Goal: Communication & Community: Answer question/provide support

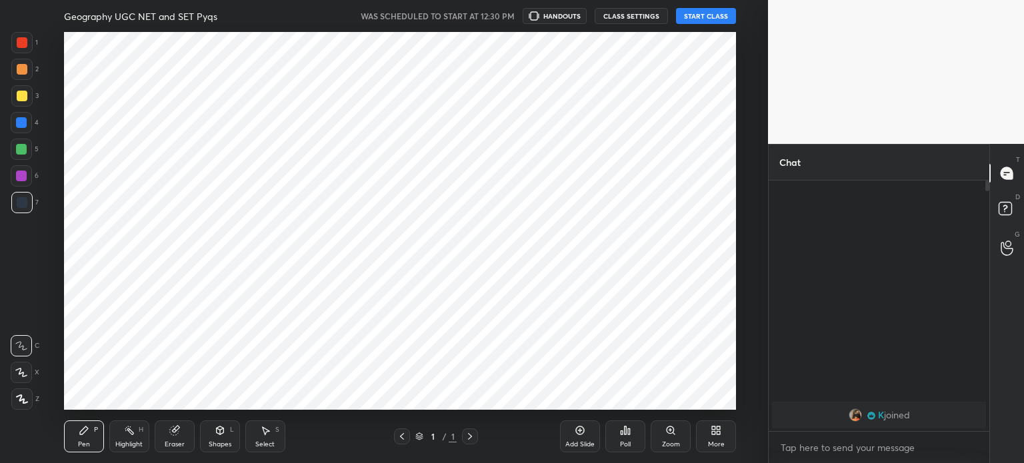
scroll to position [378, 715]
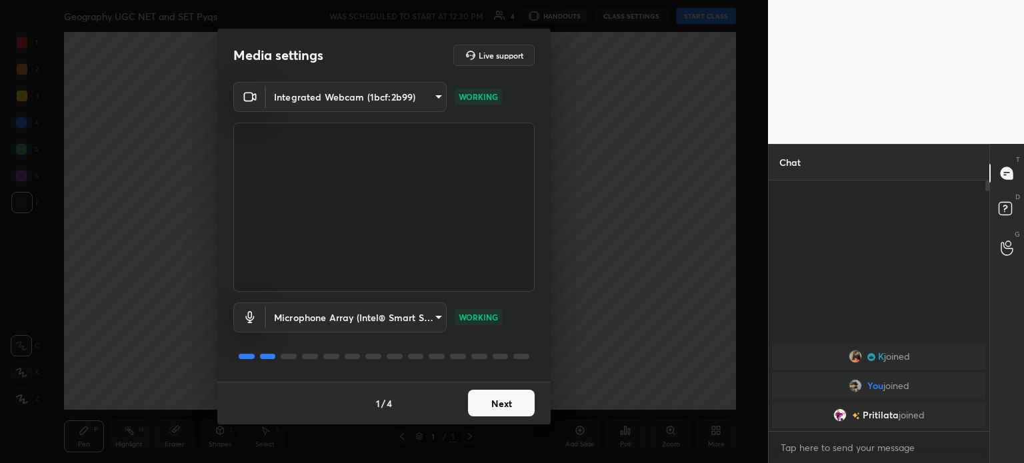
click at [496, 406] on button "Next" at bounding box center [501, 403] width 67 height 27
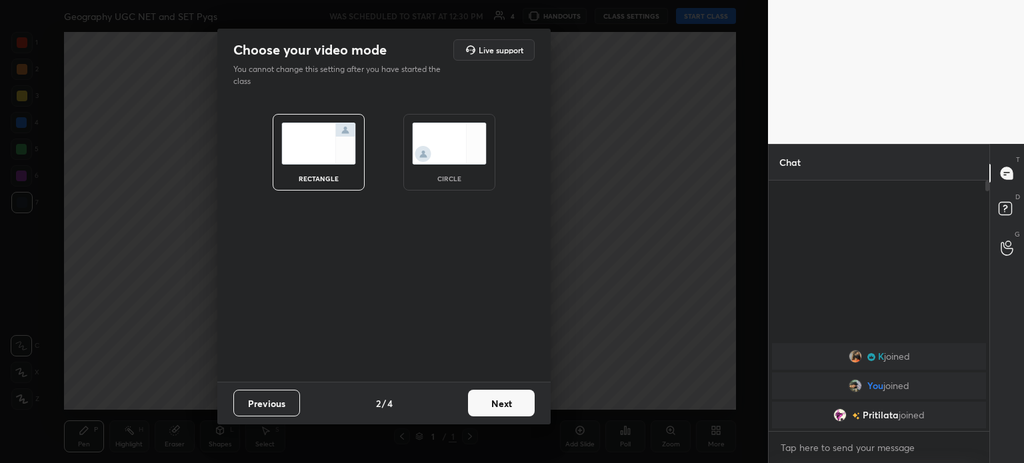
click at [446, 133] on img at bounding box center [449, 144] width 75 height 42
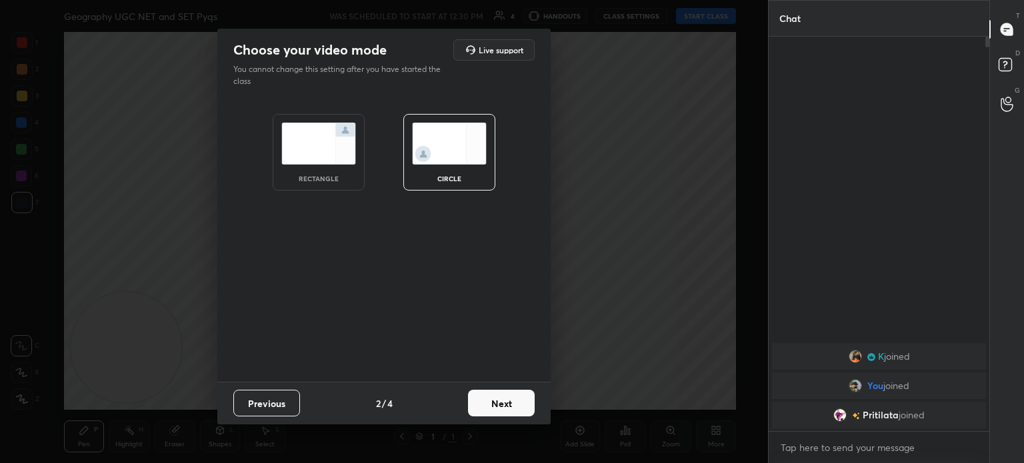
click at [511, 406] on button "Next" at bounding box center [501, 403] width 67 height 27
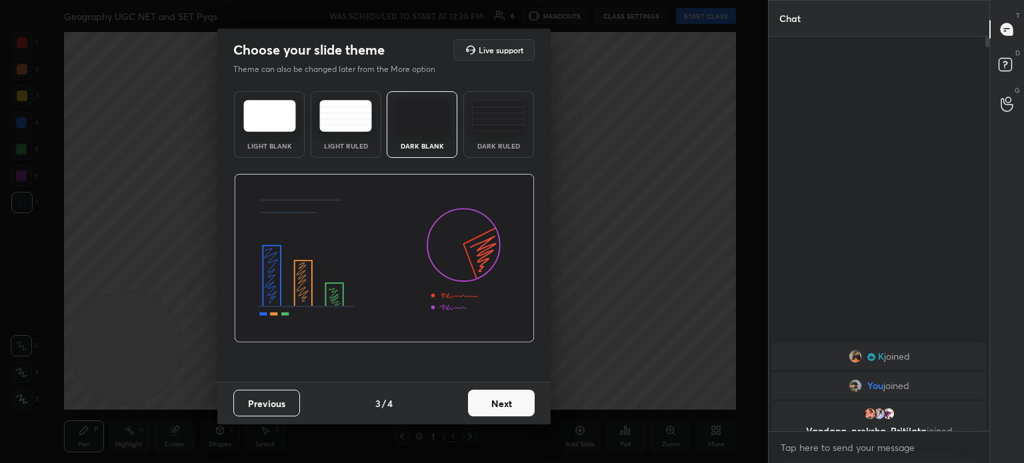
click at [525, 397] on button "Next" at bounding box center [501, 403] width 67 height 27
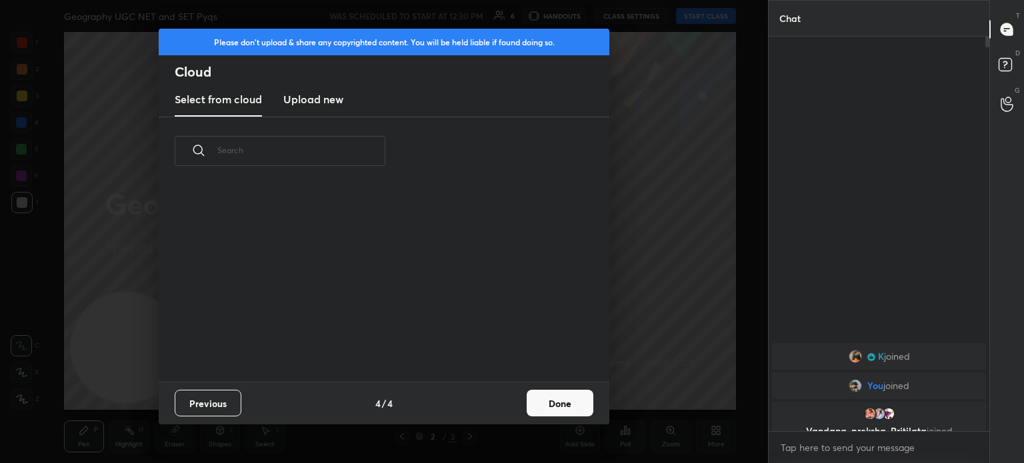
scroll to position [197, 428]
click at [309, 98] on h3 "Upload new" at bounding box center [313, 99] width 60 height 16
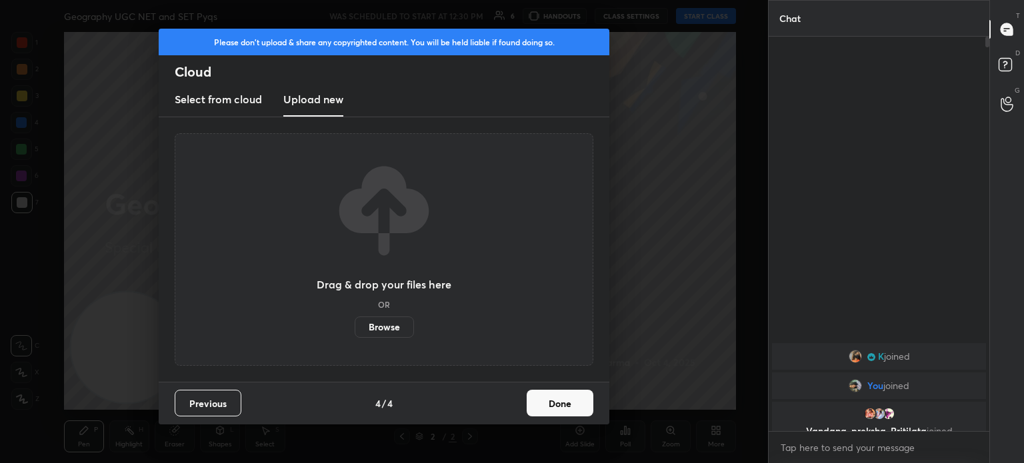
click at [400, 329] on label "Browse" at bounding box center [384, 327] width 59 height 21
click at [355, 329] on input "Browse" at bounding box center [355, 327] width 0 height 21
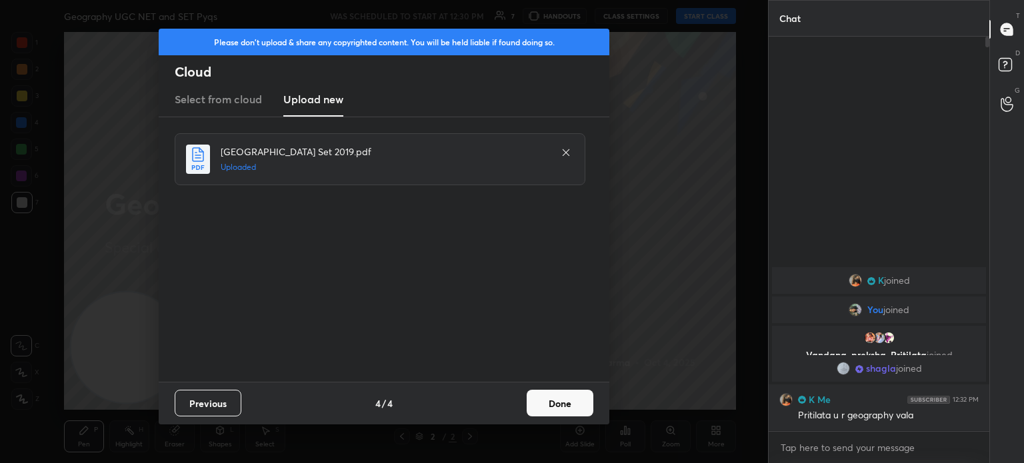
click at [552, 404] on button "Done" at bounding box center [560, 403] width 67 height 27
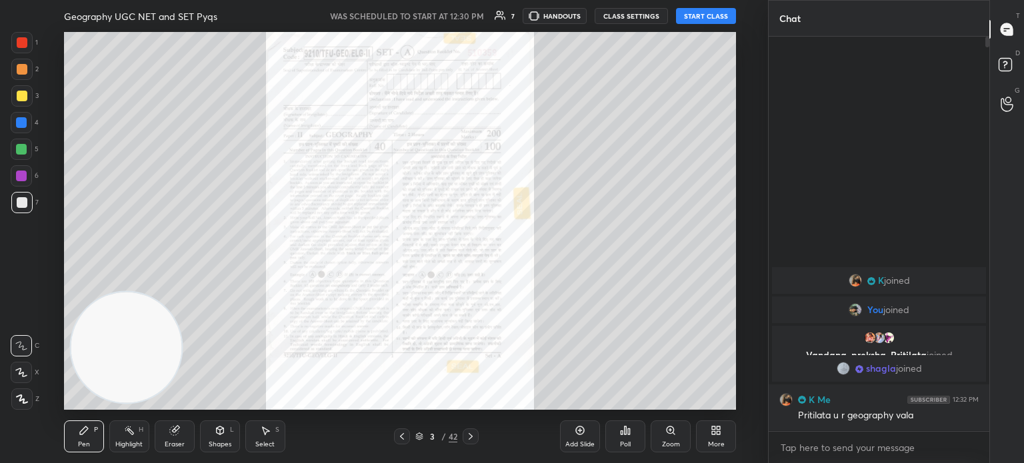
click at [467, 439] on icon at bounding box center [470, 436] width 11 height 11
click at [701, 13] on button "START CLASS" at bounding box center [706, 16] width 60 height 16
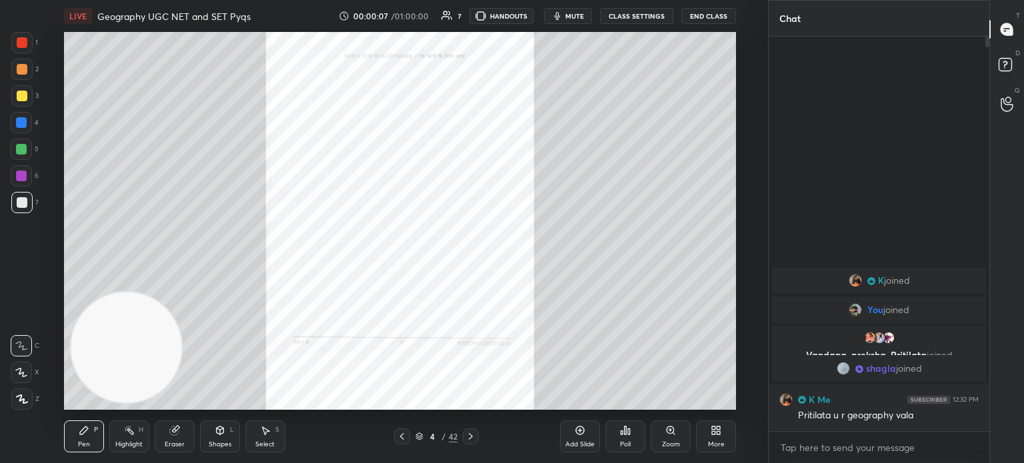
drag, startPoint x: 986, startPoint y: 40, endPoint x: 994, endPoint y: 99, distance: 59.2
click at [994, 99] on div "Chat K joined You joined Vandana, preksha, [PERSON_NAME] joined [PERSON_NAME] j…" at bounding box center [896, 231] width 256 height 463
drag, startPoint x: 988, startPoint y: 42, endPoint x: 1004, endPoint y: 130, distance: 89.5
click at [1004, 130] on div "Chat K joined You joined Vandana, preksha, [PERSON_NAME] joined [PERSON_NAME] j…" at bounding box center [896, 231] width 256 height 463
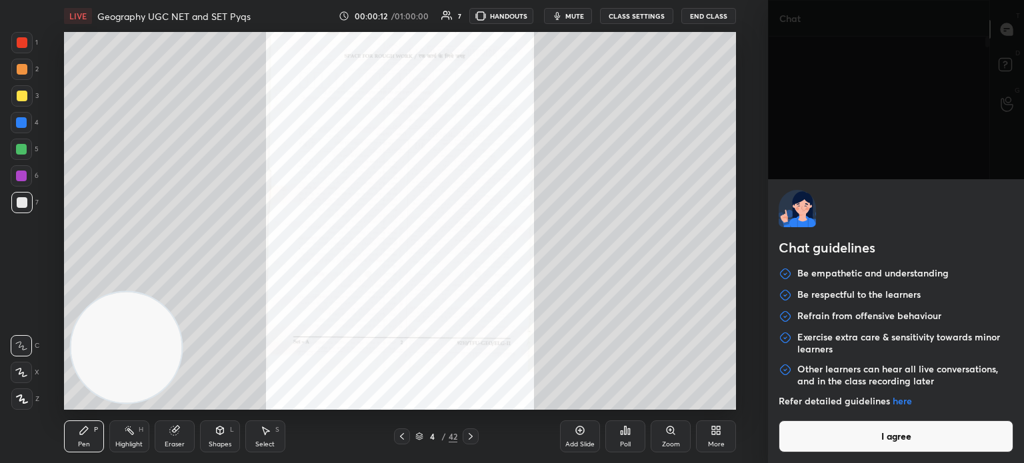
click at [911, 456] on body "1 2 3 4 5 6 7 C X Z C X Z E E Erase all H H LIVE Geography UGC NET and SET Pyqs…" at bounding box center [512, 231] width 1024 height 463
click at [902, 439] on button "I agree" at bounding box center [896, 437] width 235 height 32
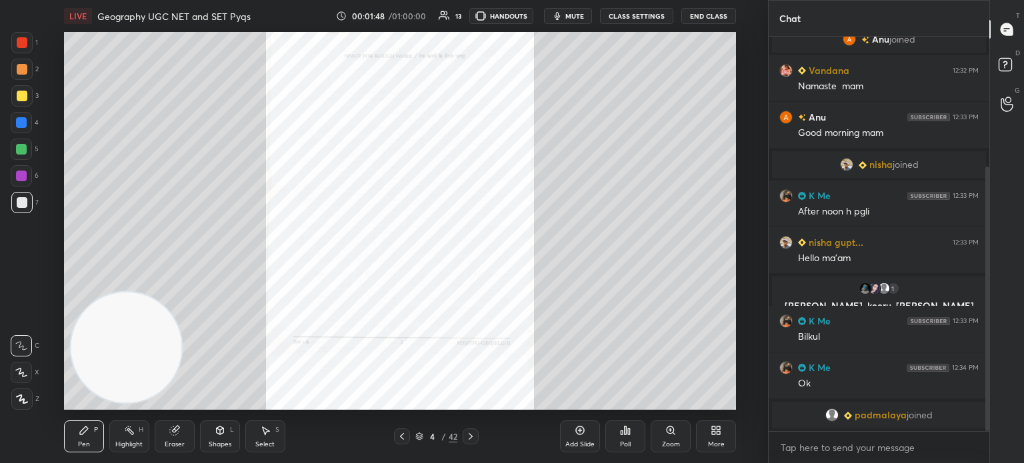
drag, startPoint x: 988, startPoint y: 289, endPoint x: 983, endPoint y: 336, distance: 46.9
click at [983, 336] on div at bounding box center [985, 234] width 8 height 395
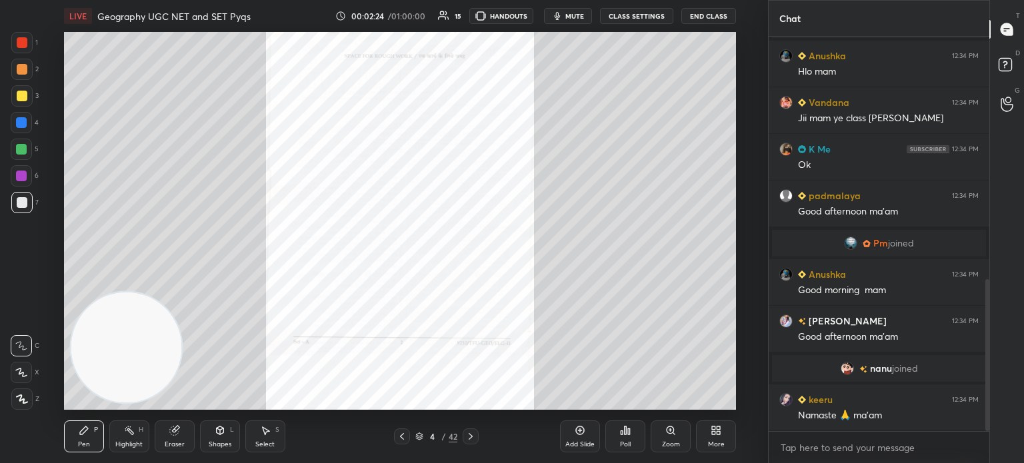
scroll to position [679, 0]
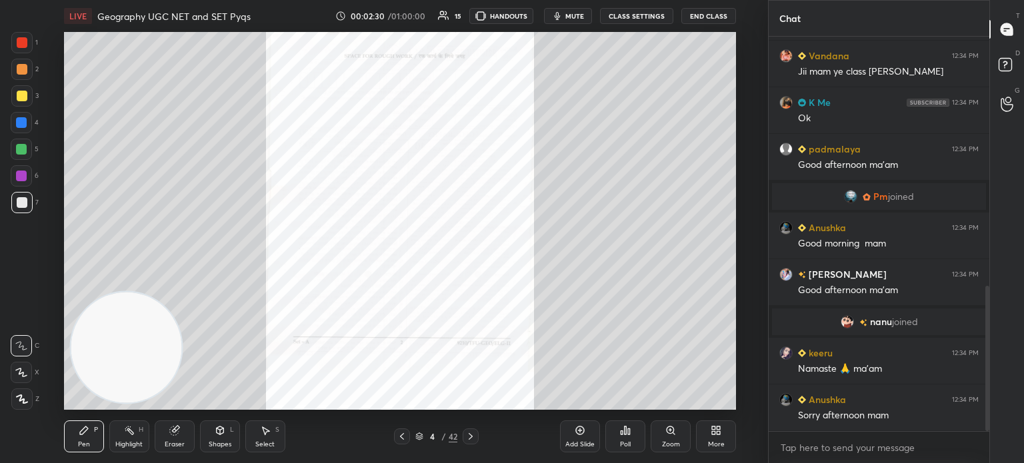
click at [405, 433] on icon at bounding box center [402, 436] width 11 height 11
click at [477, 429] on div at bounding box center [471, 437] width 16 height 16
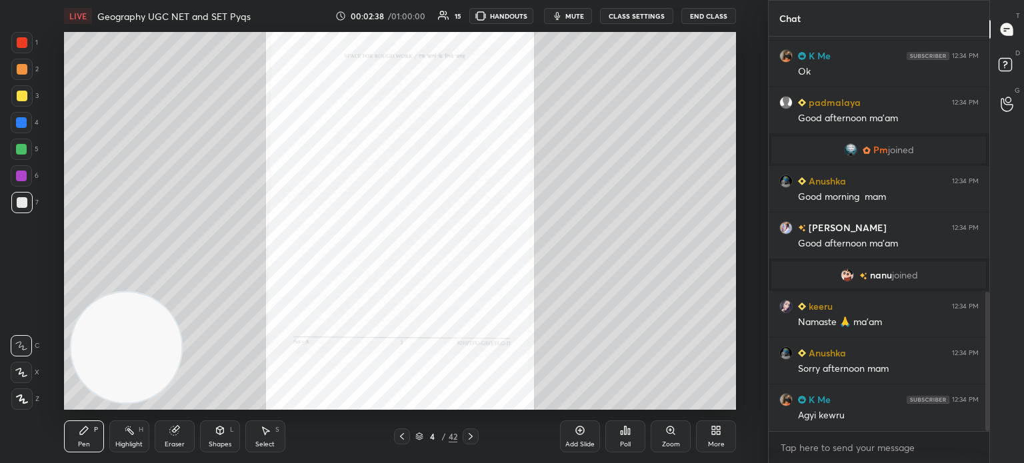
click at [470, 438] on icon at bounding box center [471, 436] width 4 height 7
click at [671, 428] on icon at bounding box center [670, 430] width 7 height 7
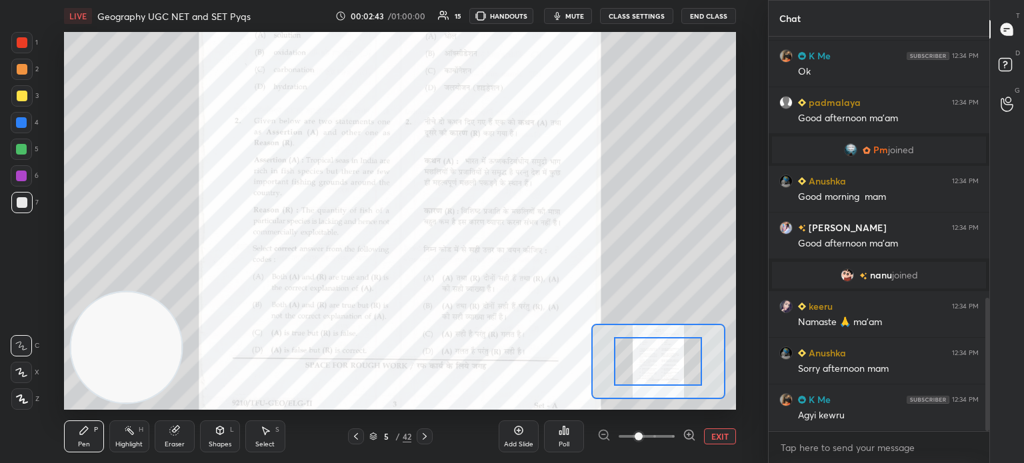
scroll to position [772, 0]
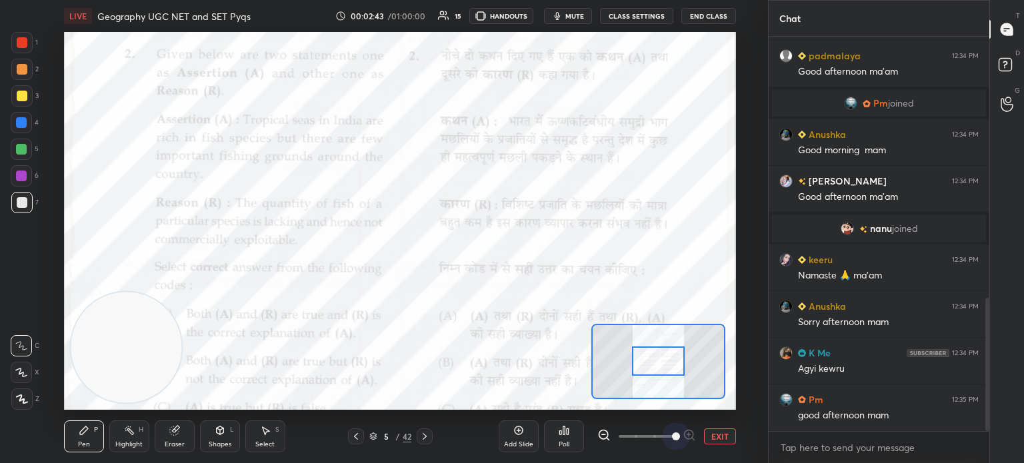
click at [671, 428] on span at bounding box center [647, 437] width 56 height 20
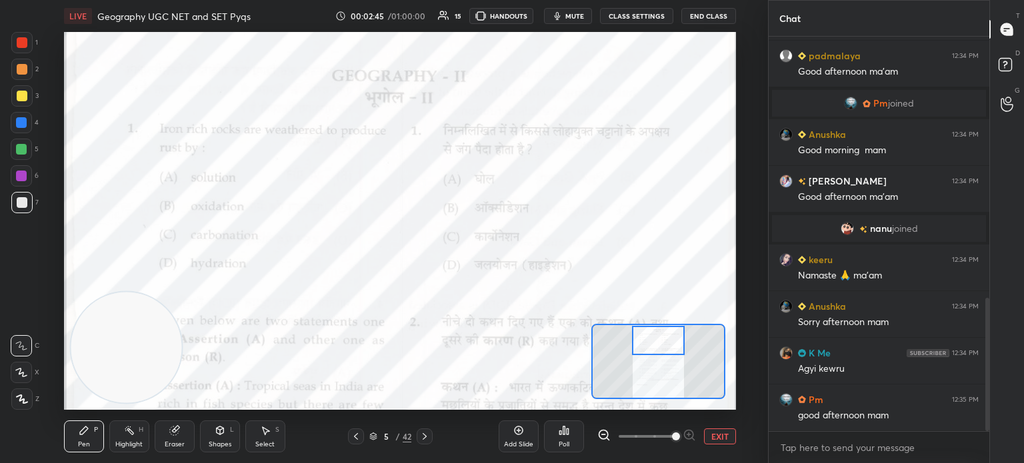
drag, startPoint x: 667, startPoint y: 363, endPoint x: 667, endPoint y: 343, distance: 20.0
click at [667, 343] on div at bounding box center [658, 340] width 53 height 29
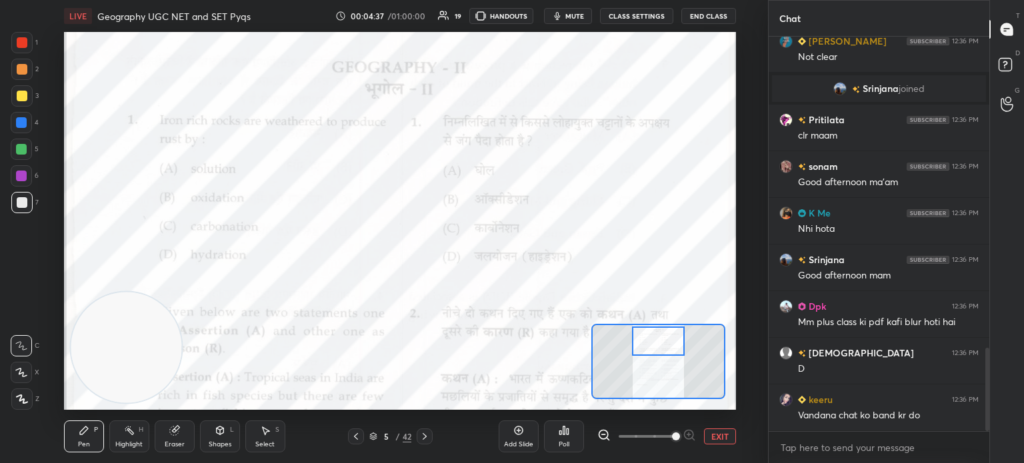
scroll to position [1518, 0]
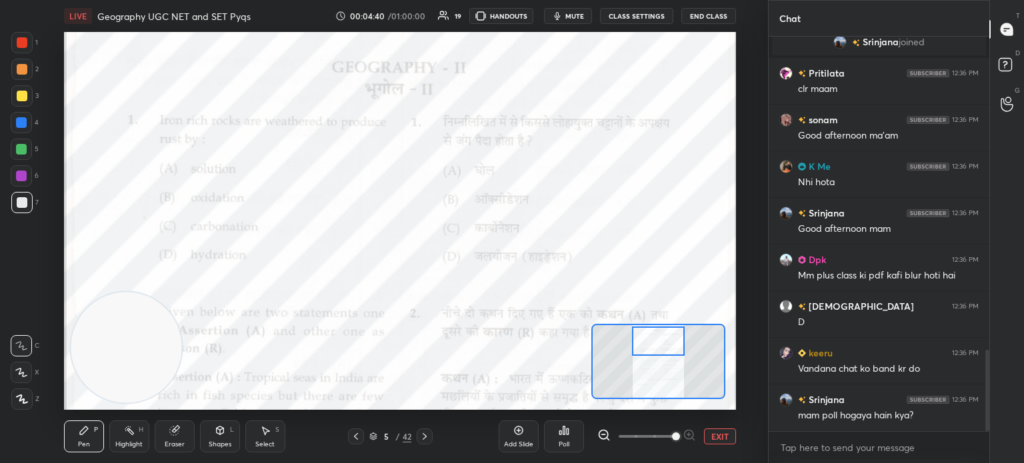
click at [561, 439] on div "Poll" at bounding box center [564, 437] width 40 height 32
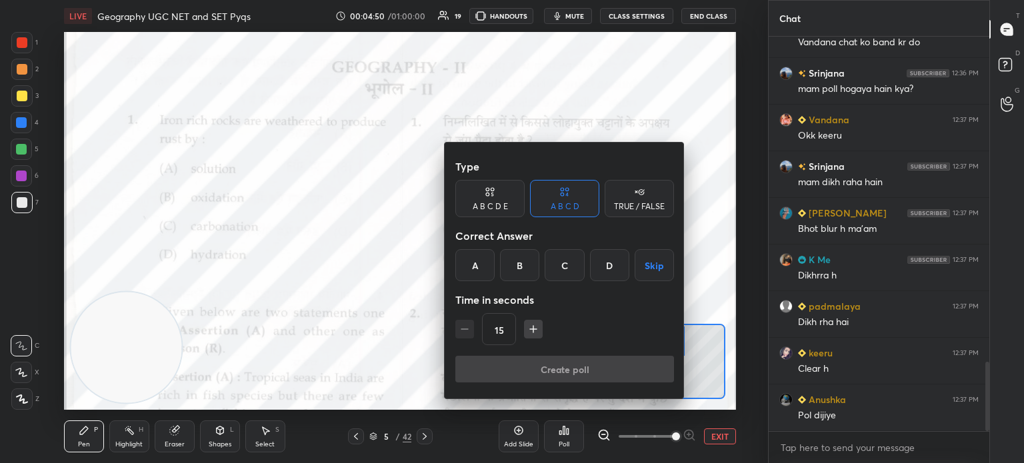
scroll to position [1892, 0]
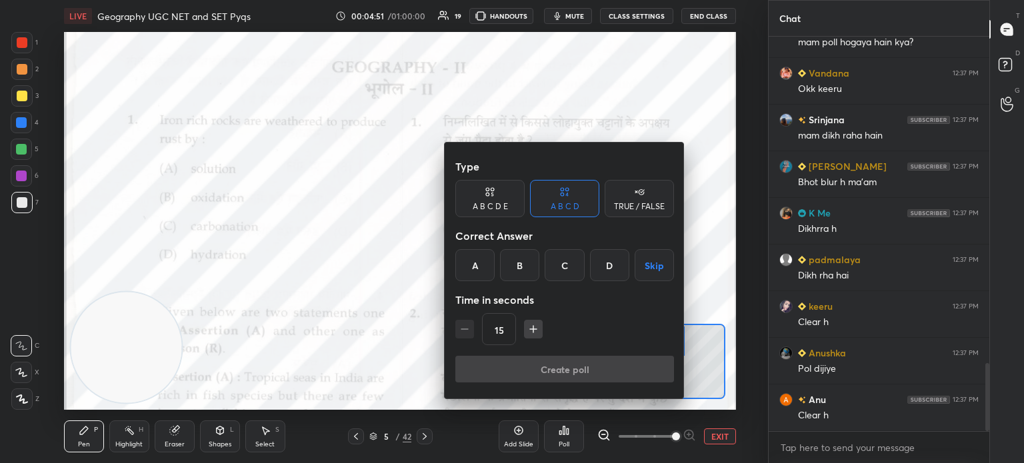
click at [524, 261] on div "B" at bounding box center [519, 265] width 39 height 32
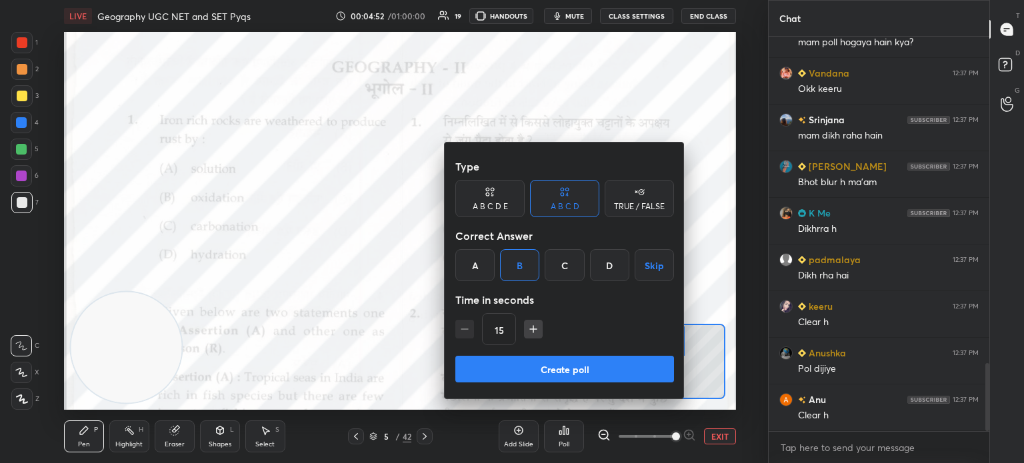
click at [532, 381] on button "Create poll" at bounding box center [564, 369] width 219 height 27
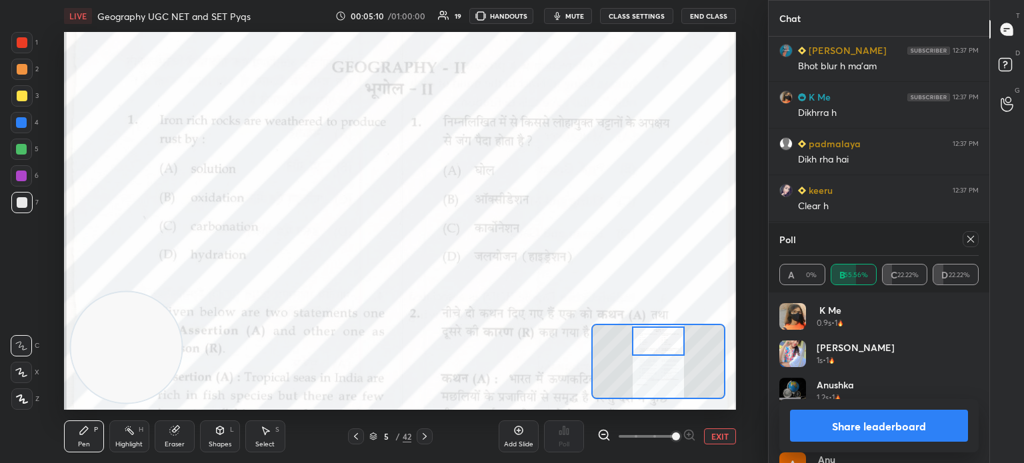
scroll to position [2054, 0]
click at [858, 426] on button "Share leaderboard" at bounding box center [879, 426] width 178 height 32
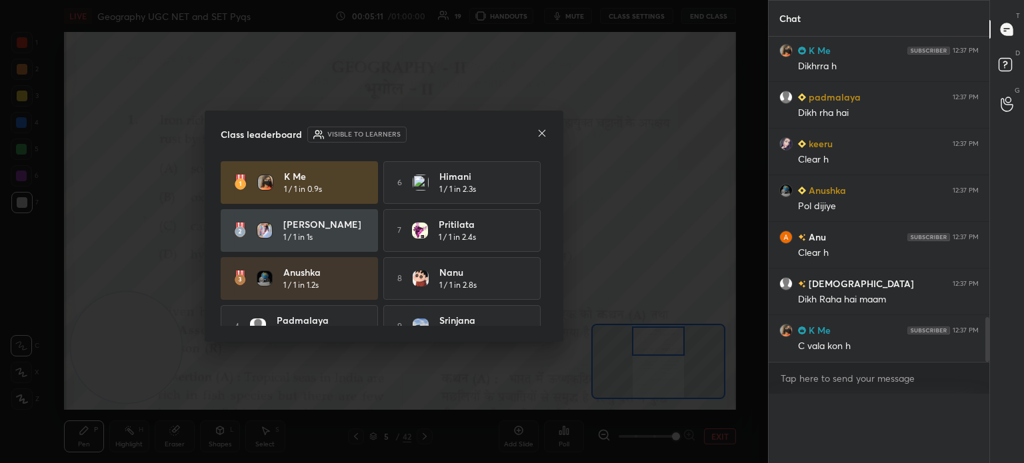
scroll to position [344, 217]
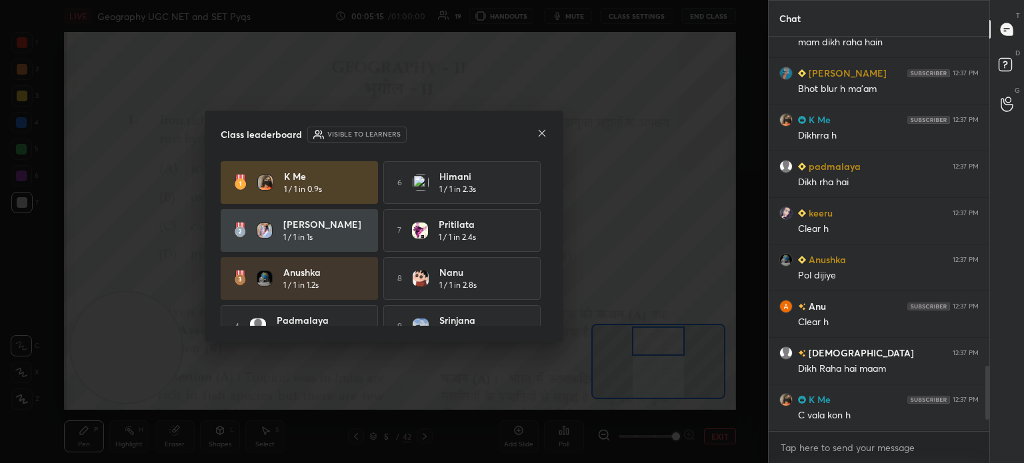
click at [539, 133] on icon at bounding box center [542, 133] width 11 height 11
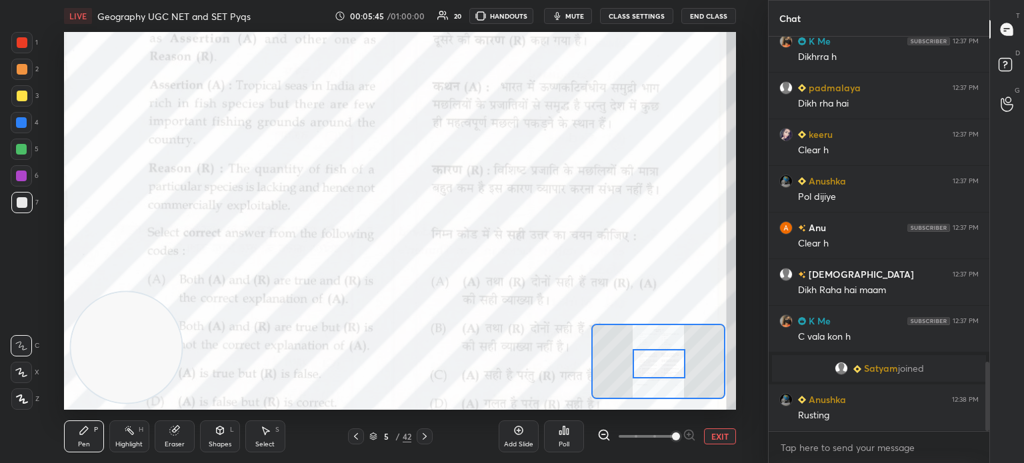
drag, startPoint x: 655, startPoint y: 349, endPoint x: 655, endPoint y: 371, distance: 22.7
click at [655, 371] on div at bounding box center [659, 363] width 53 height 29
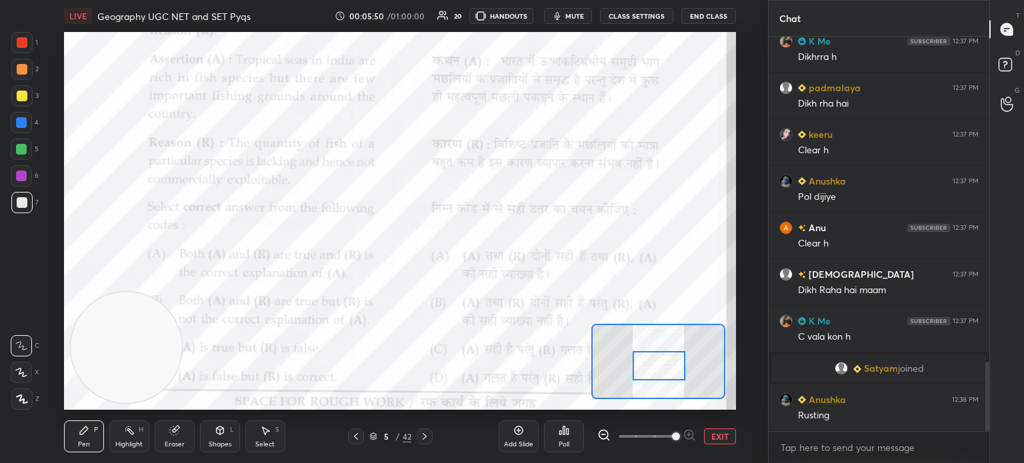
click at [667, 365] on div at bounding box center [659, 365] width 53 height 29
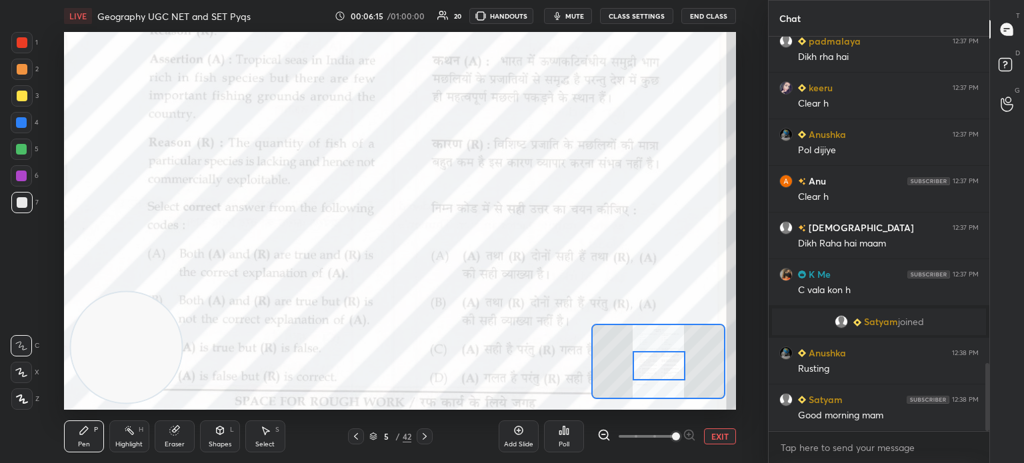
scroll to position [1949, 0]
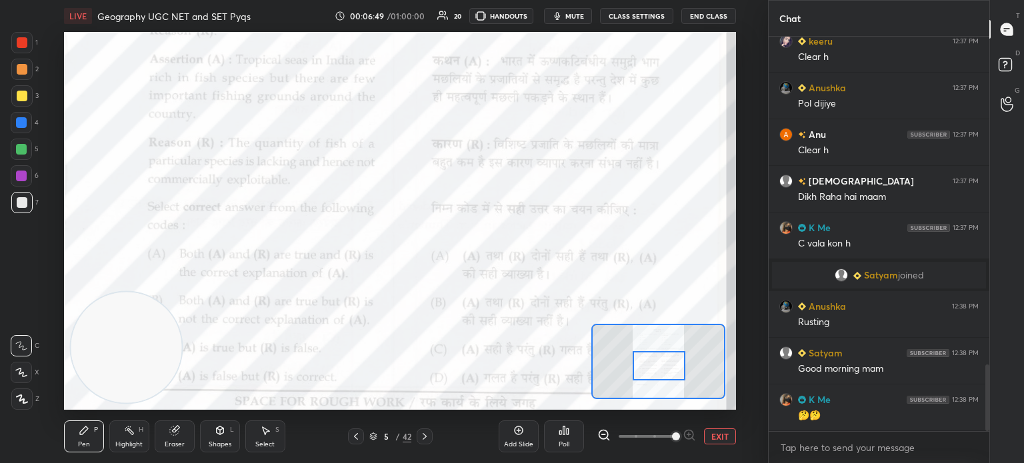
click at [565, 429] on icon at bounding box center [564, 431] width 2 height 8
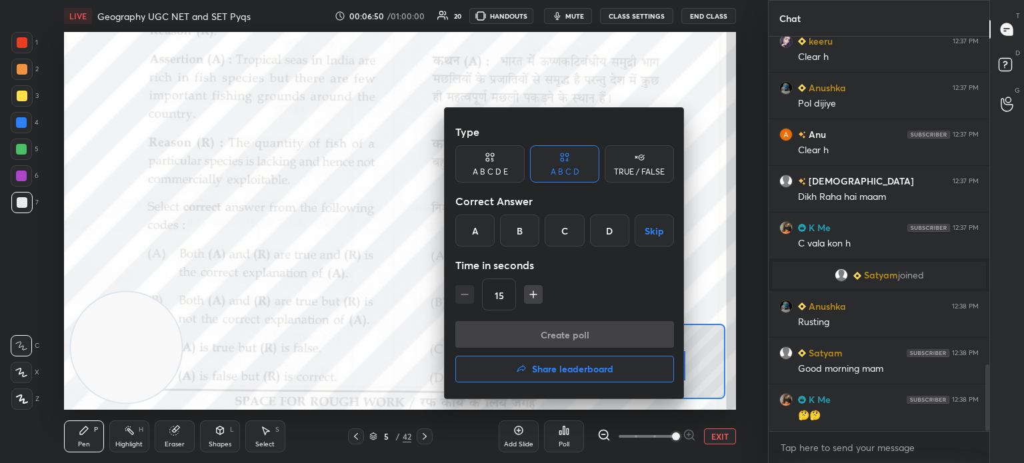
click at [565, 227] on div "C" at bounding box center [564, 231] width 39 height 32
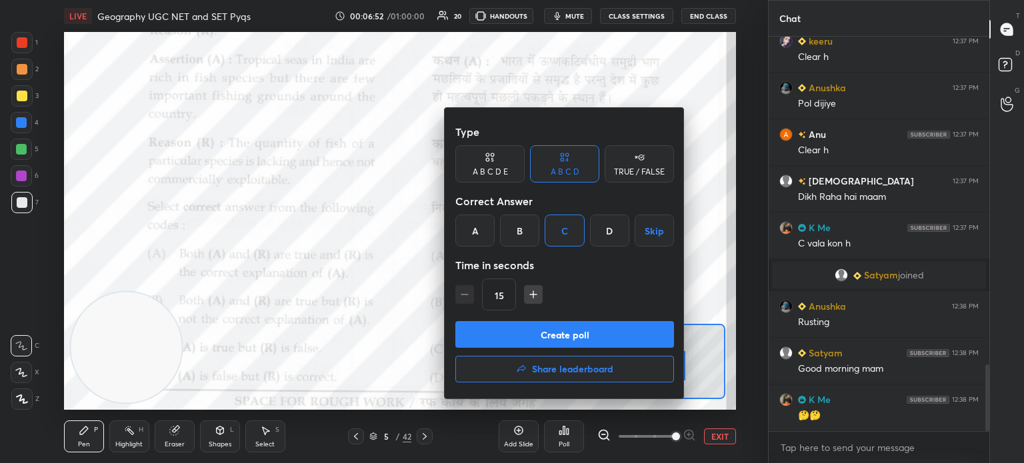
click at [528, 334] on button "Create poll" at bounding box center [564, 334] width 219 height 27
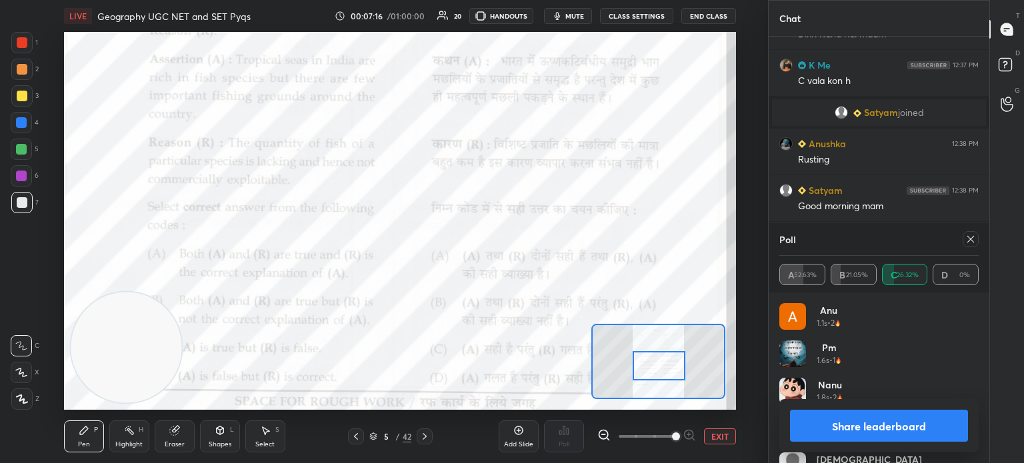
scroll to position [2144, 0]
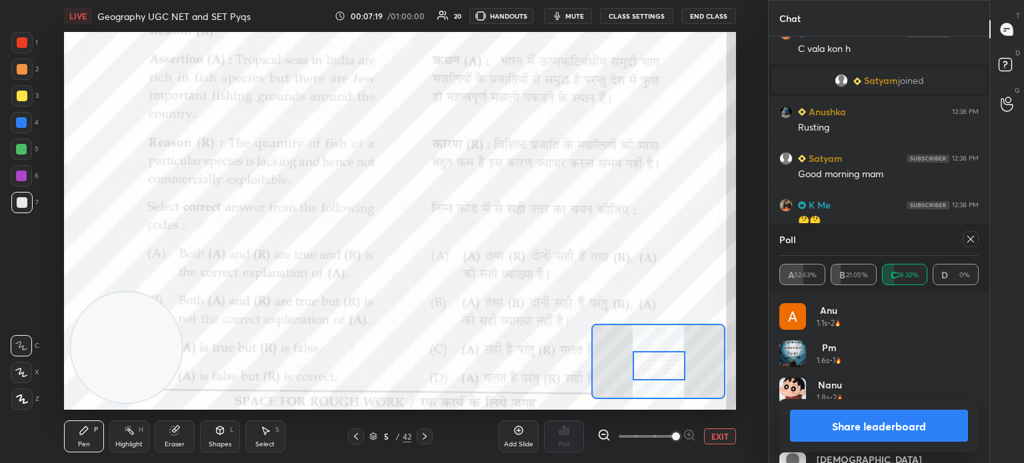
drag, startPoint x: 880, startPoint y: 423, endPoint x: 898, endPoint y: 427, distance: 19.1
click at [898, 427] on button "Share leaderboard" at bounding box center [879, 426] width 178 height 32
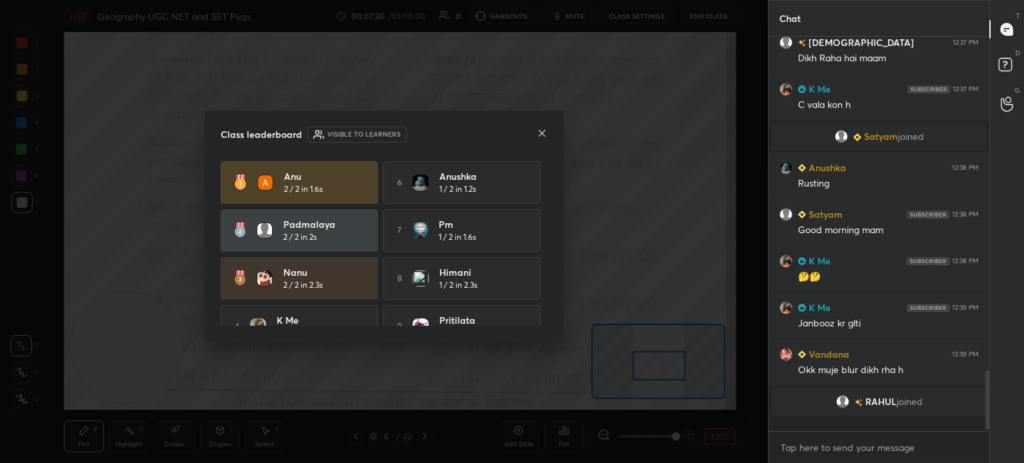
scroll to position [377, 217]
click at [898, 427] on div "Chat keeru 12:36 PM Vandana chat ko band kr do Srinjana 12:36 PM mam poll hogay…" at bounding box center [878, 231] width 221 height 463
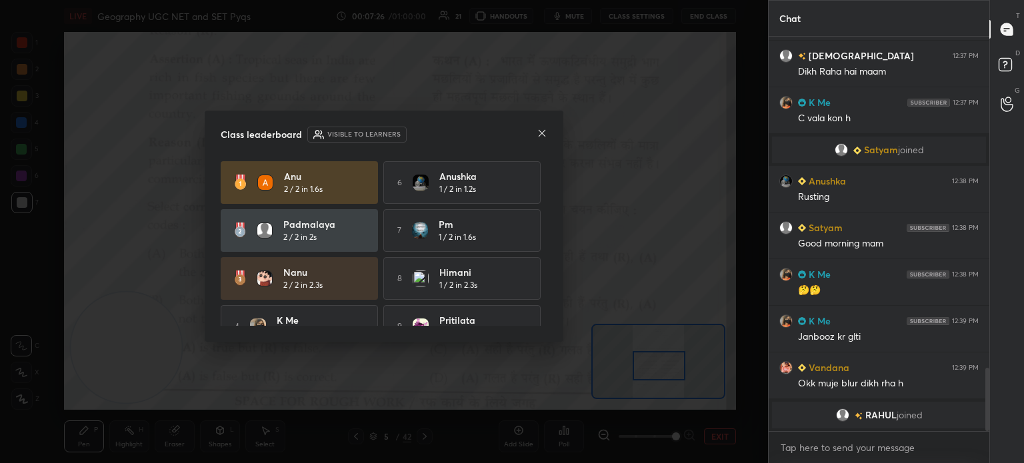
click at [542, 135] on icon at bounding box center [542, 133] width 11 height 11
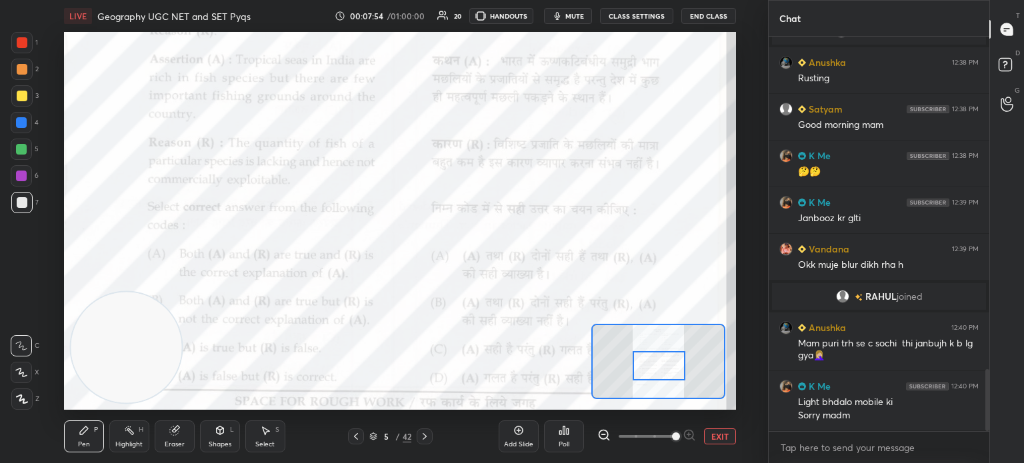
click at [423, 433] on icon at bounding box center [424, 436] width 11 height 11
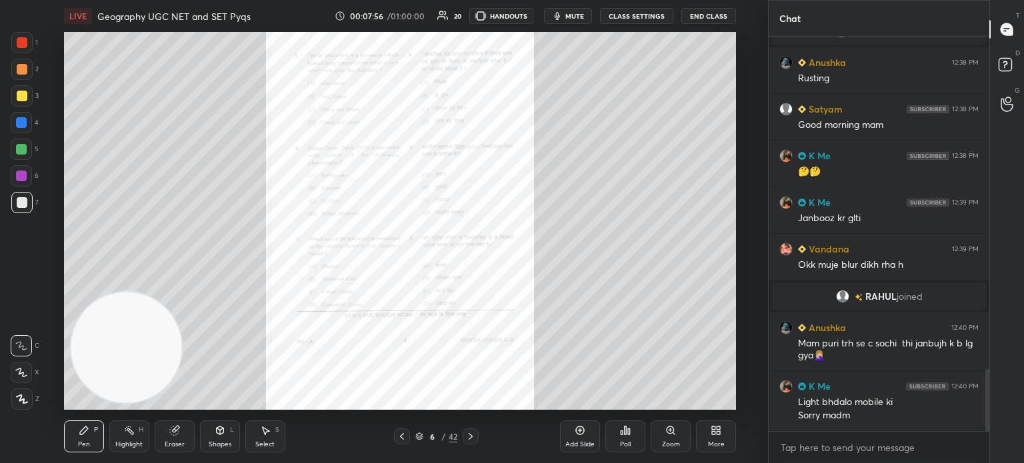
scroll to position [2141, 0]
click at [671, 429] on icon at bounding box center [670, 430] width 7 height 7
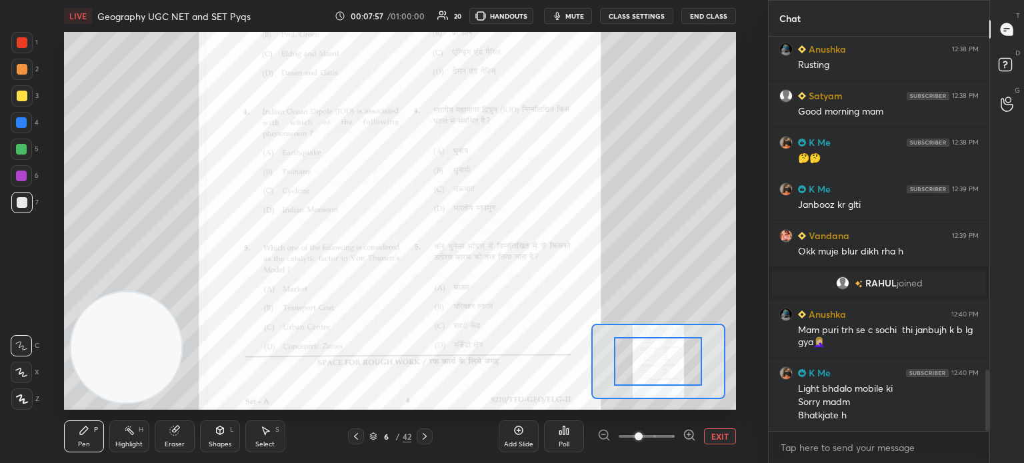
click at [671, 429] on span at bounding box center [647, 437] width 56 height 20
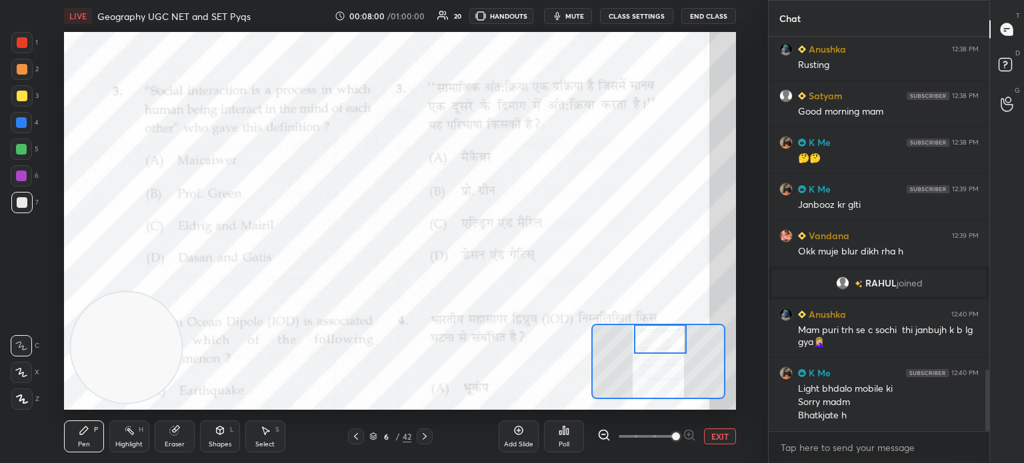
drag, startPoint x: 666, startPoint y: 359, endPoint x: 668, endPoint y: 333, distance: 26.7
click at [668, 333] on div at bounding box center [660, 339] width 53 height 29
click at [563, 433] on icon at bounding box center [564, 431] width 2 height 8
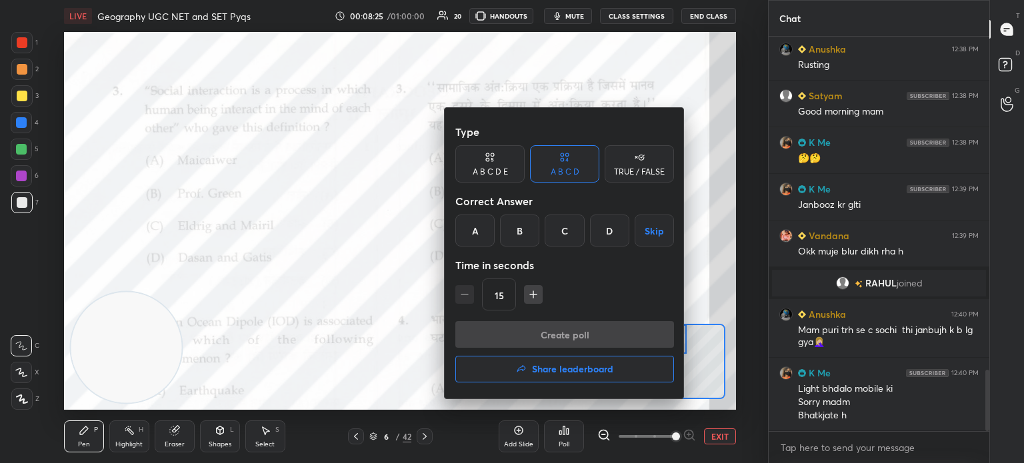
click at [601, 231] on div "D" at bounding box center [609, 231] width 39 height 32
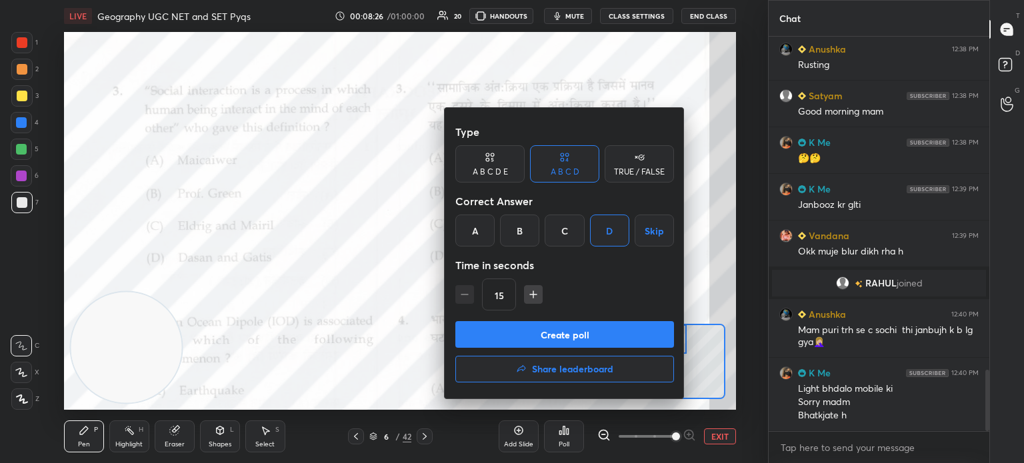
click at [565, 337] on button "Create poll" at bounding box center [564, 334] width 219 height 27
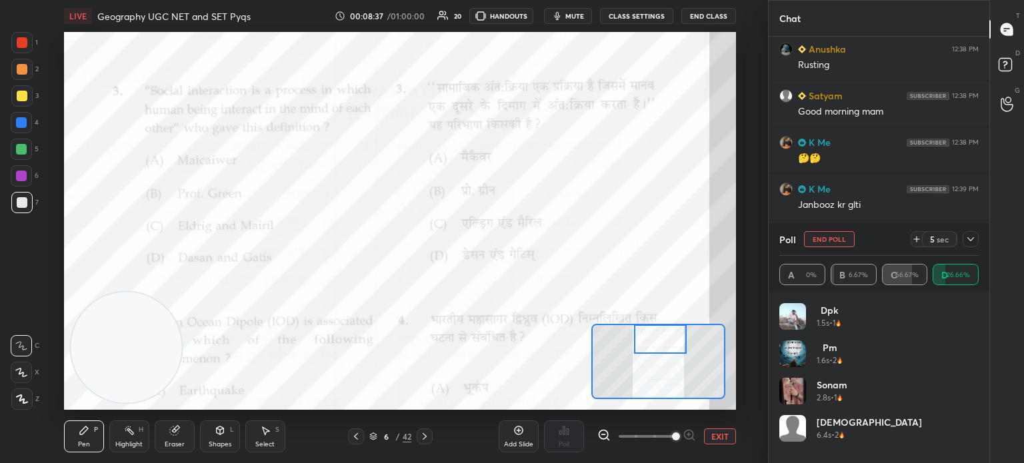
scroll to position [2242, 0]
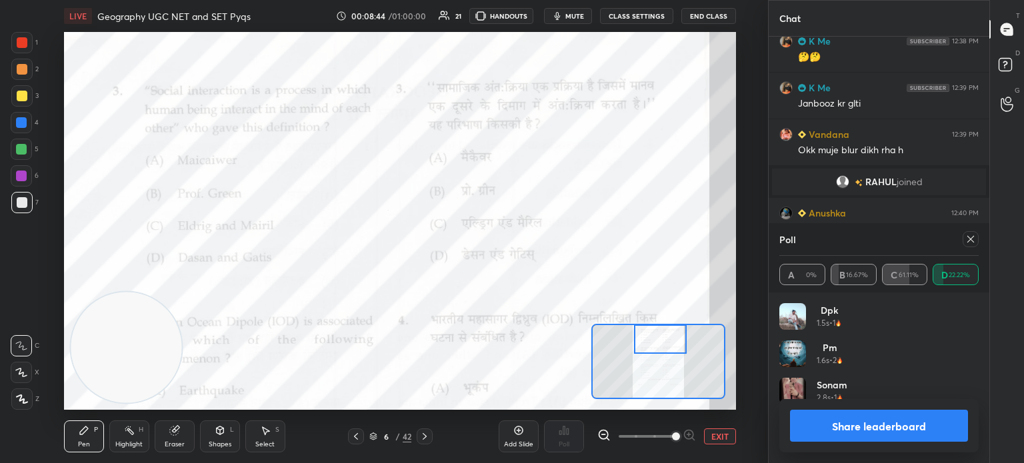
click at [829, 425] on button "Share leaderboard" at bounding box center [879, 426] width 178 height 32
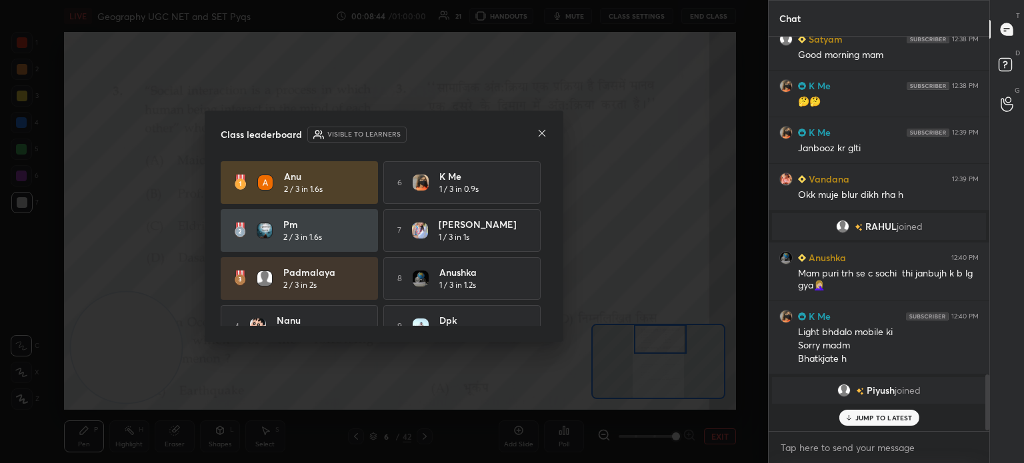
scroll to position [369, 217]
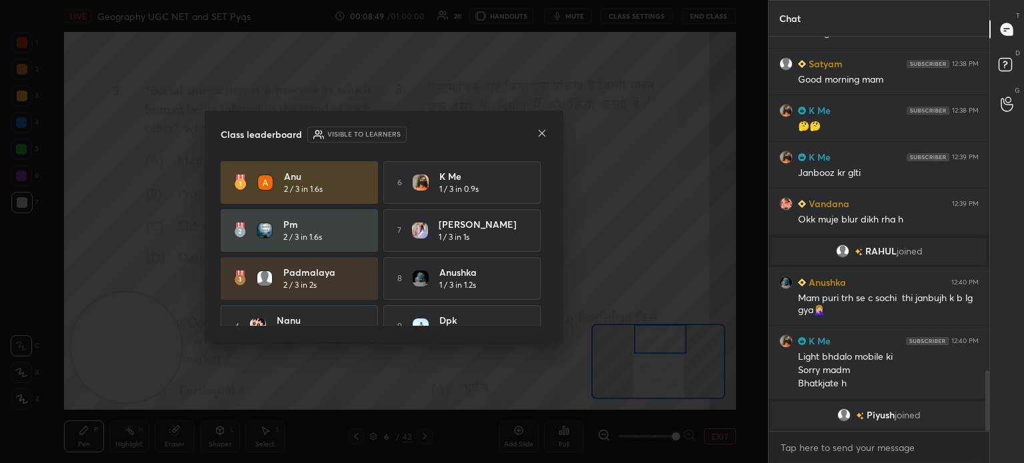
click at [531, 141] on div "Class leaderboard Visible to learners" at bounding box center [384, 135] width 327 height 16
click at [542, 128] on icon at bounding box center [542, 133] width 11 height 11
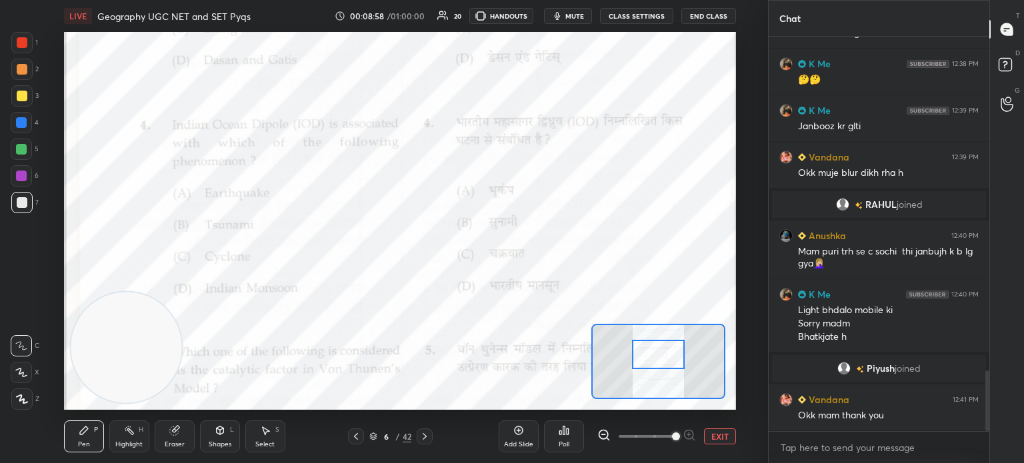
drag, startPoint x: 655, startPoint y: 340, endPoint x: 653, endPoint y: 355, distance: 15.5
click at [653, 355] on div at bounding box center [658, 354] width 53 height 29
click at [568, 439] on div "Poll" at bounding box center [564, 437] width 40 height 32
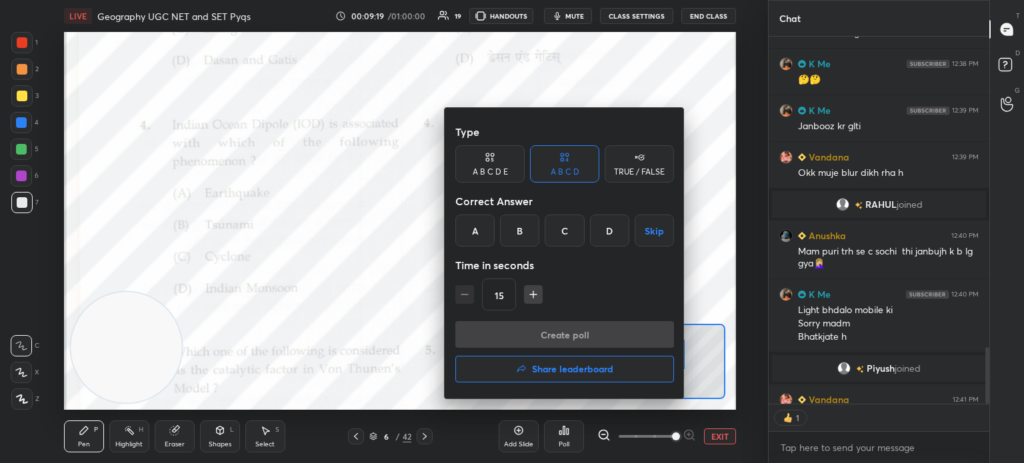
click at [606, 230] on div "D" at bounding box center [609, 231] width 39 height 32
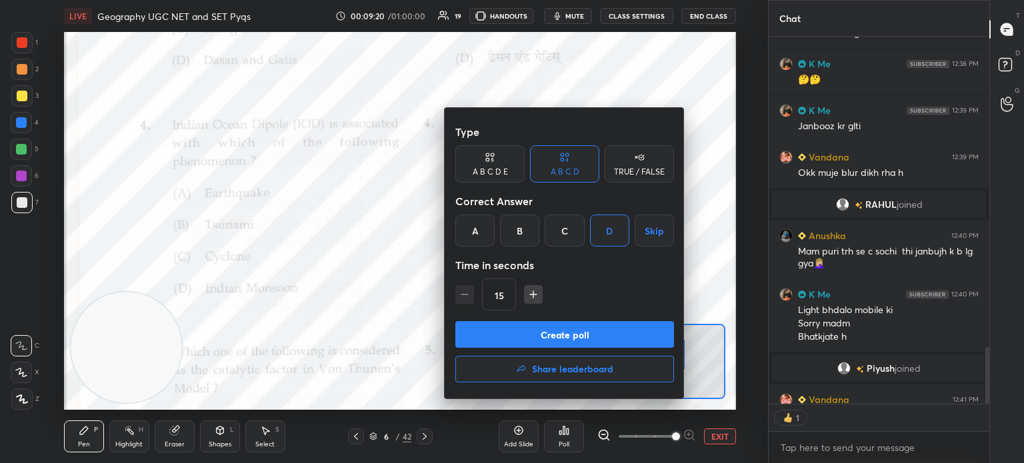
click at [584, 336] on button "Create poll" at bounding box center [564, 334] width 219 height 27
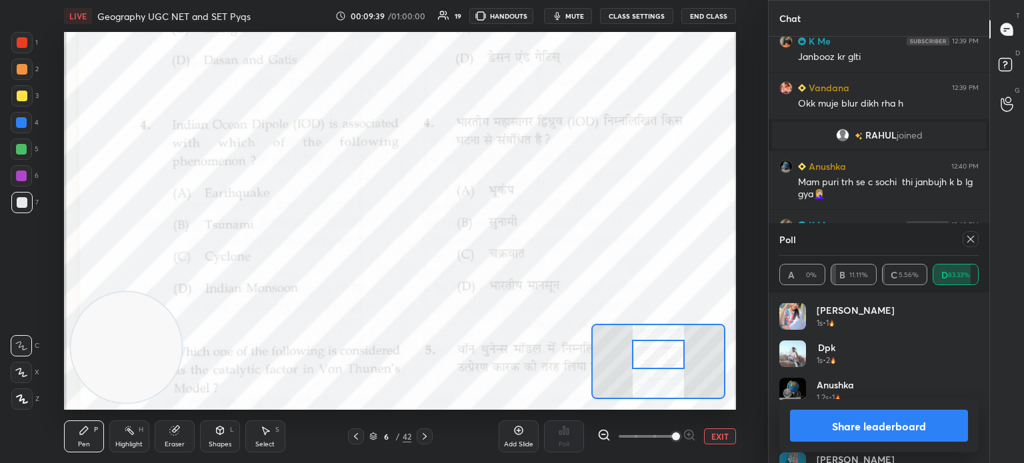
click at [905, 426] on button "Share leaderboard" at bounding box center [879, 426] width 178 height 32
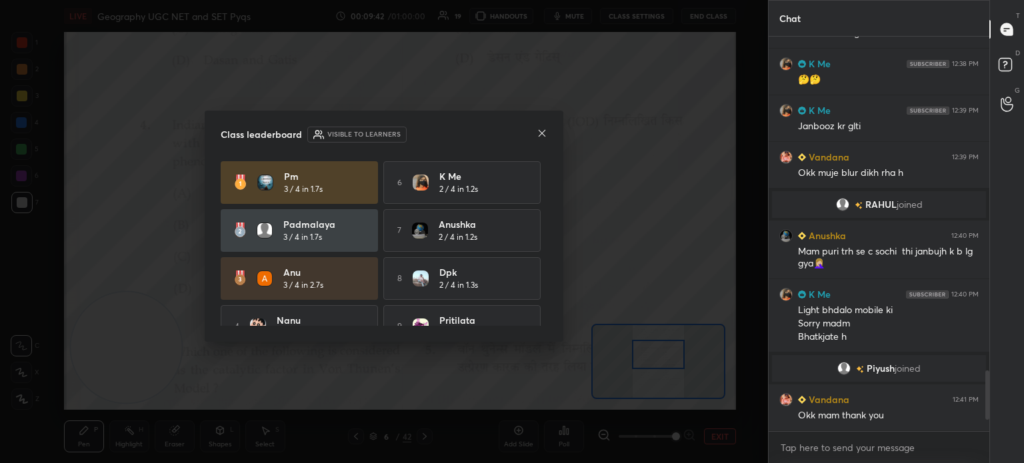
click at [544, 131] on icon at bounding box center [542, 133] width 7 height 7
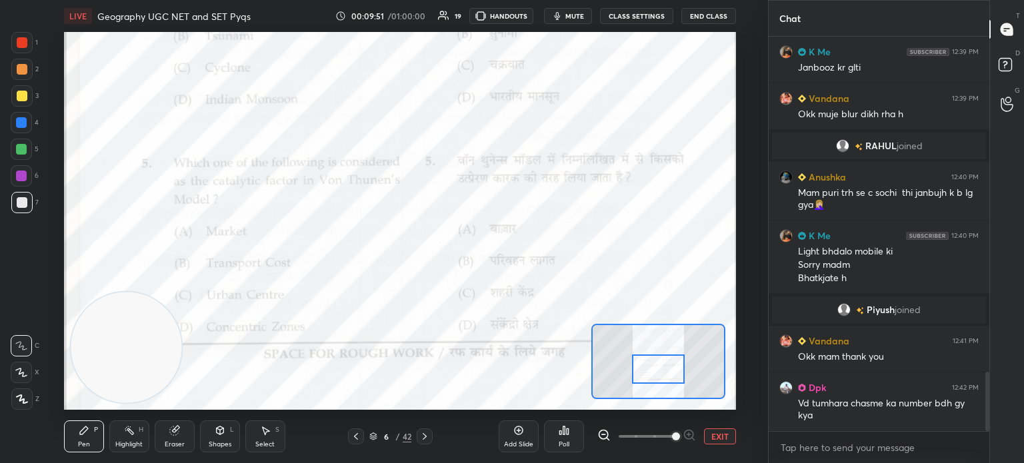
drag, startPoint x: 657, startPoint y: 367, endPoint x: 659, endPoint y: 381, distance: 14.7
click at [659, 381] on div at bounding box center [658, 369] width 53 height 29
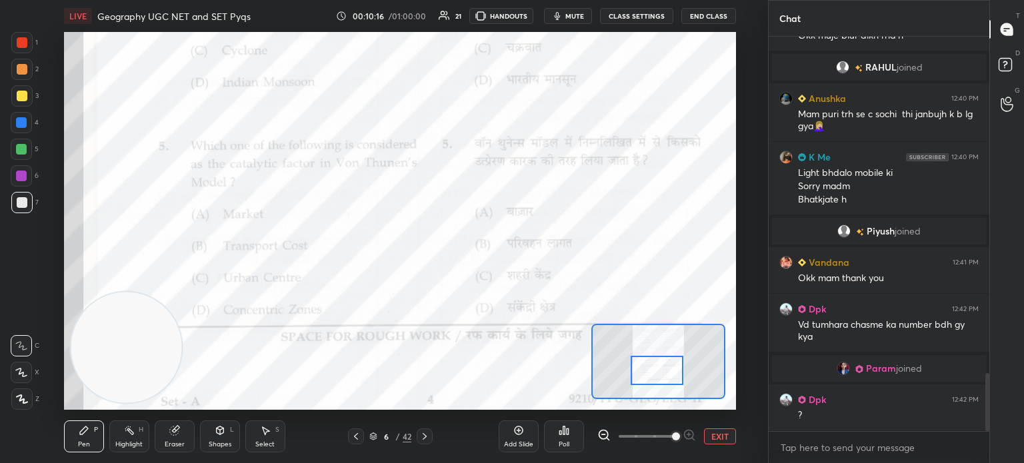
click at [563, 441] on div "Poll" at bounding box center [564, 444] width 11 height 7
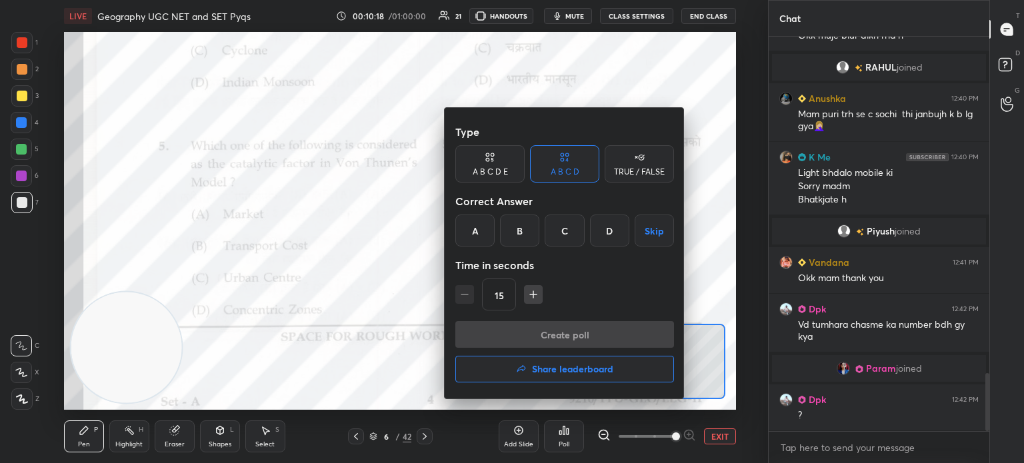
click at [517, 239] on div "B" at bounding box center [519, 231] width 39 height 32
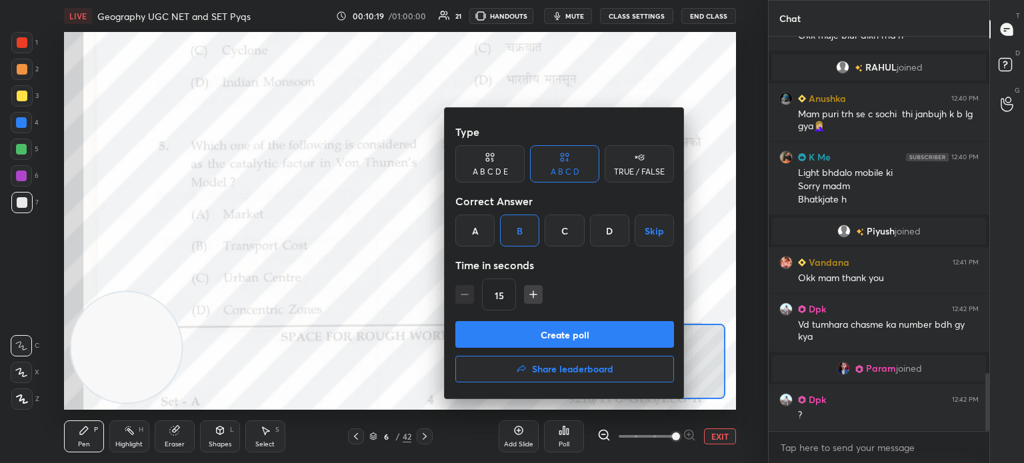
click at [521, 338] on button "Create poll" at bounding box center [564, 334] width 219 height 27
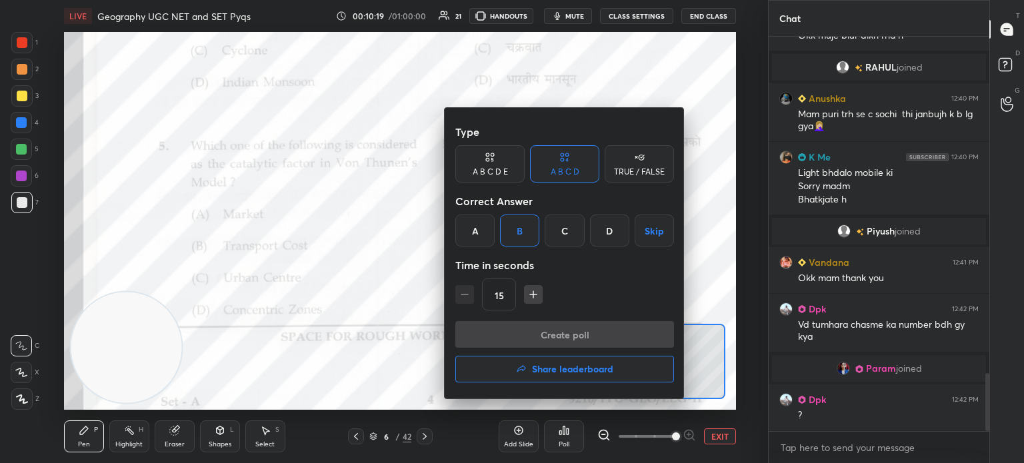
scroll to position [4, 4]
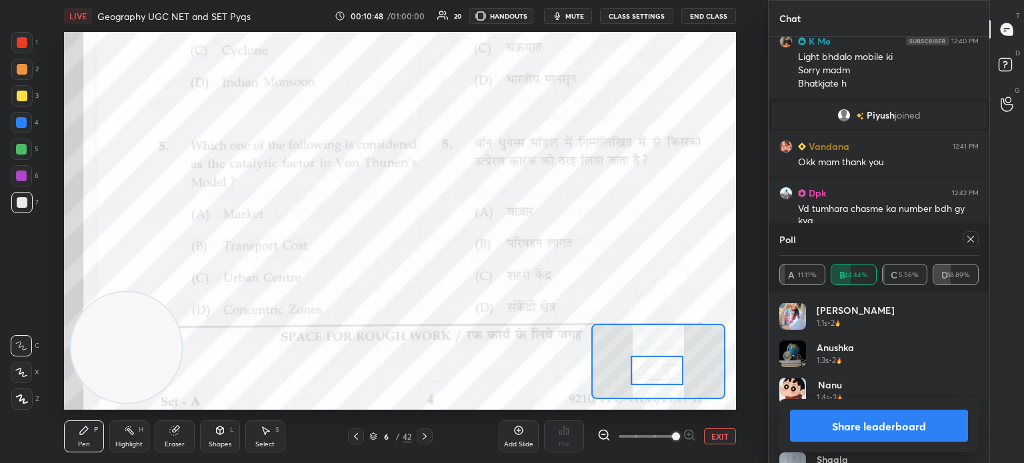
click at [818, 427] on button "Share leaderboard" at bounding box center [879, 426] width 178 height 32
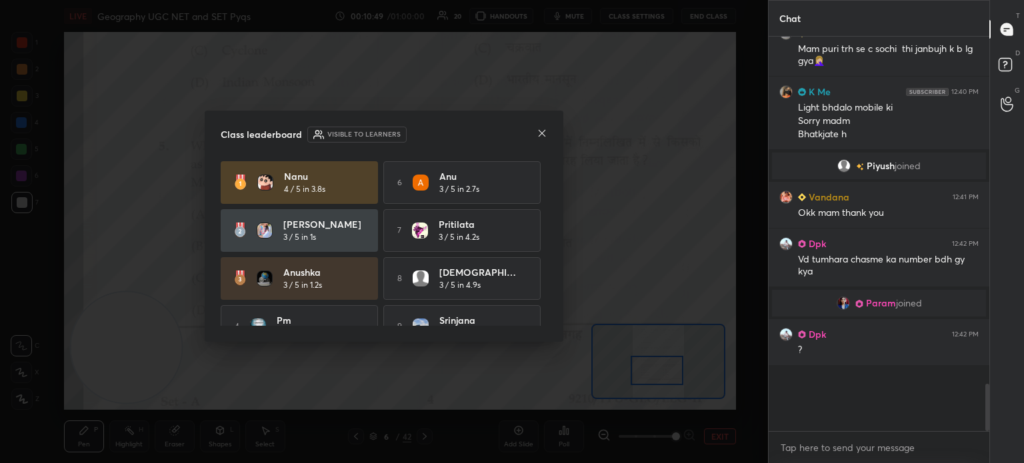
scroll to position [2338, 0]
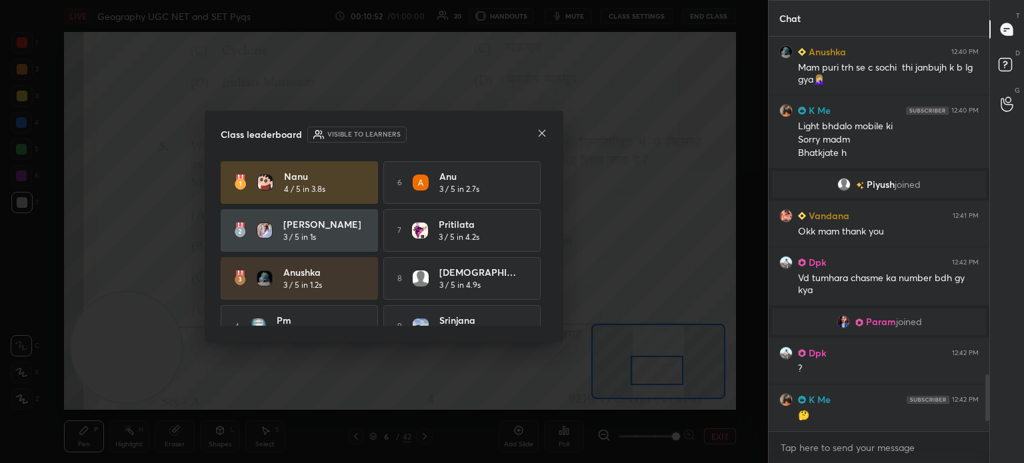
click at [535, 131] on div "Class leaderboard Visible to learners" at bounding box center [384, 135] width 327 height 16
click at [545, 128] on icon at bounding box center [542, 133] width 11 height 11
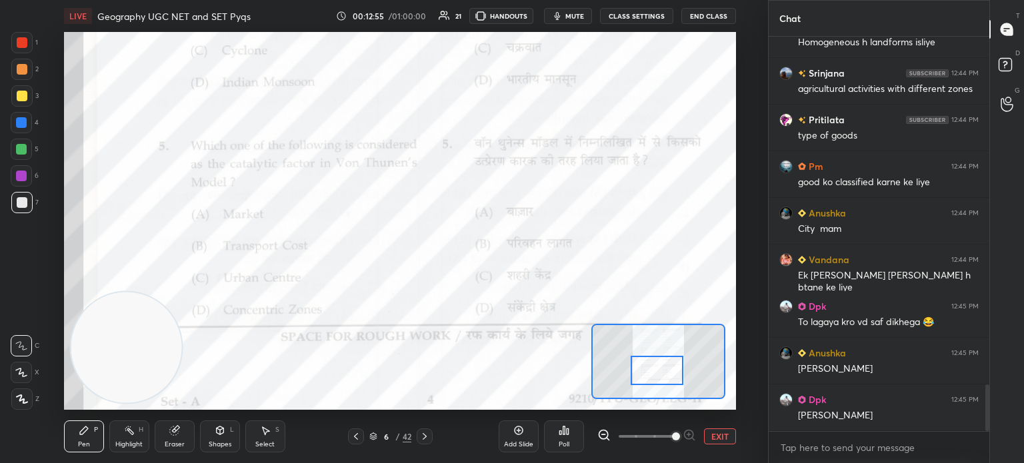
scroll to position [2953, 0]
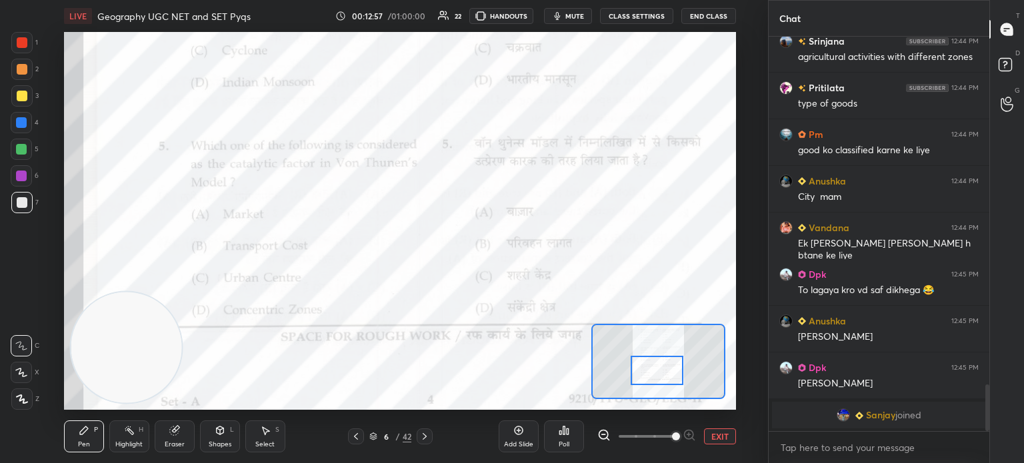
click at [421, 438] on icon at bounding box center [424, 436] width 11 height 11
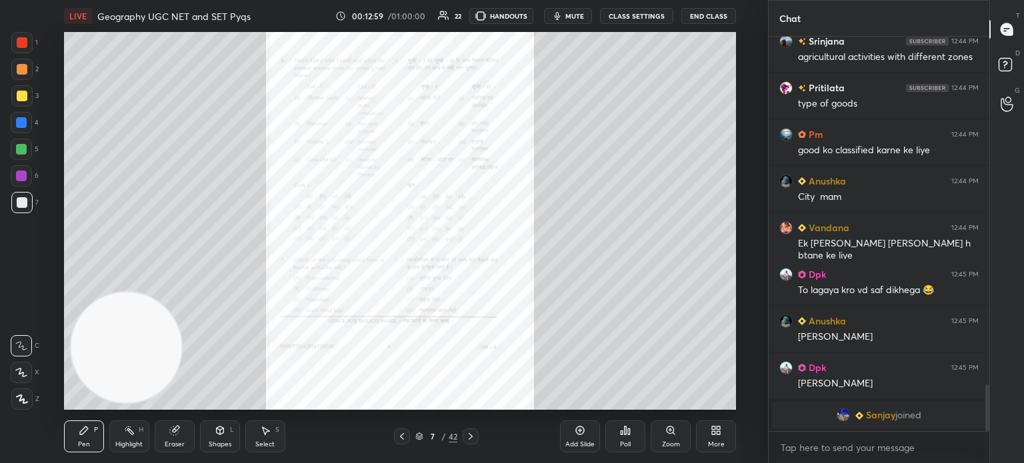
click at [667, 431] on icon at bounding box center [670, 430] width 7 height 7
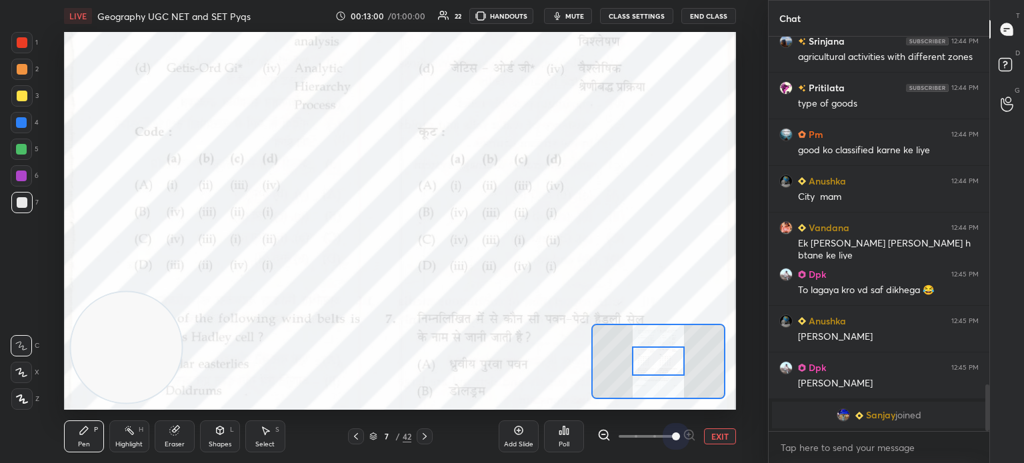
click at [667, 431] on span at bounding box center [647, 437] width 56 height 20
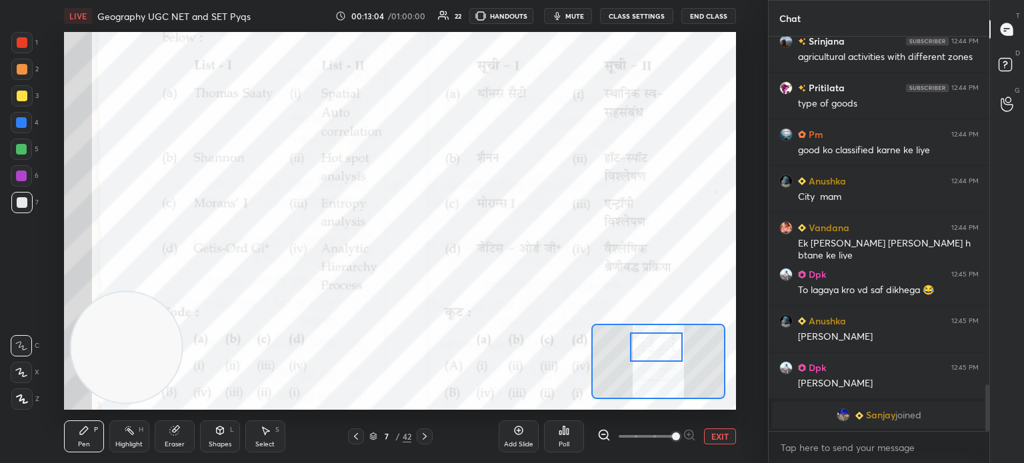
drag, startPoint x: 662, startPoint y: 359, endPoint x: 660, endPoint y: 345, distance: 14.1
click at [660, 345] on div at bounding box center [656, 347] width 53 height 29
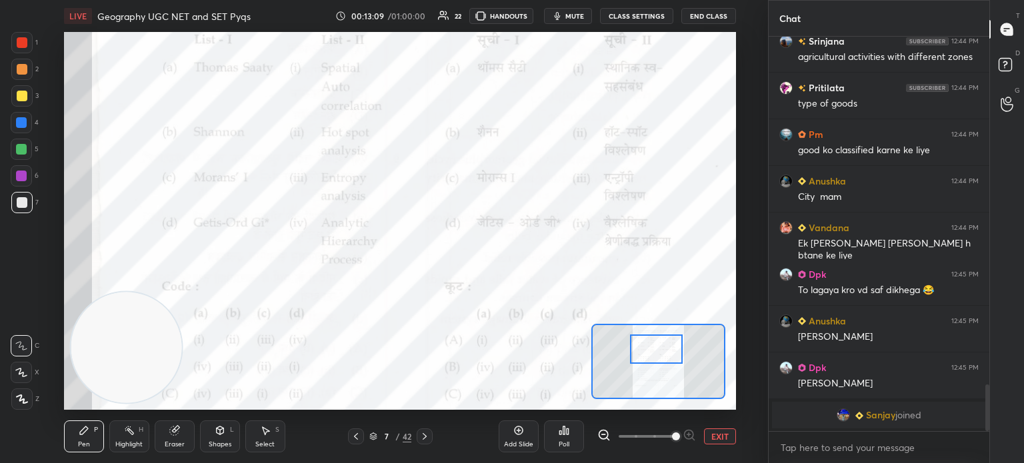
drag, startPoint x: 660, startPoint y: 347, endPoint x: 603, endPoint y: 434, distance: 104.4
click at [603, 434] on icon at bounding box center [603, 435] width 13 height 13
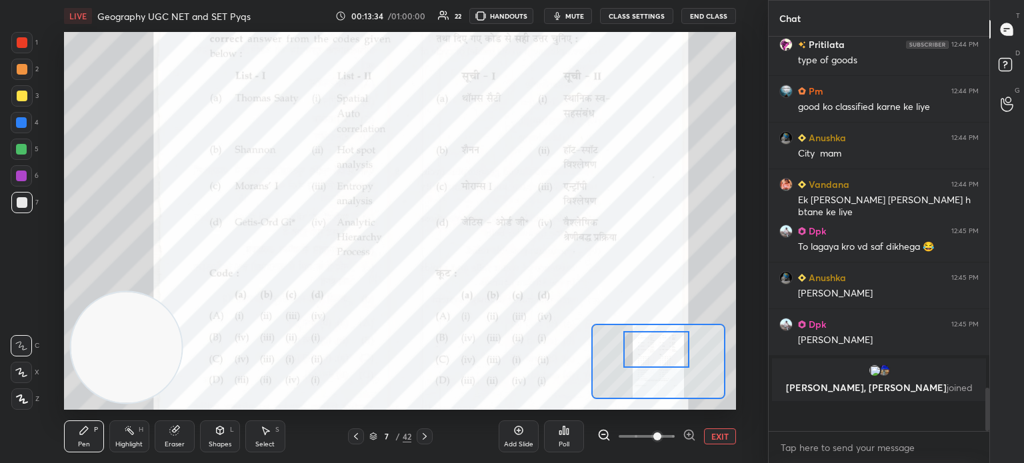
scroll to position [391, 217]
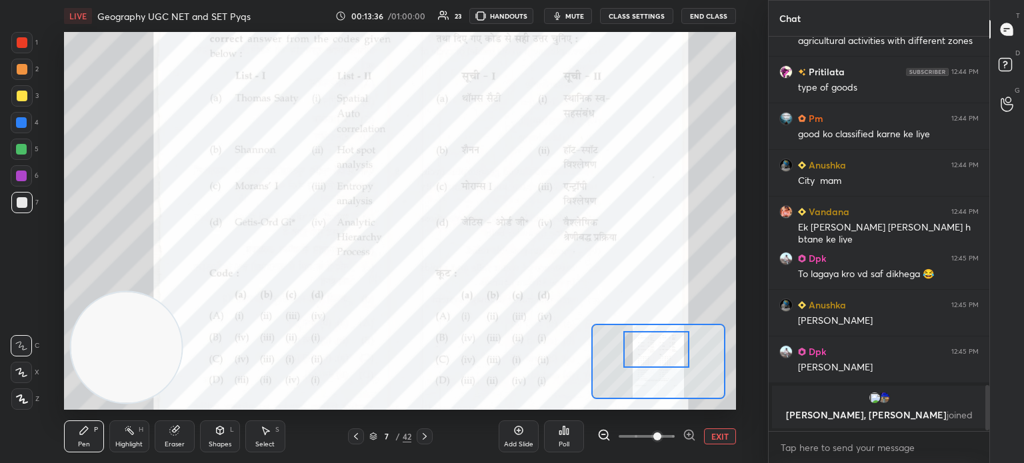
click at [564, 434] on icon at bounding box center [564, 431] width 2 height 8
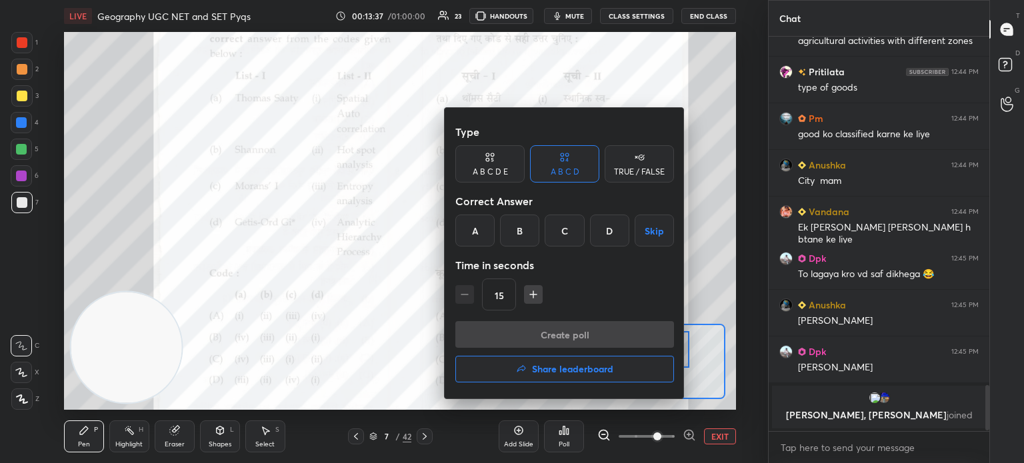
click at [523, 232] on div "B" at bounding box center [519, 231] width 39 height 32
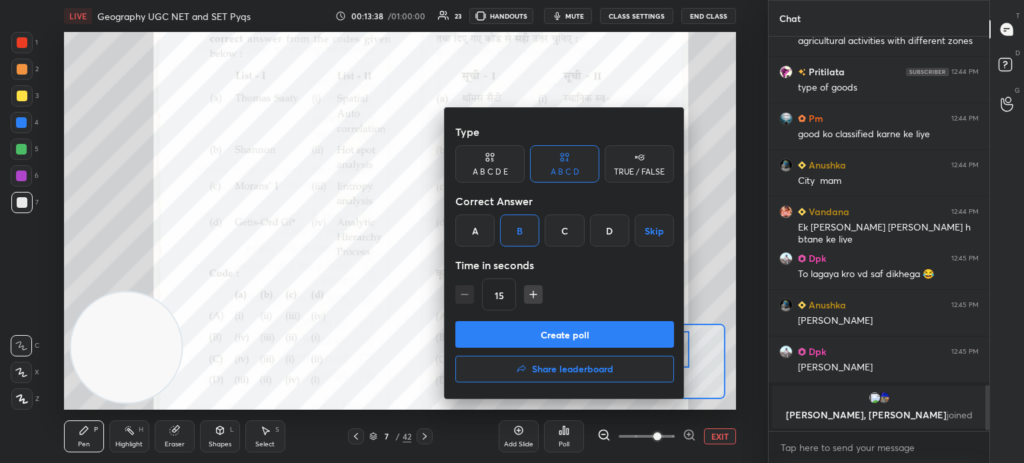
scroll to position [2834, 0]
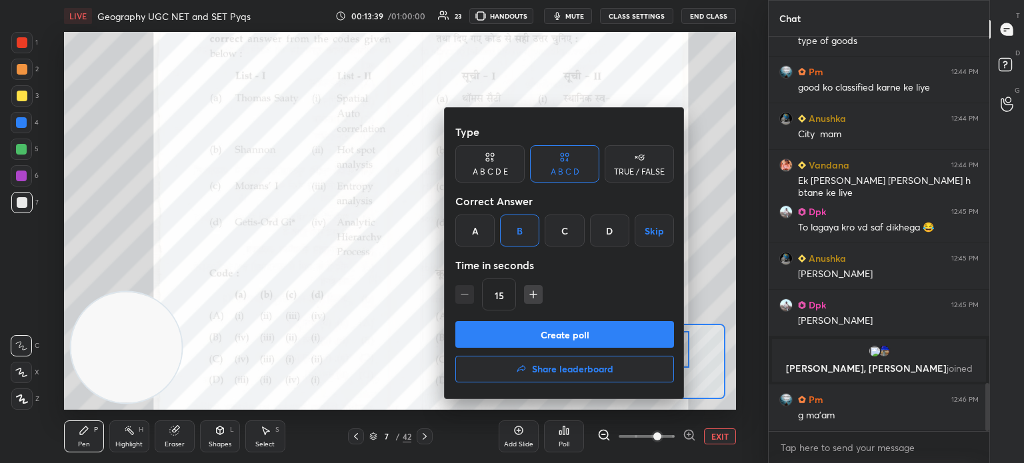
click at [545, 341] on button "Create poll" at bounding box center [564, 334] width 219 height 27
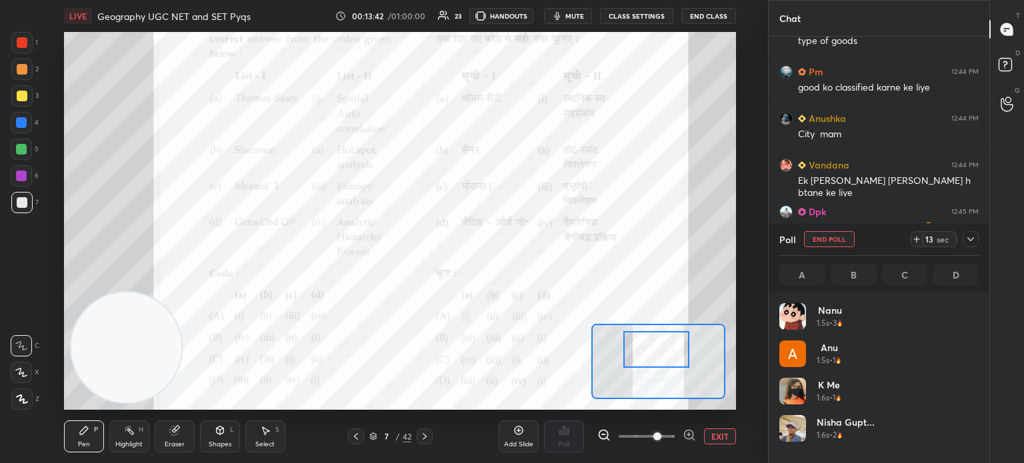
scroll to position [156, 195]
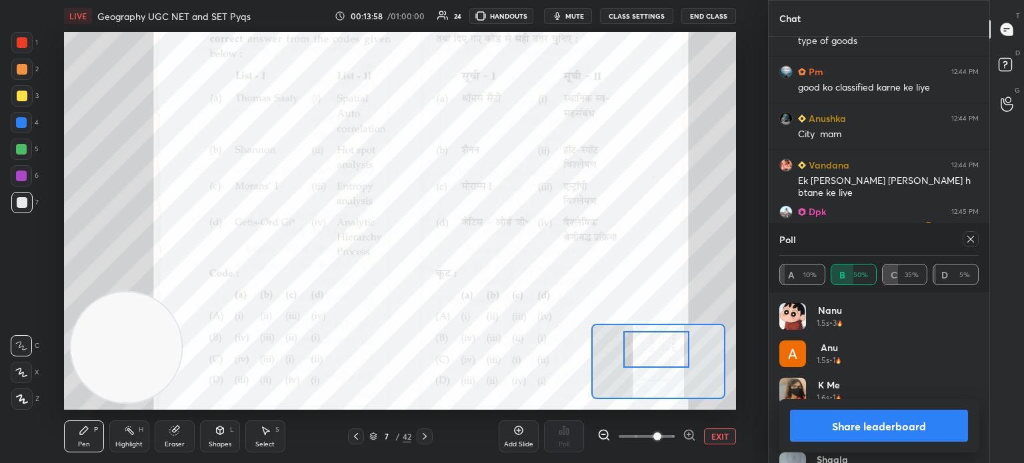
click at [866, 423] on button "Share leaderboard" at bounding box center [879, 426] width 178 height 32
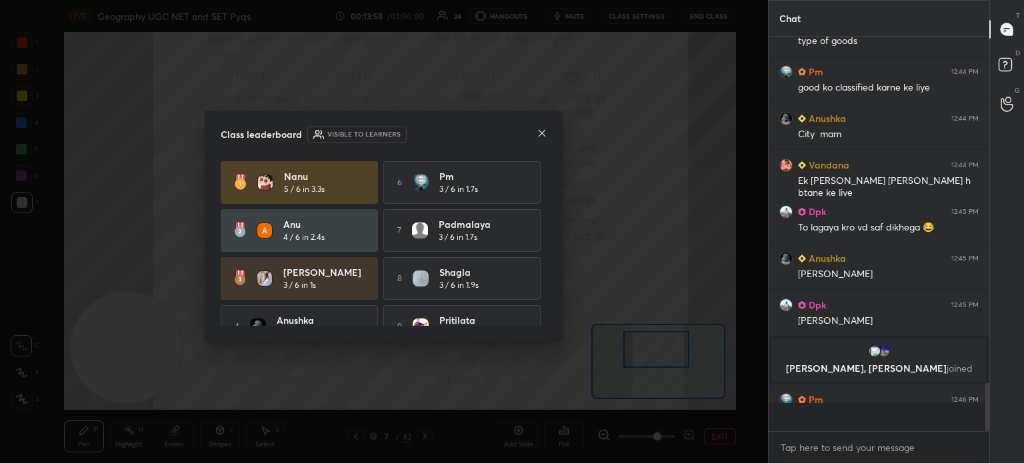
scroll to position [278, 217]
click at [539, 136] on icon at bounding box center [542, 133] width 11 height 11
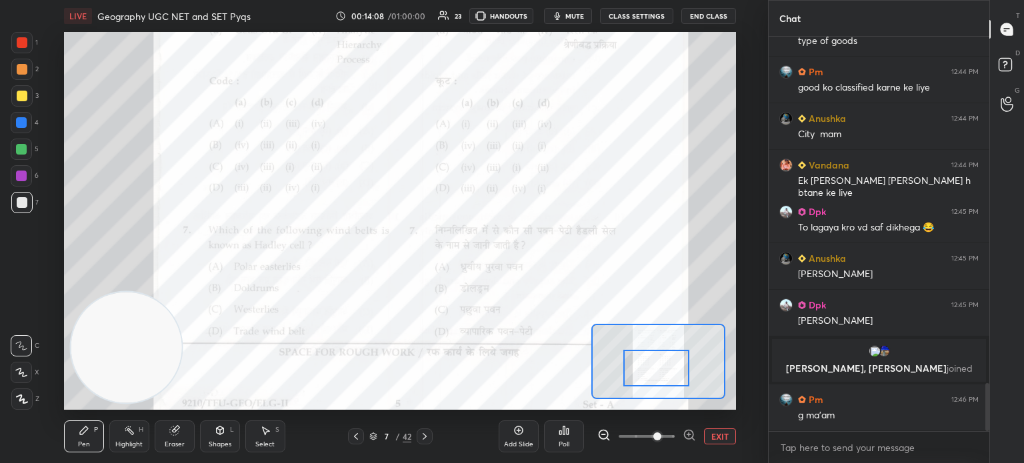
drag, startPoint x: 648, startPoint y: 354, endPoint x: 648, endPoint y: 373, distance: 18.7
click at [648, 373] on div at bounding box center [656, 368] width 66 height 37
click at [565, 433] on icon at bounding box center [564, 431] width 2 height 8
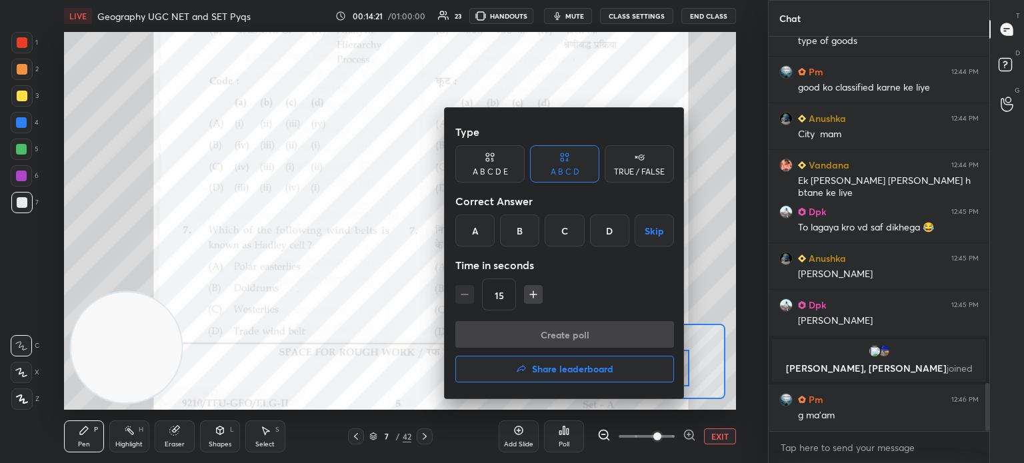
click at [607, 231] on div "D" at bounding box center [609, 231] width 39 height 32
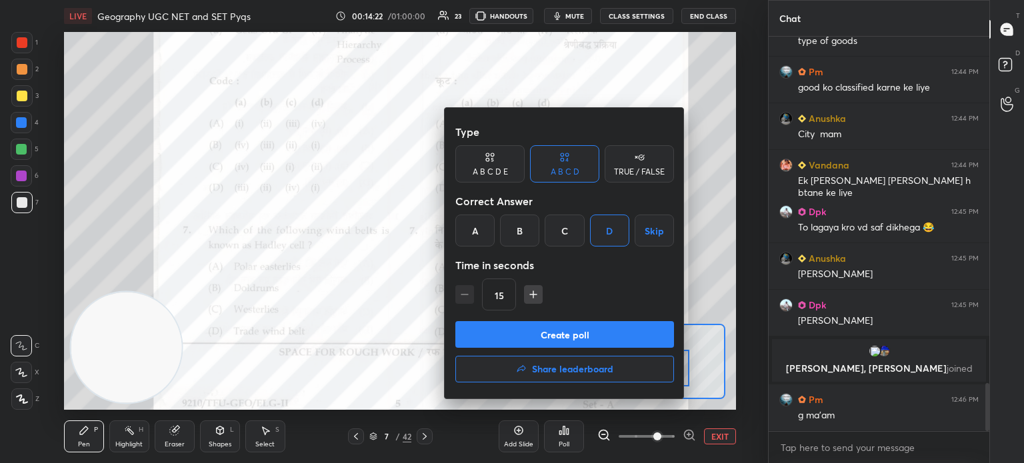
click at [553, 336] on button "Create poll" at bounding box center [564, 334] width 219 height 27
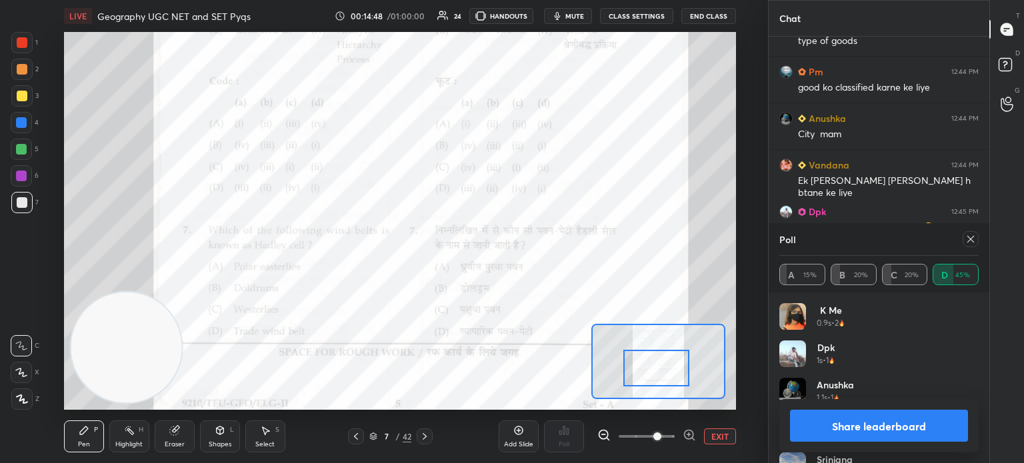
click at [861, 431] on button "Share leaderboard" at bounding box center [879, 426] width 178 height 32
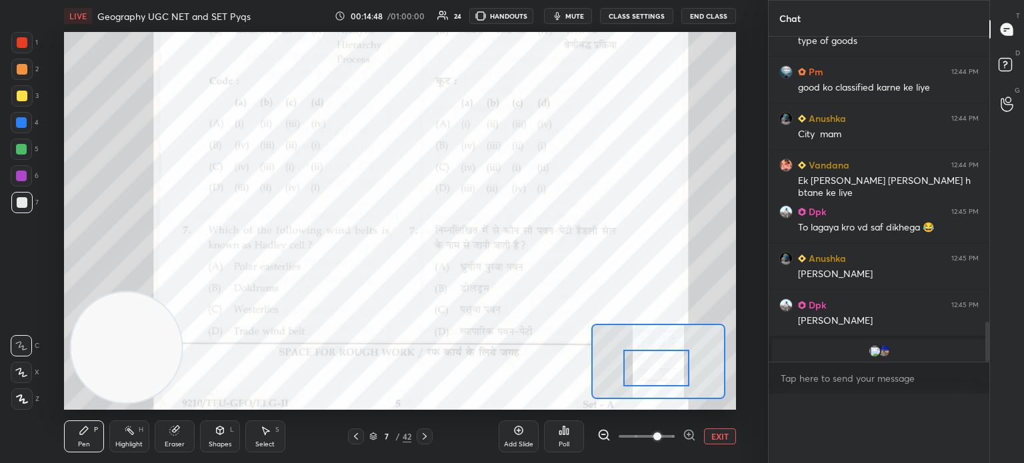
scroll to position [0, 0]
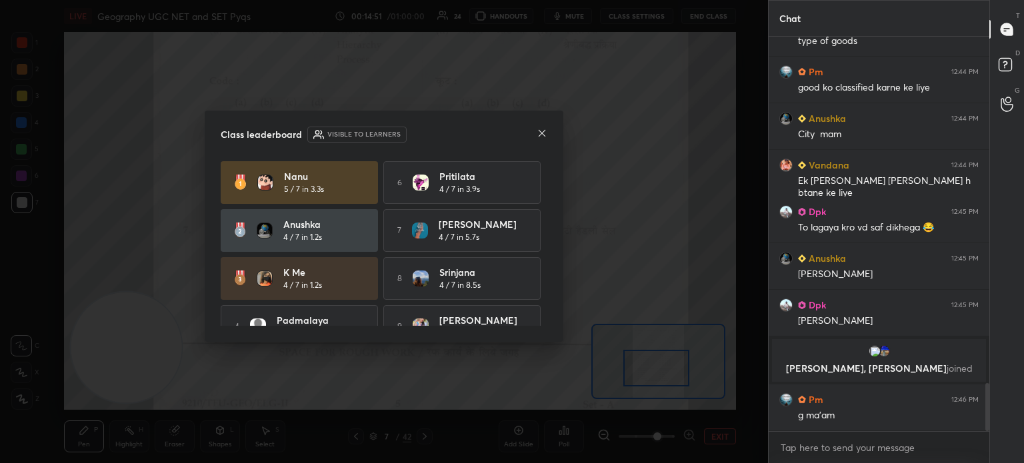
click at [543, 131] on icon at bounding box center [542, 133] width 11 height 11
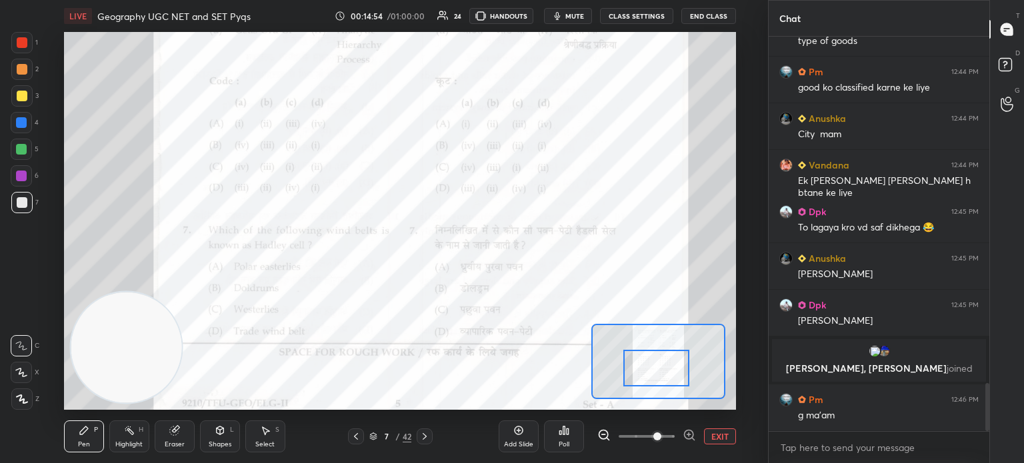
click at [422, 437] on icon at bounding box center [424, 436] width 11 height 11
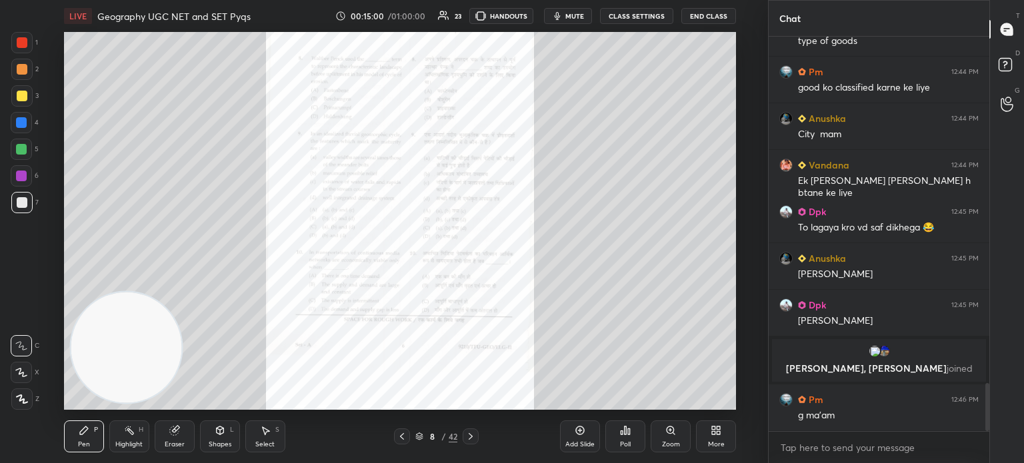
click at [668, 429] on icon at bounding box center [670, 430] width 7 height 7
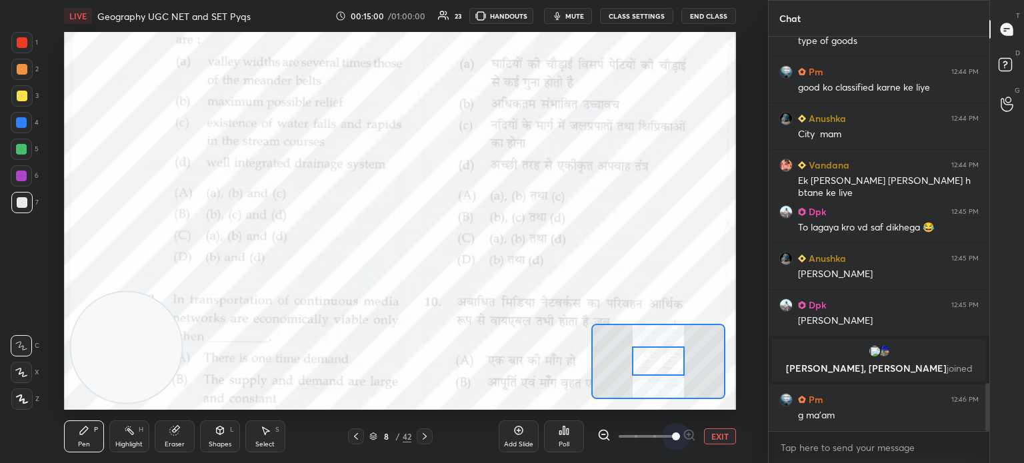
click at [668, 429] on span at bounding box center [647, 437] width 56 height 20
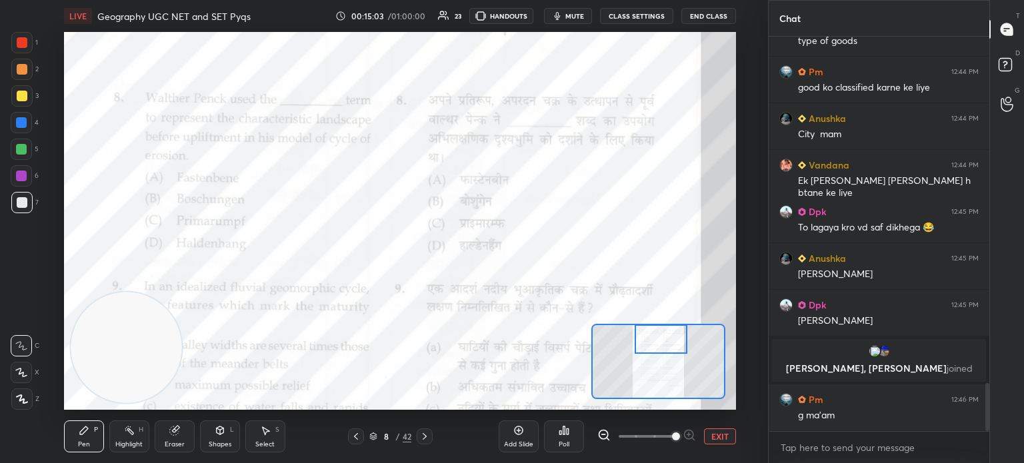
drag, startPoint x: 651, startPoint y: 359, endPoint x: 654, endPoint y: 335, distance: 24.8
click at [654, 335] on div at bounding box center [661, 339] width 53 height 29
click at [565, 437] on div "Poll" at bounding box center [564, 437] width 40 height 32
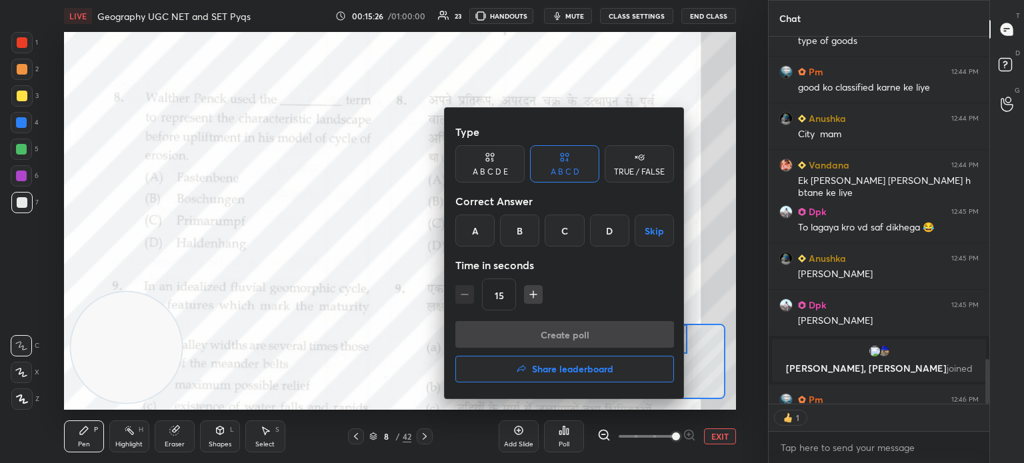
click at [567, 226] on div "C" at bounding box center [564, 231] width 39 height 32
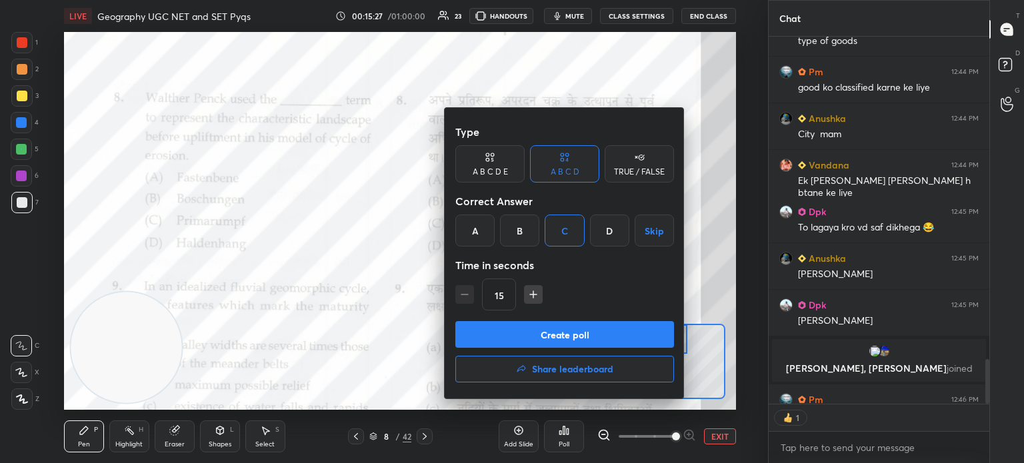
click at [545, 334] on button "Create poll" at bounding box center [564, 334] width 219 height 27
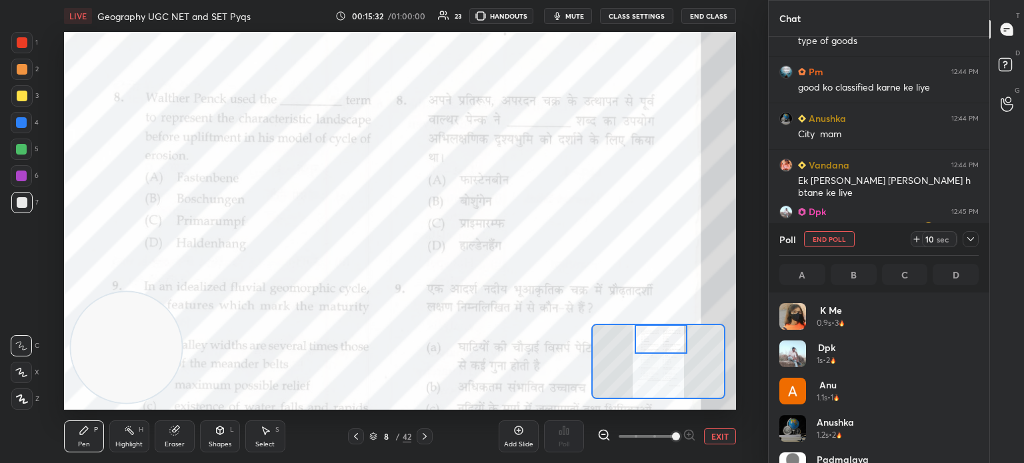
scroll to position [2903, 0]
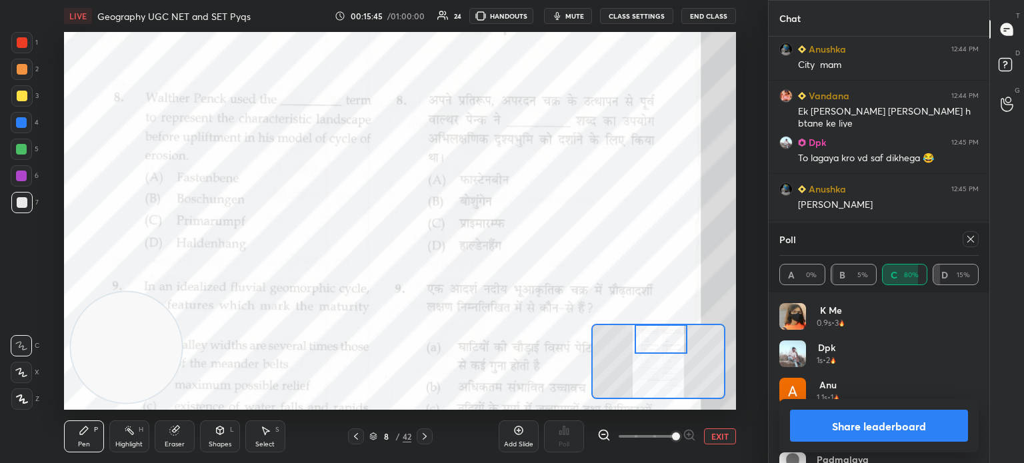
click at [837, 429] on button "Share leaderboard" at bounding box center [879, 426] width 178 height 32
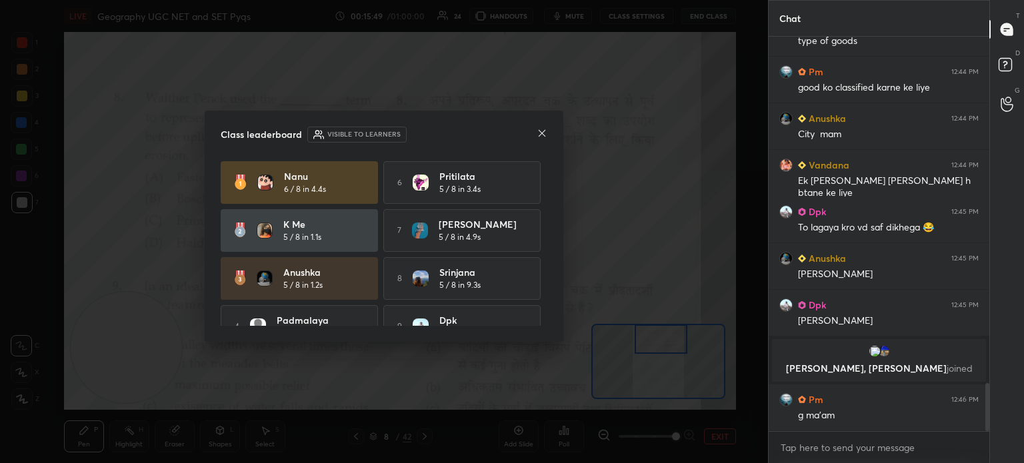
click at [542, 131] on icon at bounding box center [542, 133] width 11 height 11
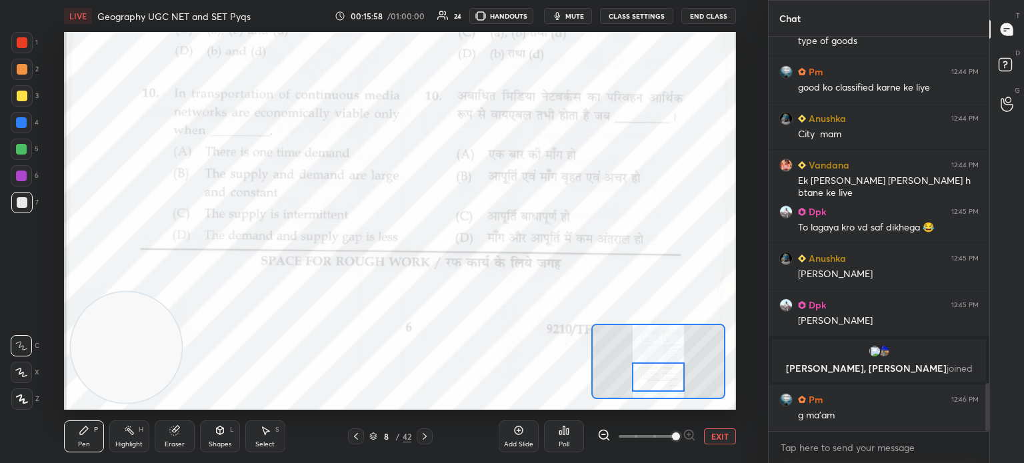
drag, startPoint x: 648, startPoint y: 341, endPoint x: 645, endPoint y: 379, distance: 38.1
click at [645, 379] on div at bounding box center [658, 377] width 53 height 29
click at [560, 437] on div "Poll" at bounding box center [564, 437] width 40 height 32
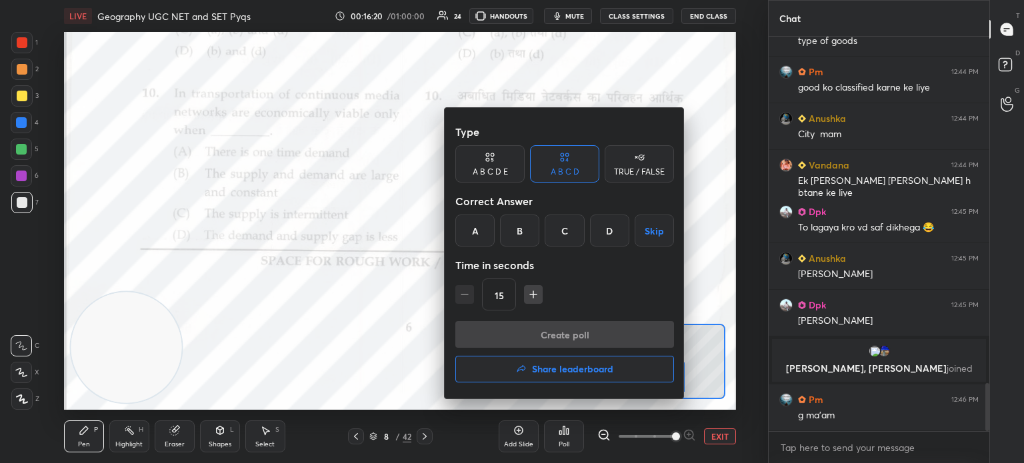
click at [522, 227] on div "B" at bounding box center [519, 231] width 39 height 32
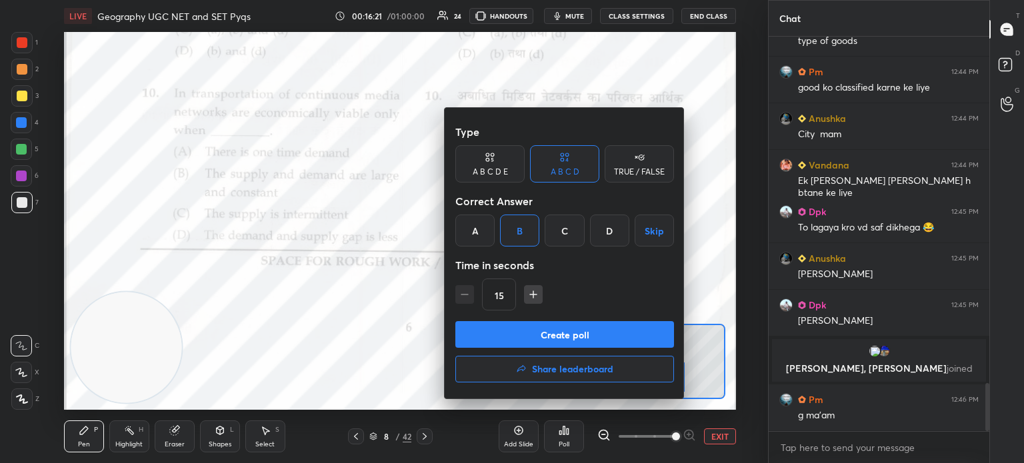
click at [527, 341] on button "Create poll" at bounding box center [564, 334] width 219 height 27
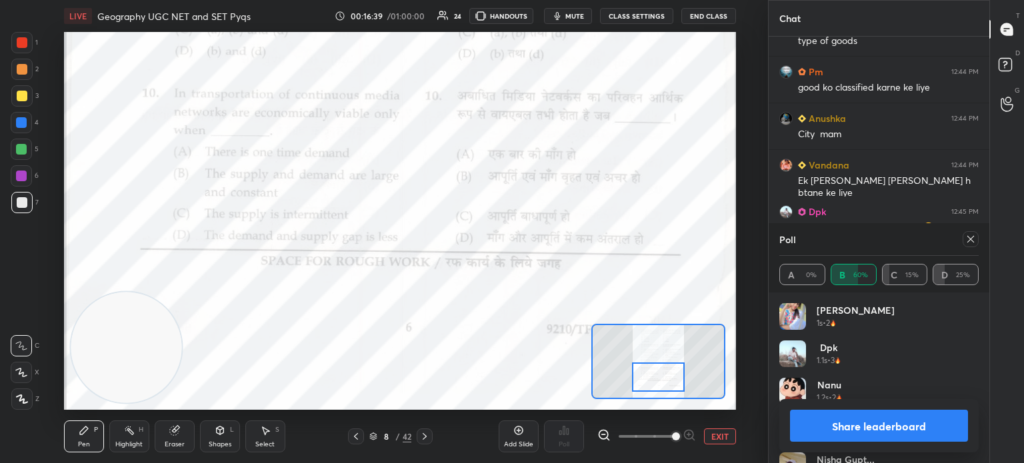
click at [905, 432] on button "Share leaderboard" at bounding box center [879, 426] width 178 height 32
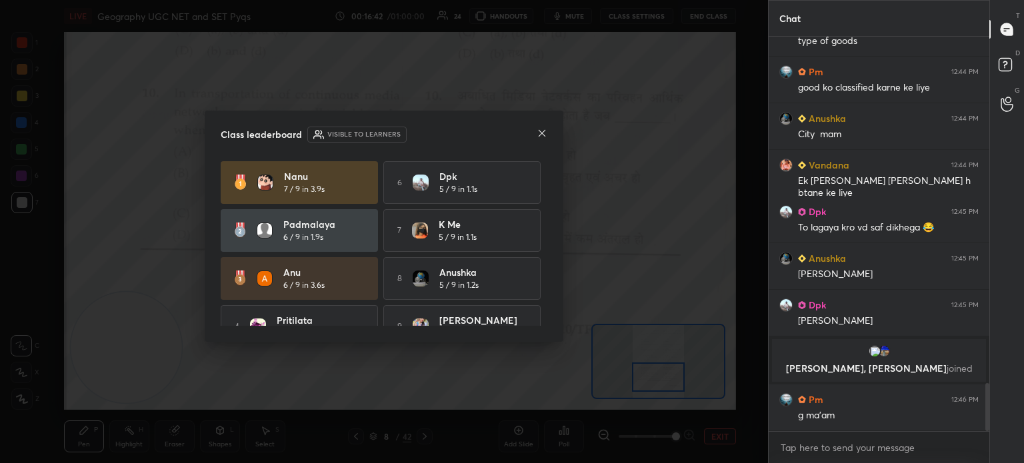
click at [541, 132] on icon at bounding box center [542, 133] width 7 height 7
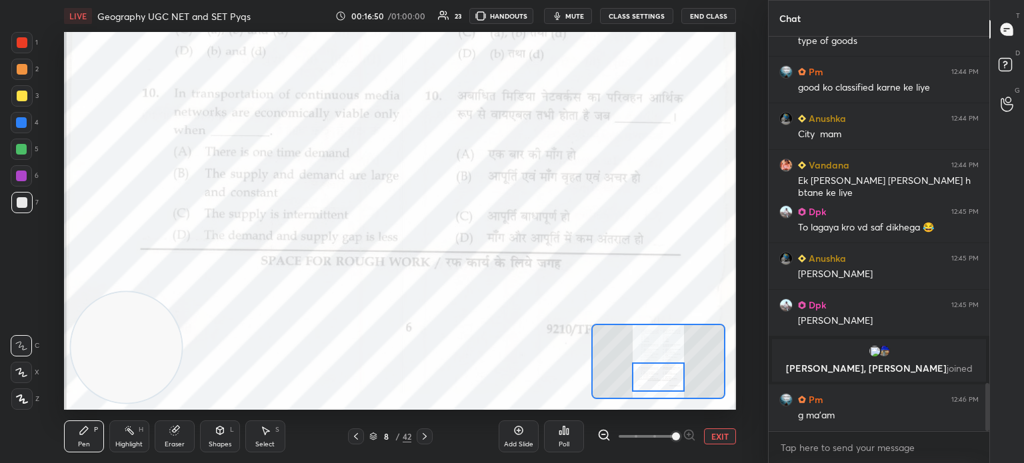
click at [427, 436] on icon at bounding box center [424, 436] width 11 height 11
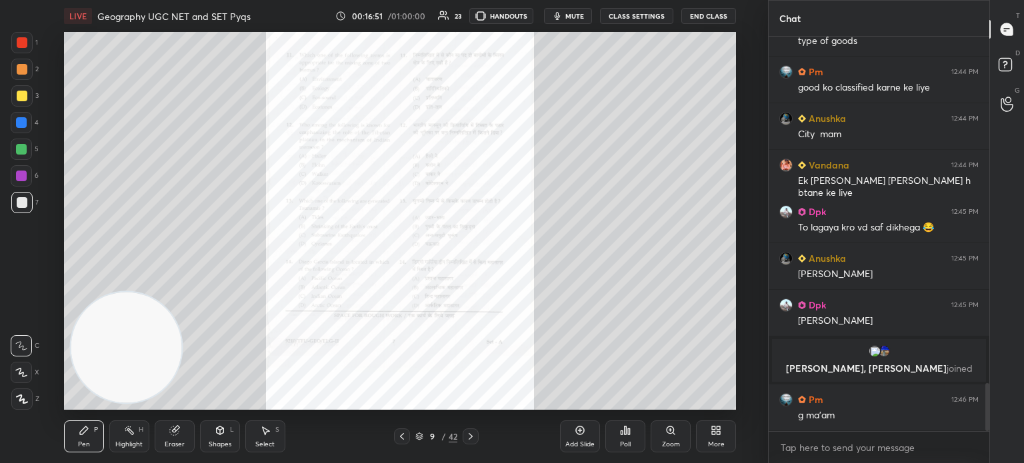
click at [669, 431] on icon at bounding box center [670, 430] width 7 height 7
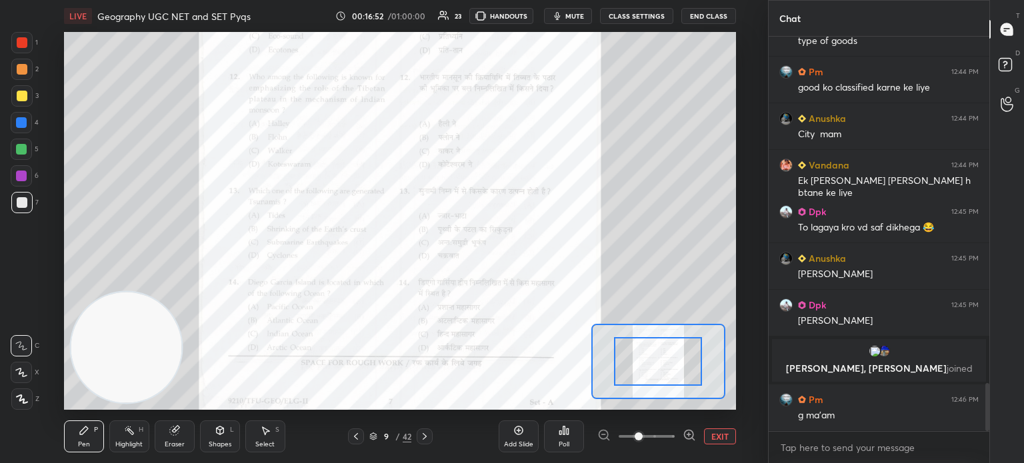
click at [669, 431] on span at bounding box center [647, 437] width 56 height 20
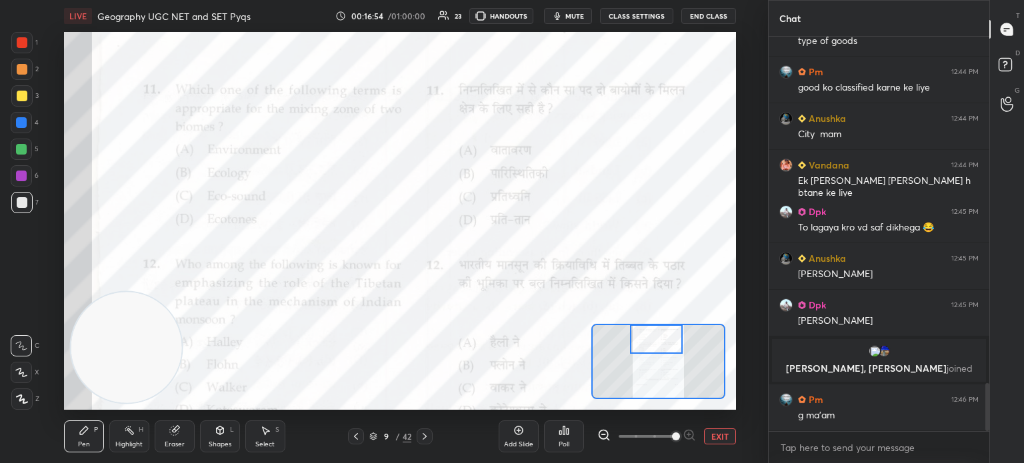
drag, startPoint x: 647, startPoint y: 365, endPoint x: 645, endPoint y: 338, distance: 26.7
click at [645, 338] on div at bounding box center [656, 339] width 53 height 29
click at [565, 439] on div "Poll" at bounding box center [564, 437] width 40 height 32
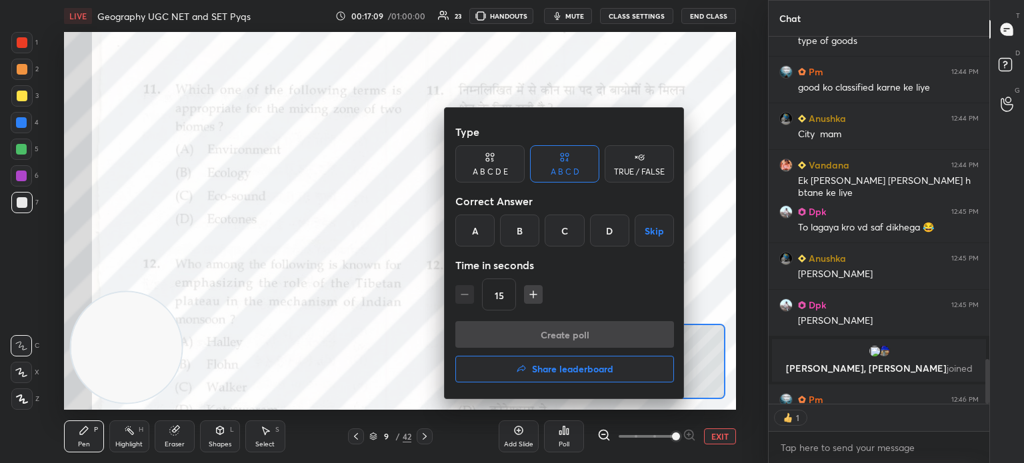
click at [608, 219] on div "D" at bounding box center [609, 231] width 39 height 32
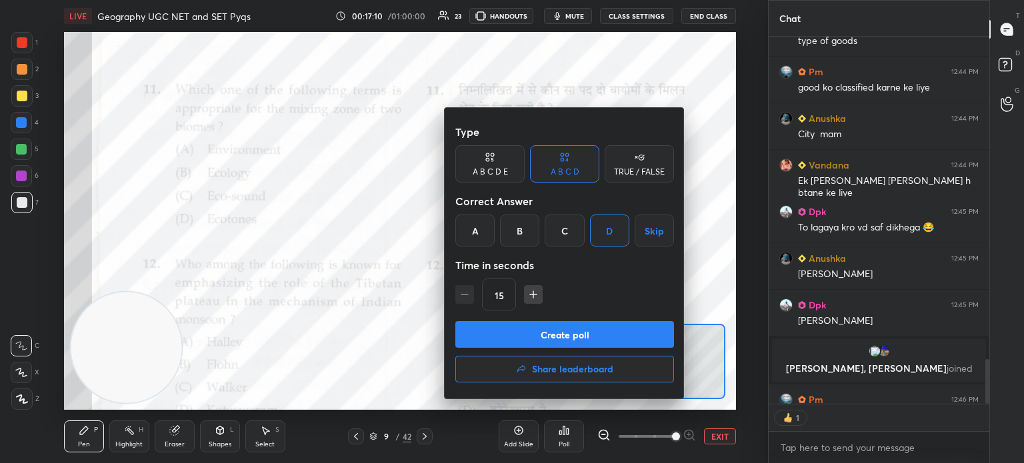
click at [557, 335] on button "Create poll" at bounding box center [564, 334] width 219 height 27
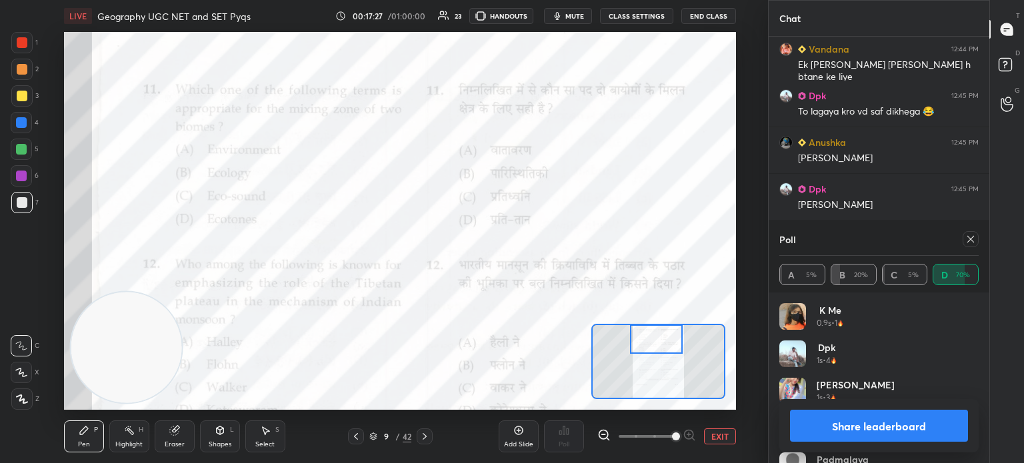
click at [829, 435] on button "Share leaderboard" at bounding box center [879, 426] width 178 height 32
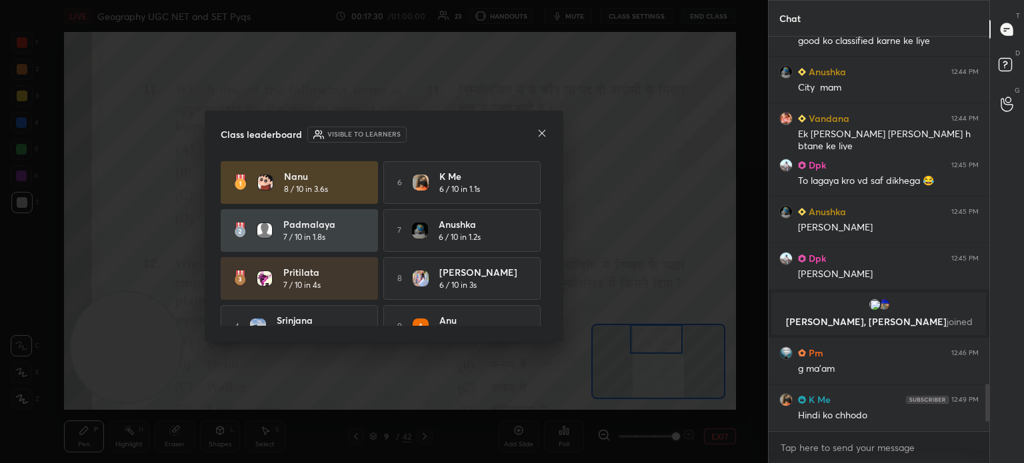
click at [542, 135] on icon at bounding box center [542, 133] width 11 height 11
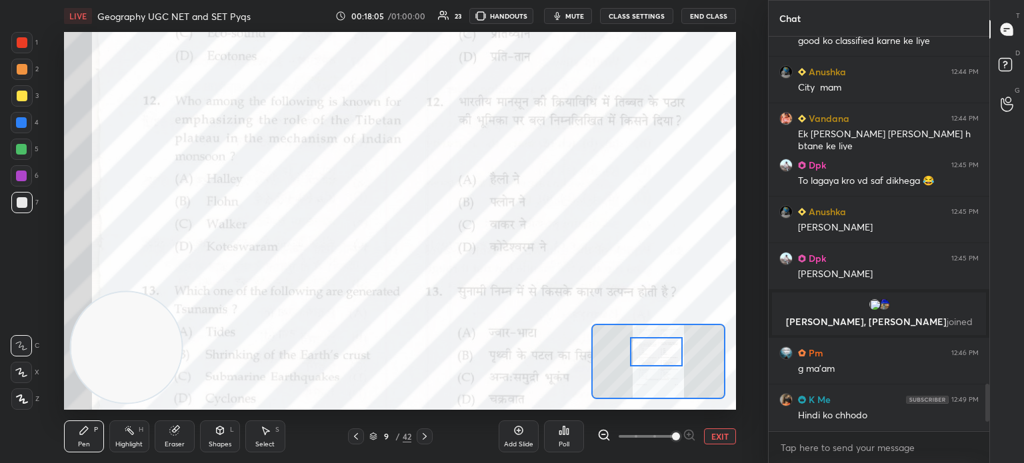
drag, startPoint x: 670, startPoint y: 343, endPoint x: 671, endPoint y: 356, distance: 12.7
click at [671, 356] on div at bounding box center [656, 351] width 53 height 29
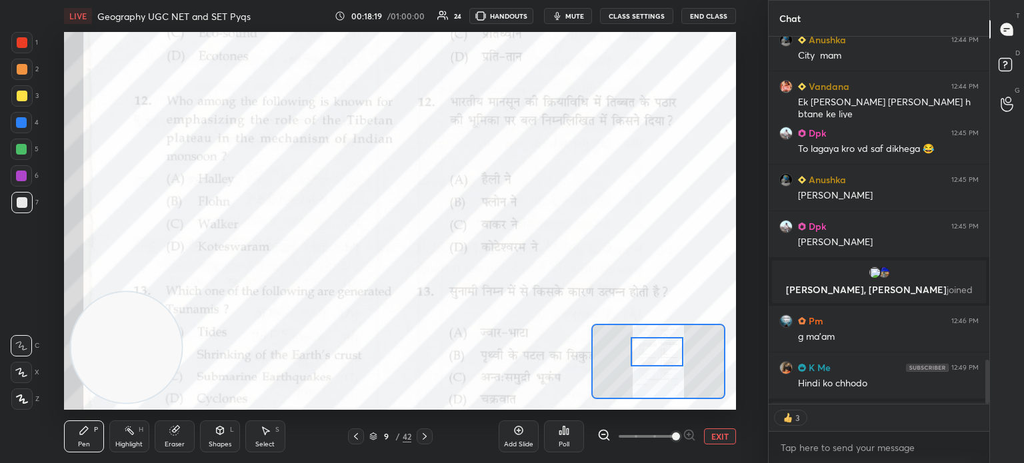
scroll to position [2913, 0]
click at [570, 439] on div "Poll" at bounding box center [564, 437] width 40 height 32
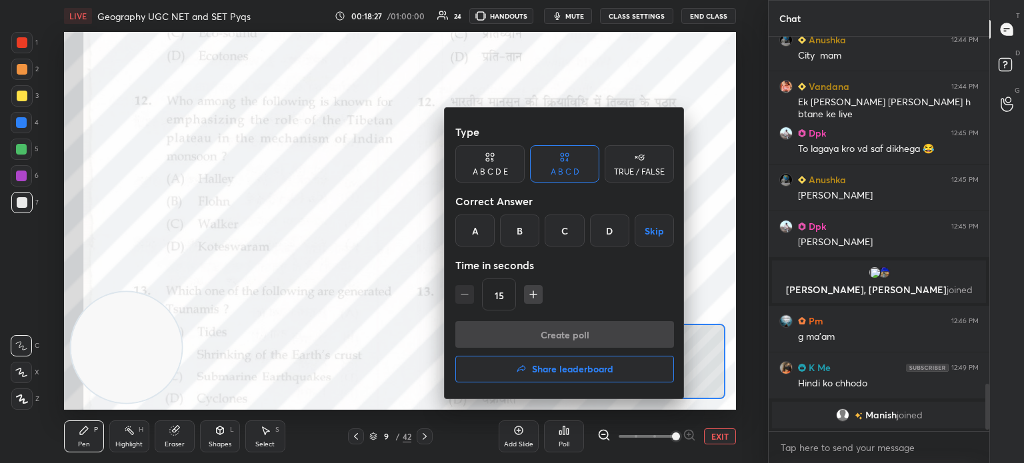
click at [609, 227] on div "D" at bounding box center [609, 231] width 39 height 32
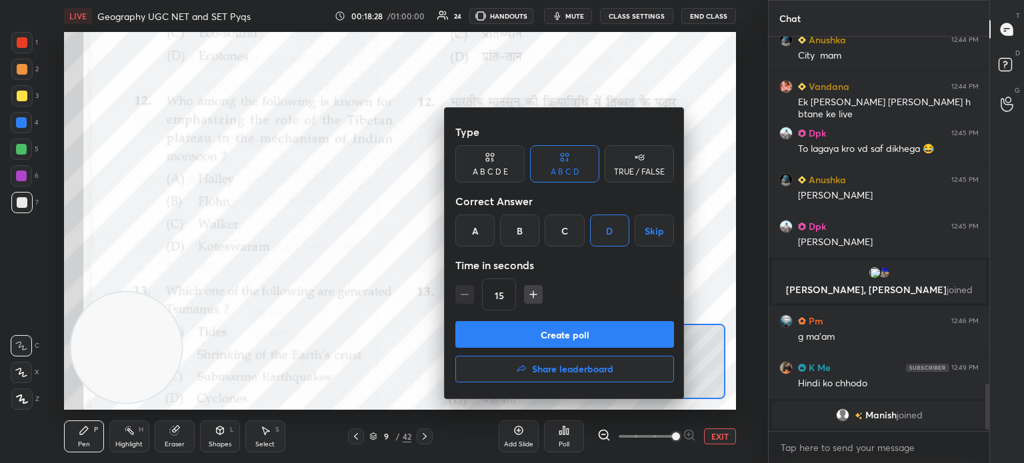
click at [528, 331] on button "Create poll" at bounding box center [564, 334] width 219 height 27
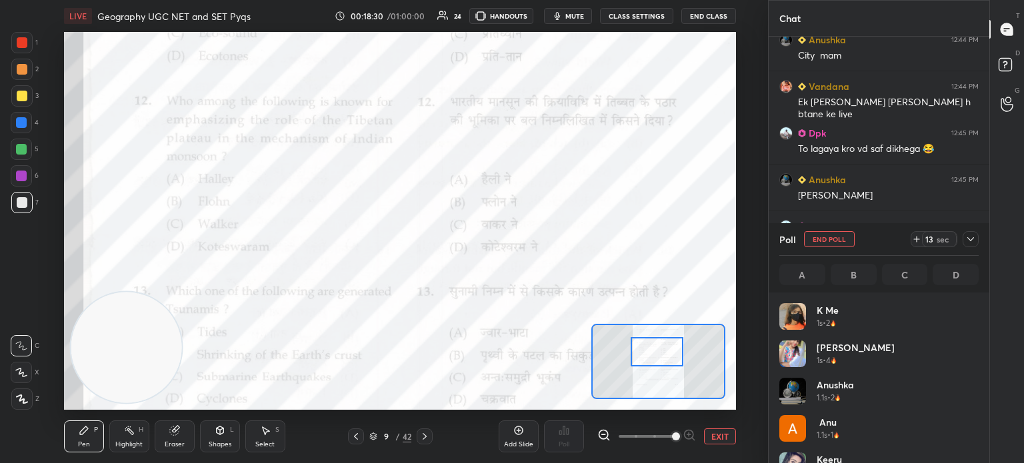
scroll to position [156, 195]
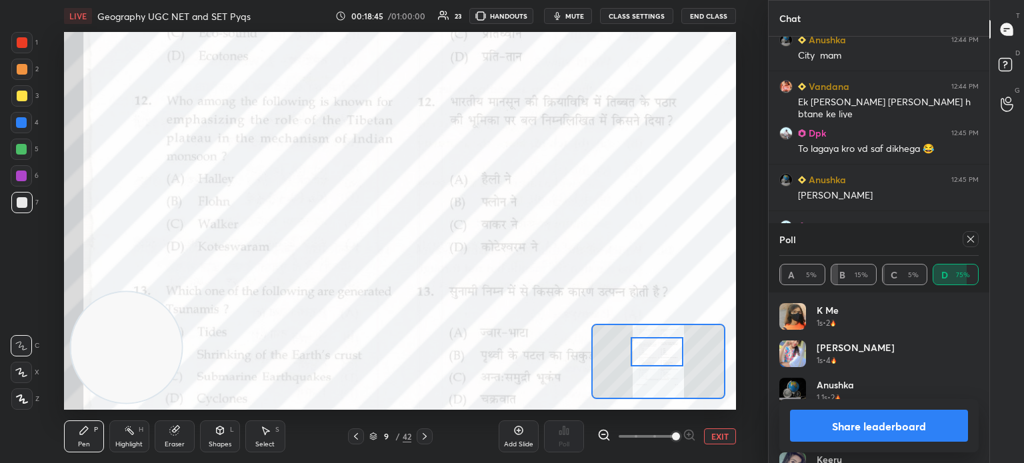
click at [922, 426] on button "Share leaderboard" at bounding box center [879, 426] width 178 height 32
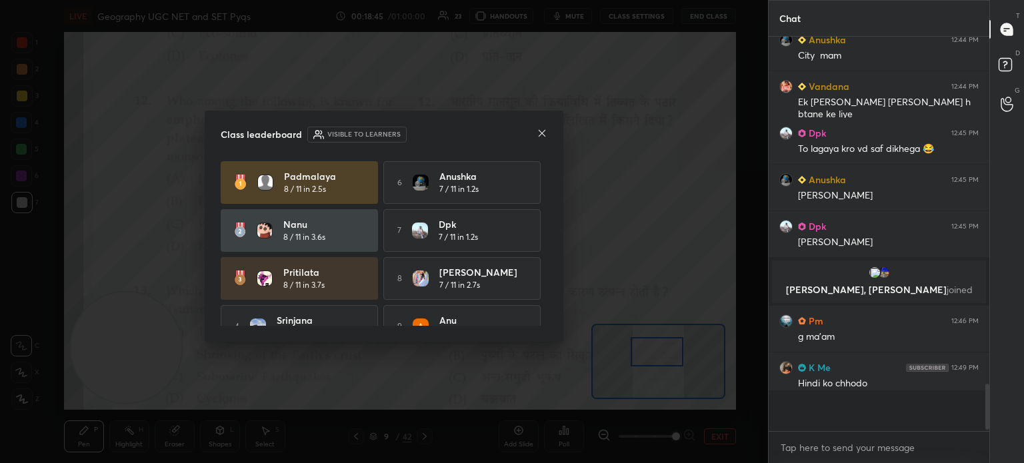
scroll to position [259, 217]
click at [537, 129] on icon at bounding box center [542, 133] width 11 height 11
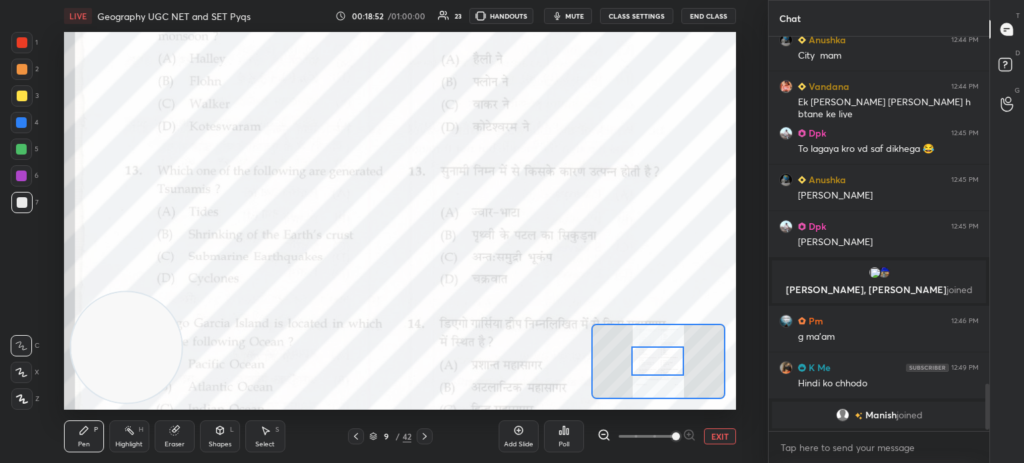
drag, startPoint x: 664, startPoint y: 360, endPoint x: 665, endPoint y: 369, distance: 9.4
click at [665, 369] on div at bounding box center [657, 361] width 53 height 29
click at [567, 432] on icon at bounding box center [568, 432] width 2 height 6
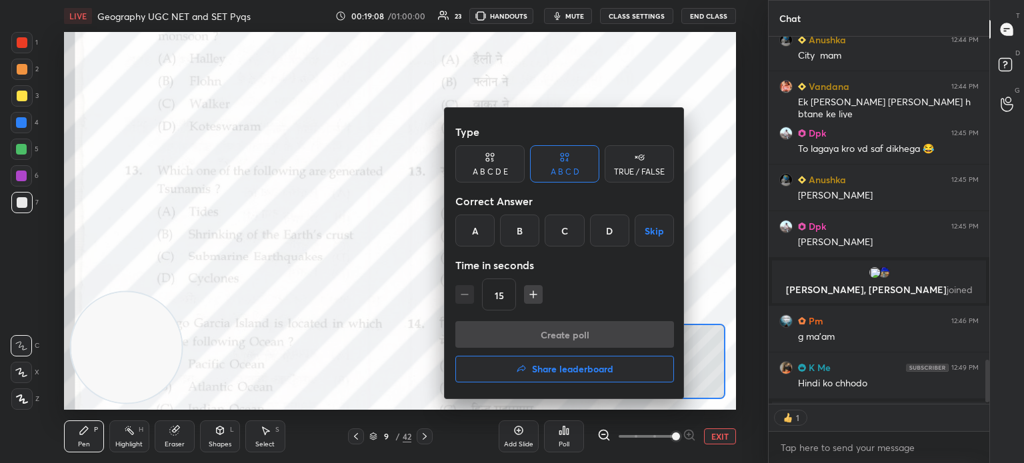
click at [559, 230] on div "C" at bounding box center [564, 231] width 39 height 32
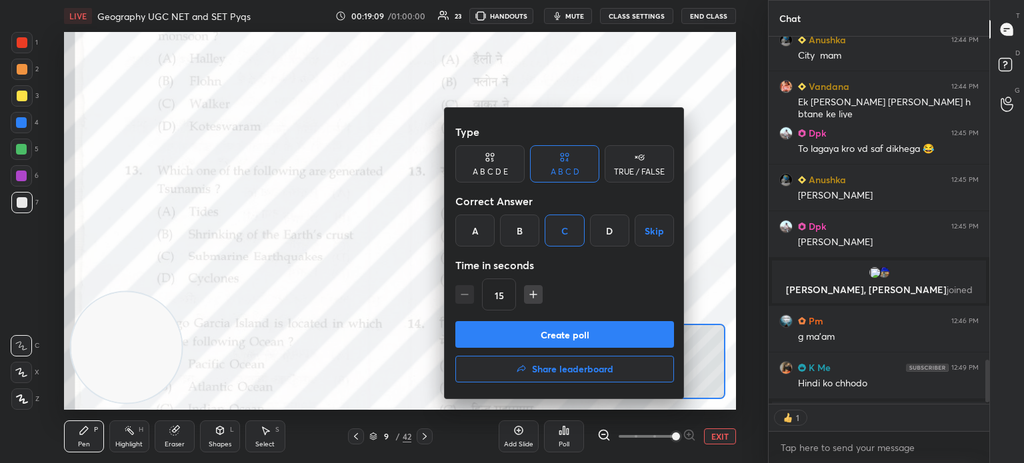
click at [523, 337] on button "Create poll" at bounding box center [564, 334] width 219 height 27
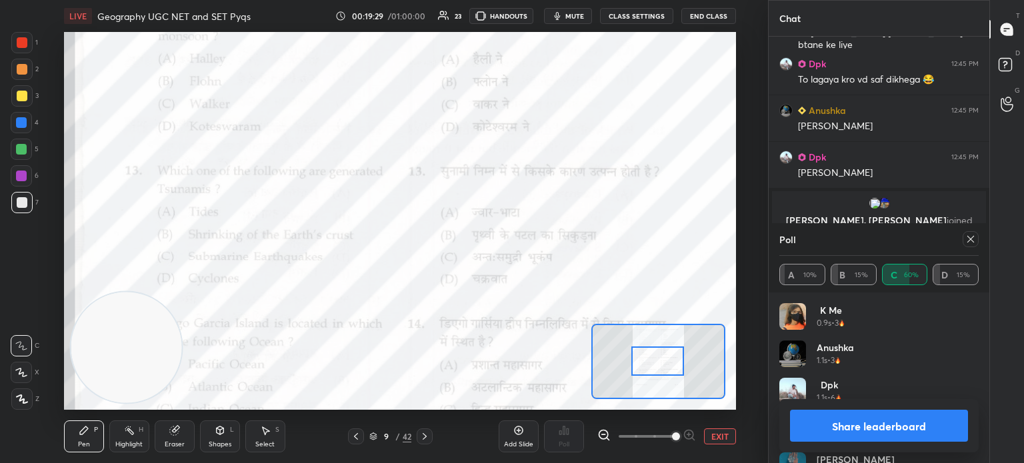
click at [860, 427] on button "Share leaderboard" at bounding box center [879, 426] width 178 height 32
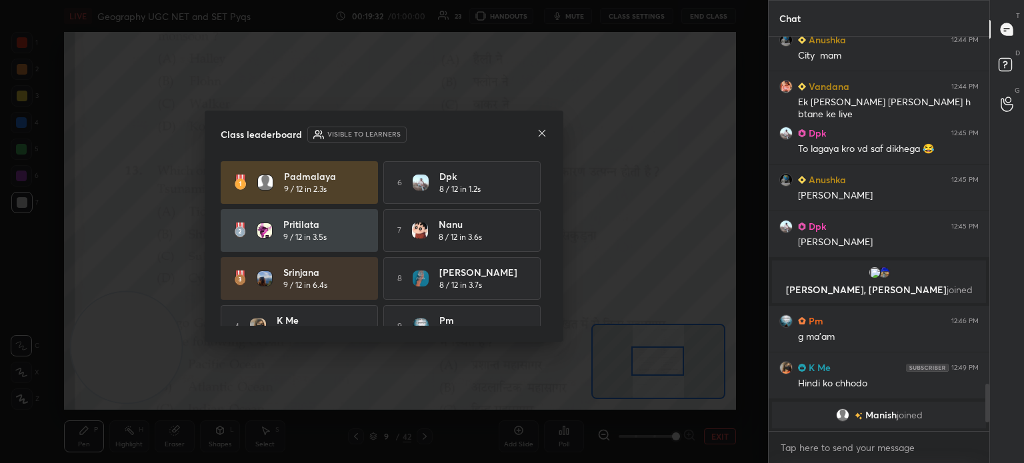
click at [539, 133] on icon at bounding box center [542, 133] width 11 height 11
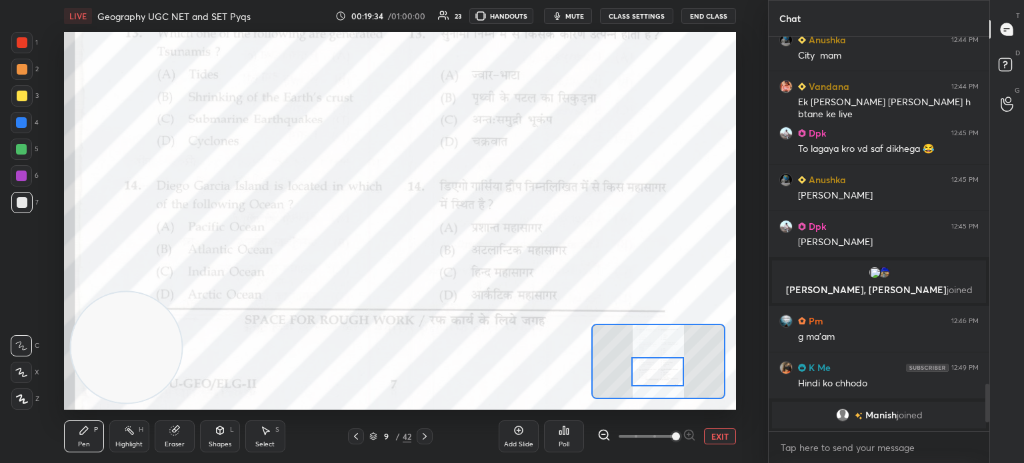
drag, startPoint x: 661, startPoint y: 356, endPoint x: 661, endPoint y: 367, distance: 10.7
click at [661, 367] on div at bounding box center [657, 371] width 53 height 29
click at [568, 435] on icon at bounding box center [564, 430] width 11 height 11
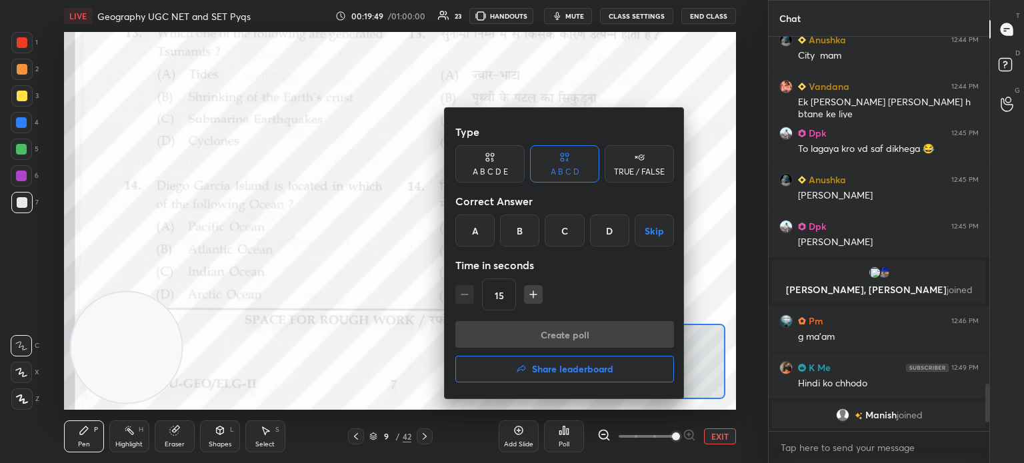
click at [565, 226] on div "C" at bounding box center [564, 231] width 39 height 32
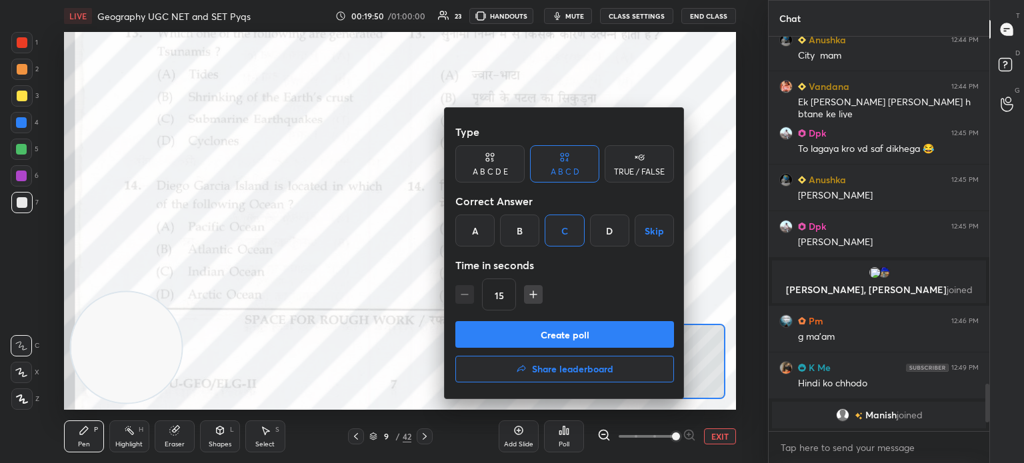
click at [534, 337] on button "Create poll" at bounding box center [564, 334] width 219 height 27
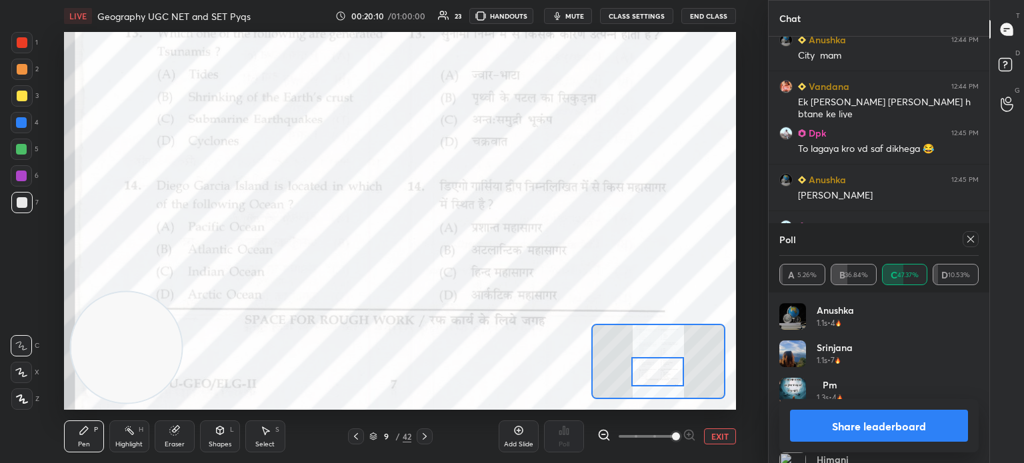
click at [821, 426] on button "Share leaderboard" at bounding box center [879, 426] width 178 height 32
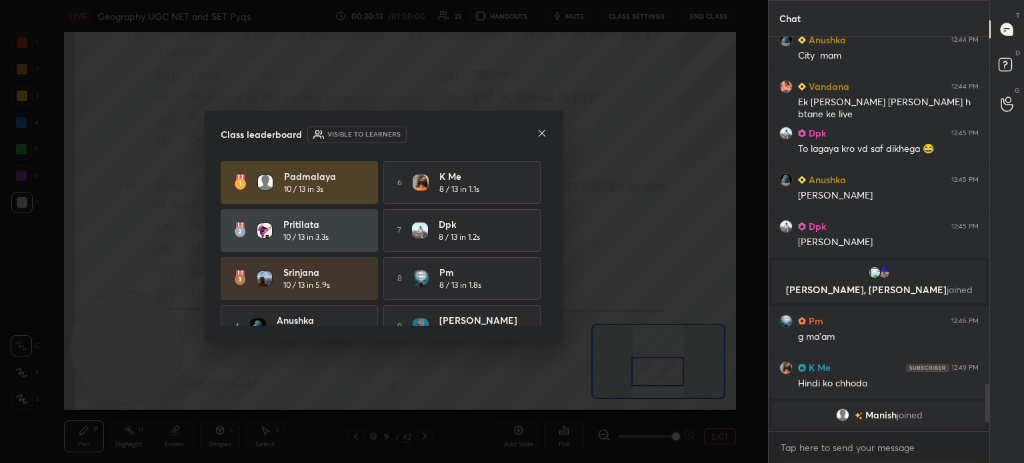
click at [541, 137] on icon at bounding box center [542, 133] width 11 height 11
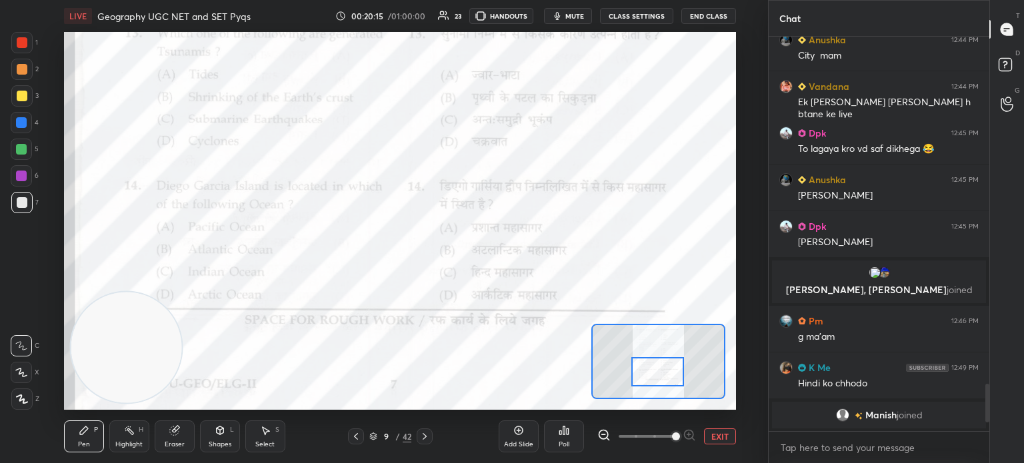
click at [426, 438] on icon at bounding box center [424, 436] width 11 height 11
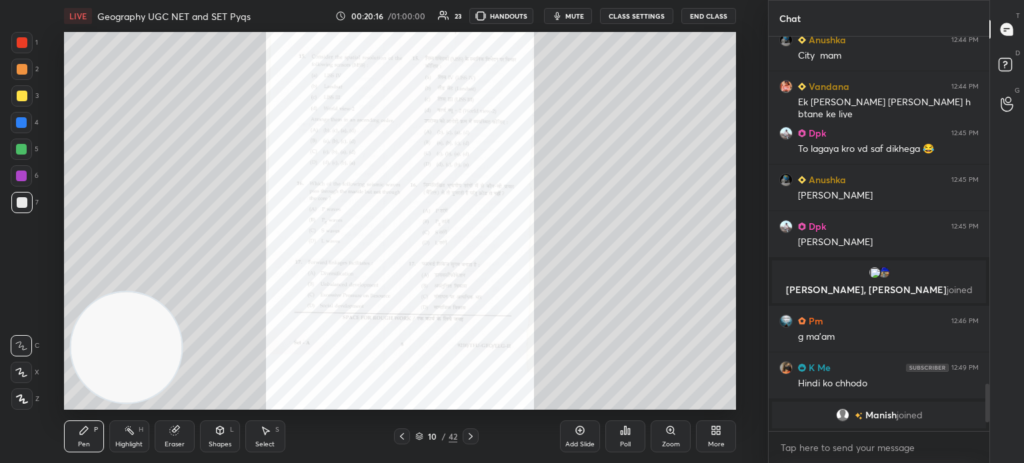
click at [669, 435] on icon at bounding box center [670, 430] width 11 height 11
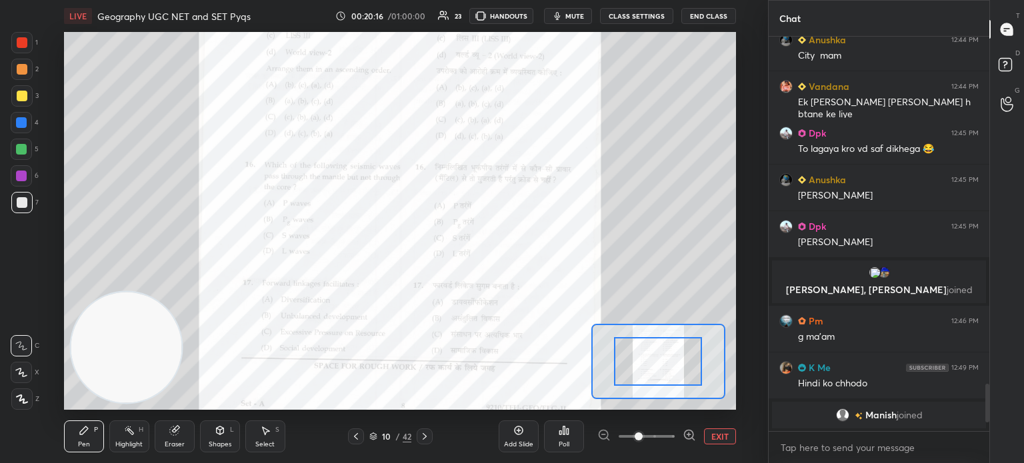
click at [669, 435] on span at bounding box center [647, 437] width 56 height 20
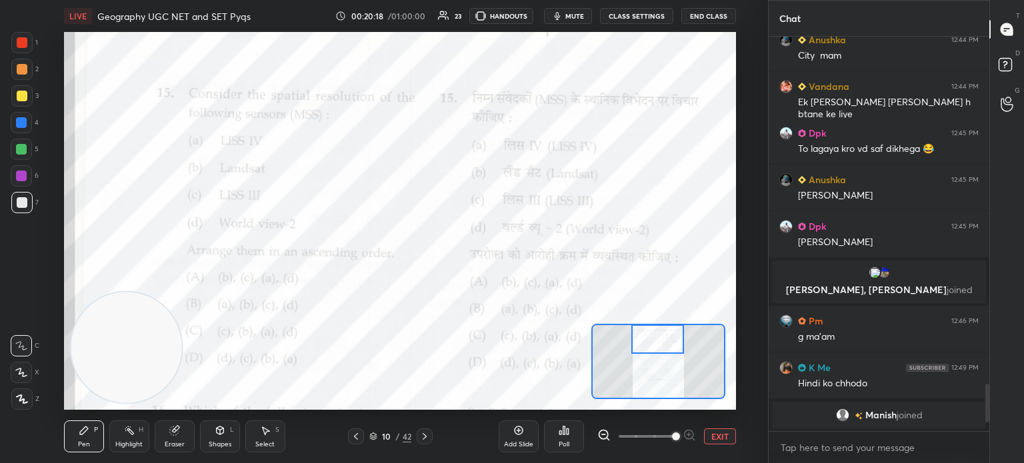
drag, startPoint x: 651, startPoint y: 369, endPoint x: 650, endPoint y: 343, distance: 26.0
click at [650, 343] on div at bounding box center [657, 339] width 53 height 29
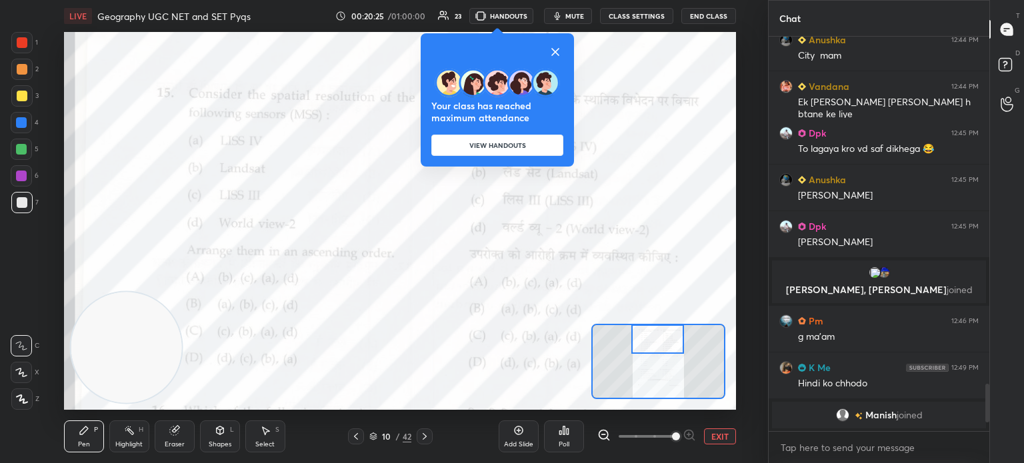
click at [557, 51] on icon at bounding box center [555, 52] width 7 height 7
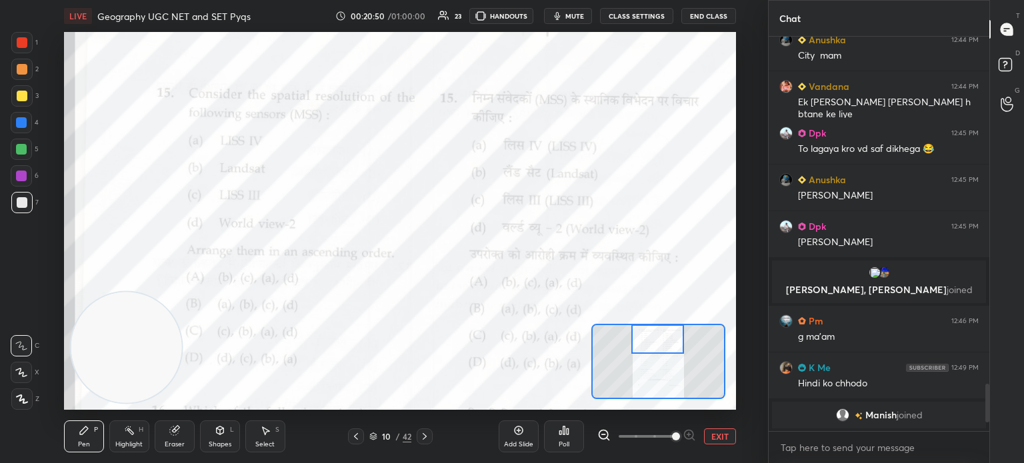
click at [567, 441] on div "Poll" at bounding box center [564, 444] width 11 height 7
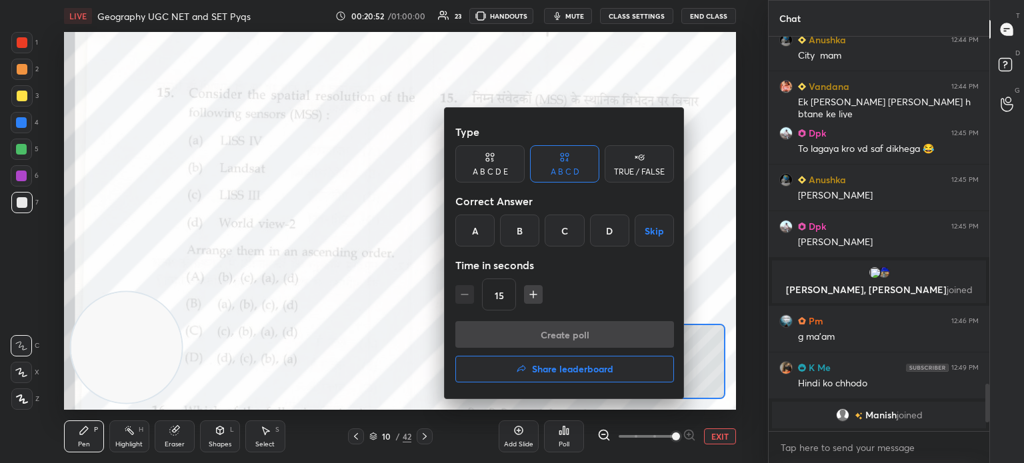
click at [475, 223] on div "A" at bounding box center [474, 231] width 39 height 32
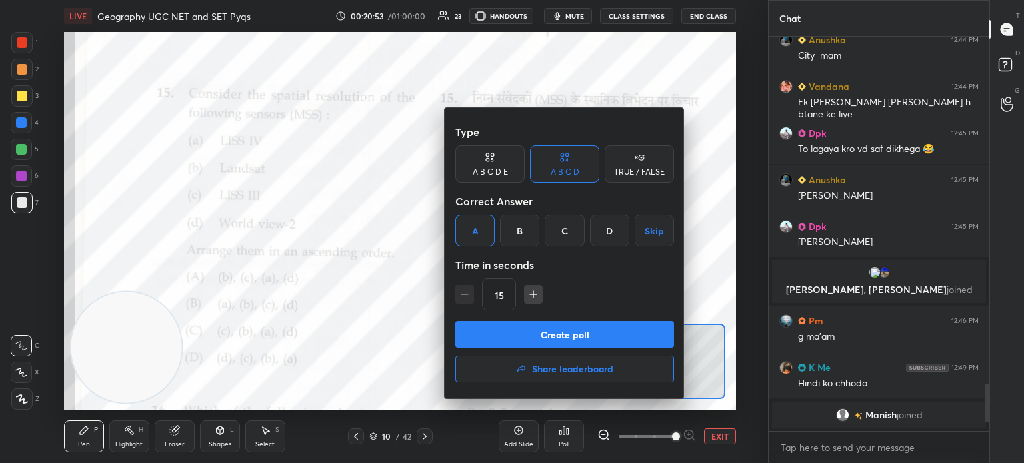
click at [503, 342] on button "Create poll" at bounding box center [564, 334] width 219 height 27
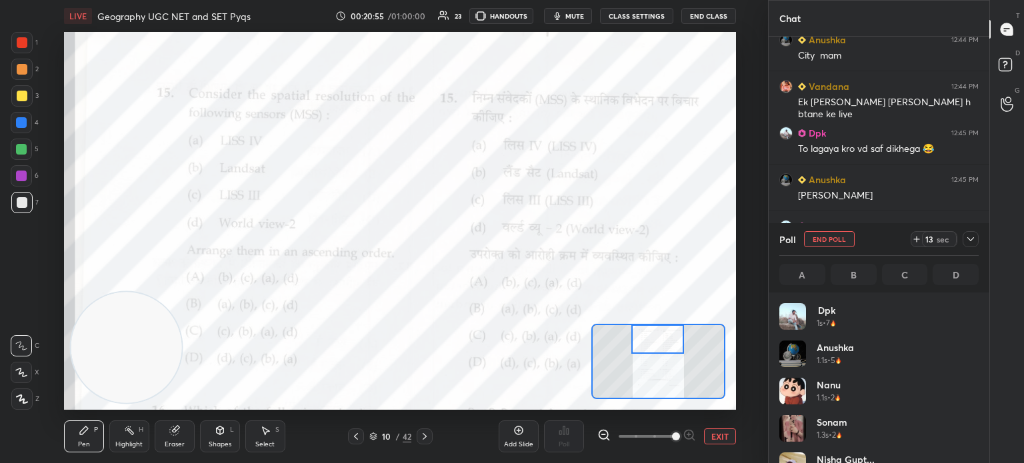
scroll to position [156, 195]
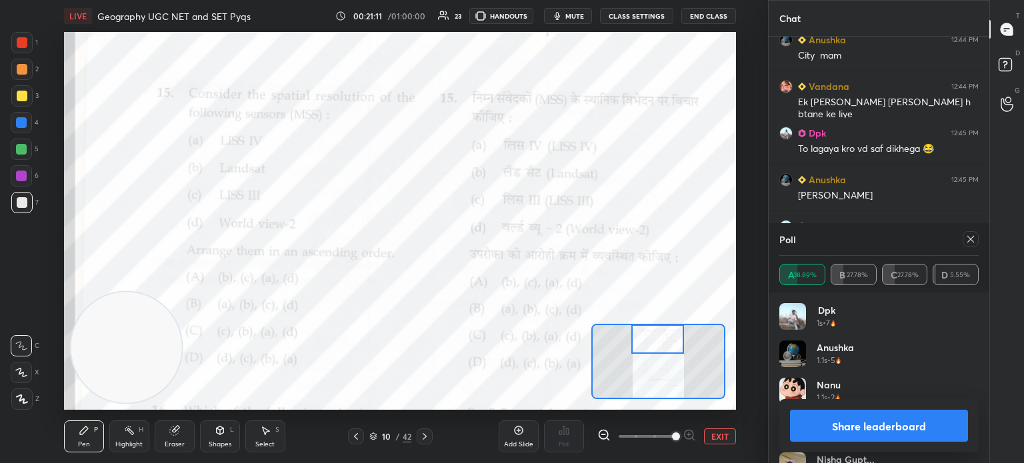
click at [861, 431] on button "Share leaderboard" at bounding box center [879, 426] width 178 height 32
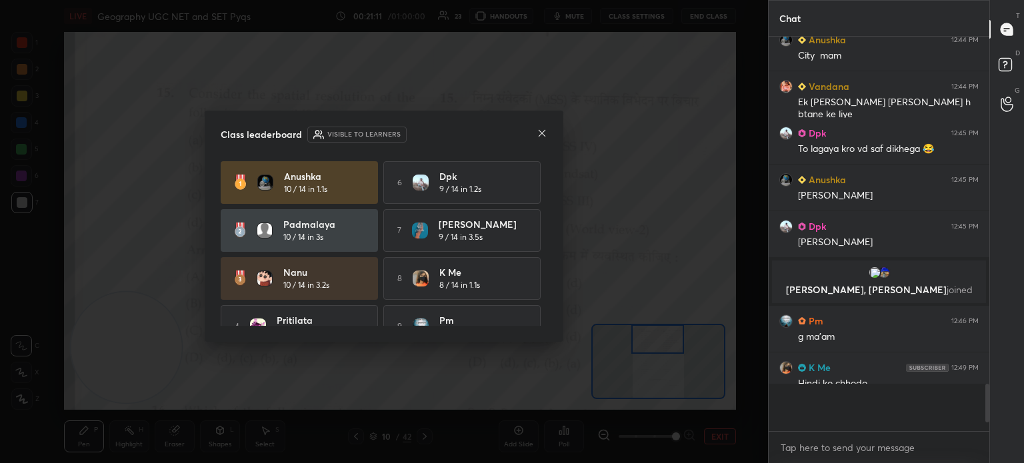
scroll to position [259, 217]
click at [543, 137] on icon at bounding box center [542, 133] width 11 height 11
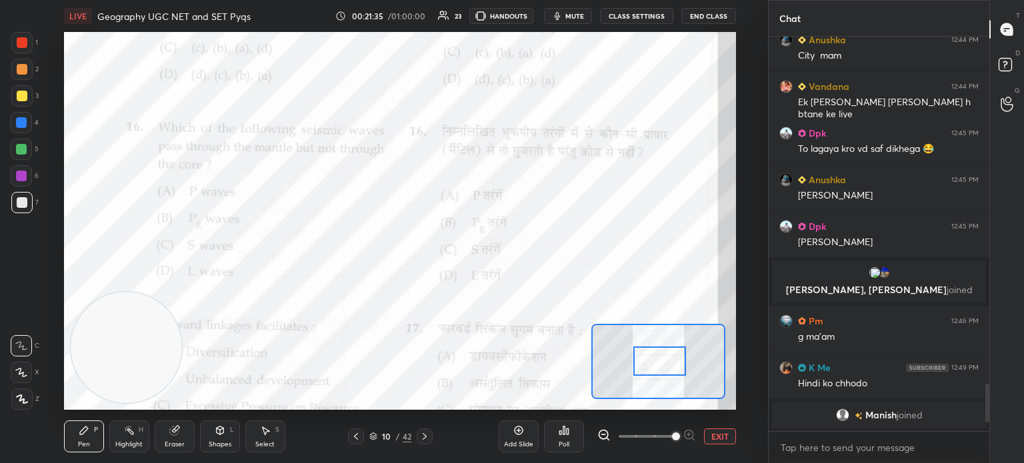
drag, startPoint x: 661, startPoint y: 343, endPoint x: 663, endPoint y: 365, distance: 22.1
click at [663, 365] on div at bounding box center [659, 361] width 53 height 29
click at [559, 431] on icon at bounding box center [564, 430] width 11 height 11
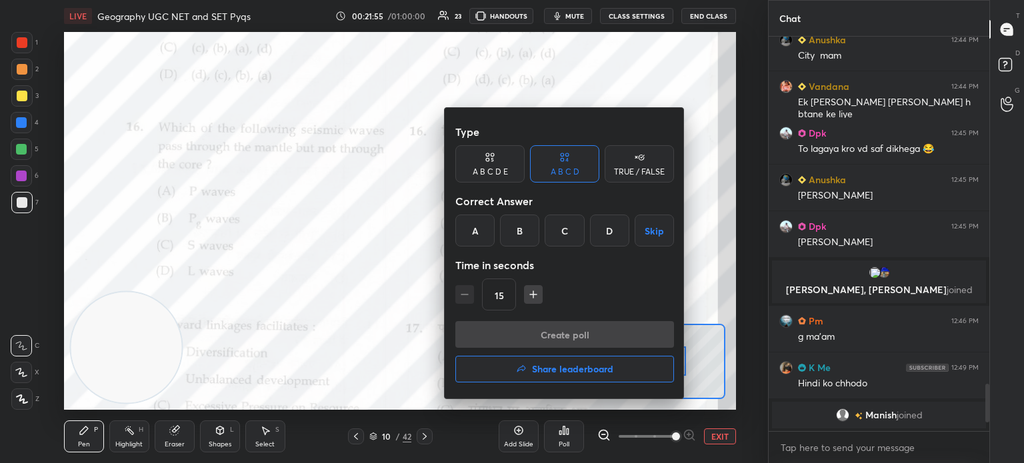
click at [563, 233] on div "C" at bounding box center [564, 231] width 39 height 32
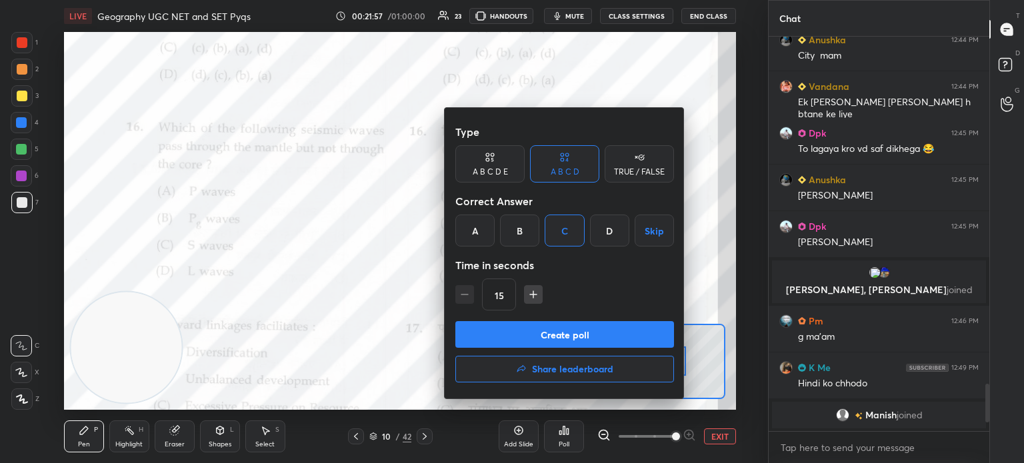
click at [545, 342] on button "Create poll" at bounding box center [564, 334] width 219 height 27
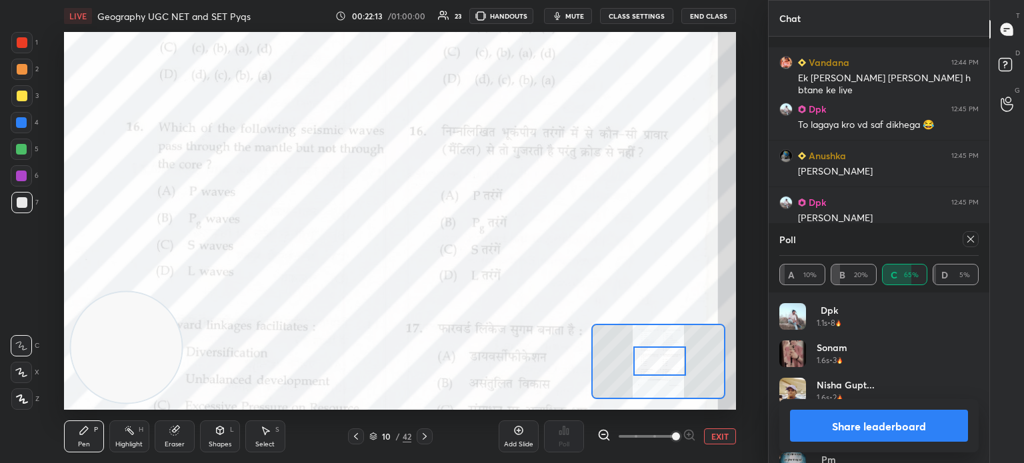
scroll to position [3005, 0]
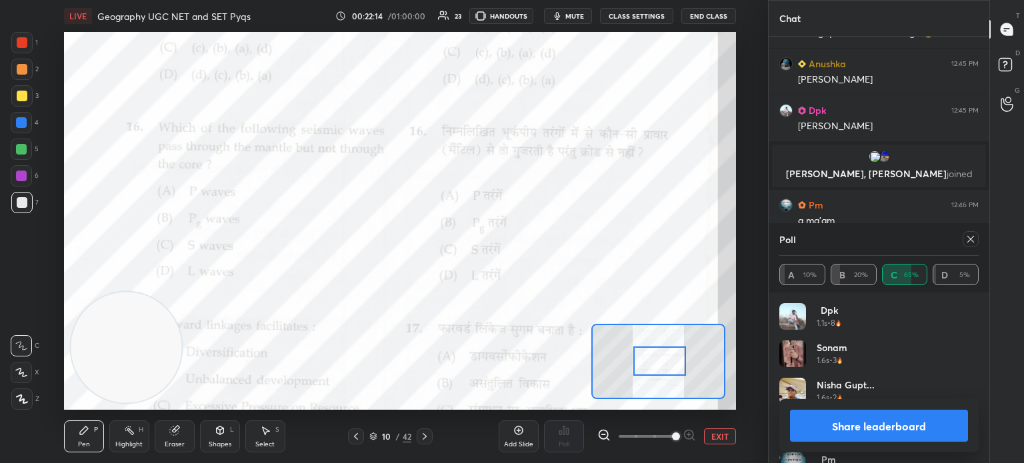
click at [824, 436] on button "Share leaderboard" at bounding box center [879, 426] width 178 height 32
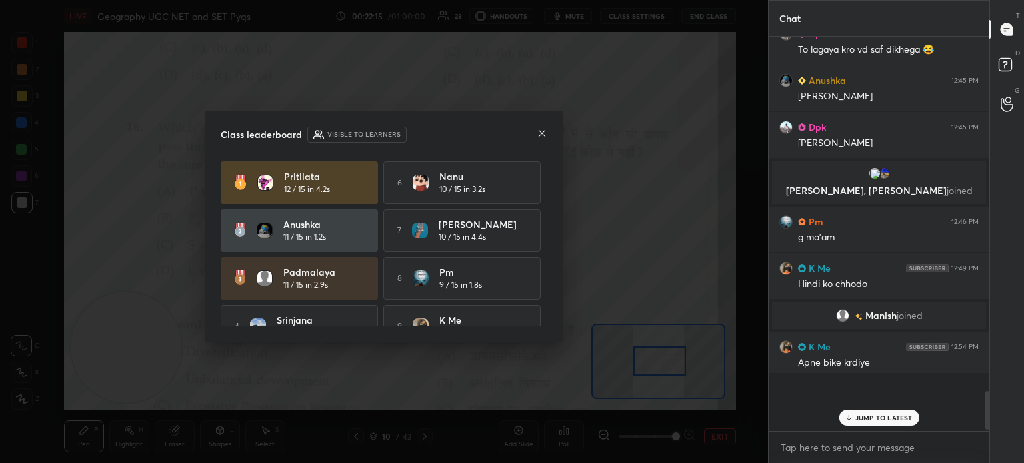
scroll to position [390, 217]
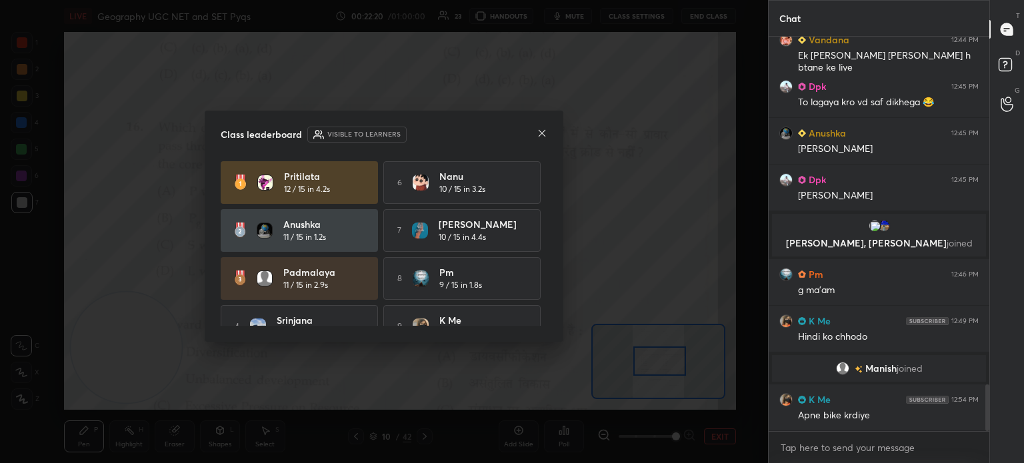
click at [543, 133] on icon at bounding box center [542, 133] width 7 height 7
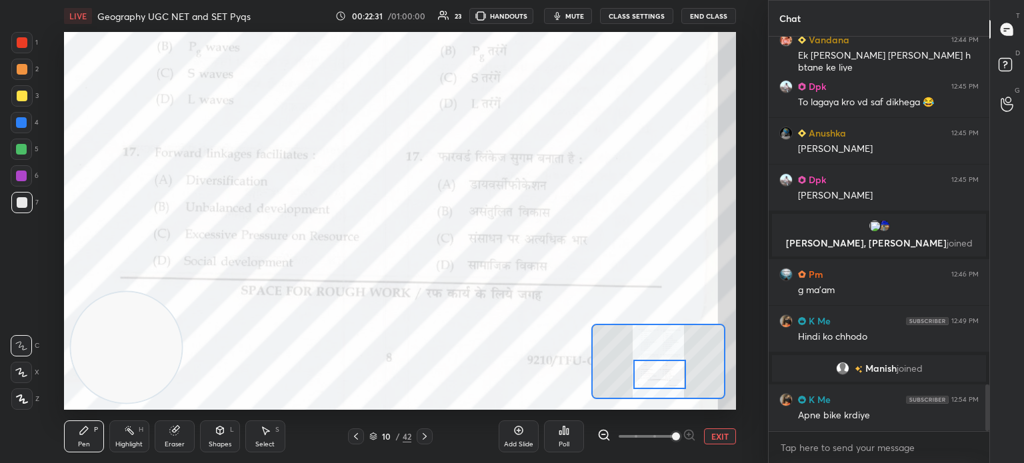
drag, startPoint x: 655, startPoint y: 365, endPoint x: 655, endPoint y: 379, distance: 13.3
click at [655, 379] on div at bounding box center [659, 374] width 53 height 29
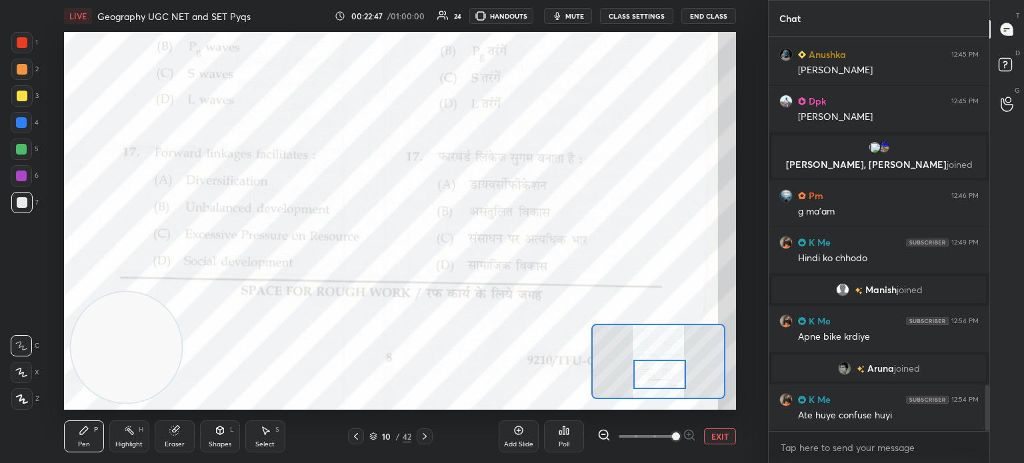
click at [567, 433] on icon at bounding box center [568, 432] width 2 height 6
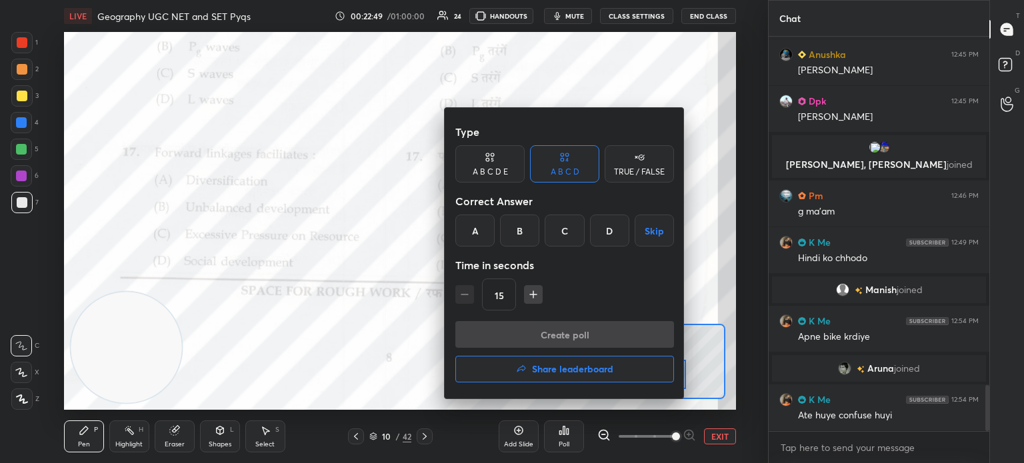
click at [469, 231] on div "A" at bounding box center [474, 231] width 39 height 32
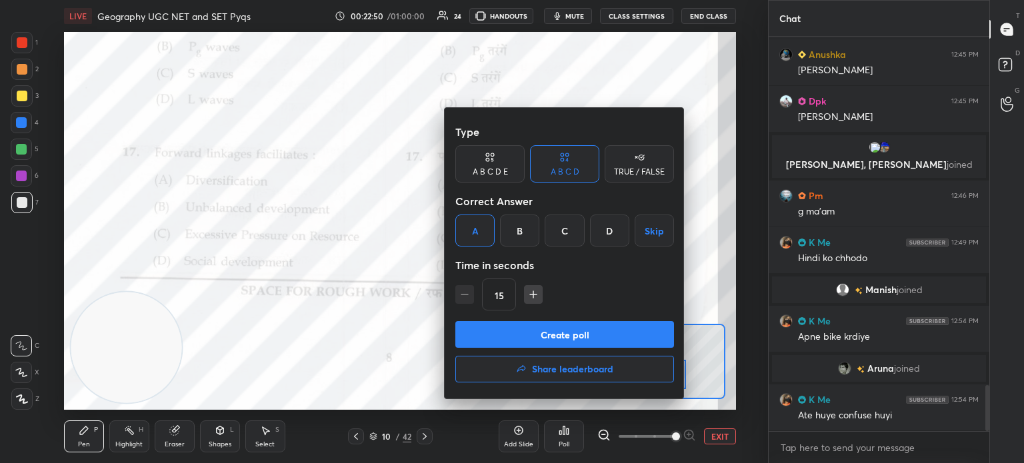
click at [515, 334] on button "Create poll" at bounding box center [564, 334] width 219 height 27
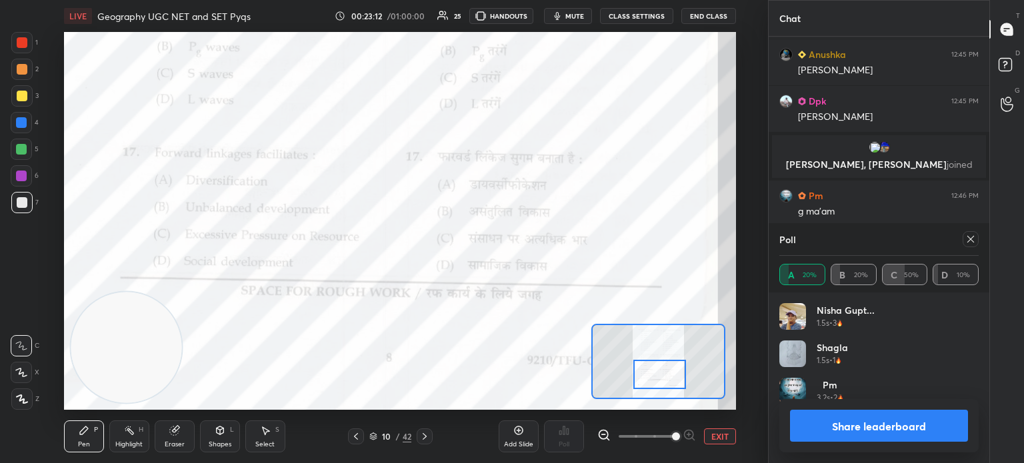
click at [898, 434] on button "Share leaderboard" at bounding box center [879, 426] width 178 height 32
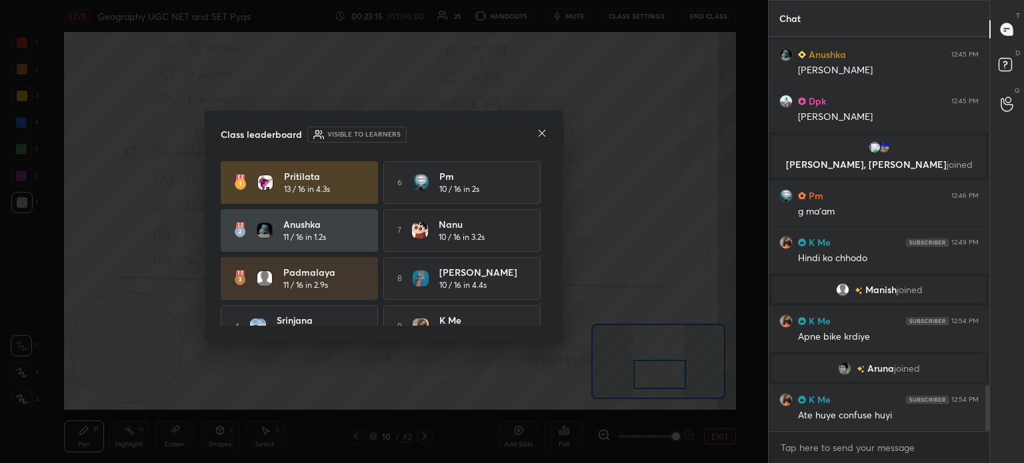
click at [541, 129] on icon at bounding box center [542, 133] width 11 height 11
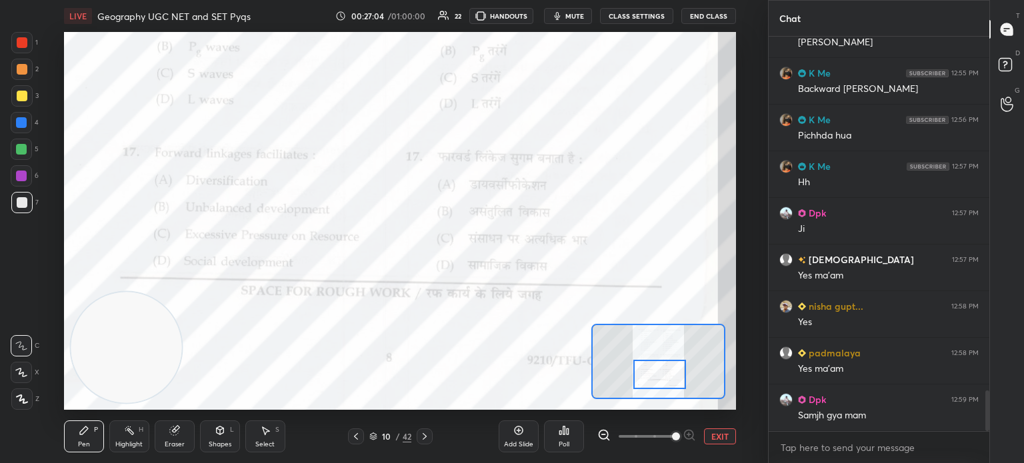
scroll to position [3467, 0]
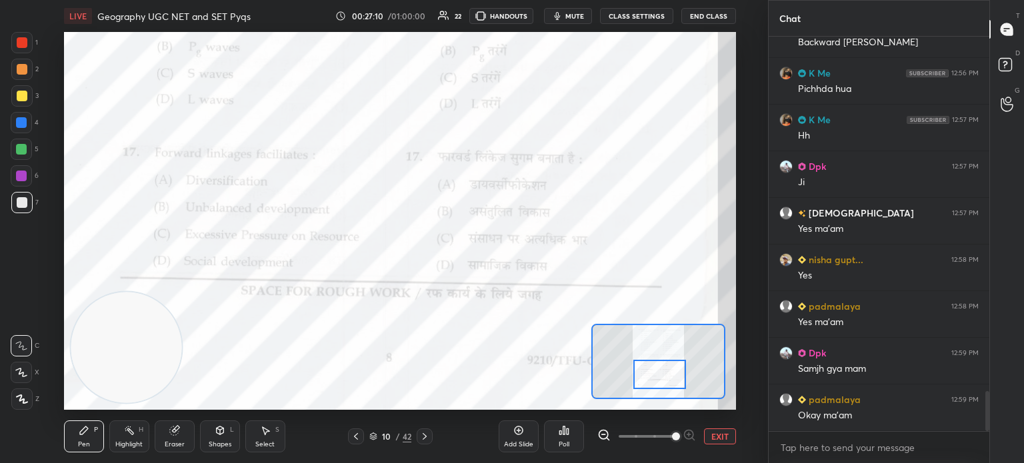
click at [419, 435] on icon at bounding box center [424, 436] width 11 height 11
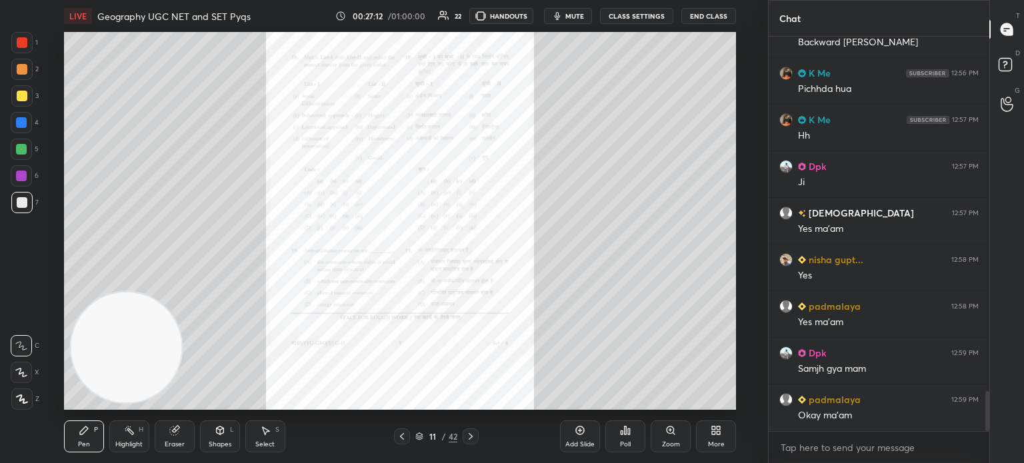
click at [669, 431] on icon at bounding box center [670, 430] width 7 height 7
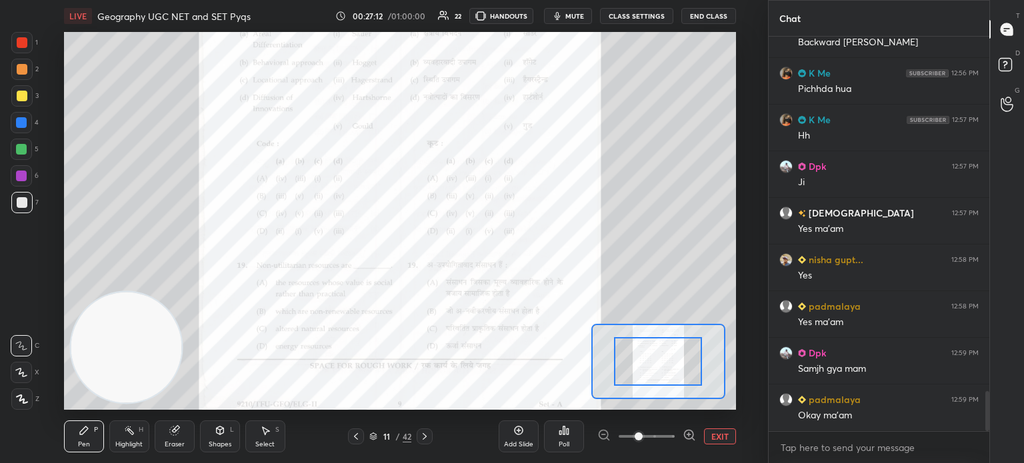
click at [669, 431] on span at bounding box center [647, 437] width 56 height 20
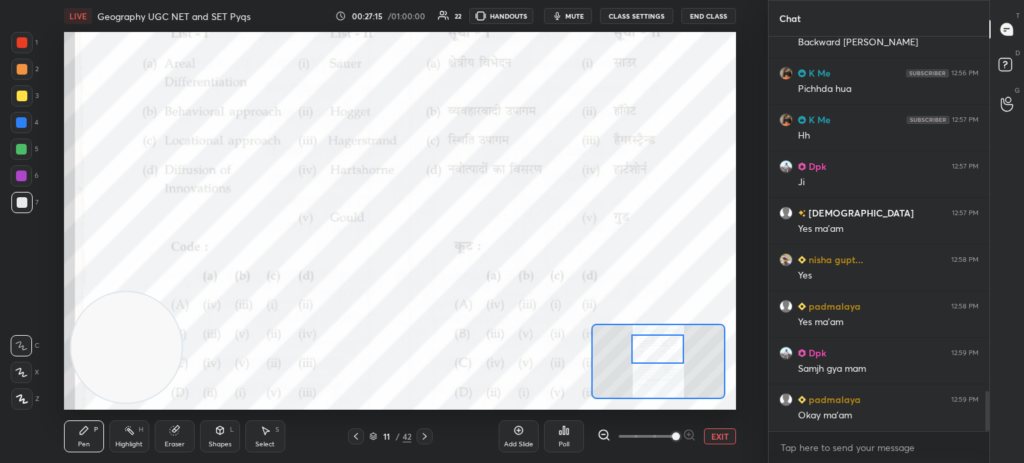
drag, startPoint x: 659, startPoint y: 366, endPoint x: 658, endPoint y: 354, distance: 12.0
click at [658, 354] on div at bounding box center [657, 349] width 53 height 29
click at [567, 439] on div "Poll" at bounding box center [564, 437] width 40 height 32
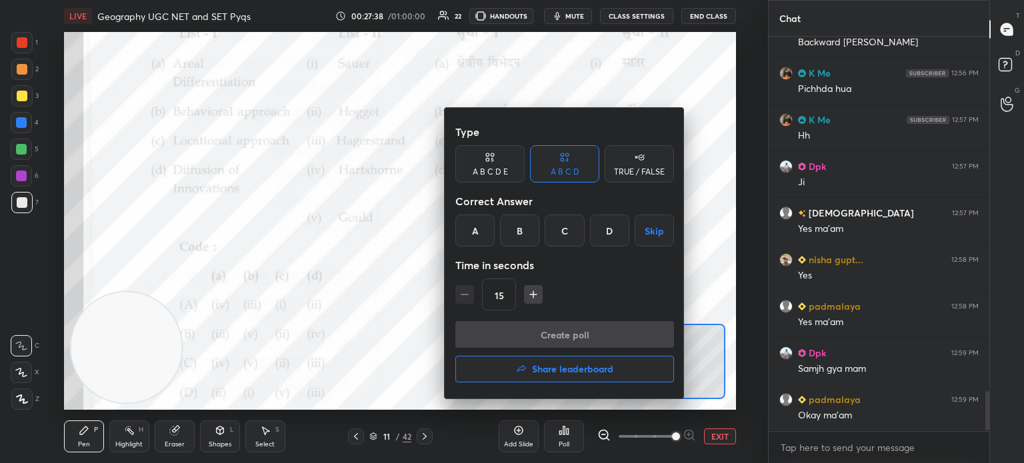
click at [569, 222] on div "C" at bounding box center [564, 231] width 39 height 32
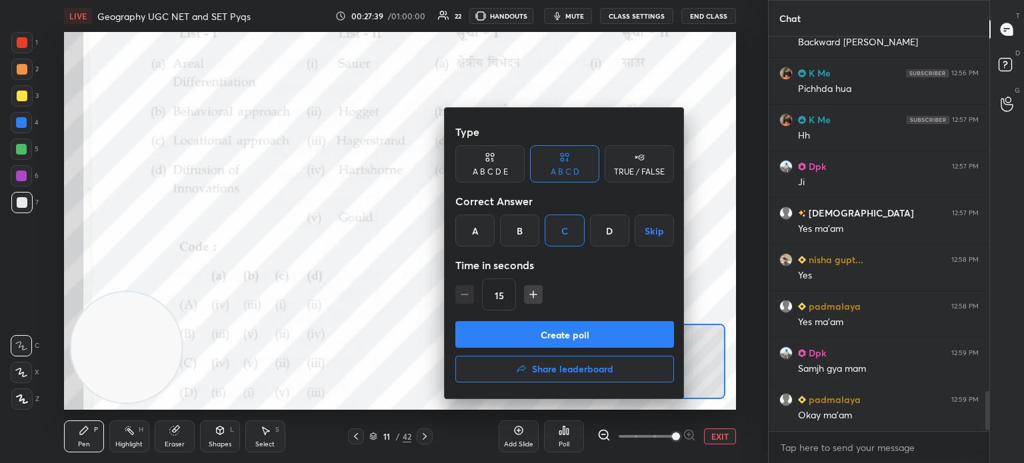
click at [545, 337] on button "Create poll" at bounding box center [564, 334] width 219 height 27
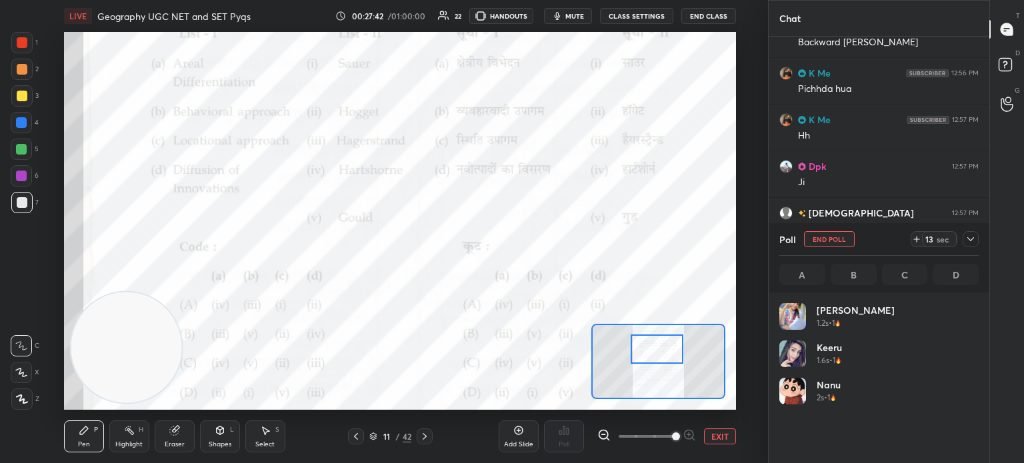
scroll to position [156, 195]
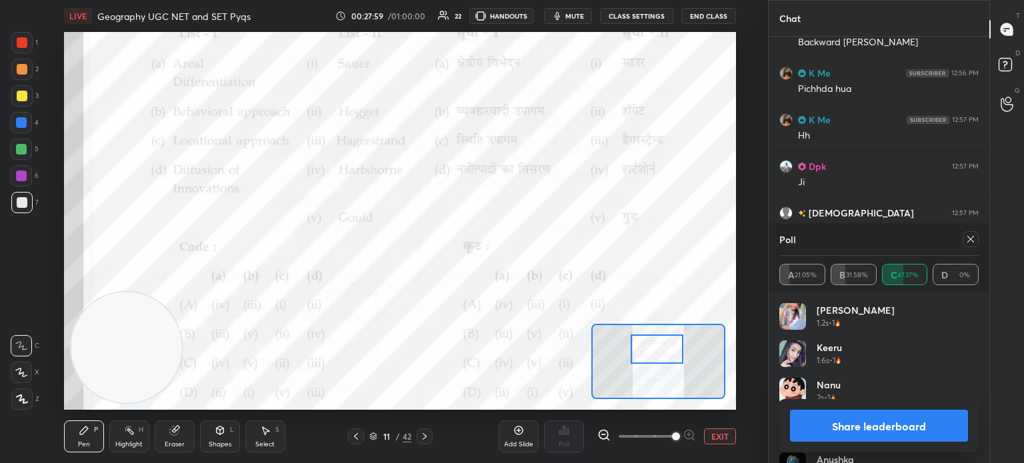
click at [850, 429] on button "Share leaderboard" at bounding box center [879, 426] width 178 height 32
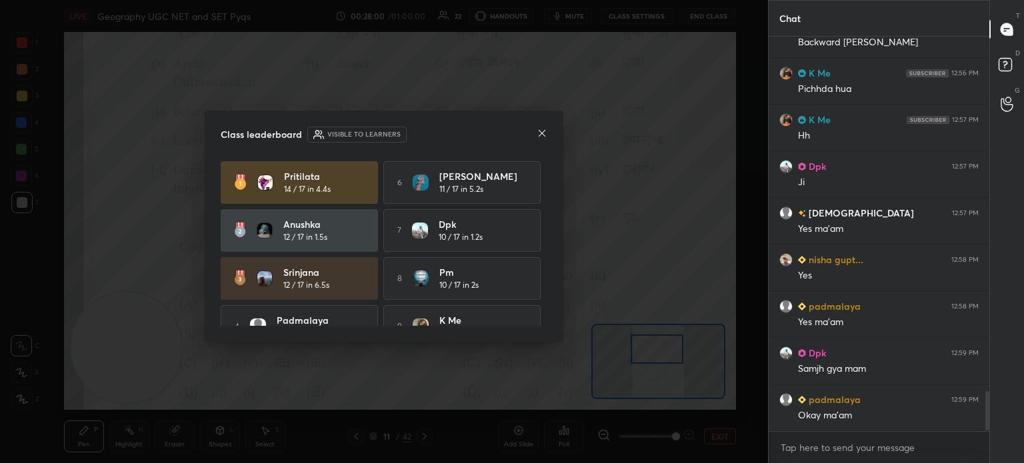
scroll to position [3, 4]
click at [539, 131] on icon at bounding box center [542, 133] width 11 height 11
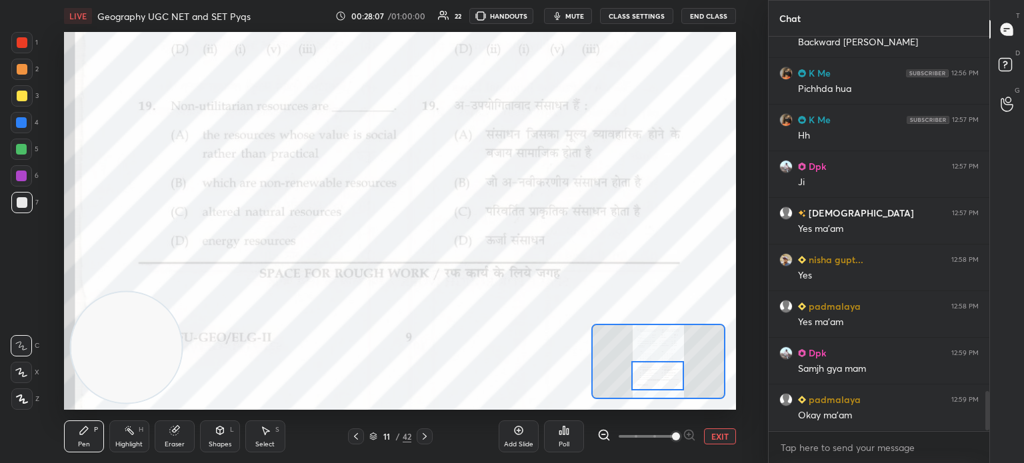
drag, startPoint x: 663, startPoint y: 349, endPoint x: 664, endPoint y: 375, distance: 26.7
click at [664, 375] on div at bounding box center [657, 375] width 53 height 29
click at [562, 441] on div "Poll" at bounding box center [564, 444] width 11 height 7
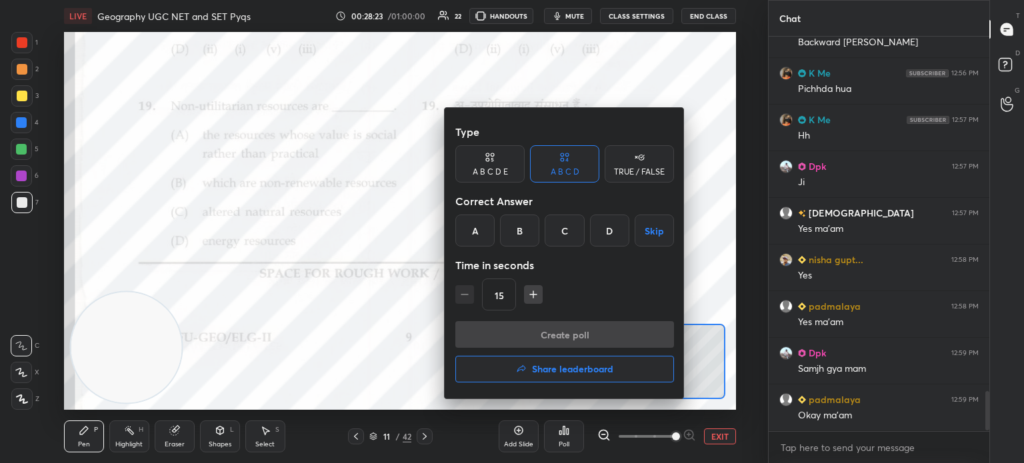
click at [471, 231] on div "A" at bounding box center [474, 231] width 39 height 32
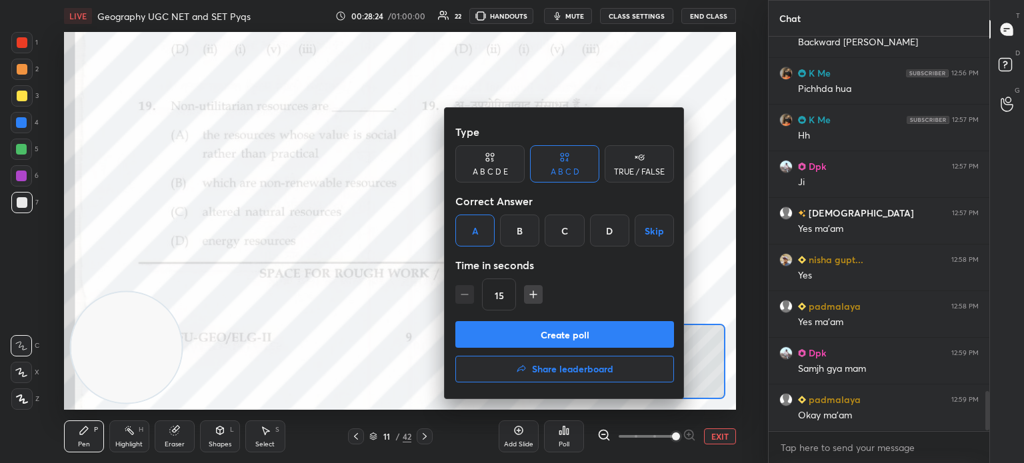
click at [504, 341] on button "Create poll" at bounding box center [564, 334] width 219 height 27
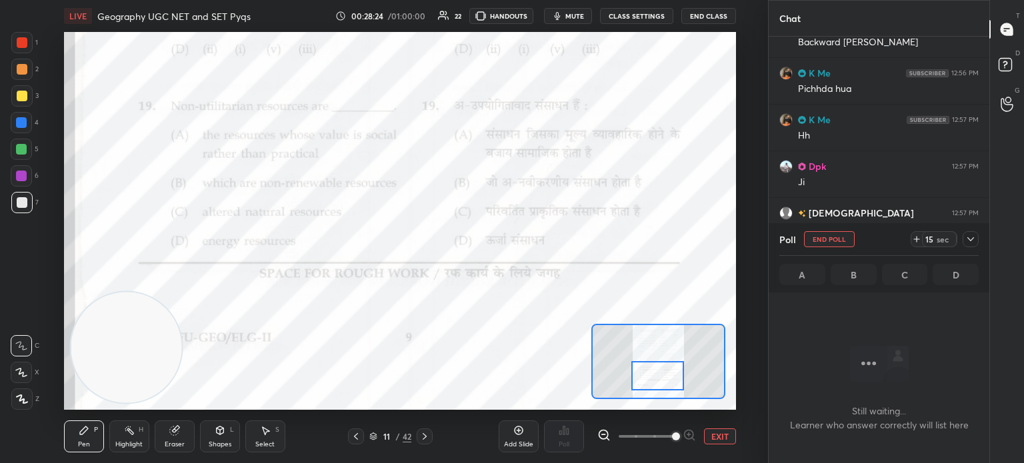
scroll to position [5, 4]
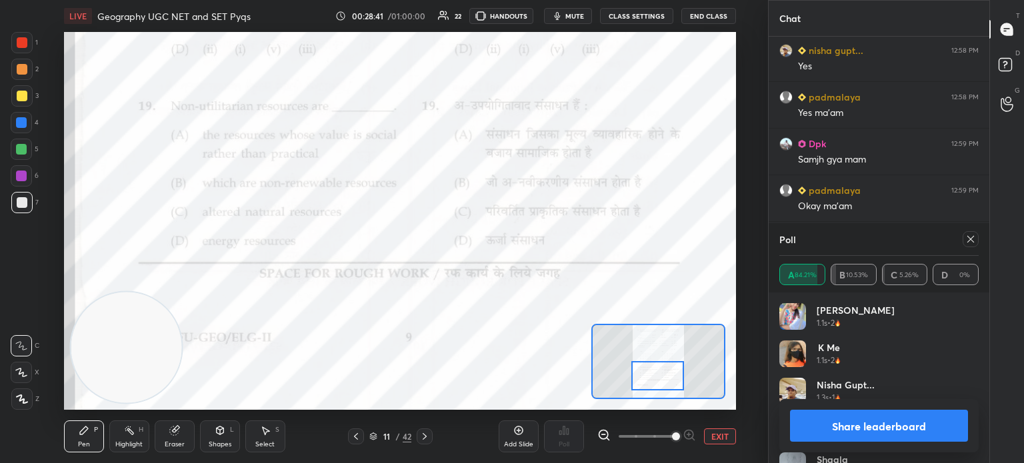
click at [840, 433] on button "Share leaderboard" at bounding box center [879, 426] width 178 height 32
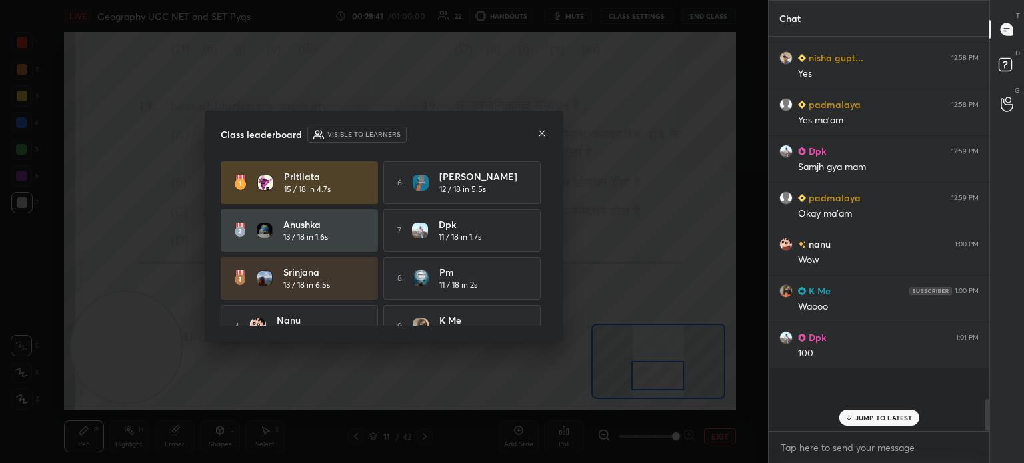
scroll to position [4, 4]
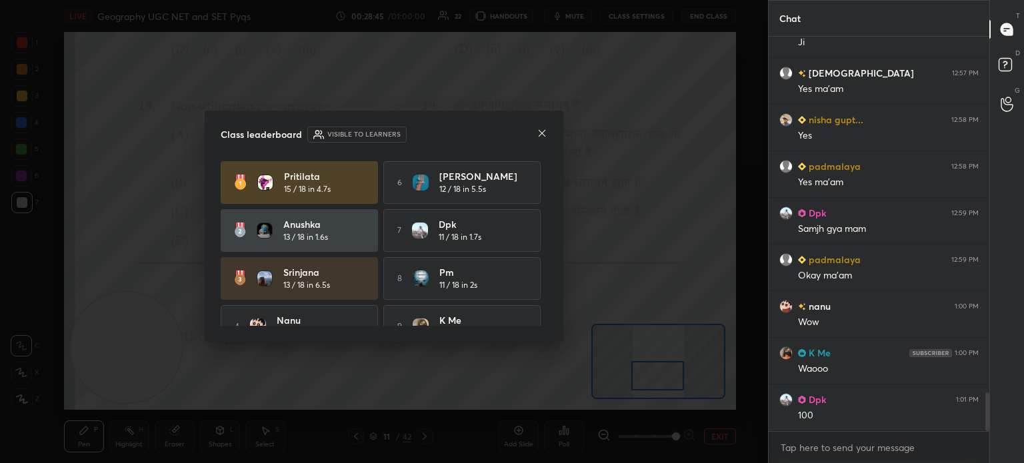
click at [543, 135] on icon at bounding box center [542, 133] width 11 height 11
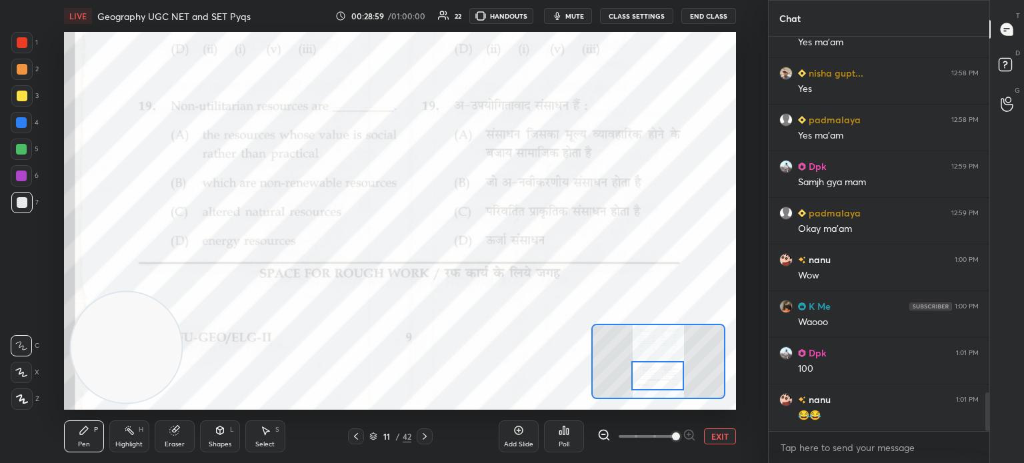
scroll to position [3701, 0]
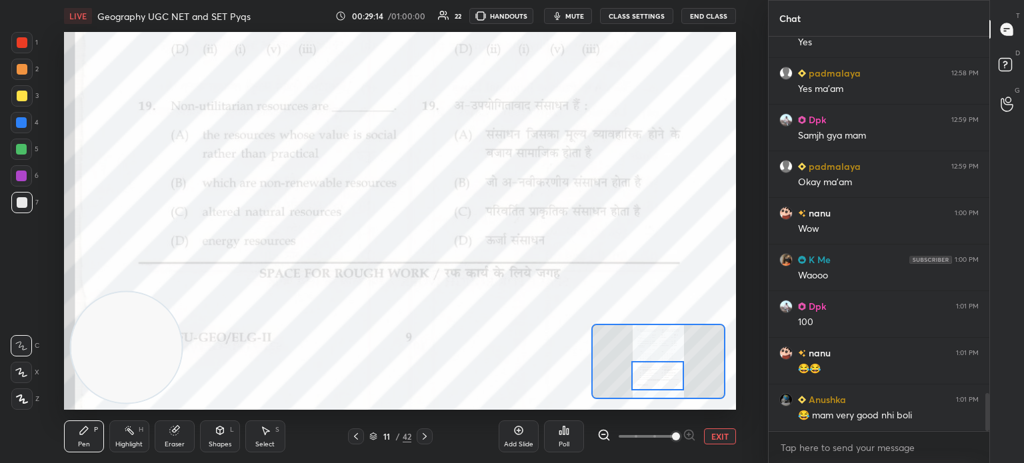
click at [428, 439] on icon at bounding box center [424, 436] width 11 height 11
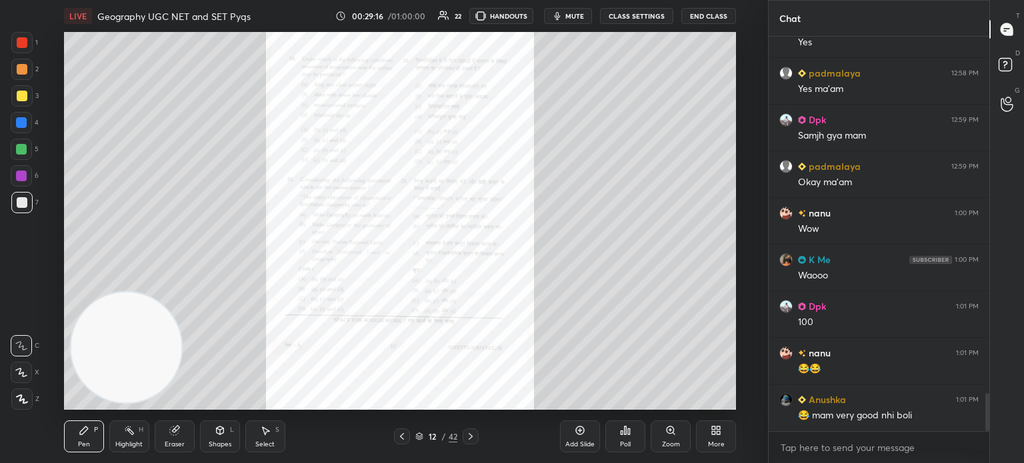
click at [673, 431] on icon at bounding box center [670, 430] width 7 height 7
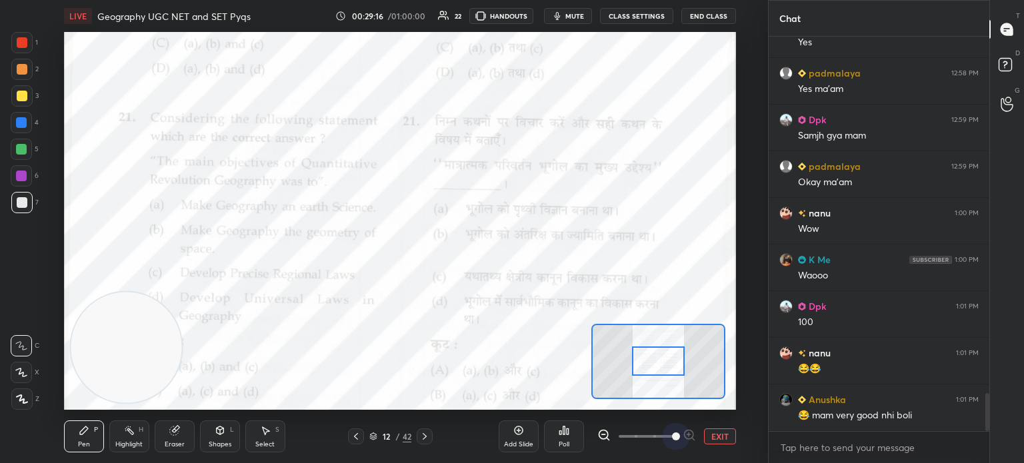
click at [673, 431] on span at bounding box center [647, 437] width 56 height 20
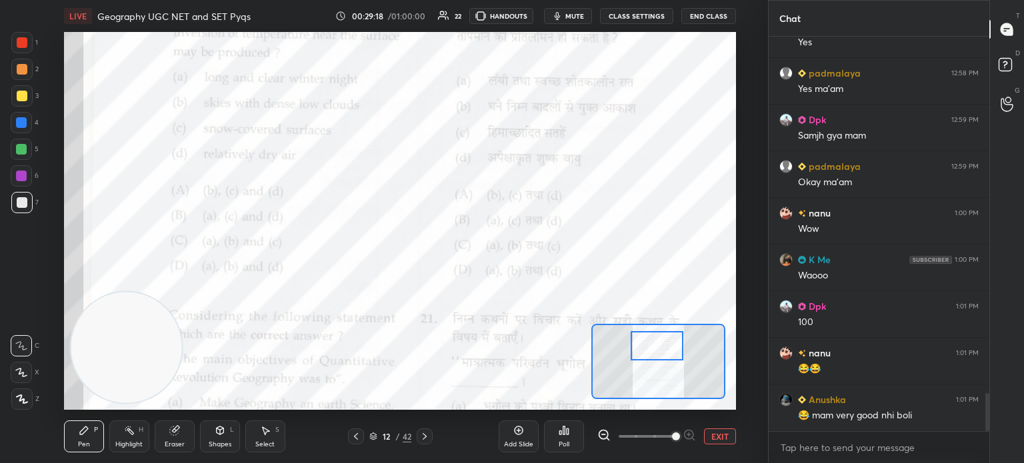
drag, startPoint x: 653, startPoint y: 369, endPoint x: 652, endPoint y: 353, distance: 15.4
click at [652, 353] on div at bounding box center [657, 345] width 53 height 29
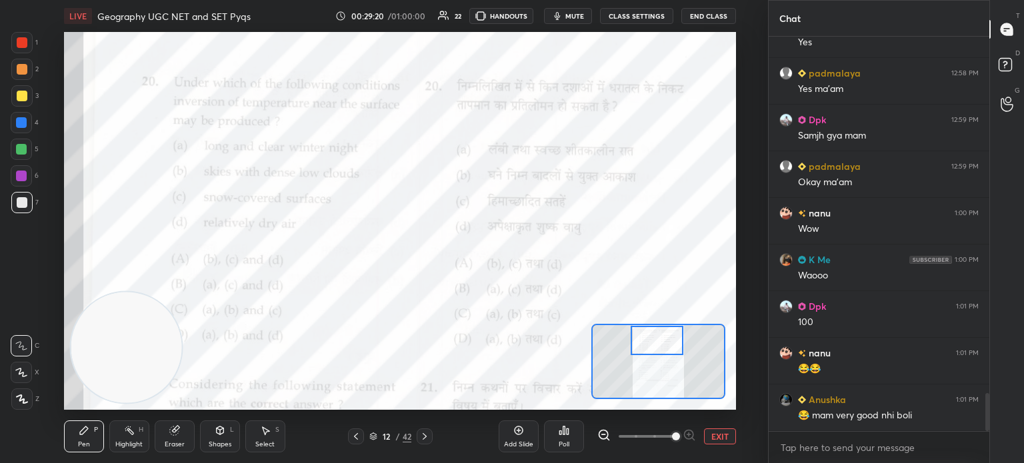
click at [653, 346] on div at bounding box center [657, 340] width 53 height 29
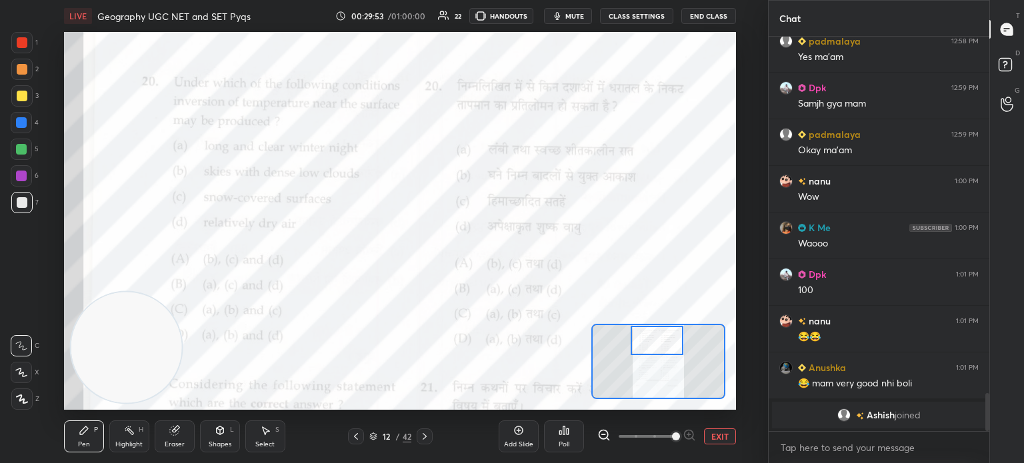
click at [571, 439] on div "Poll" at bounding box center [564, 437] width 40 height 32
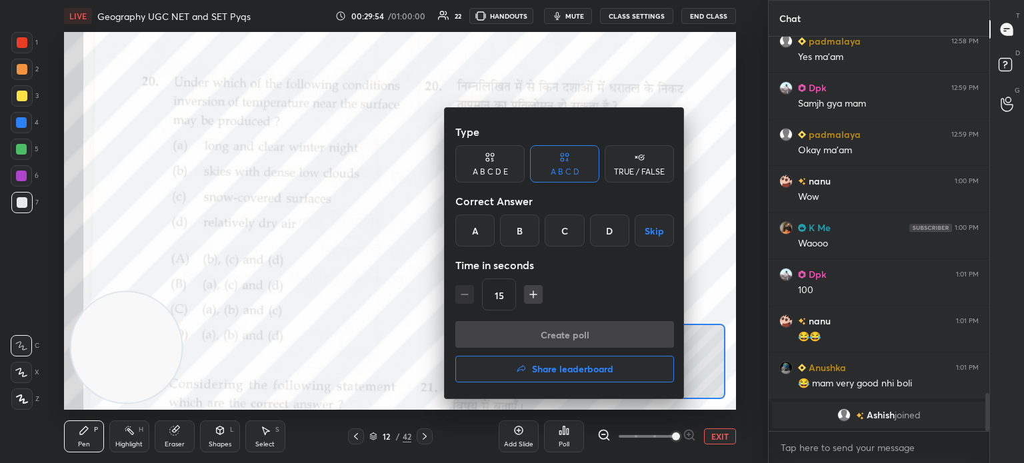
click at [513, 233] on div "B" at bounding box center [519, 231] width 39 height 32
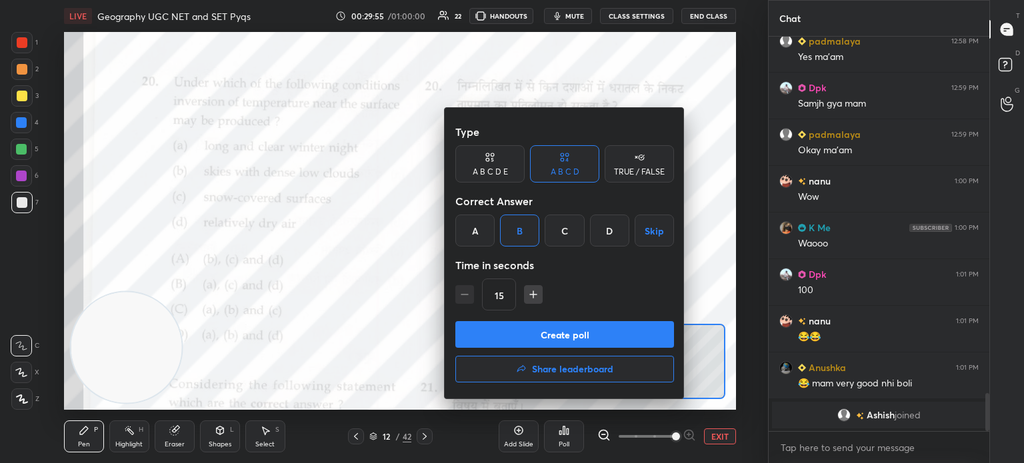
click at [513, 335] on button "Create poll" at bounding box center [564, 334] width 219 height 27
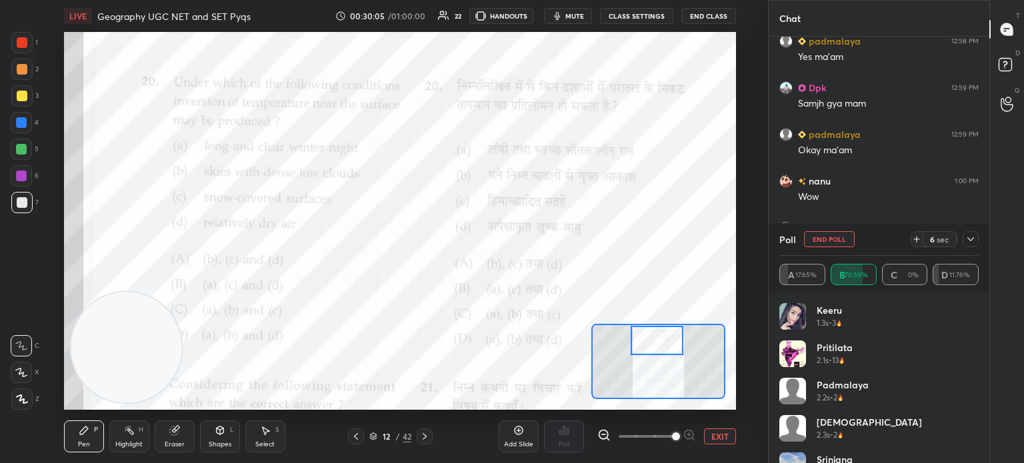
scroll to position [3818, 0]
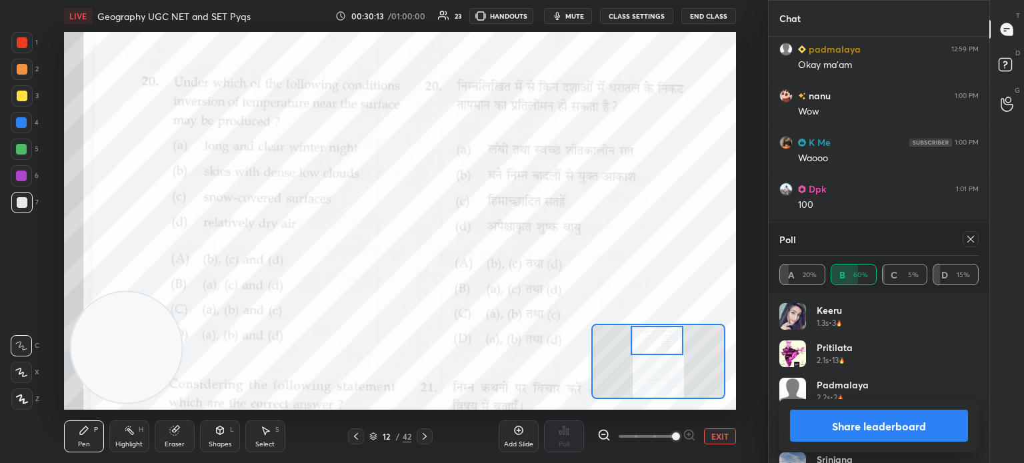
click at [858, 433] on button "Share leaderboard" at bounding box center [879, 426] width 178 height 32
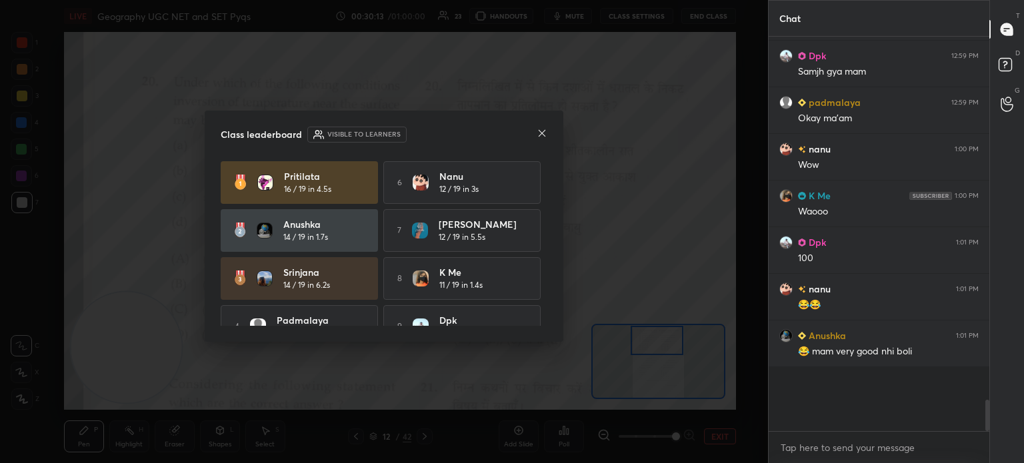
scroll to position [391, 217]
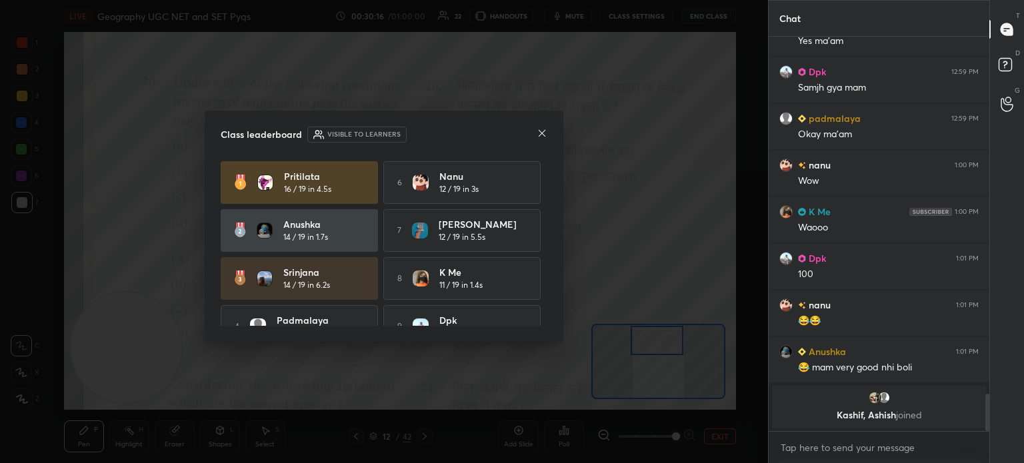
click at [542, 132] on icon at bounding box center [542, 133] width 11 height 11
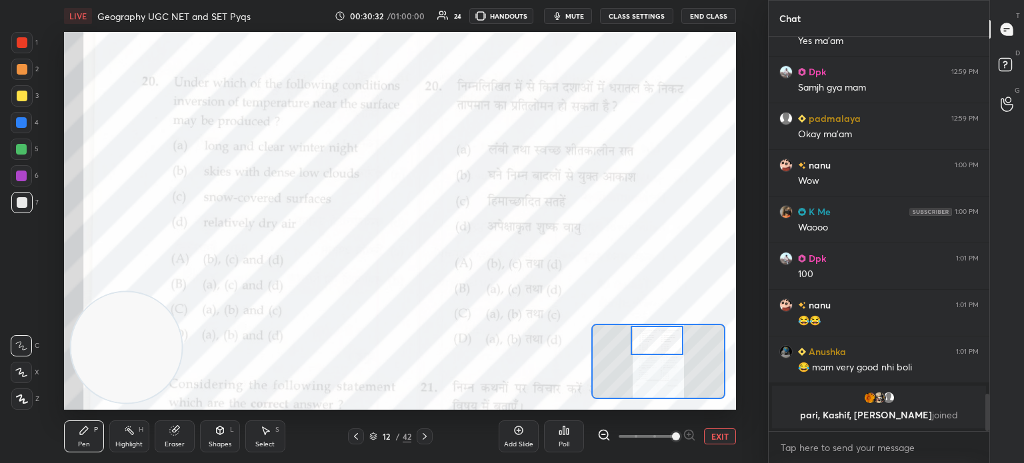
scroll to position [3759, 0]
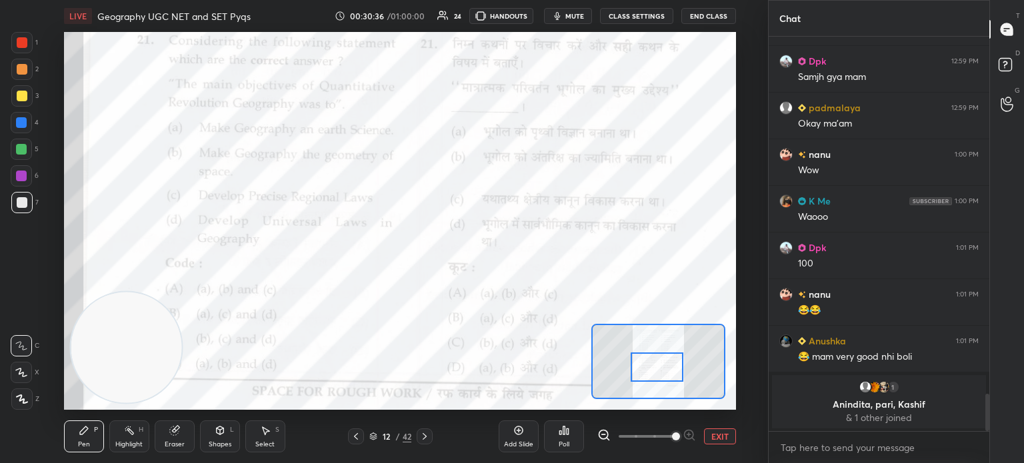
drag, startPoint x: 651, startPoint y: 343, endPoint x: 651, endPoint y: 369, distance: 26.7
click at [651, 369] on div at bounding box center [657, 367] width 53 height 29
click at [563, 437] on div "Poll" at bounding box center [564, 437] width 40 height 32
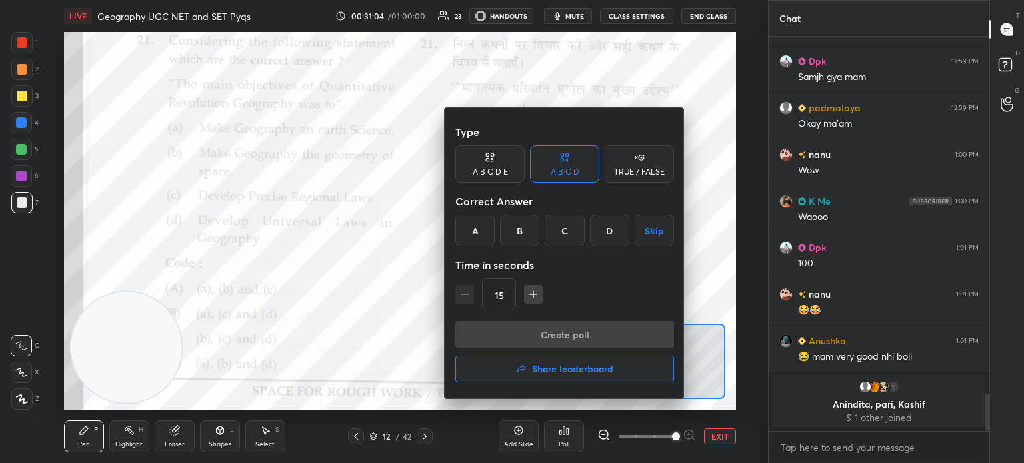
click at [518, 226] on div "B" at bounding box center [519, 231] width 39 height 32
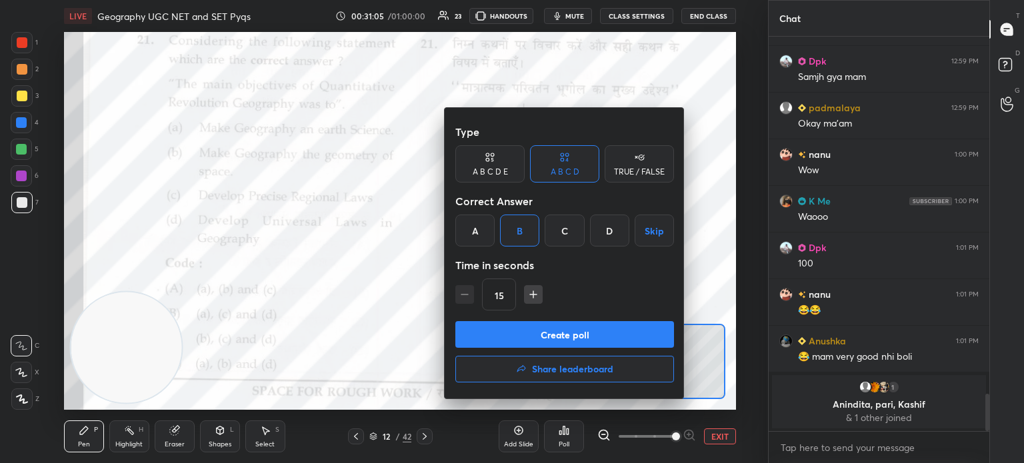
click at [513, 330] on button "Create poll" at bounding box center [564, 334] width 219 height 27
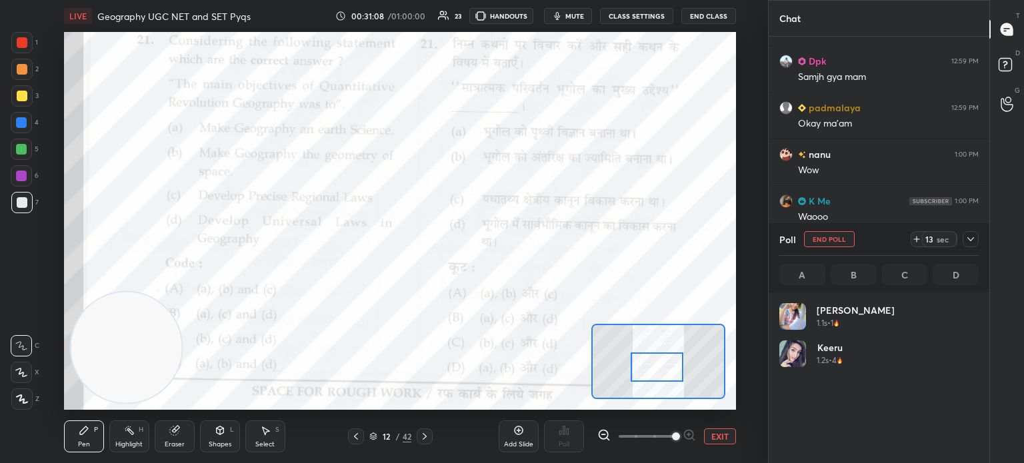
scroll to position [156, 195]
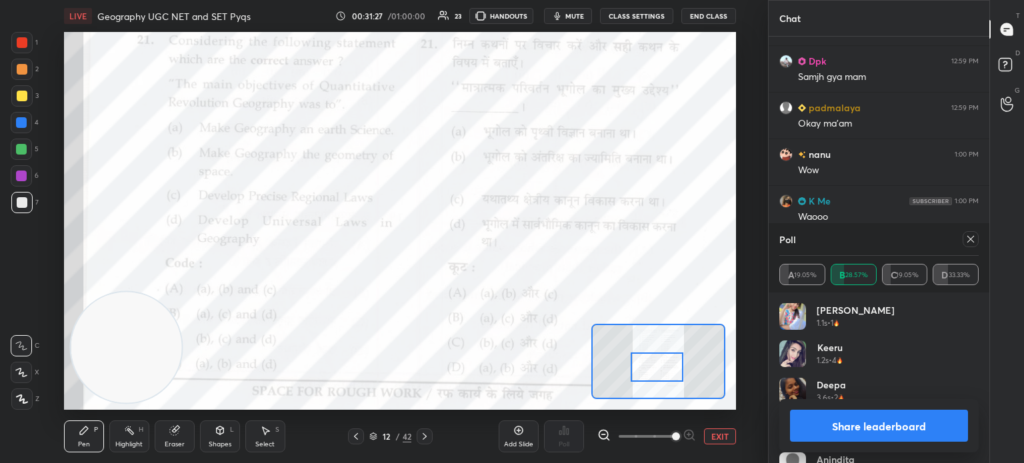
click at [855, 427] on button "Share leaderboard" at bounding box center [879, 426] width 178 height 32
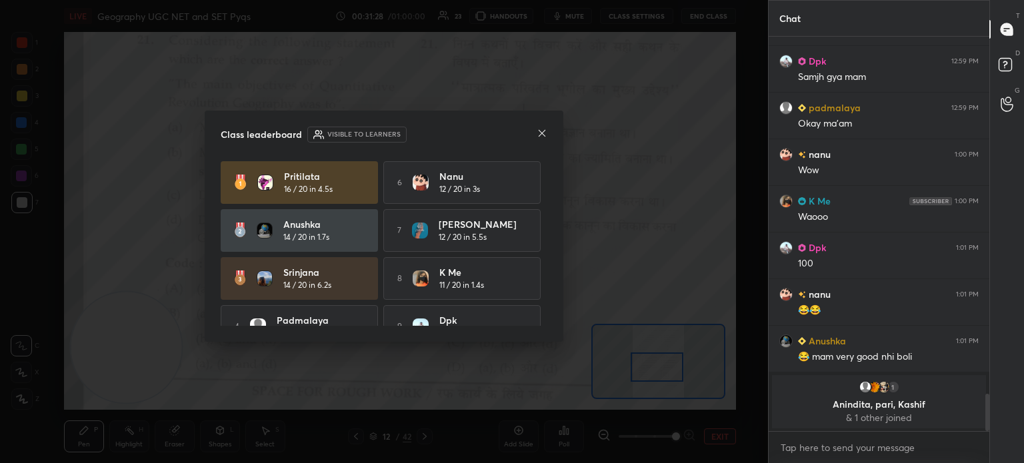
scroll to position [3, 4]
click at [541, 131] on icon at bounding box center [542, 133] width 11 height 11
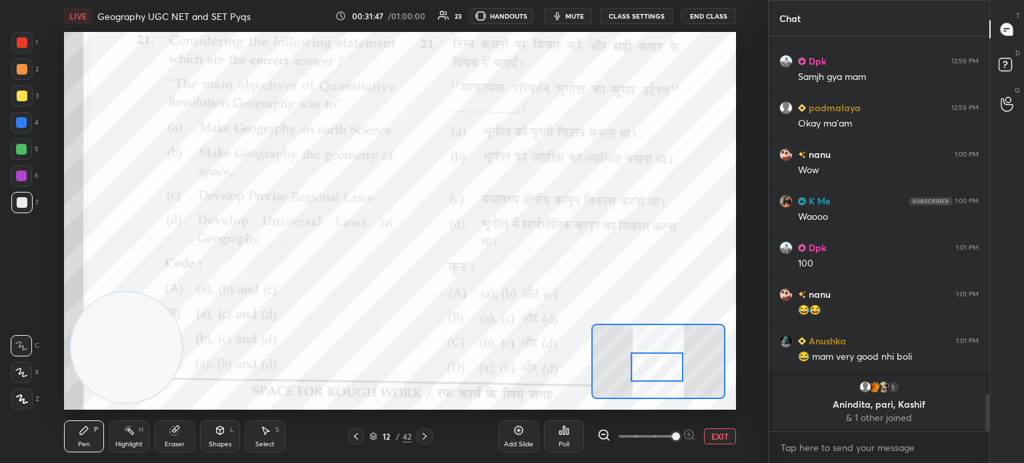
click at [426, 443] on div at bounding box center [425, 437] width 16 height 16
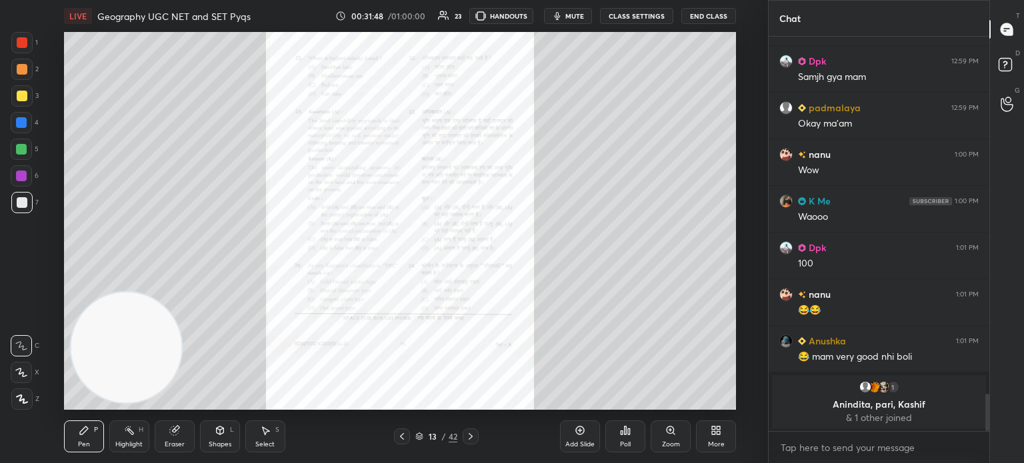
click at [669, 429] on icon at bounding box center [670, 430] width 7 height 7
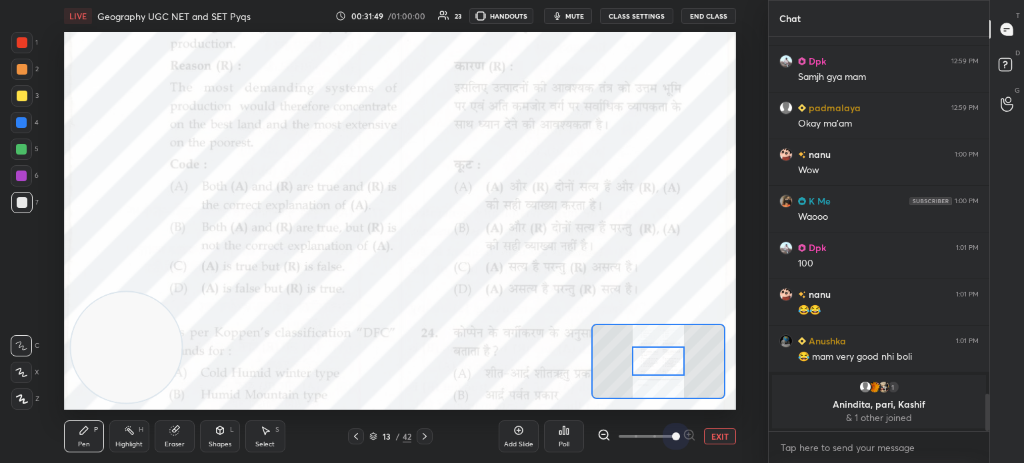
click at [669, 429] on span at bounding box center [647, 437] width 56 height 20
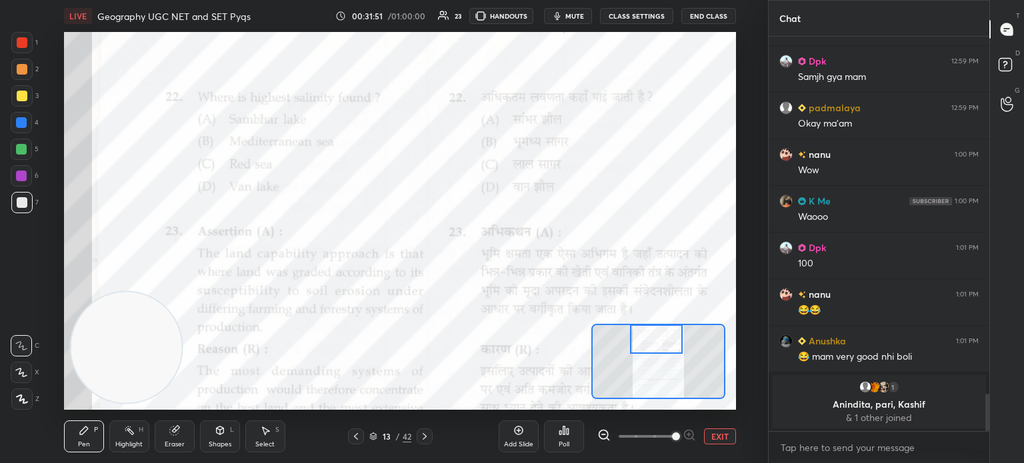
drag, startPoint x: 661, startPoint y: 359, endPoint x: 659, endPoint y: 333, distance: 26.7
click at [659, 333] on div at bounding box center [656, 339] width 53 height 29
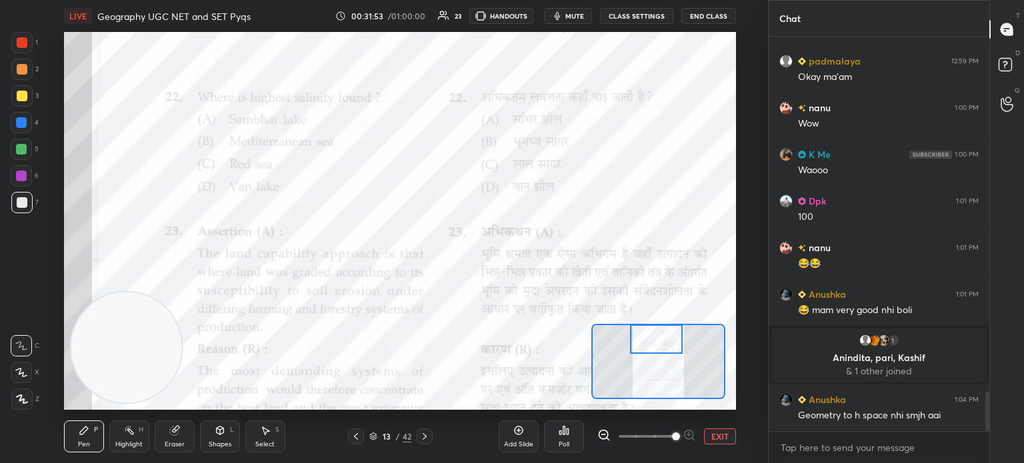
scroll to position [3582, 0]
click at [564, 434] on icon at bounding box center [564, 431] width 2 height 8
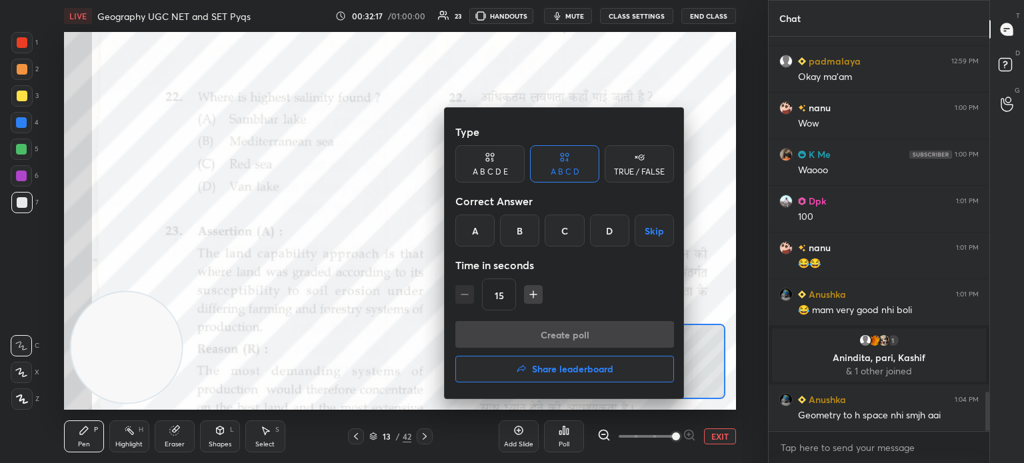
click at [602, 232] on div "D" at bounding box center [609, 231] width 39 height 32
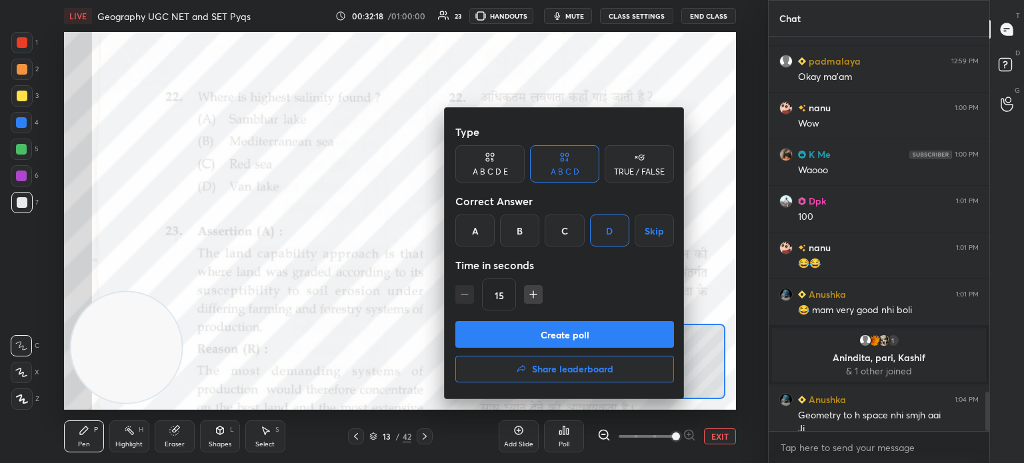
scroll to position [3595, 0]
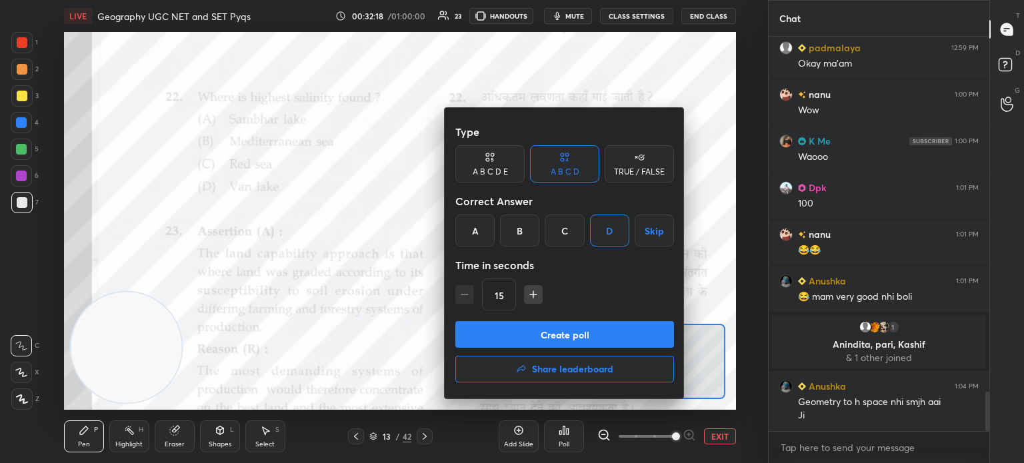
click at [592, 337] on button "Create poll" at bounding box center [564, 334] width 219 height 27
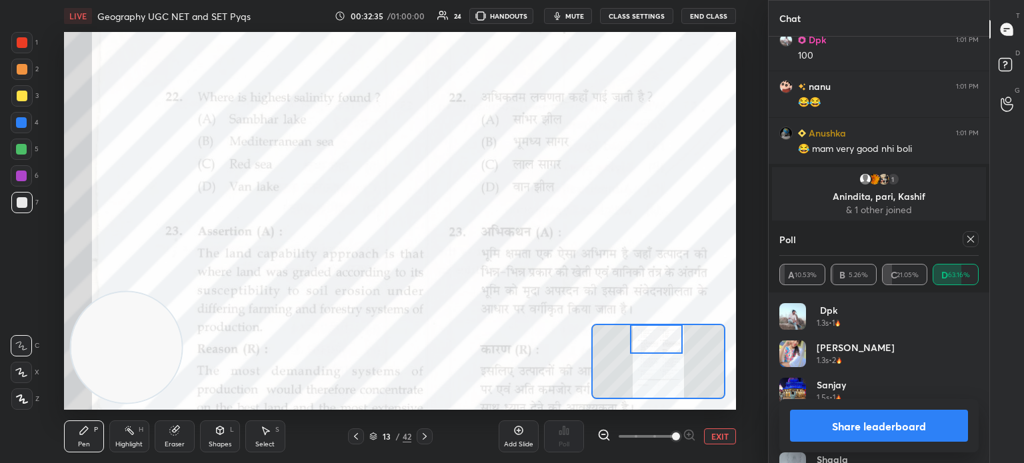
scroll to position [3778, 0]
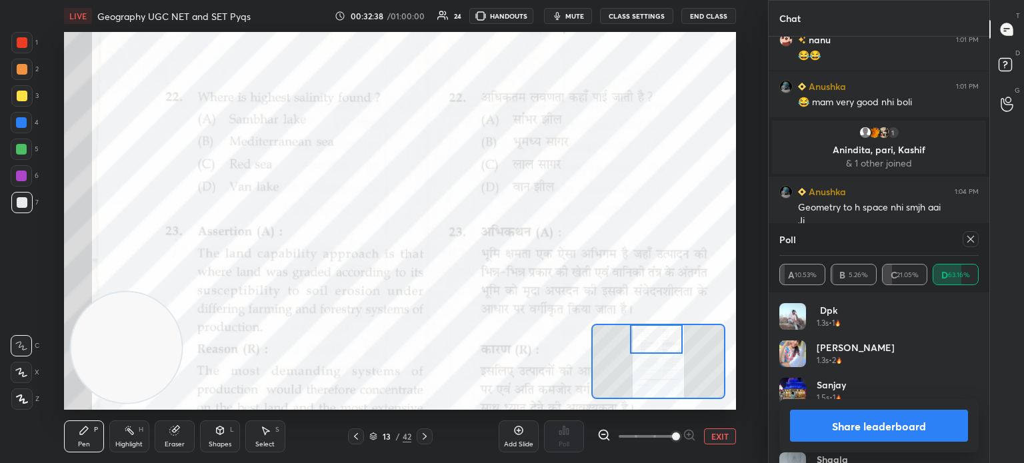
click at [848, 436] on button "Share leaderboard" at bounding box center [879, 426] width 178 height 32
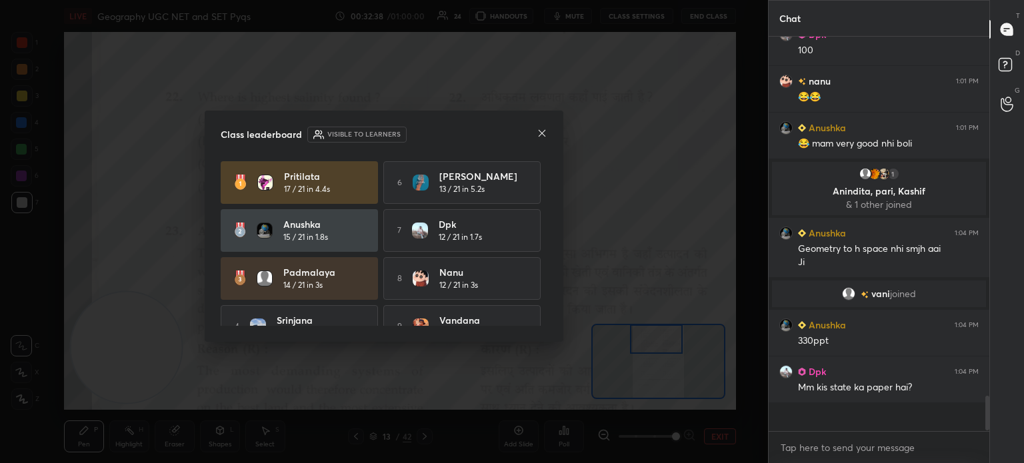
scroll to position [267, 217]
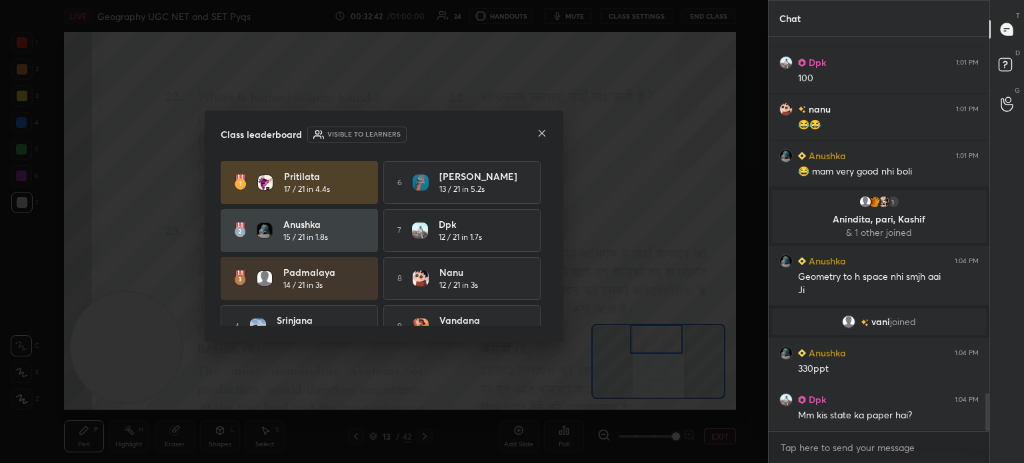
click at [539, 133] on icon at bounding box center [542, 133] width 11 height 11
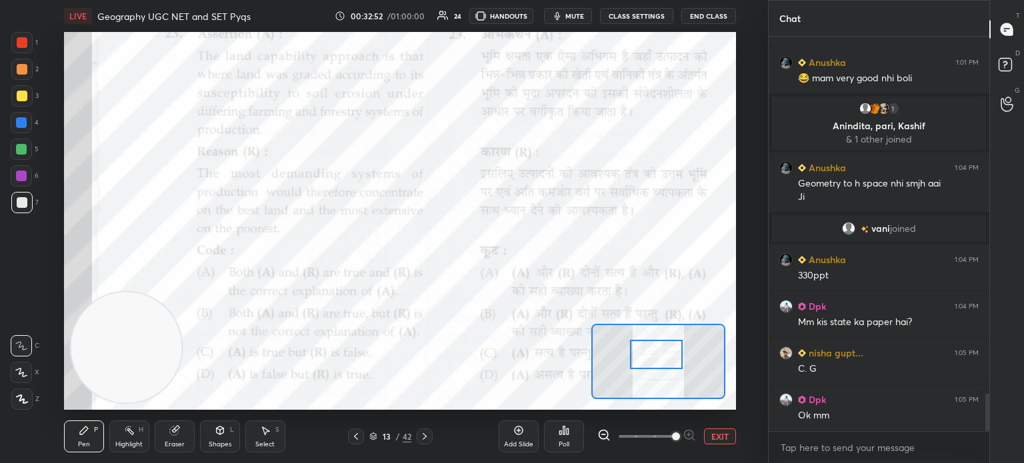
drag, startPoint x: 664, startPoint y: 344, endPoint x: 664, endPoint y: 359, distance: 15.3
click at [664, 359] on div at bounding box center [656, 354] width 53 height 29
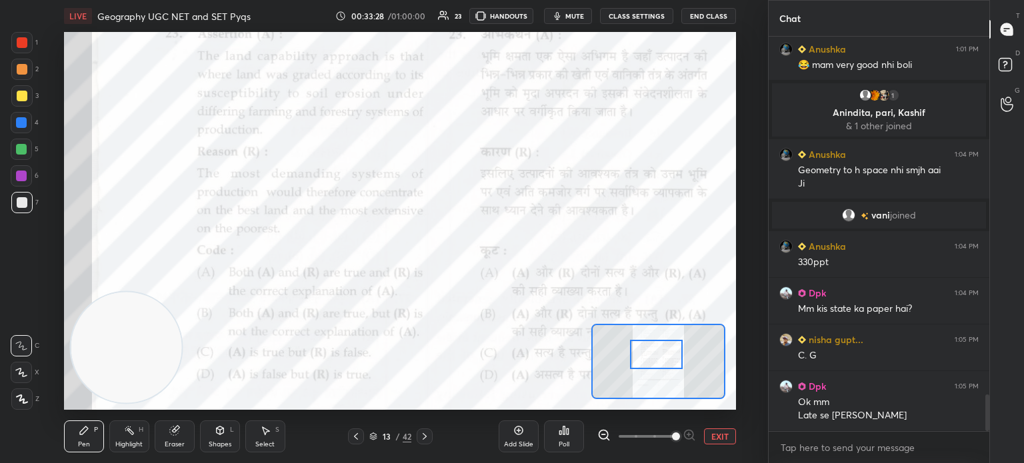
scroll to position [3, 4]
click at [569, 435] on icon at bounding box center [564, 430] width 11 height 11
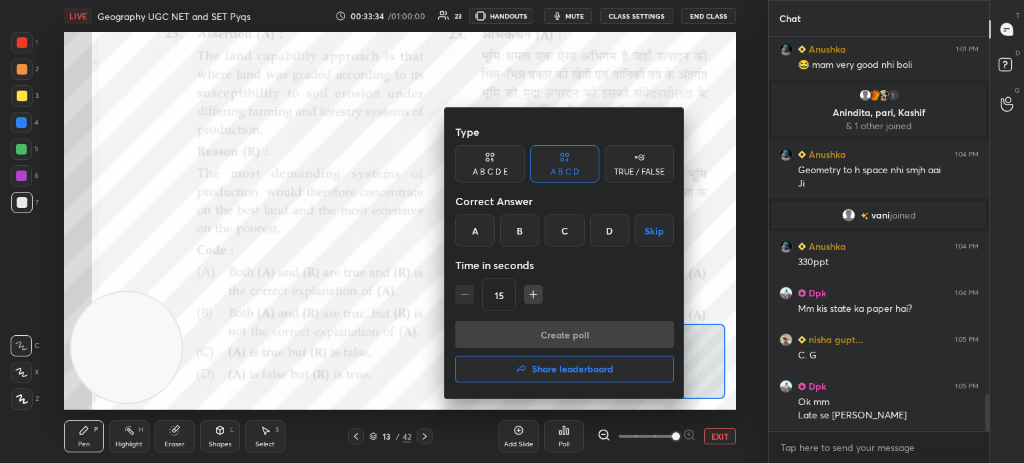
click at [518, 226] on div "B" at bounding box center [519, 231] width 39 height 32
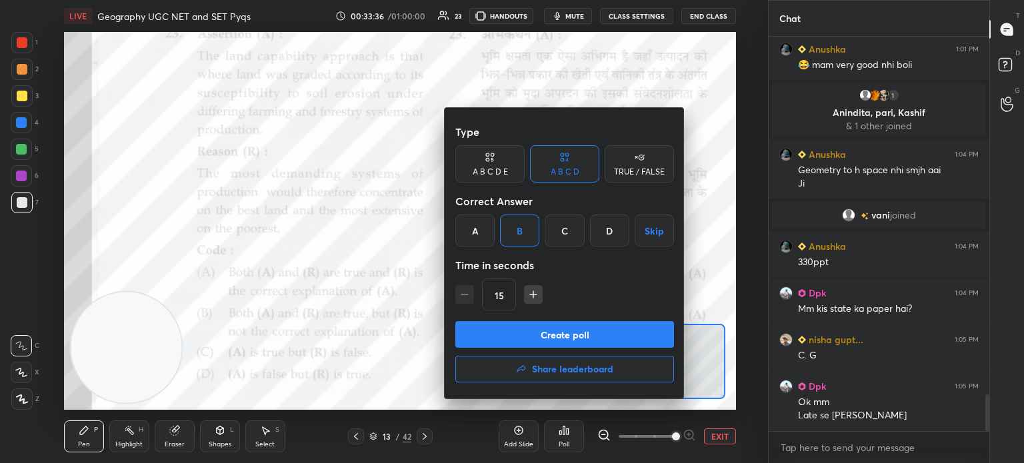
click at [507, 335] on button "Create poll" at bounding box center [564, 334] width 219 height 27
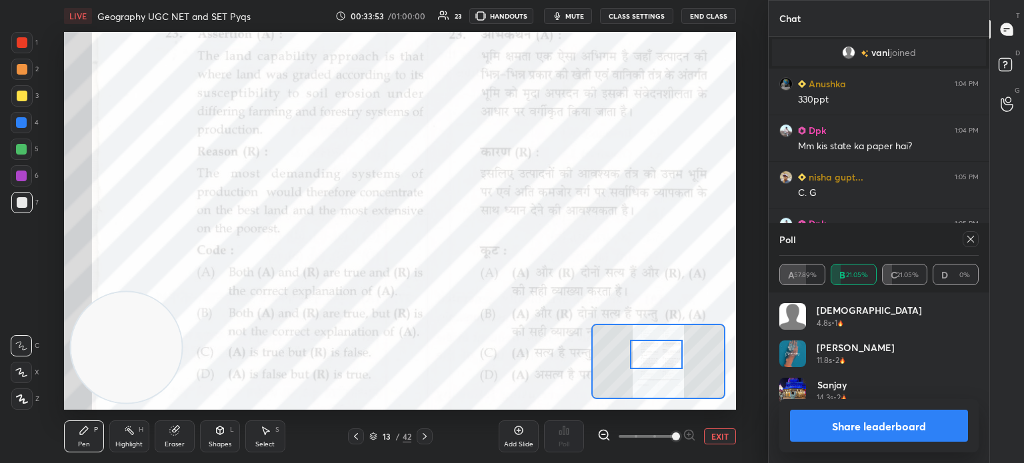
scroll to position [4024, 0]
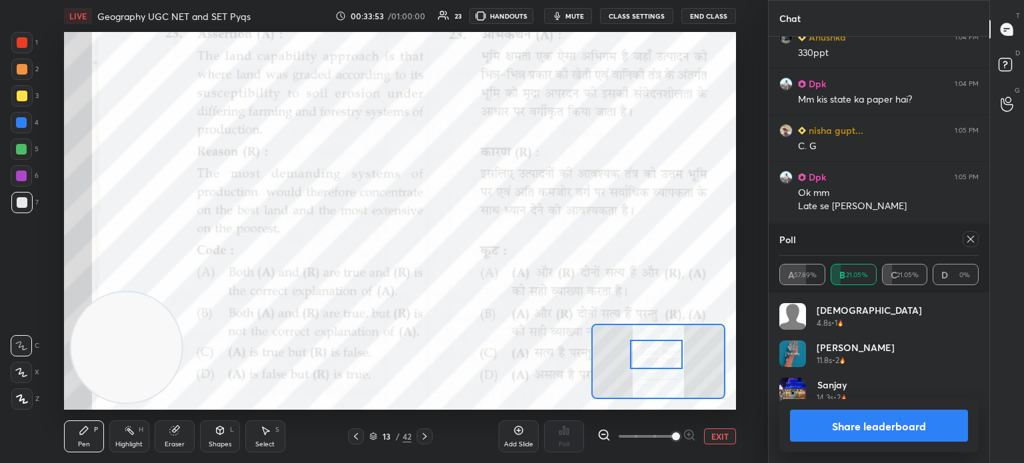
click at [853, 430] on button "Share leaderboard" at bounding box center [879, 426] width 178 height 32
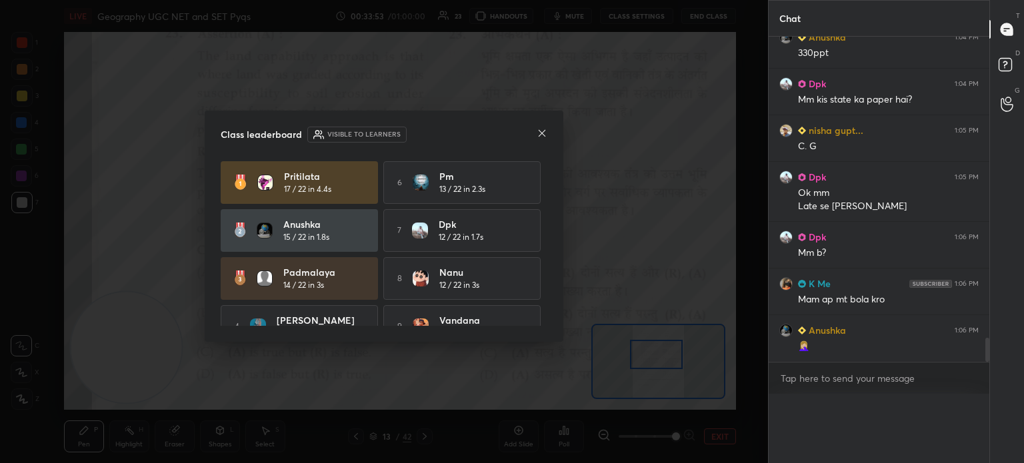
scroll to position [343, 217]
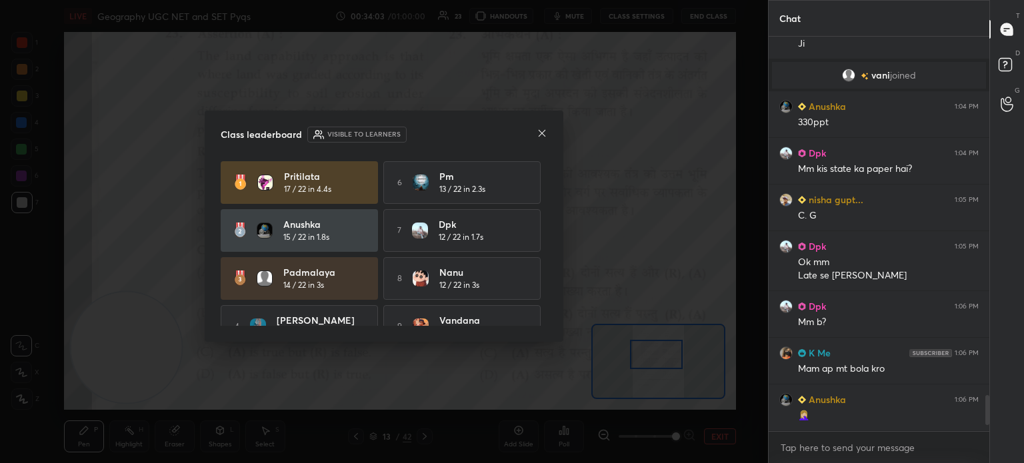
click at [540, 137] on icon at bounding box center [542, 133] width 11 height 11
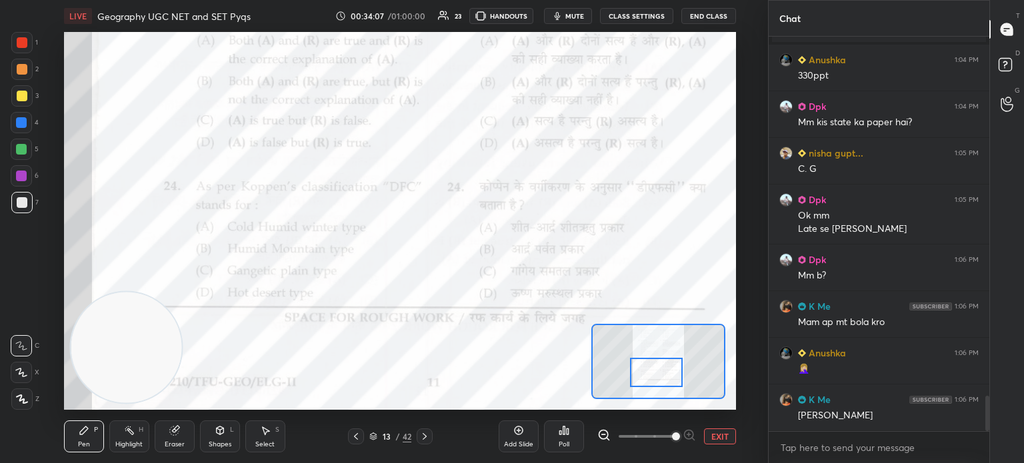
drag, startPoint x: 659, startPoint y: 365, endPoint x: 659, endPoint y: 383, distance: 18.0
click at [659, 383] on div at bounding box center [656, 372] width 53 height 29
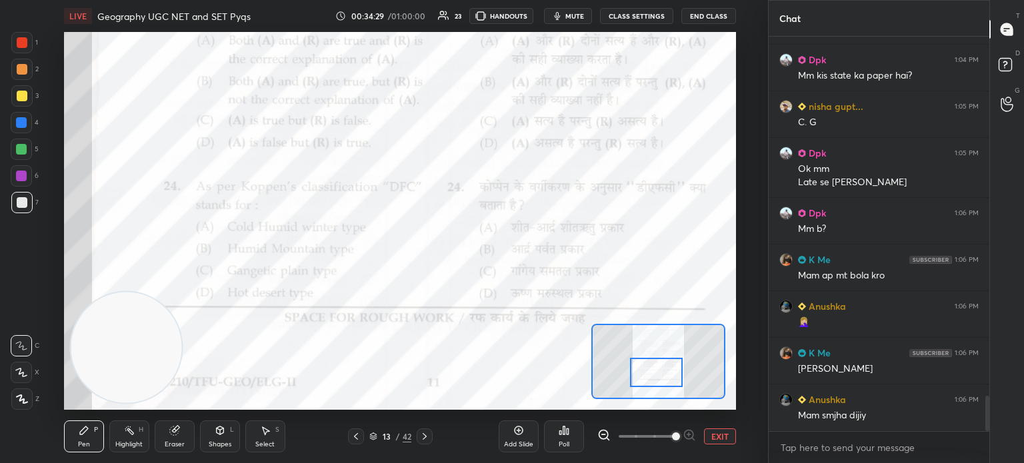
click at [561, 435] on icon at bounding box center [561, 432] width 2 height 3
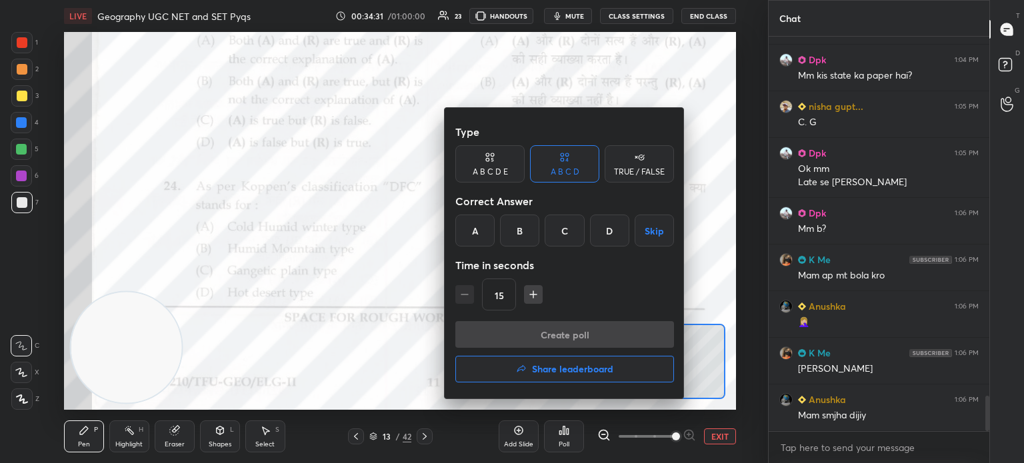
click at [474, 228] on div "A" at bounding box center [474, 231] width 39 height 32
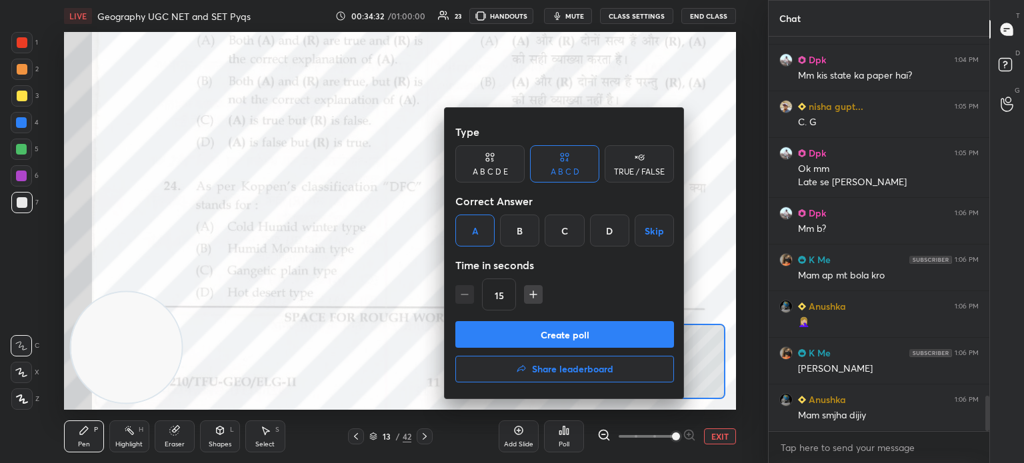
click at [464, 328] on button "Create poll" at bounding box center [564, 334] width 219 height 27
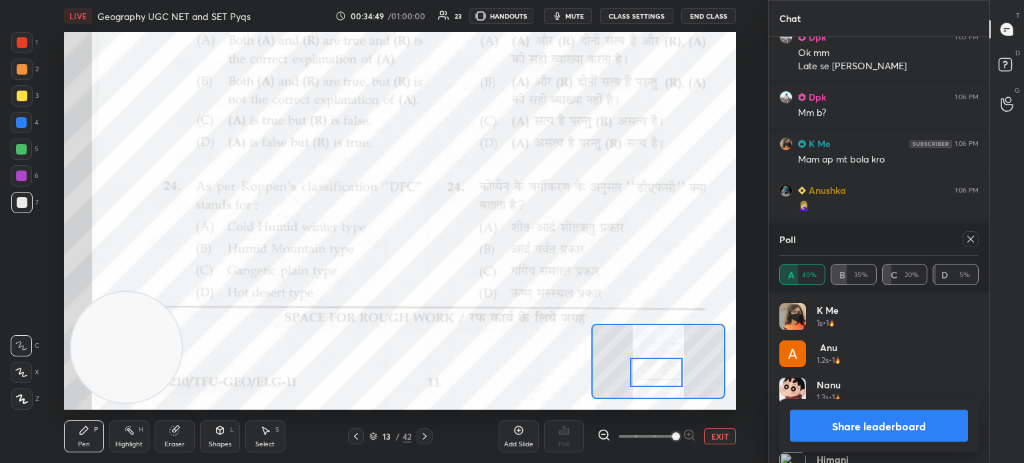
click at [882, 425] on button "Share leaderboard" at bounding box center [879, 426] width 178 height 32
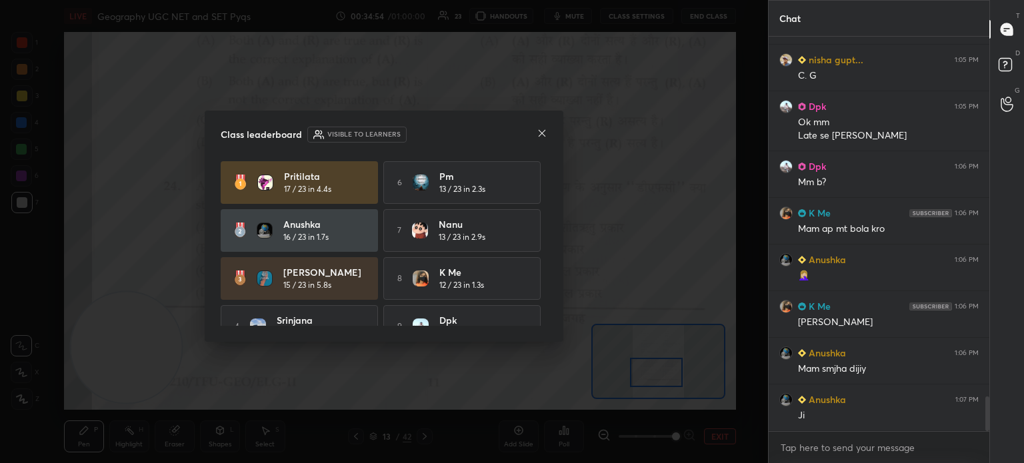
click at [537, 135] on icon at bounding box center [542, 133] width 11 height 11
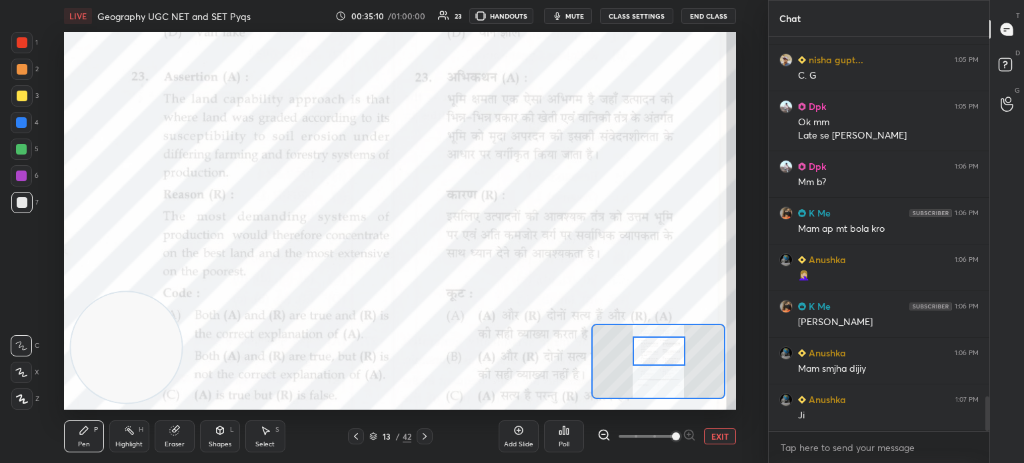
drag, startPoint x: 665, startPoint y: 373, endPoint x: 668, endPoint y: 351, distance: 21.5
click at [668, 351] on div at bounding box center [659, 351] width 53 height 29
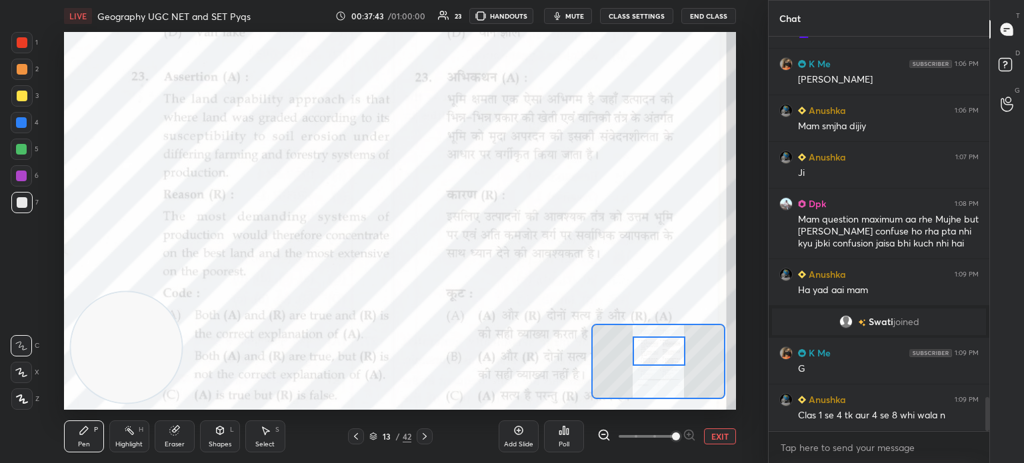
scroll to position [4224, 0]
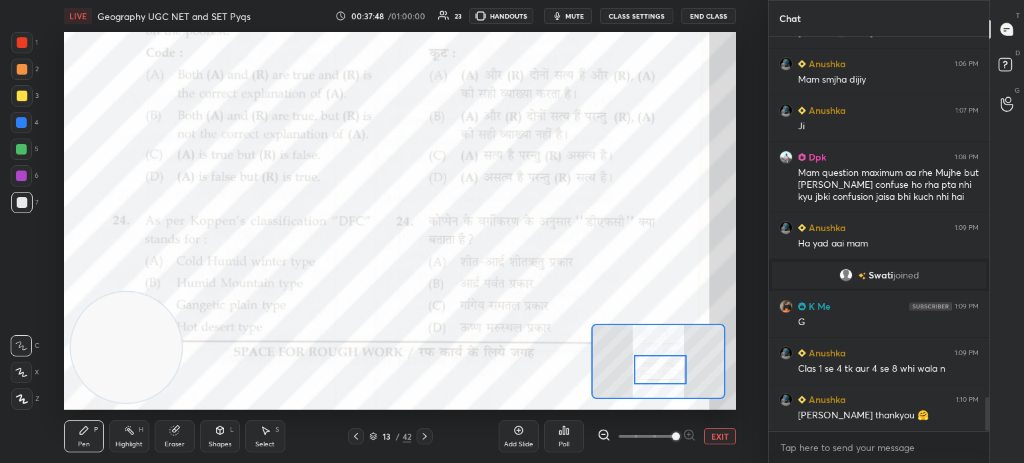
drag, startPoint x: 668, startPoint y: 353, endPoint x: 669, endPoint y: 373, distance: 19.4
click at [669, 373] on div at bounding box center [660, 369] width 53 height 29
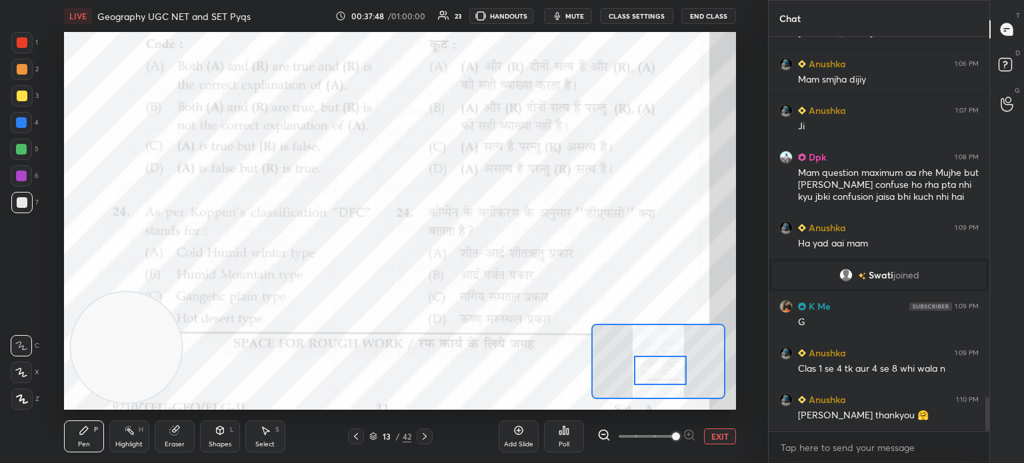
scroll to position [364, 217]
click at [429, 436] on icon at bounding box center [424, 436] width 11 height 11
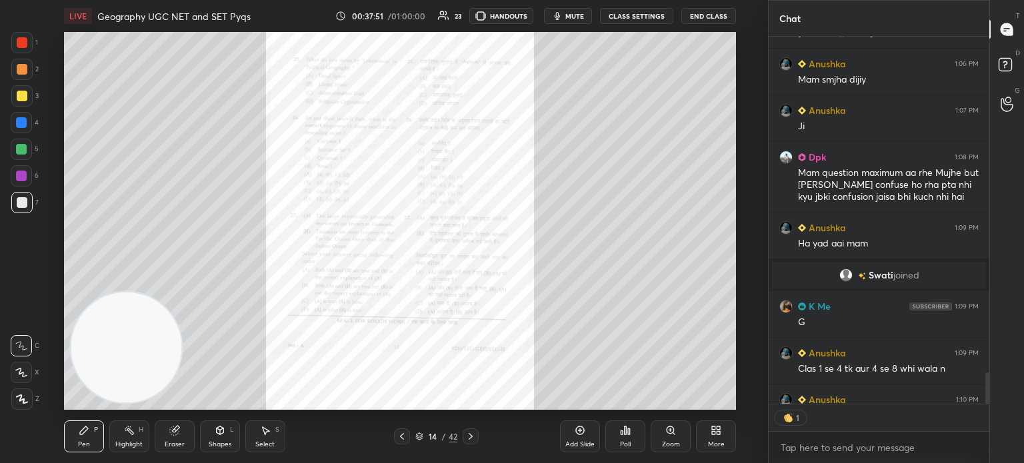
click at [673, 433] on icon at bounding box center [674, 434] width 2 height 2
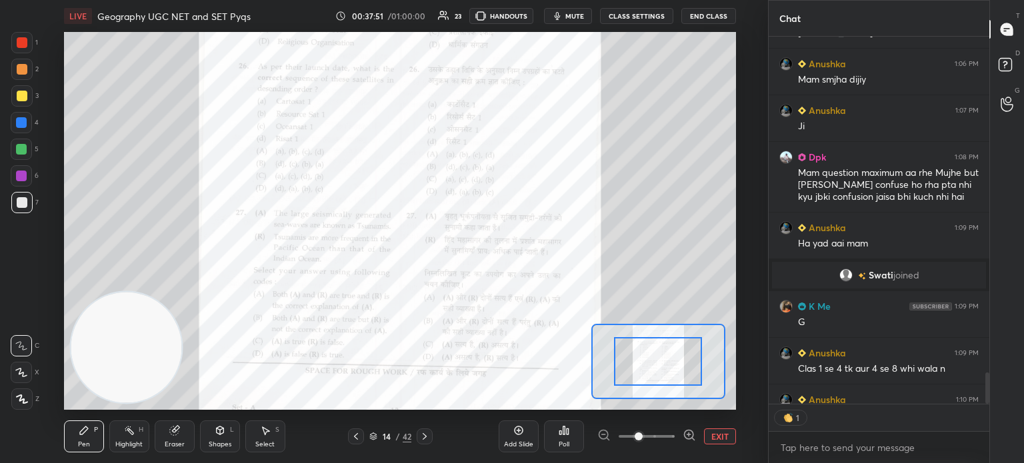
click at [672, 433] on span at bounding box center [647, 437] width 56 height 20
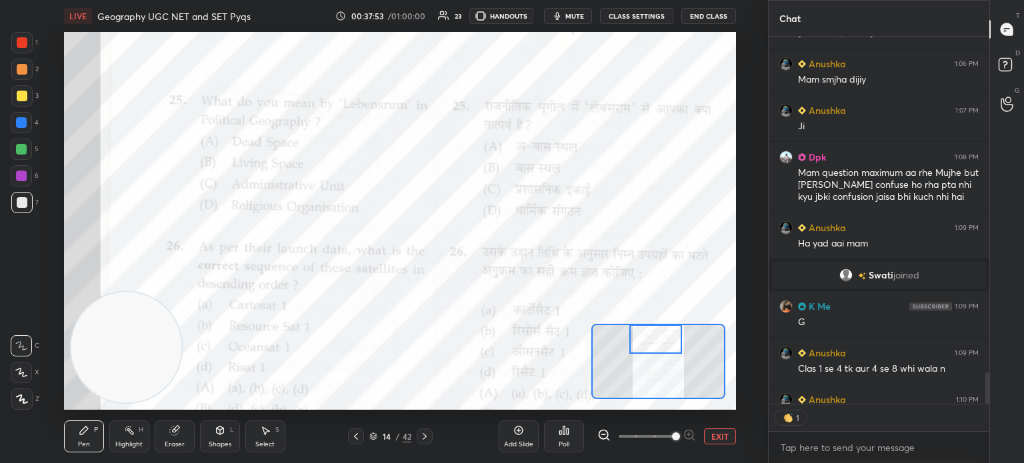
drag, startPoint x: 669, startPoint y: 359, endPoint x: 667, endPoint y: 336, distance: 22.8
click at [667, 336] on div at bounding box center [655, 339] width 53 height 29
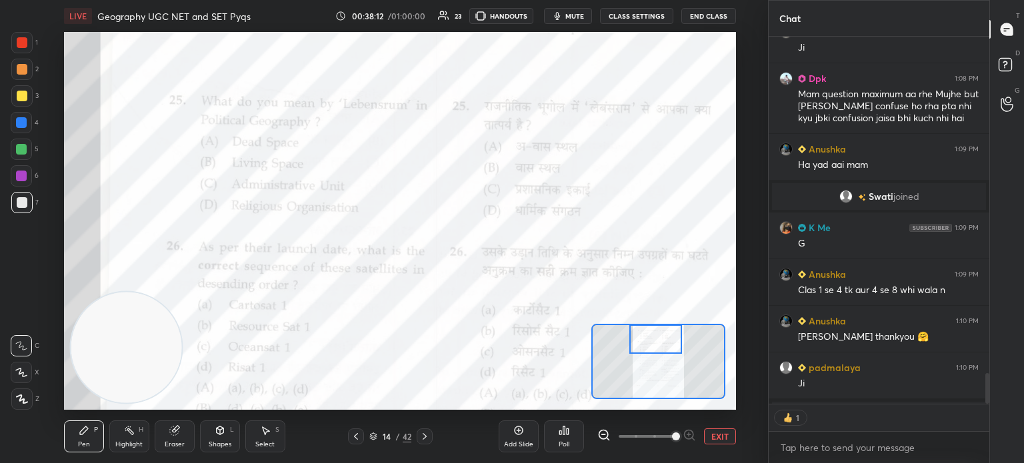
scroll to position [4, 4]
click at [563, 429] on icon at bounding box center [564, 431] width 2 height 8
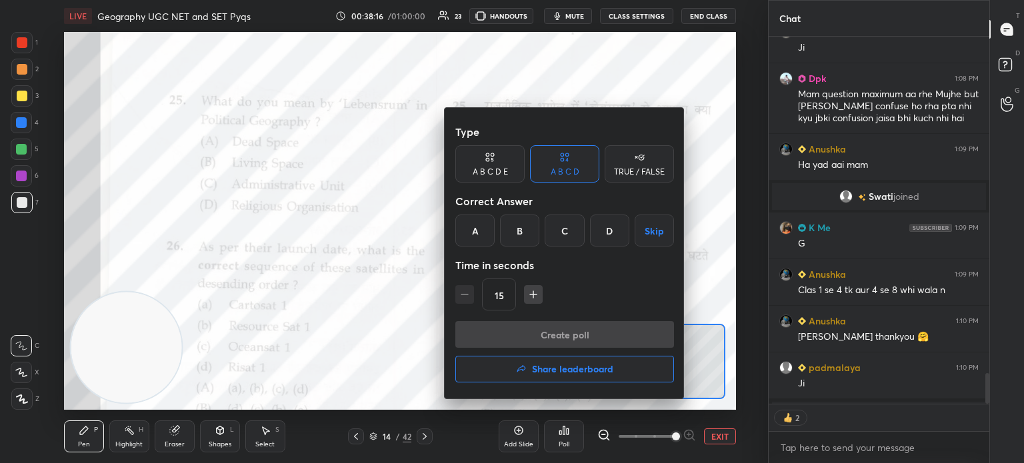
click at [513, 226] on div "B" at bounding box center [519, 231] width 39 height 32
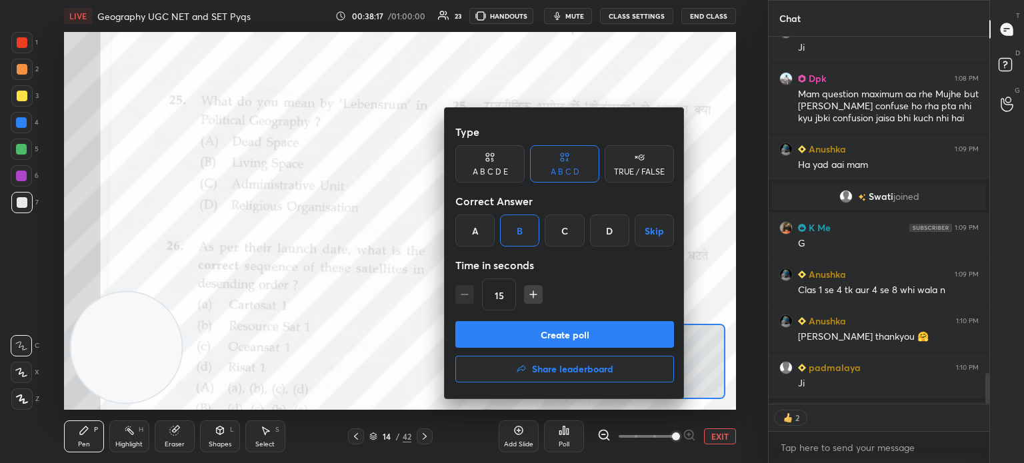
click at [519, 341] on button "Create poll" at bounding box center [564, 334] width 219 height 27
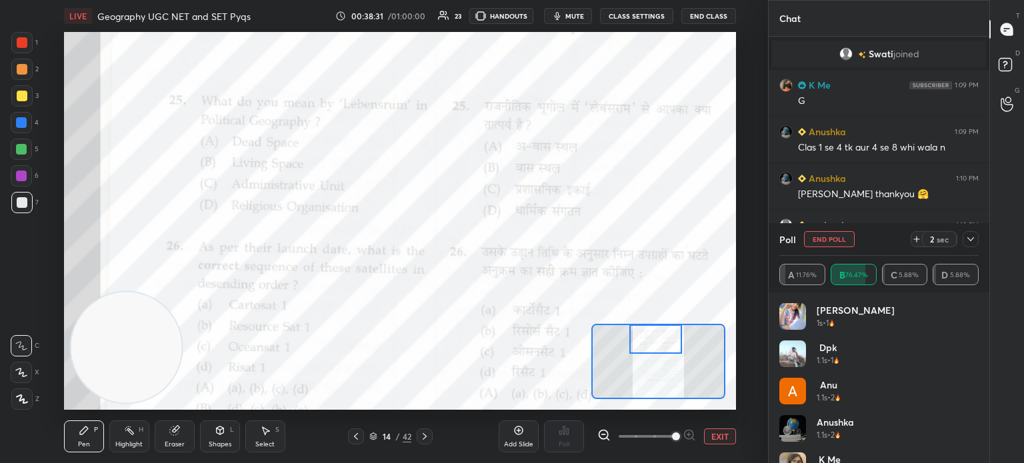
scroll to position [4400, 0]
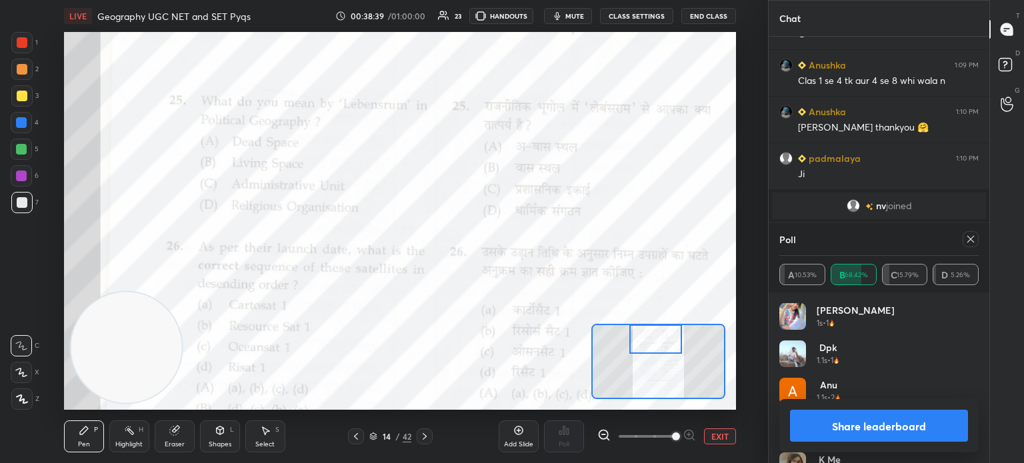
click at [905, 425] on button "Share leaderboard" at bounding box center [879, 426] width 178 height 32
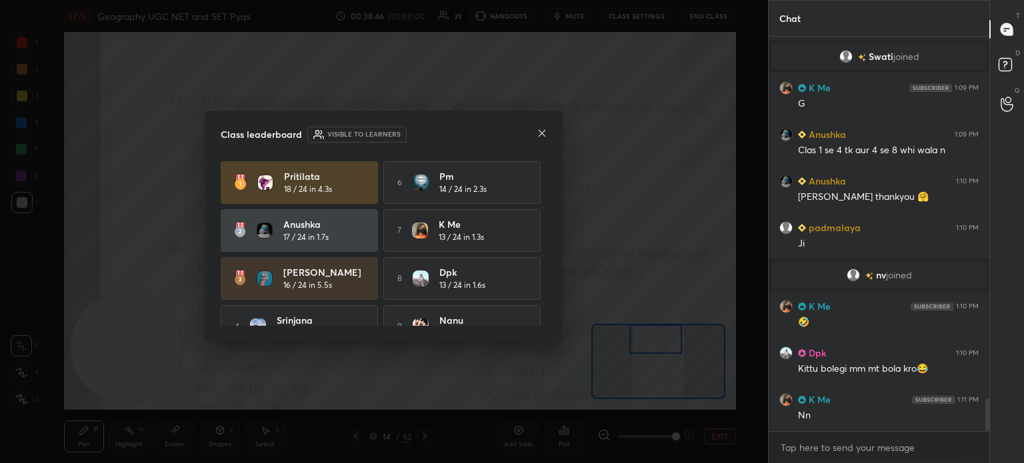
click at [540, 132] on icon at bounding box center [542, 133] width 11 height 11
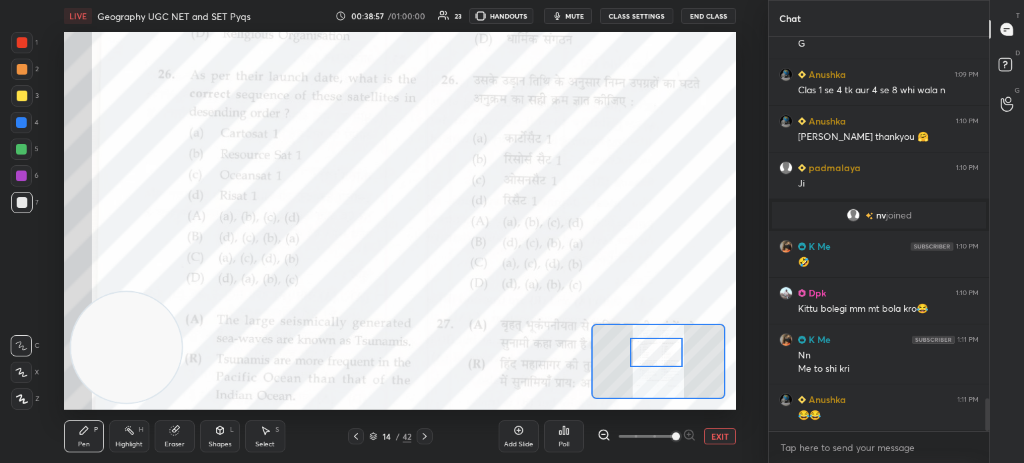
drag, startPoint x: 653, startPoint y: 338, endPoint x: 654, endPoint y: 351, distance: 13.4
click at [654, 351] on div at bounding box center [656, 352] width 53 height 29
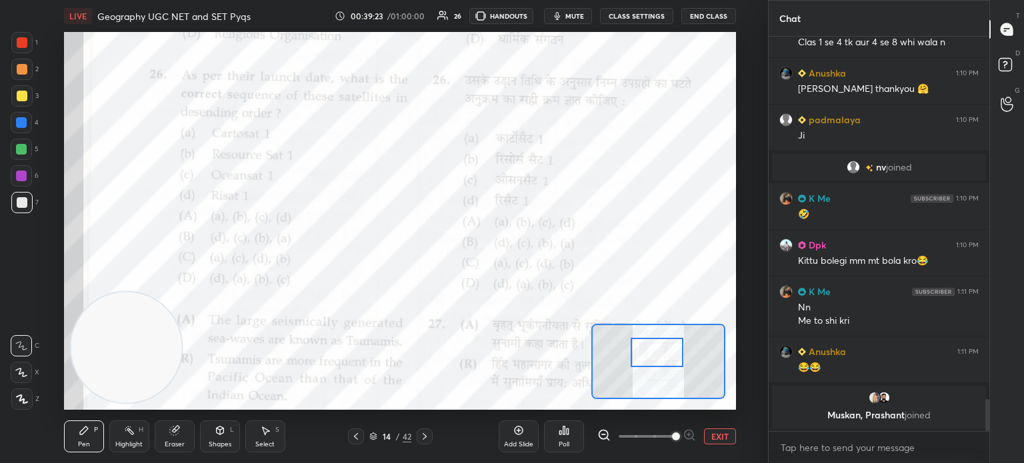
click at [563, 437] on div "Poll" at bounding box center [564, 437] width 40 height 32
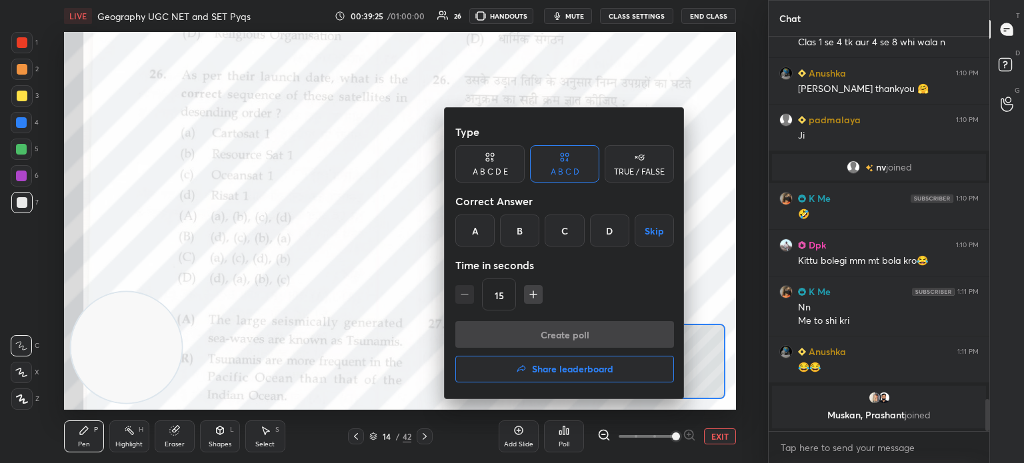
click at [609, 231] on div "D" at bounding box center [609, 231] width 39 height 32
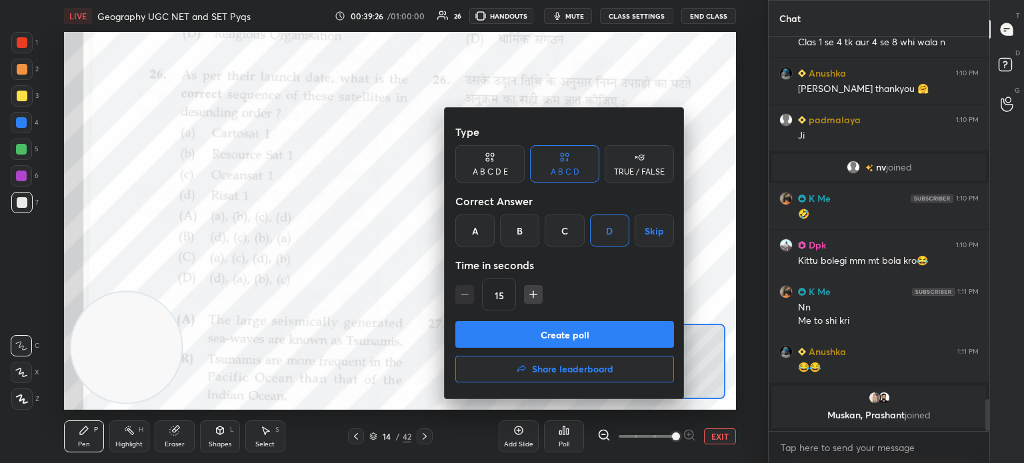
click at [549, 337] on button "Create poll" at bounding box center [564, 334] width 219 height 27
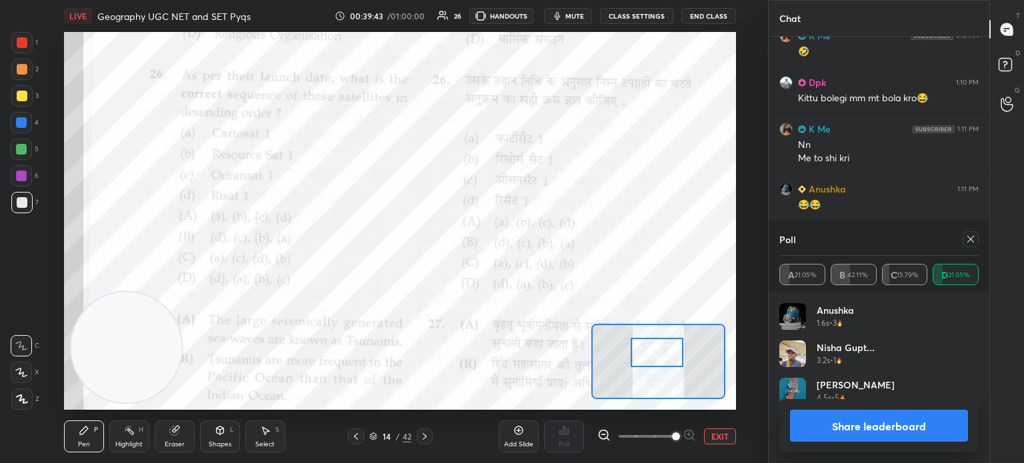
scroll to position [4, 4]
click at [850, 430] on button "Share leaderboard" at bounding box center [879, 426] width 178 height 32
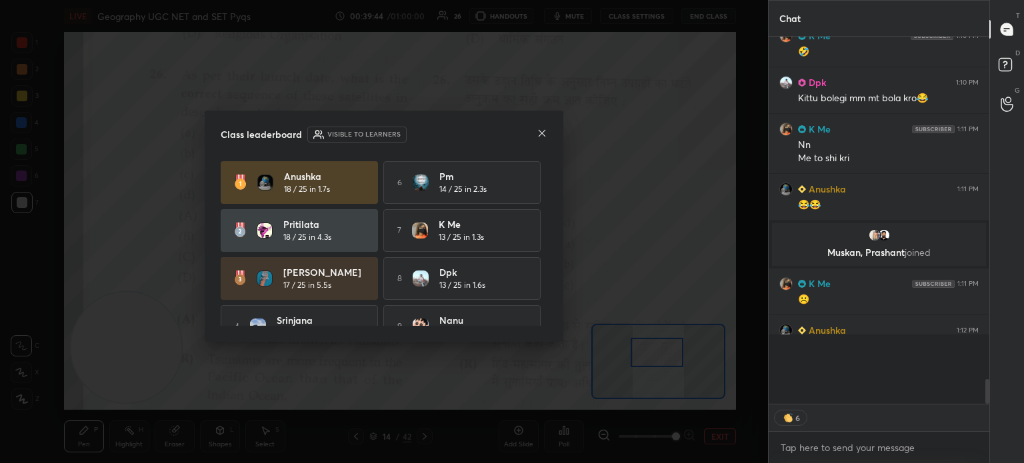
scroll to position [5, 4]
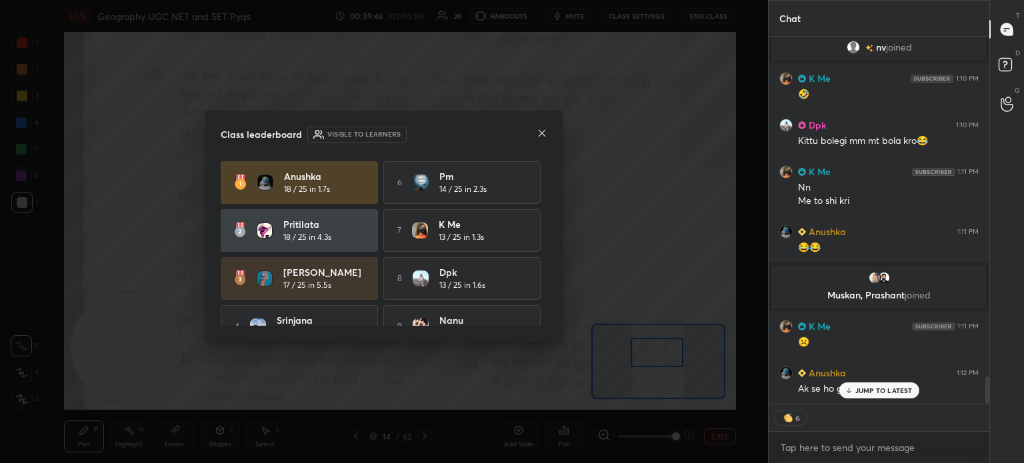
click at [858, 391] on p "JUMP TO LATEST" at bounding box center [883, 391] width 57 height 8
click at [545, 135] on icon at bounding box center [542, 133] width 11 height 11
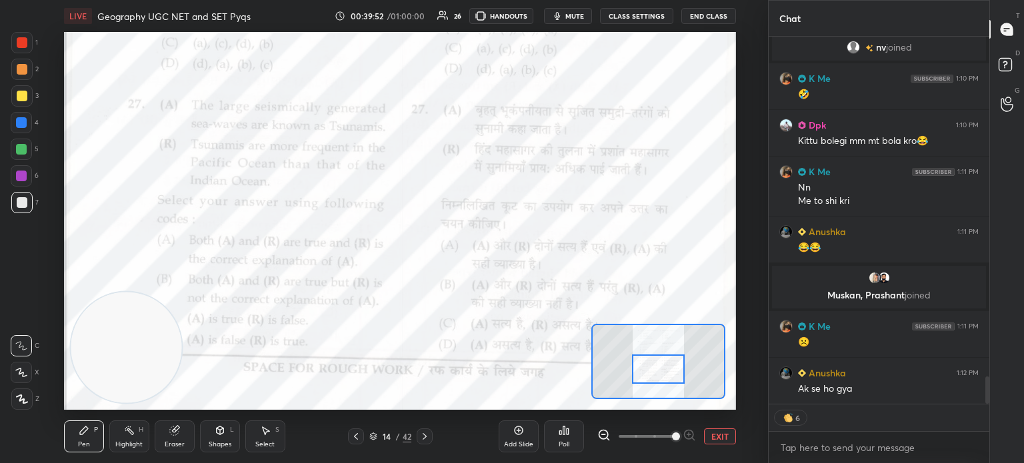
drag, startPoint x: 672, startPoint y: 351, endPoint x: 673, endPoint y: 368, distance: 16.7
click at [673, 368] on div at bounding box center [658, 369] width 53 height 29
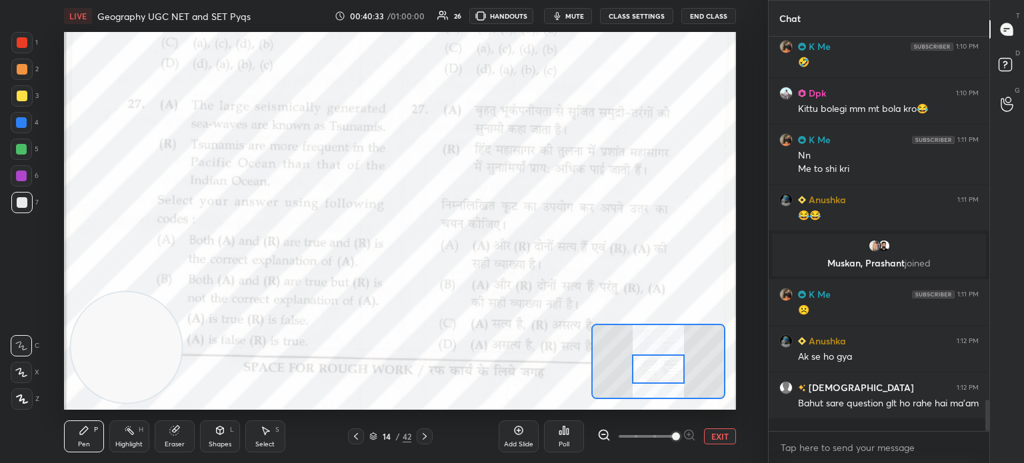
click at [565, 434] on icon at bounding box center [564, 430] width 11 height 11
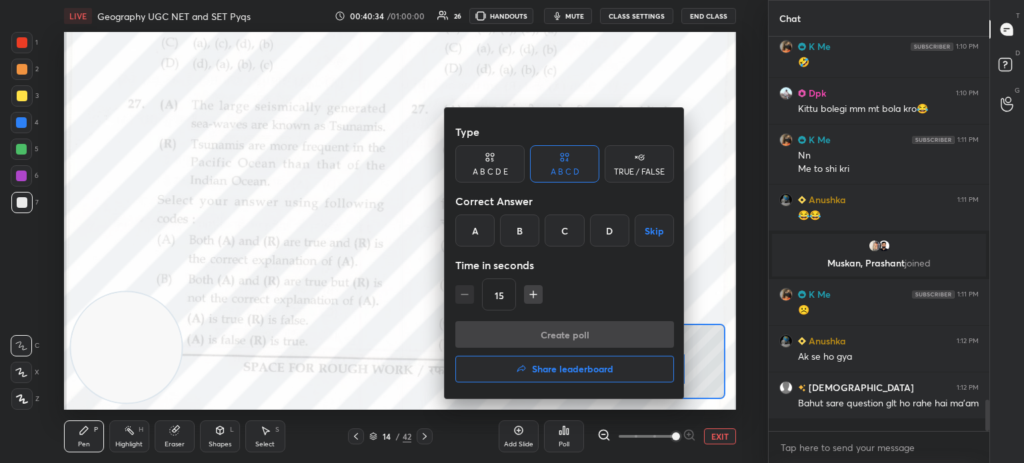
click at [527, 226] on div "B" at bounding box center [519, 231] width 39 height 32
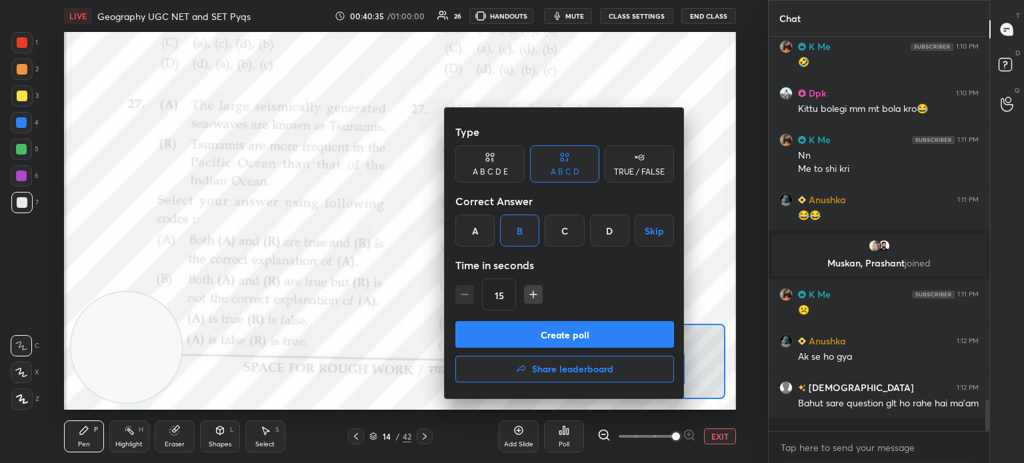
click at [508, 333] on button "Create poll" at bounding box center [564, 334] width 219 height 27
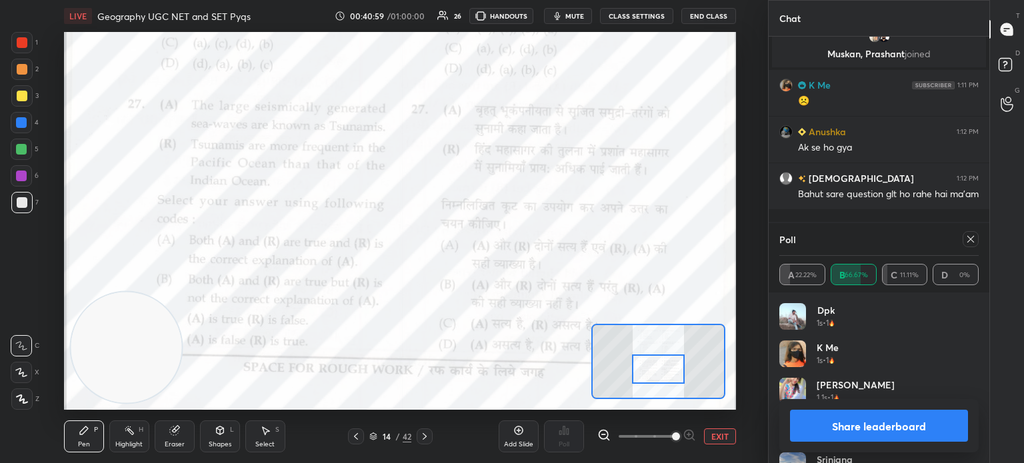
scroll to position [4802, 0]
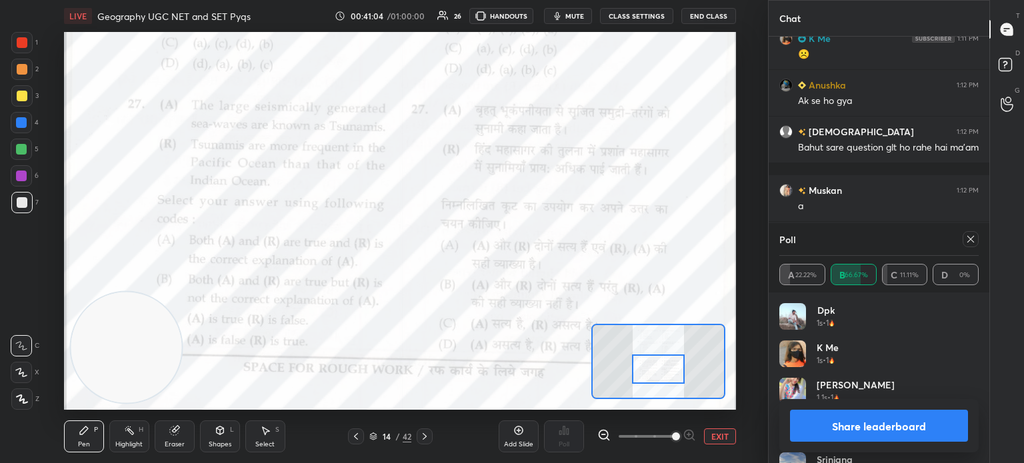
click at [847, 429] on button "Share leaderboard" at bounding box center [879, 426] width 178 height 32
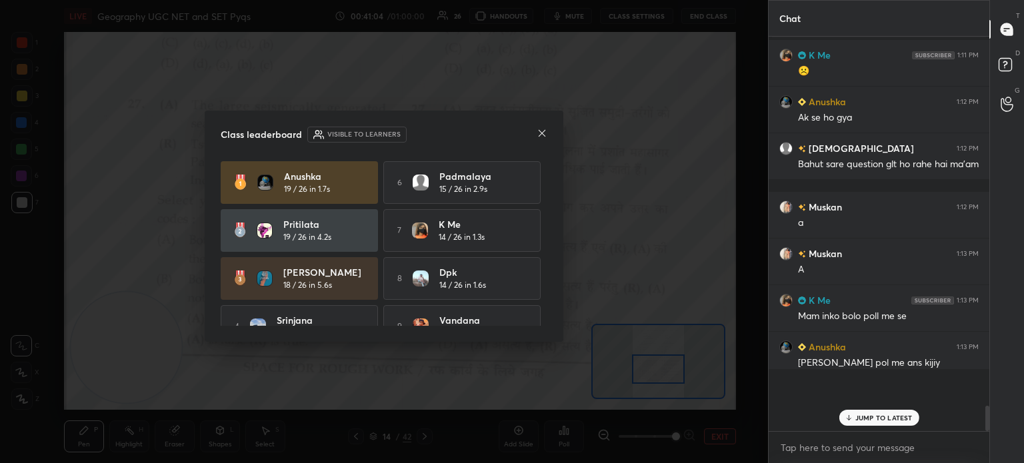
scroll to position [280, 217]
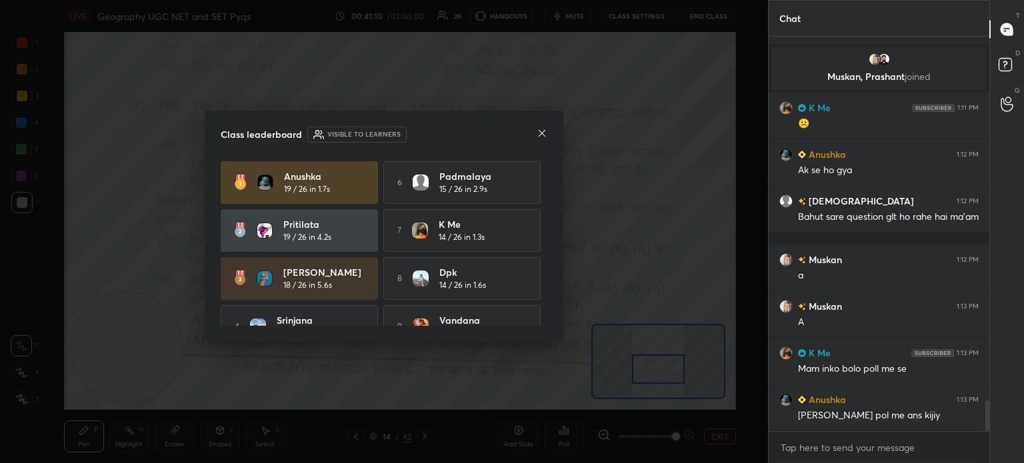
click at [539, 133] on icon at bounding box center [542, 133] width 11 height 11
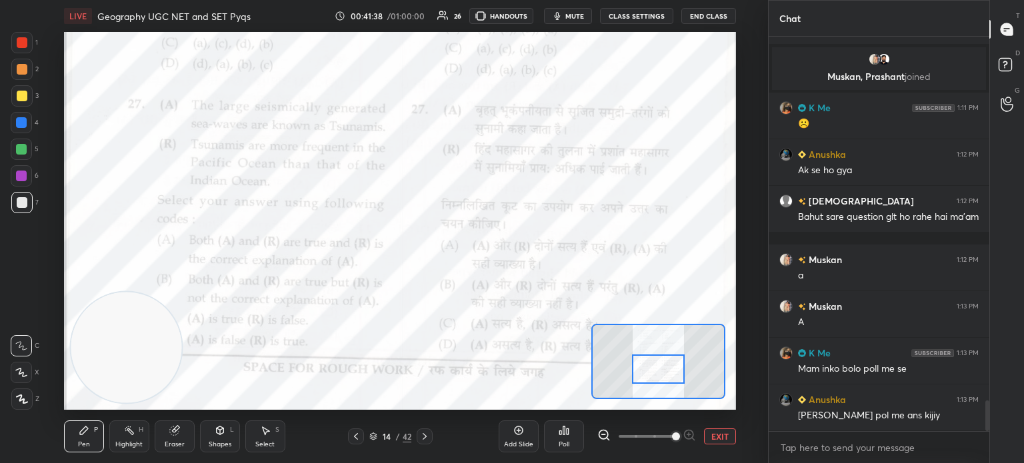
click at [421, 434] on icon at bounding box center [424, 436] width 11 height 11
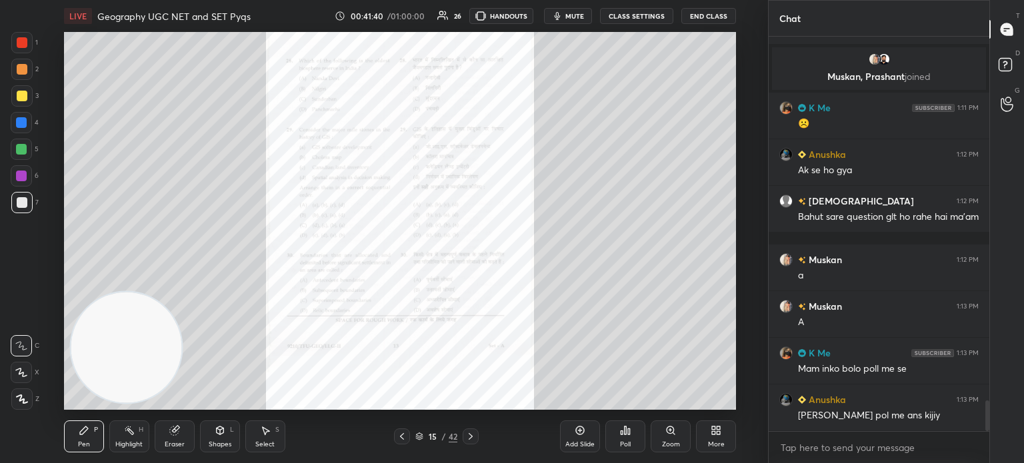
click at [669, 431] on icon at bounding box center [670, 430] width 7 height 7
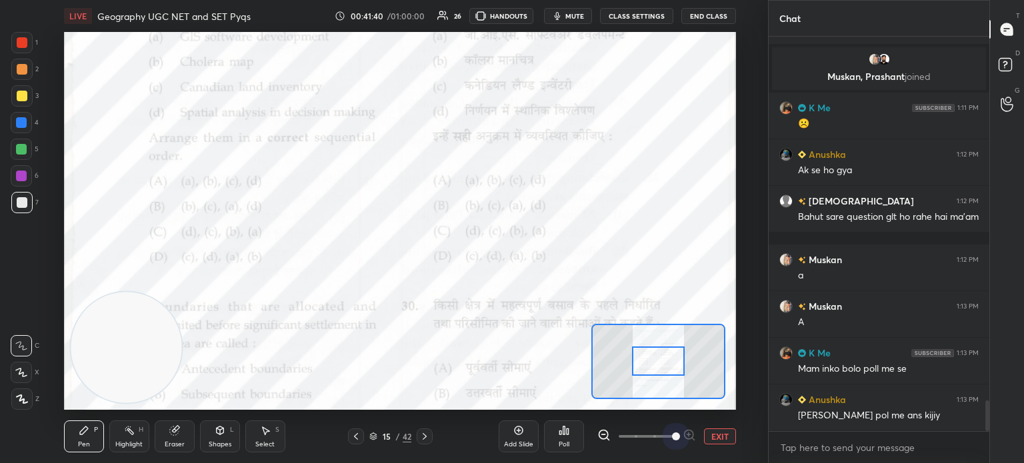
click at [669, 431] on span at bounding box center [647, 437] width 56 height 20
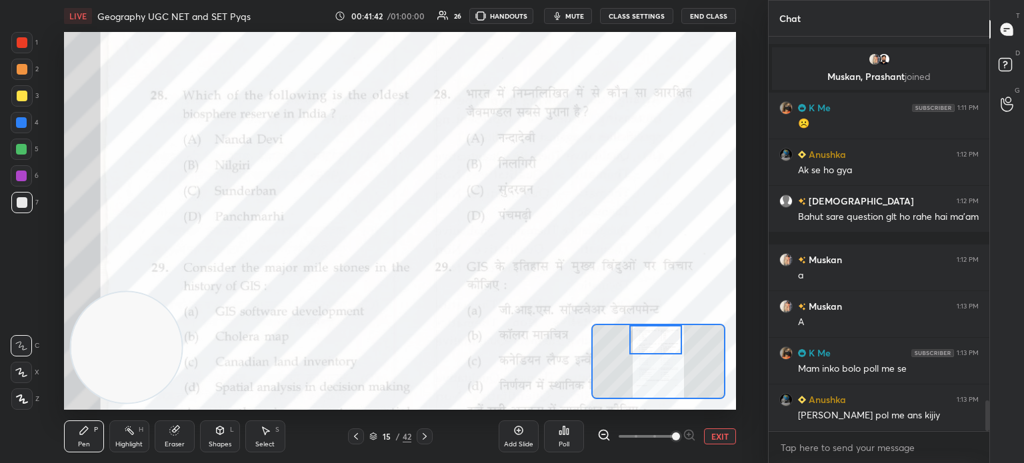
drag, startPoint x: 661, startPoint y: 362, endPoint x: 658, endPoint y: 341, distance: 21.5
click at [658, 341] on div at bounding box center [655, 339] width 53 height 29
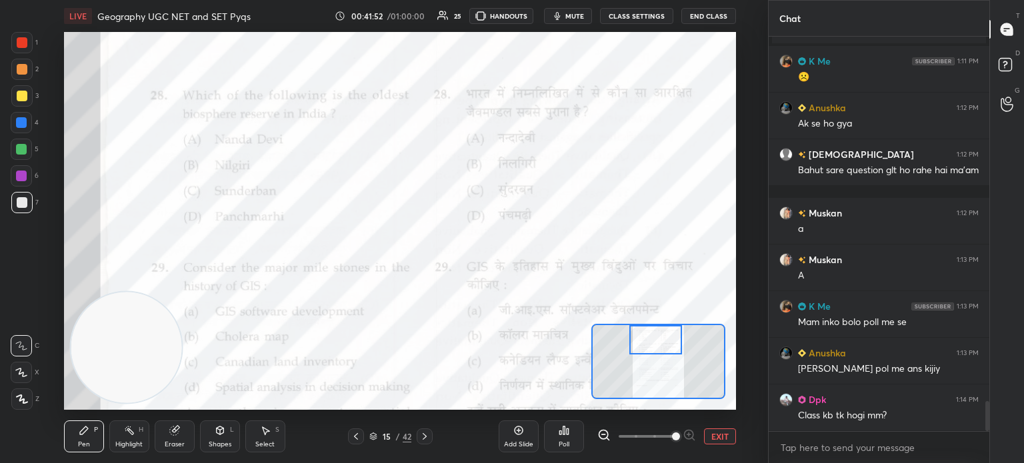
scroll to position [4826, 0]
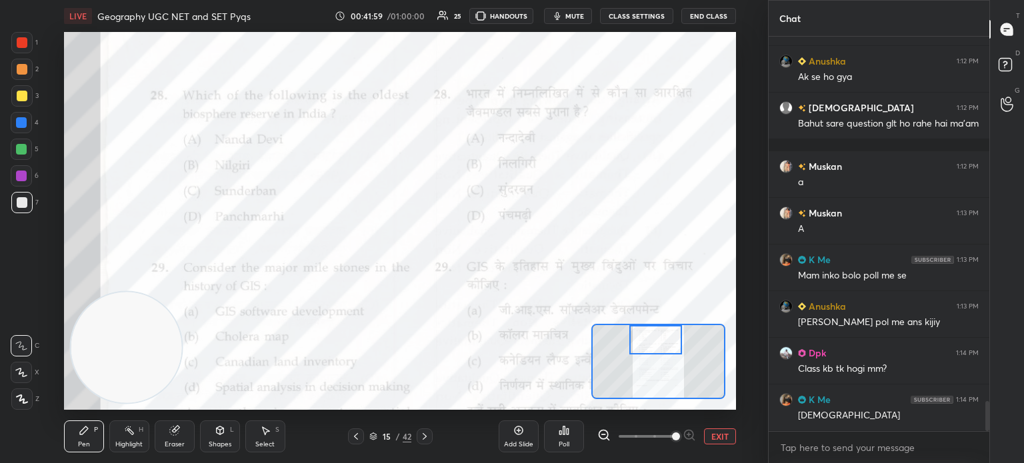
click at [561, 437] on div "Poll" at bounding box center [564, 437] width 40 height 32
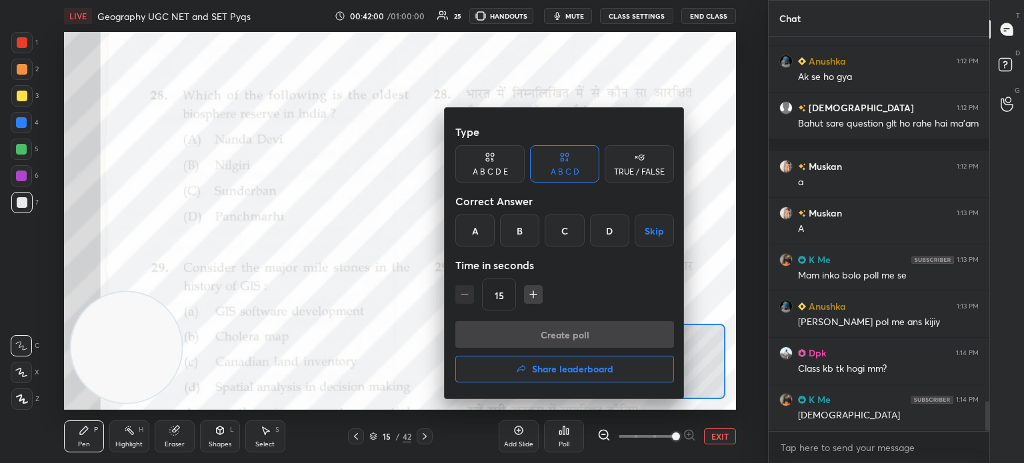
click at [520, 232] on div "B" at bounding box center [519, 231] width 39 height 32
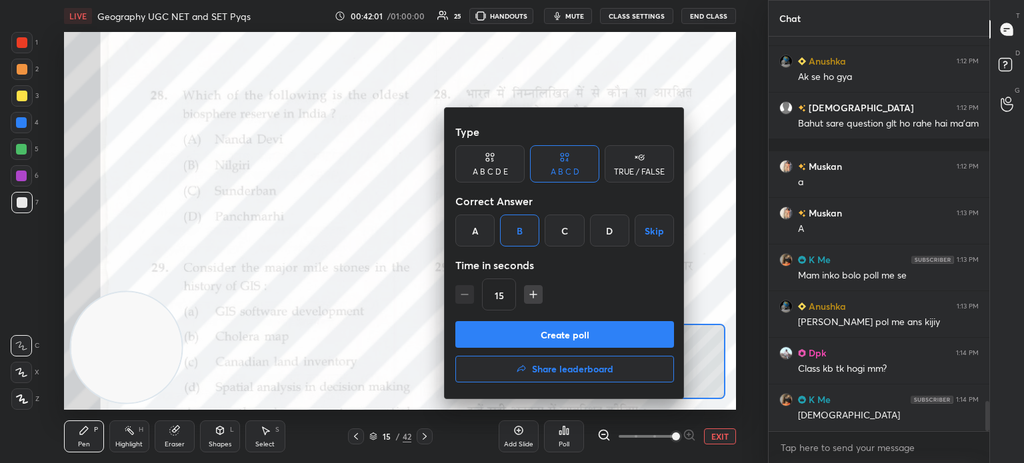
click at [519, 331] on button "Create poll" at bounding box center [564, 334] width 219 height 27
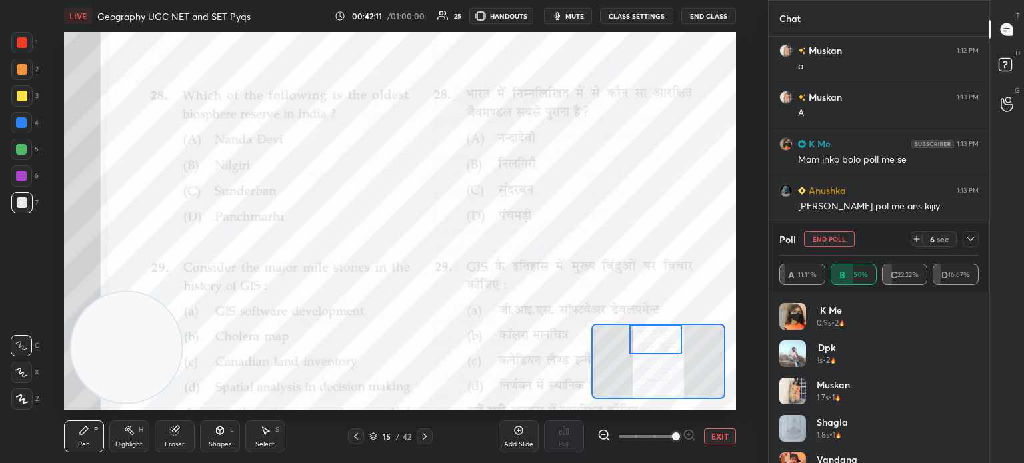
scroll to position [4988, 0]
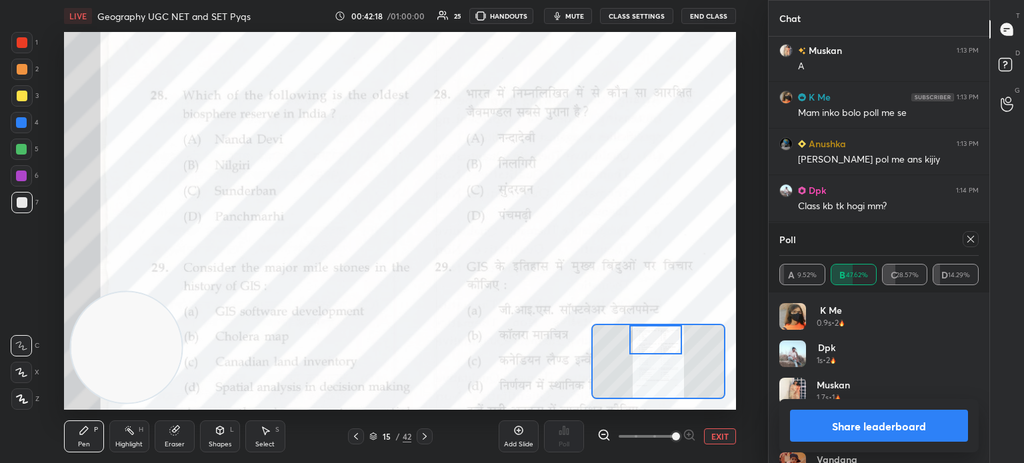
click at [844, 432] on button "Share leaderboard" at bounding box center [879, 426] width 178 height 32
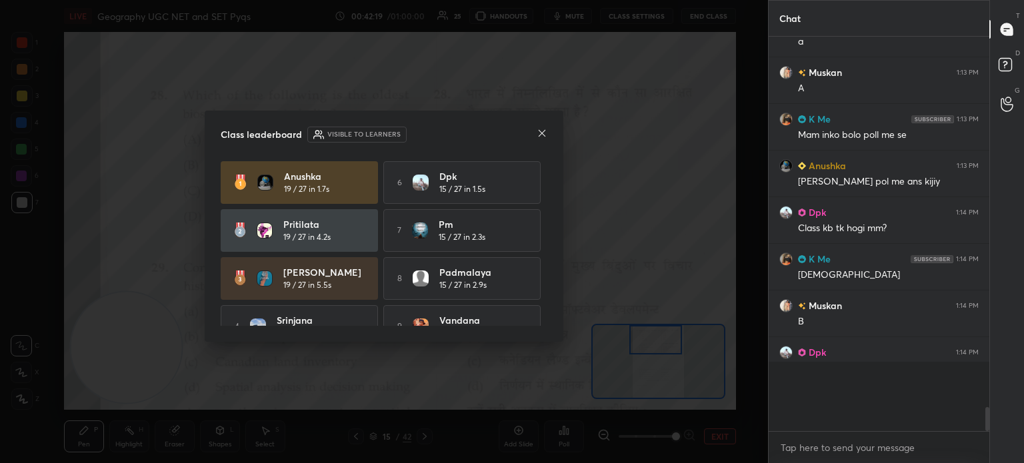
scroll to position [4935, 0]
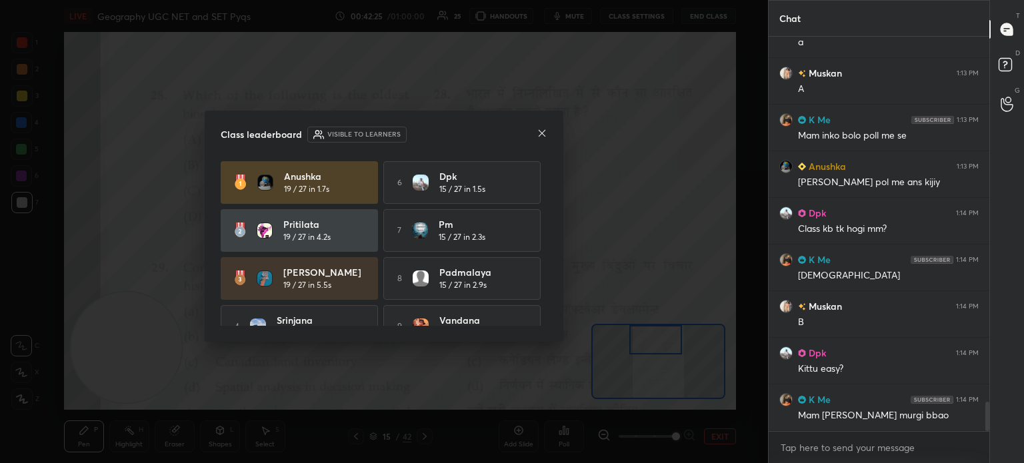
click at [540, 135] on icon at bounding box center [542, 133] width 7 height 7
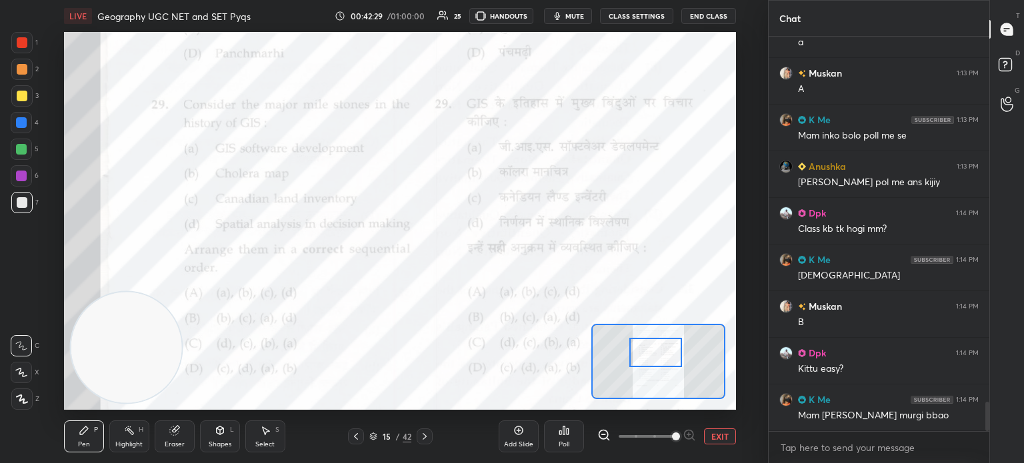
drag, startPoint x: 663, startPoint y: 350, endPoint x: 663, endPoint y: 363, distance: 13.3
click at [663, 363] on div at bounding box center [655, 352] width 53 height 29
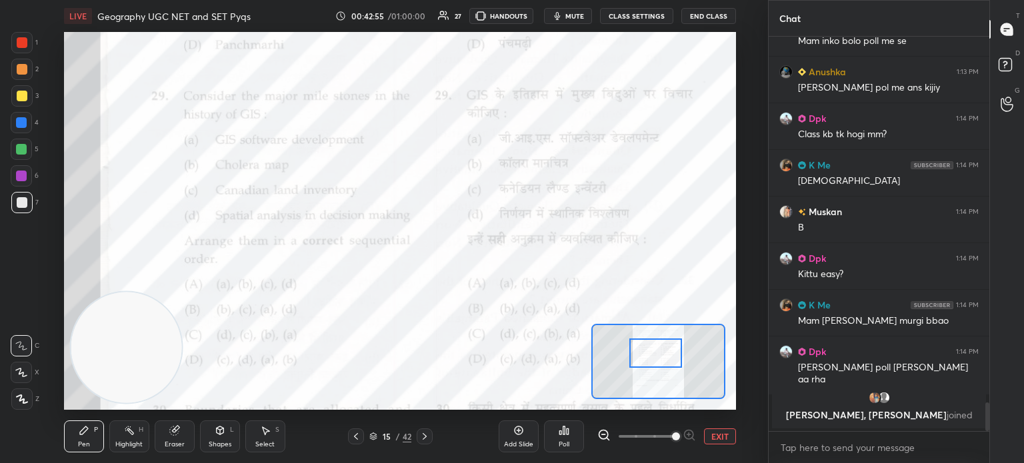
click at [565, 441] on div "Poll" at bounding box center [564, 444] width 11 height 7
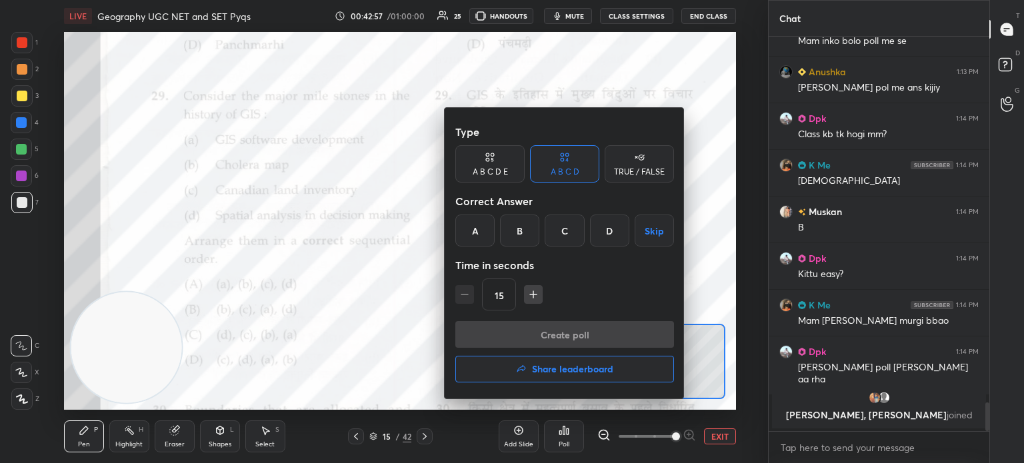
click at [516, 223] on div "B" at bounding box center [519, 231] width 39 height 32
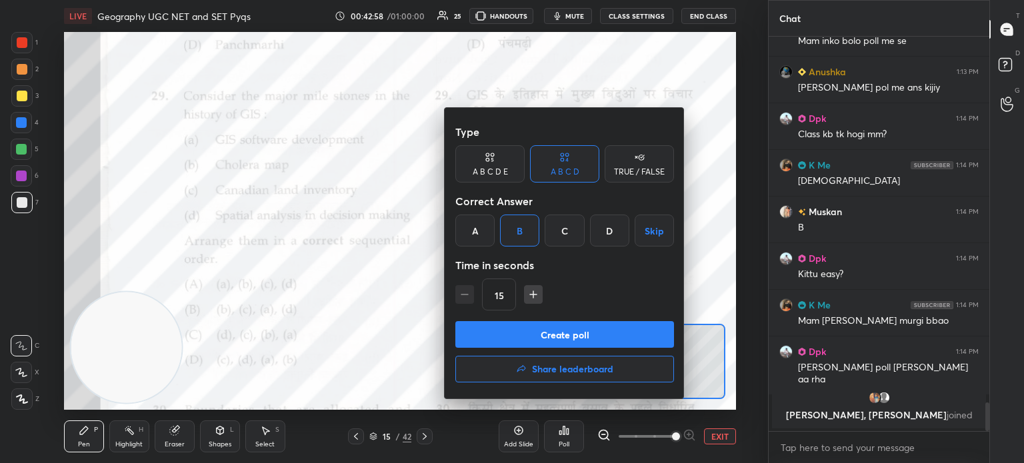
click at [494, 338] on button "Create poll" at bounding box center [564, 334] width 219 height 27
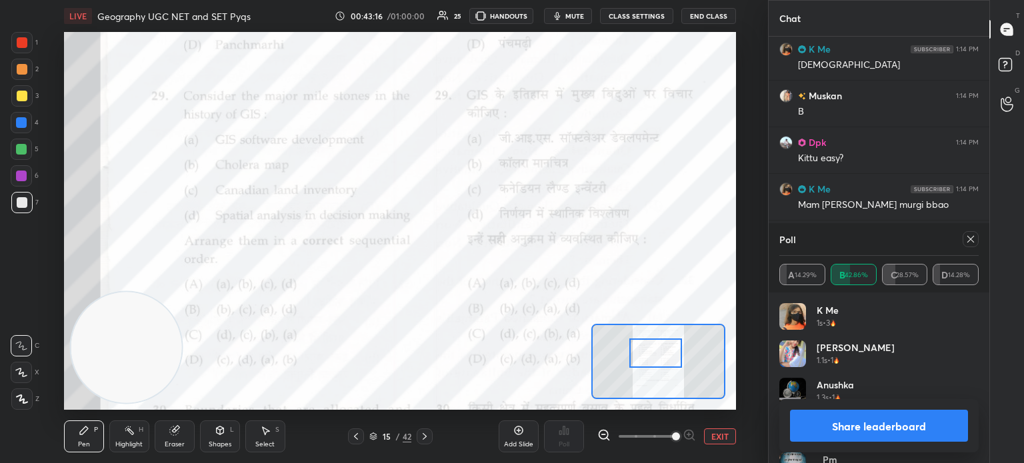
click at [876, 431] on button "Share leaderboard" at bounding box center [879, 426] width 178 height 32
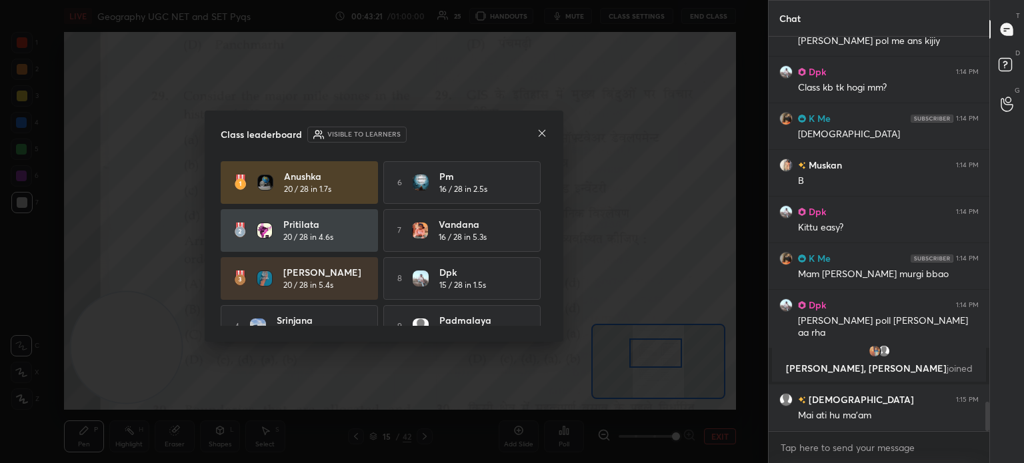
click at [539, 137] on icon at bounding box center [542, 133] width 11 height 11
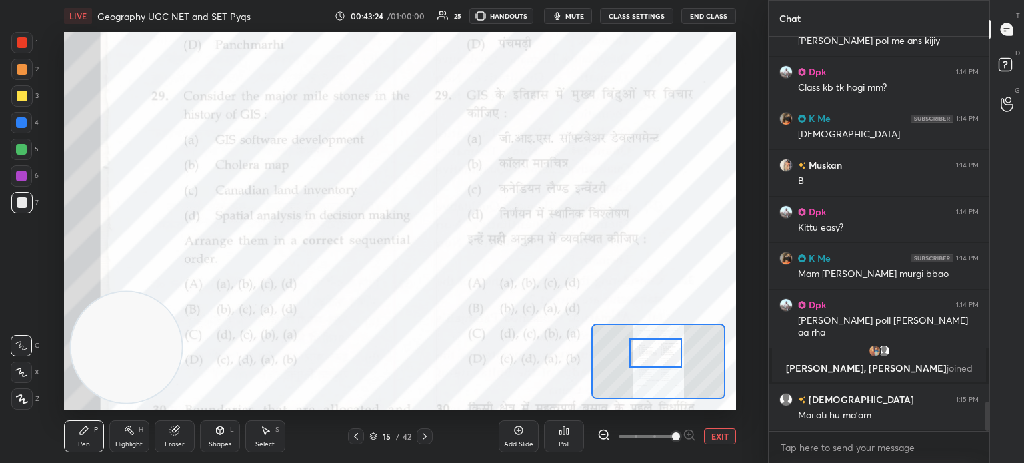
click at [422, 437] on icon at bounding box center [424, 436] width 11 height 11
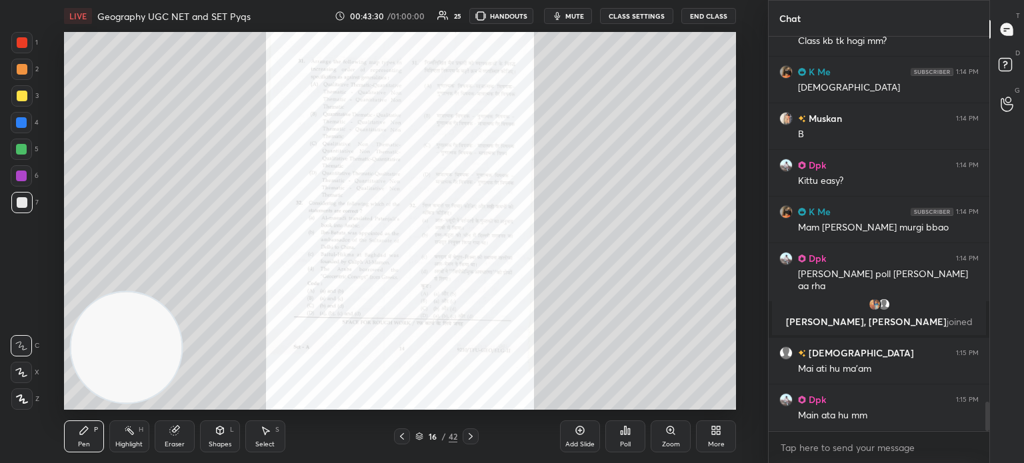
click at [667, 431] on icon at bounding box center [670, 430] width 7 height 7
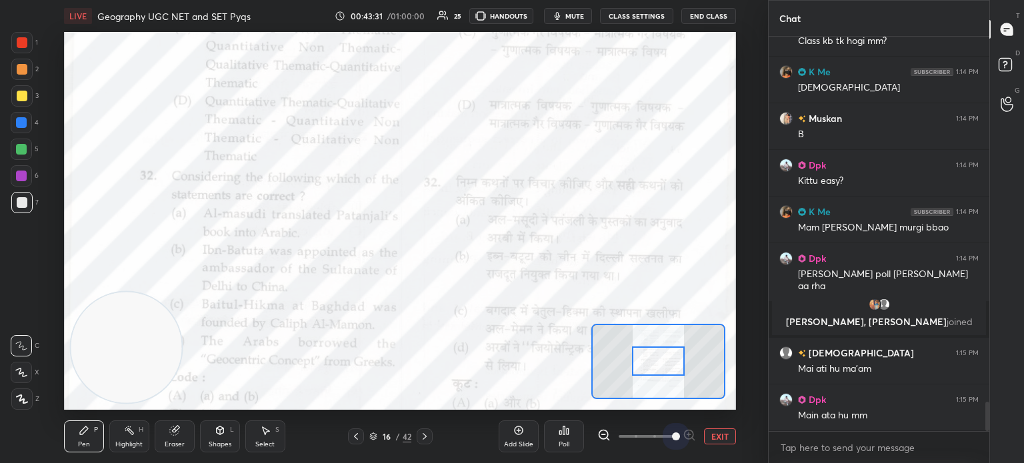
click at [667, 431] on span at bounding box center [647, 437] width 56 height 20
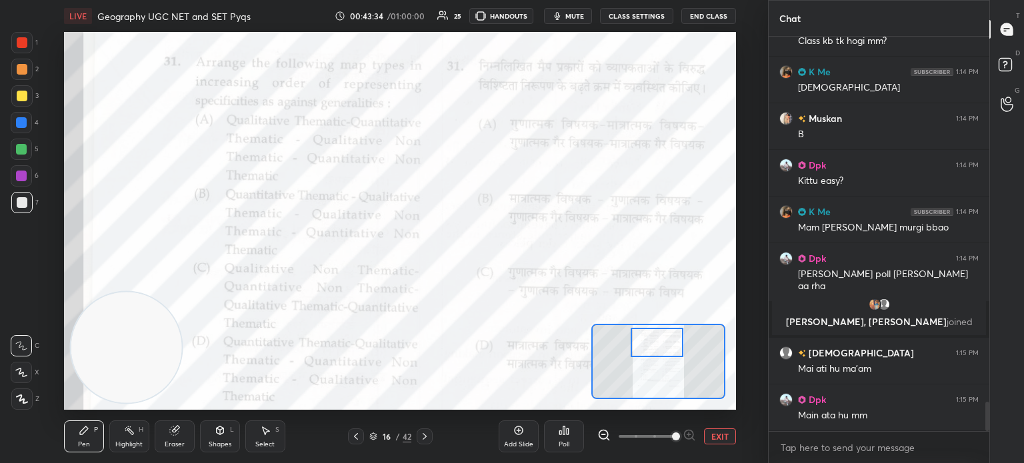
drag, startPoint x: 659, startPoint y: 367, endPoint x: 657, endPoint y: 349, distance: 18.7
click at [657, 349] on div at bounding box center [657, 342] width 53 height 29
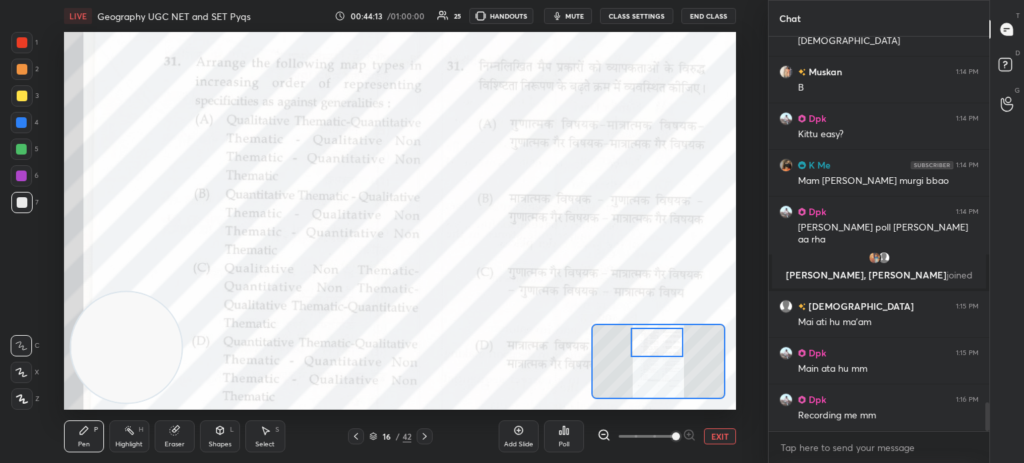
click at [563, 439] on div "Poll" at bounding box center [564, 437] width 40 height 32
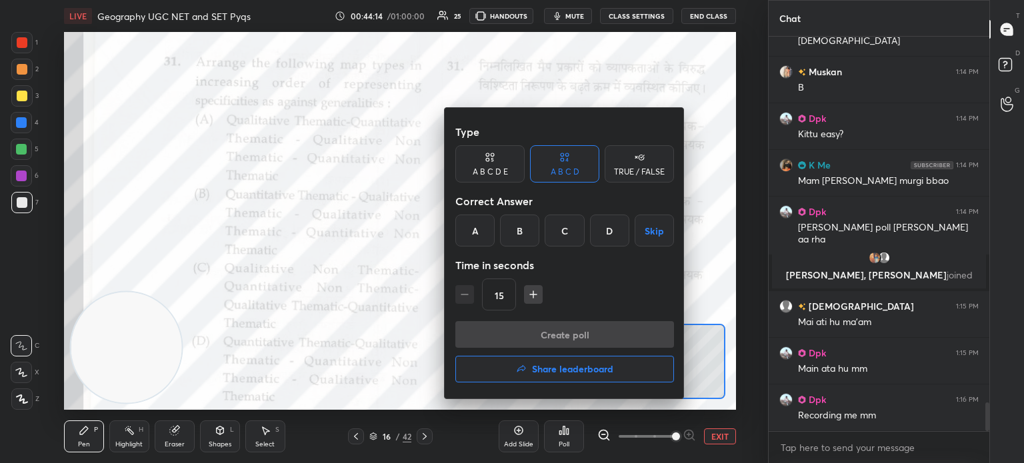
click at [558, 235] on div "C" at bounding box center [564, 231] width 39 height 32
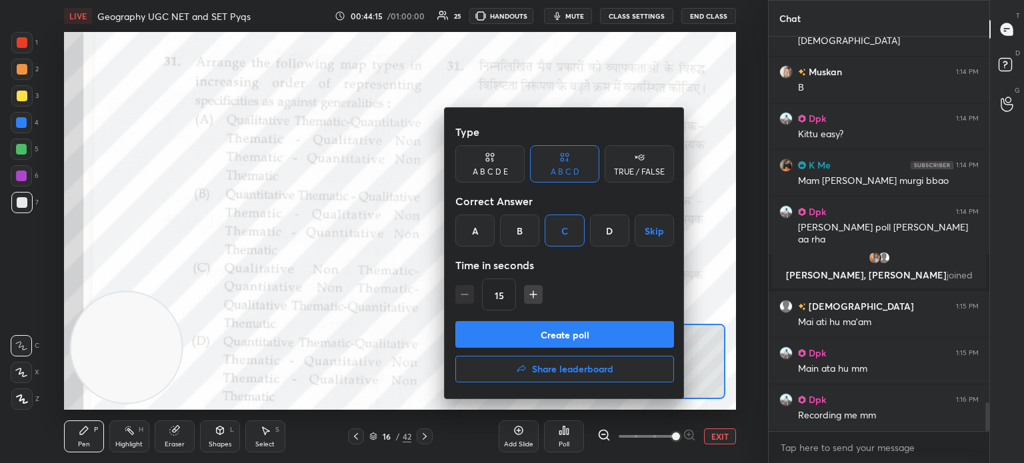
click at [531, 333] on button "Create poll" at bounding box center [564, 334] width 219 height 27
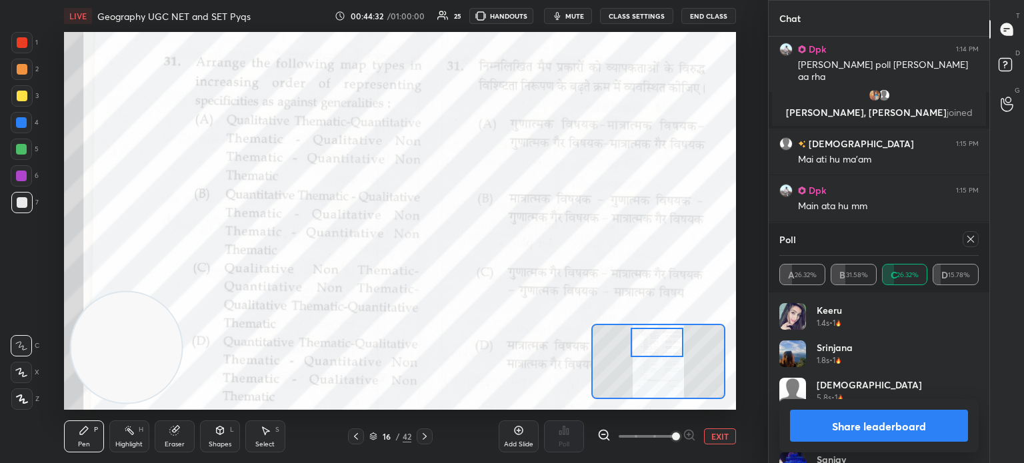
scroll to position [5200, 0]
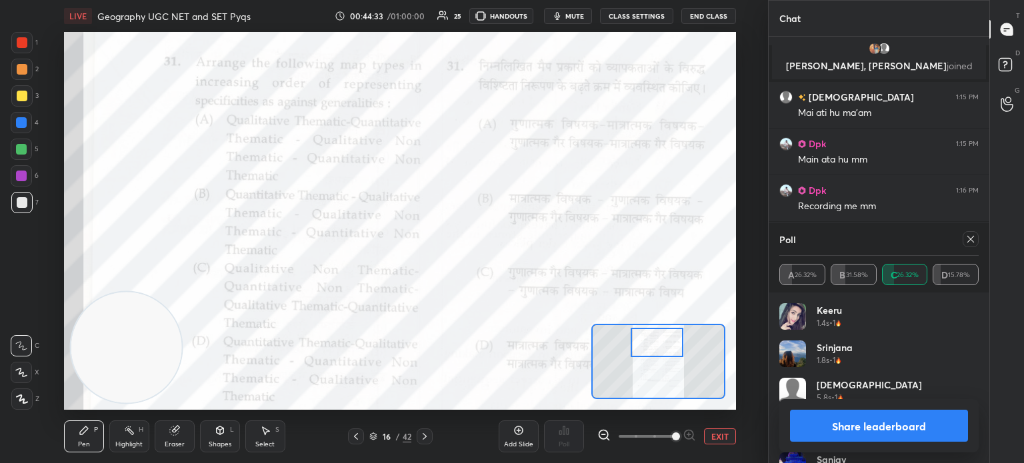
click at [883, 423] on button "Share leaderboard" at bounding box center [879, 426] width 178 height 32
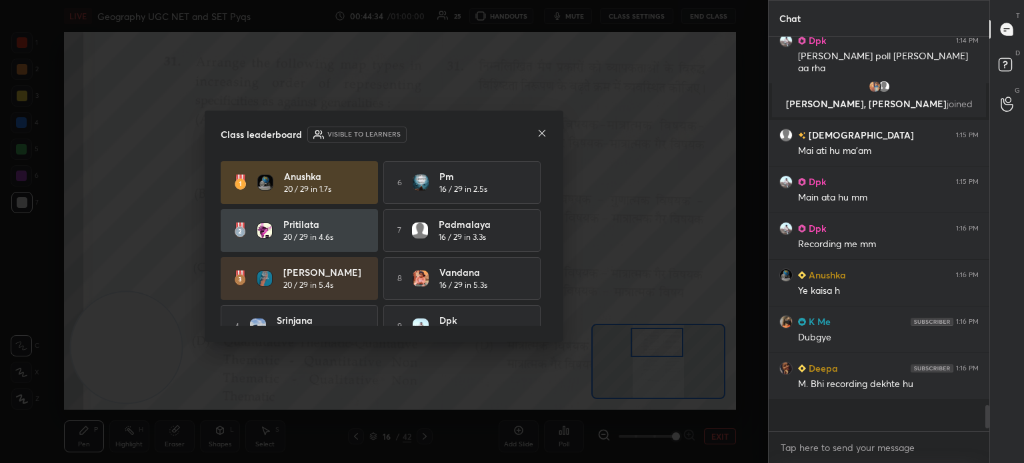
scroll to position [389, 217]
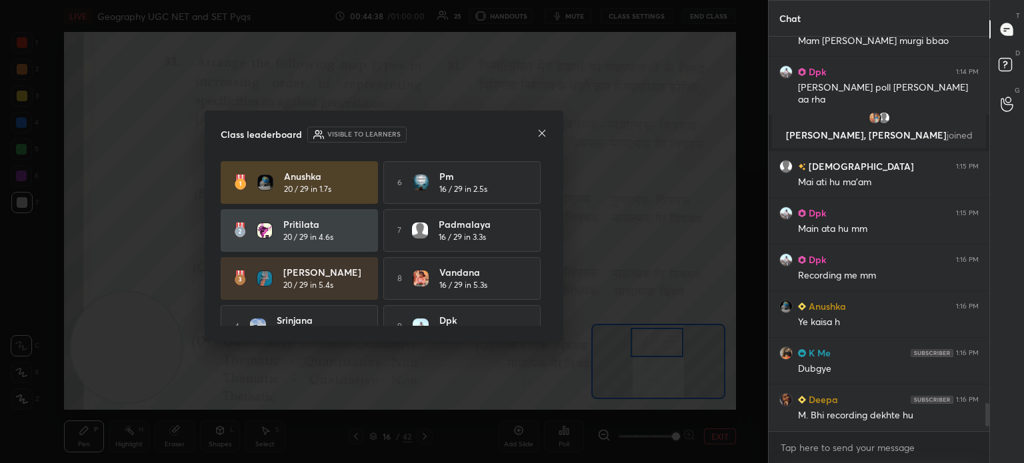
click at [541, 131] on icon at bounding box center [542, 133] width 11 height 11
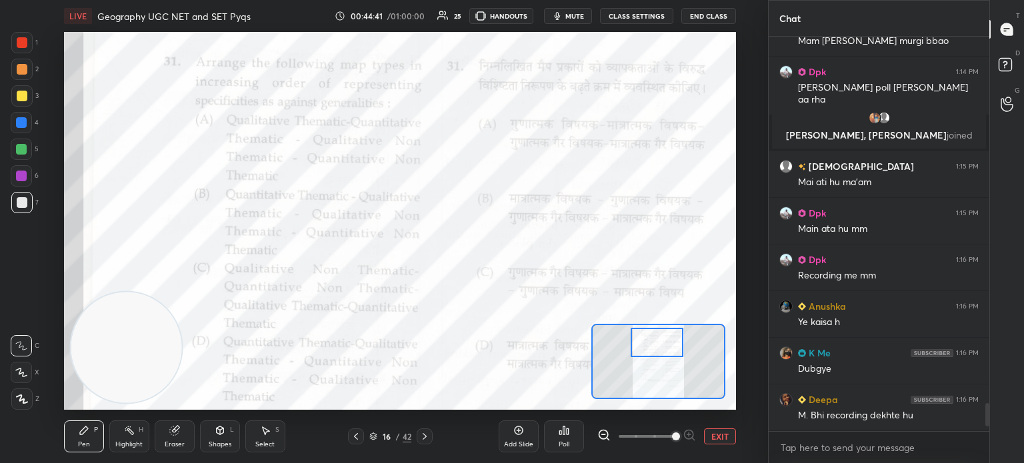
click at [677, 338] on div at bounding box center [657, 342] width 53 height 29
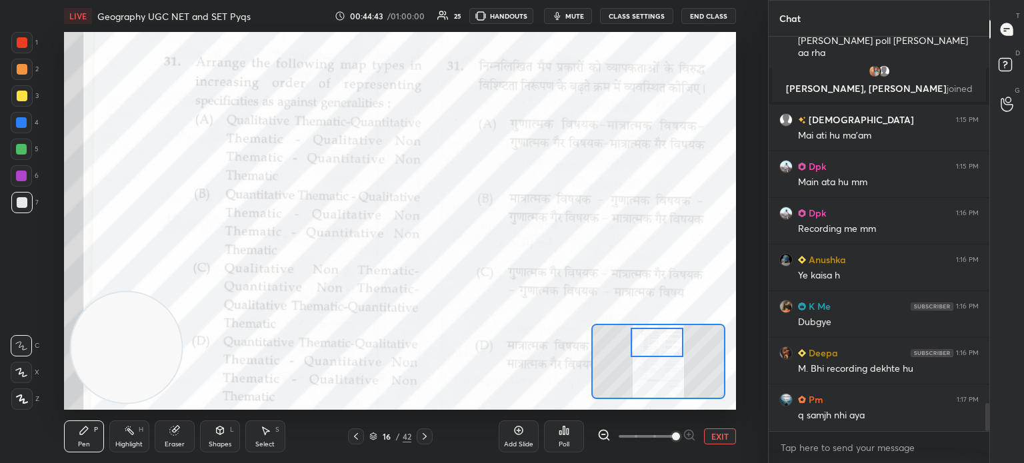
click at [429, 439] on div at bounding box center [425, 437] width 16 height 16
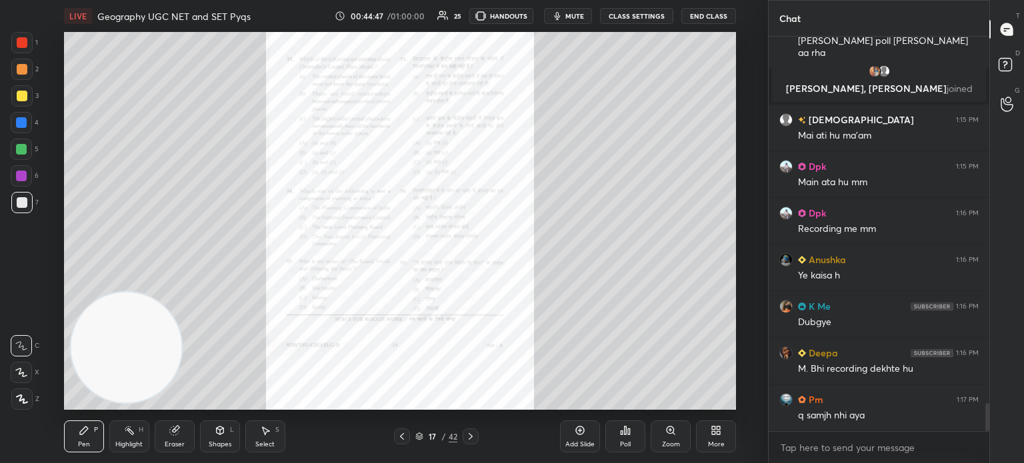
click at [669, 433] on icon at bounding box center [670, 430] width 7 height 7
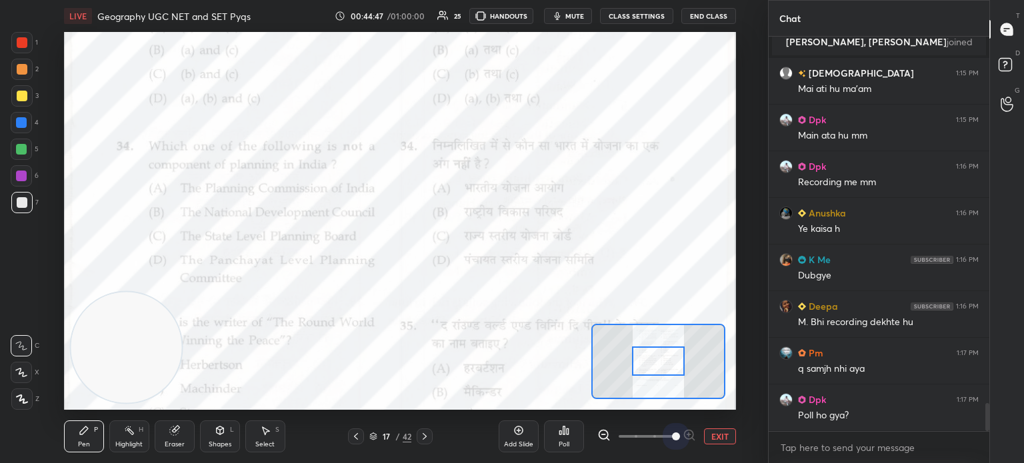
click at [669, 433] on span at bounding box center [647, 437] width 56 height 20
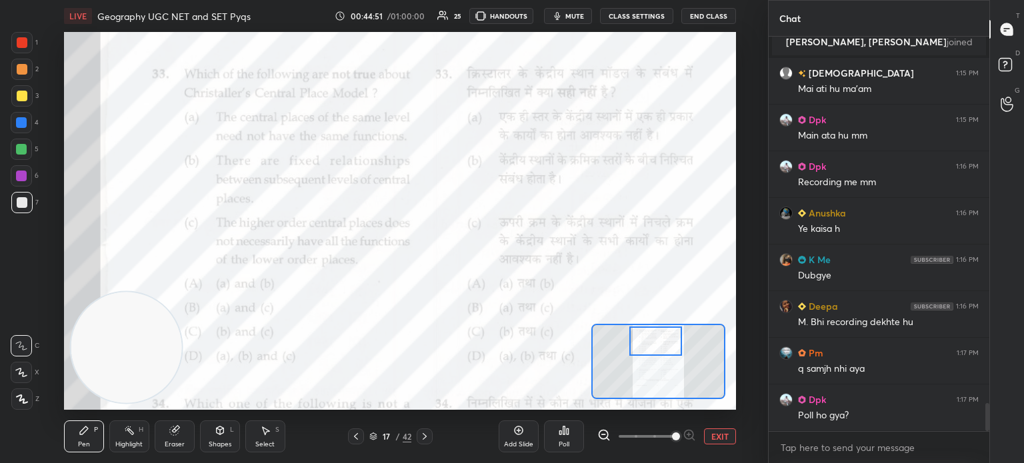
drag, startPoint x: 658, startPoint y: 359, endPoint x: 655, endPoint y: 339, distance: 20.2
click at [655, 339] on div at bounding box center [655, 341] width 53 height 29
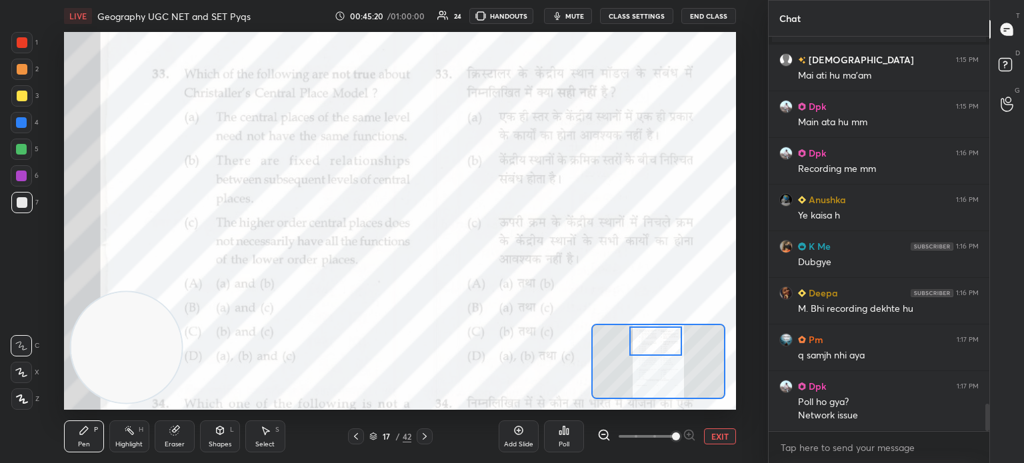
click at [557, 438] on div "Poll" at bounding box center [564, 437] width 40 height 32
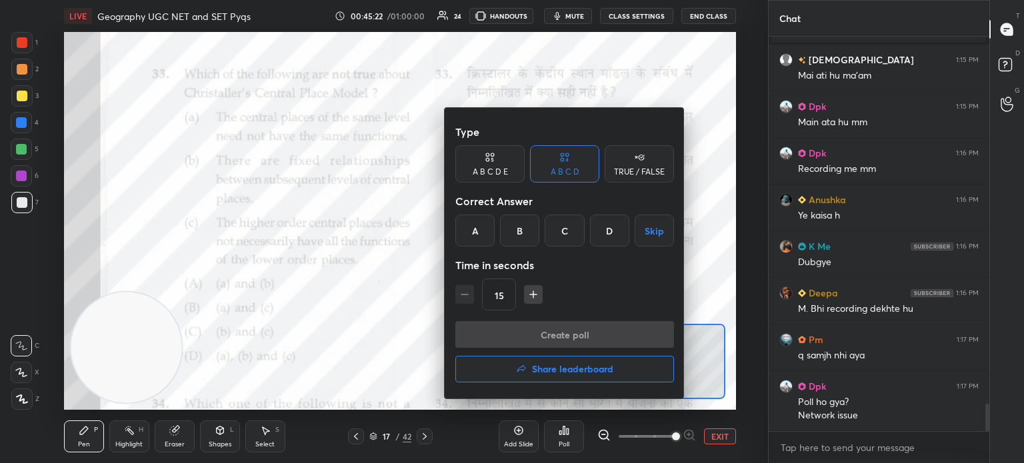
click at [560, 228] on div "C" at bounding box center [564, 231] width 39 height 32
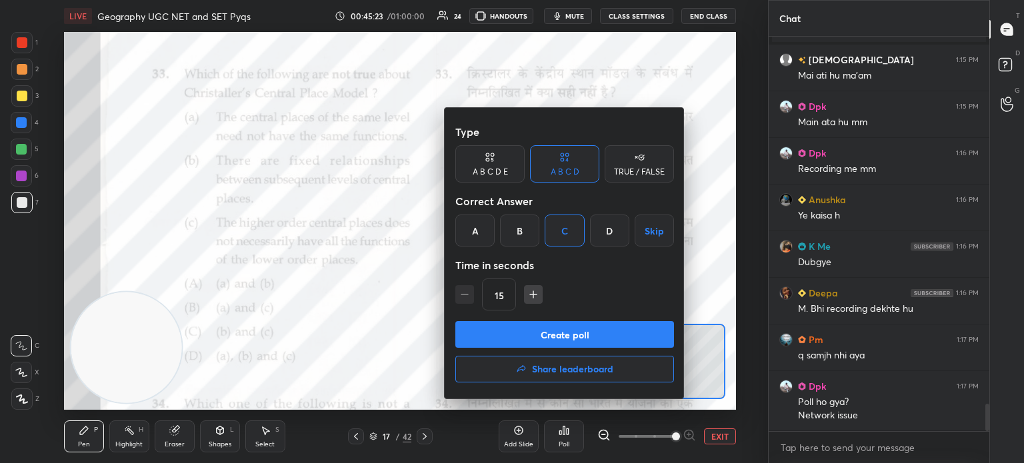
click at [549, 341] on button "Create poll" at bounding box center [564, 334] width 219 height 27
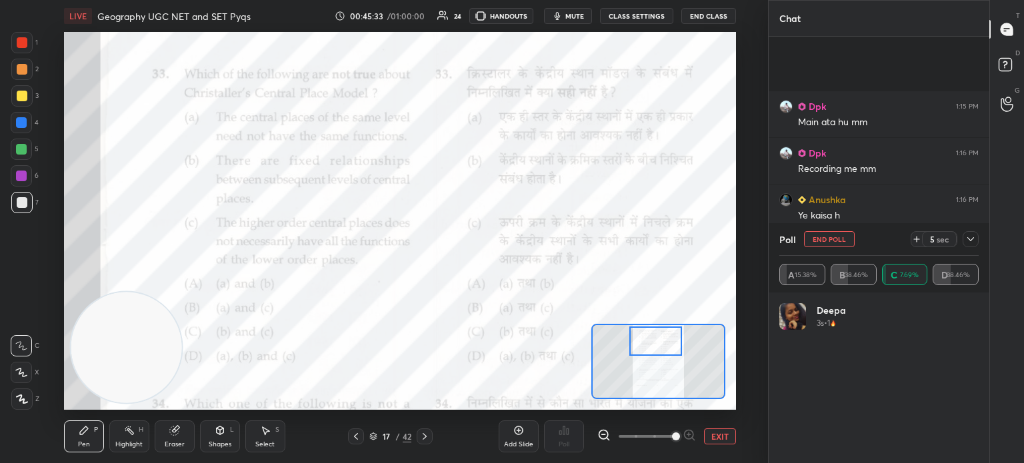
scroll to position [5354, 0]
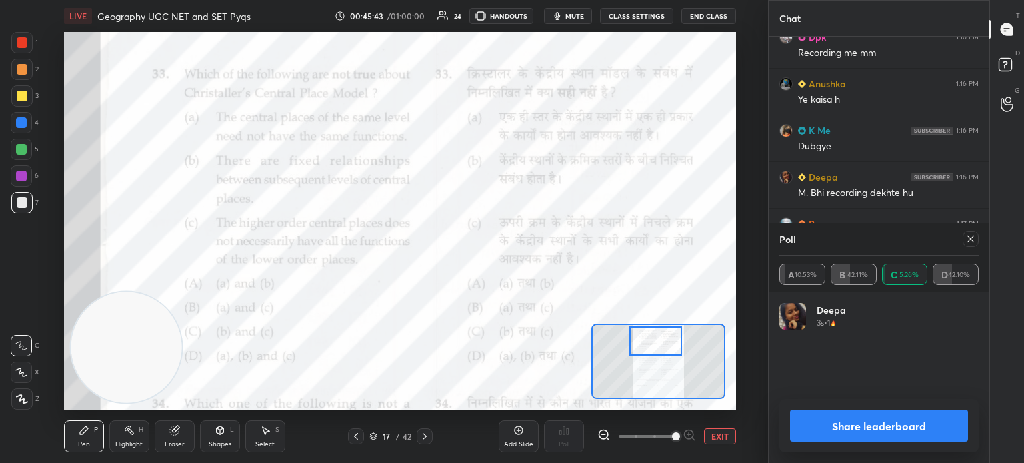
click at [875, 437] on button "Share leaderboard" at bounding box center [879, 426] width 178 height 32
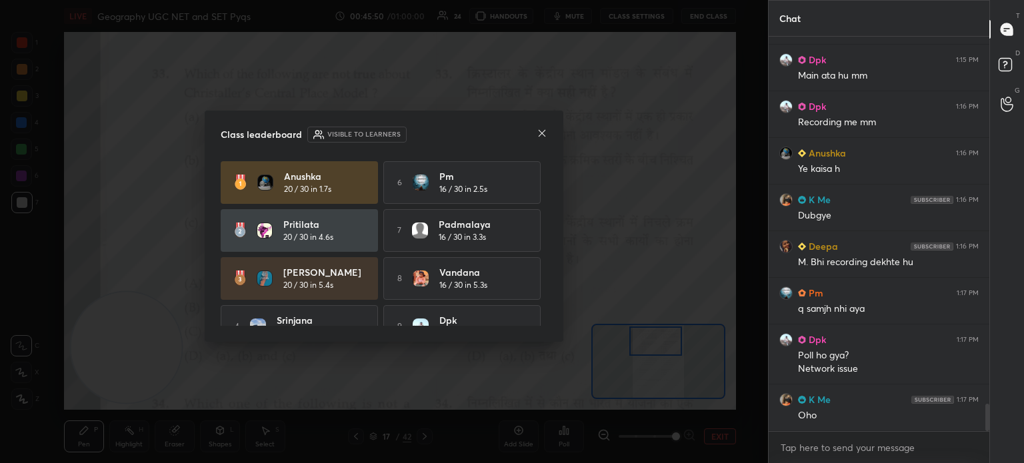
scroll to position [5331, 0]
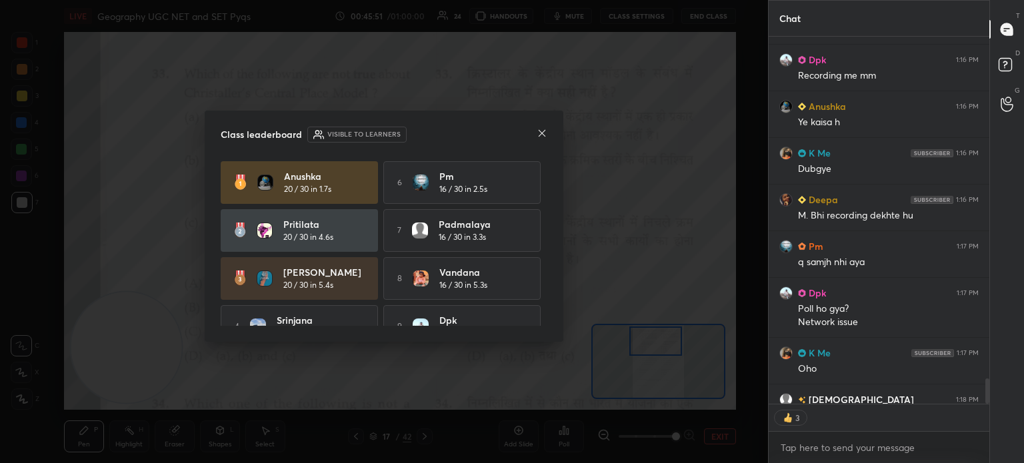
click at [539, 137] on icon at bounding box center [542, 133] width 11 height 11
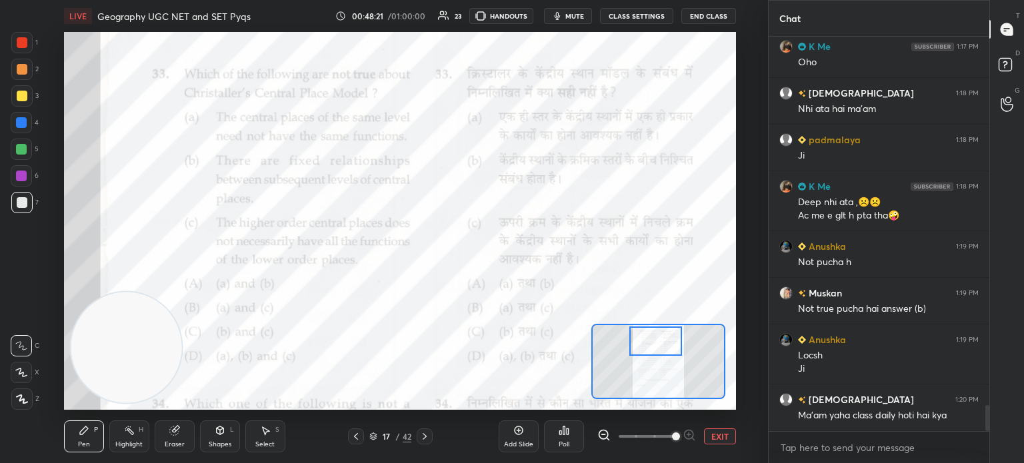
scroll to position [5669, 0]
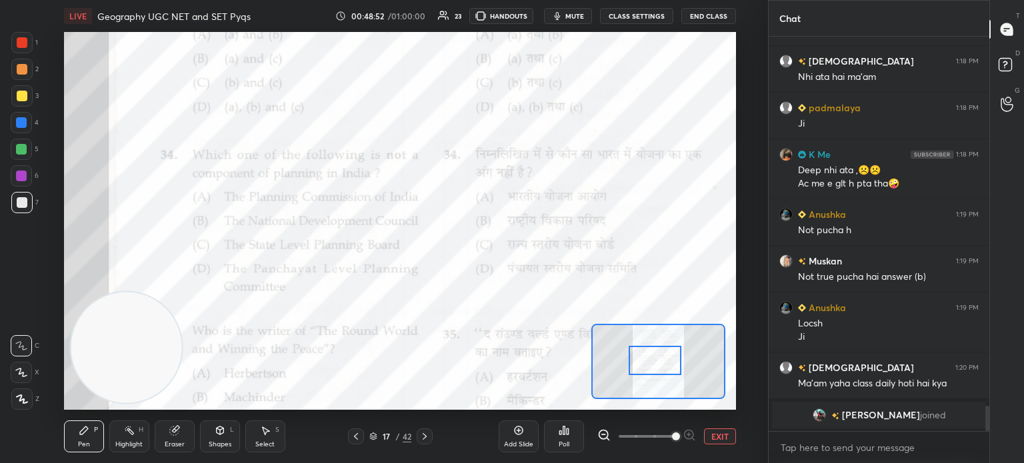
drag, startPoint x: 662, startPoint y: 341, endPoint x: 662, endPoint y: 361, distance: 19.3
click at [662, 361] on div at bounding box center [655, 360] width 53 height 29
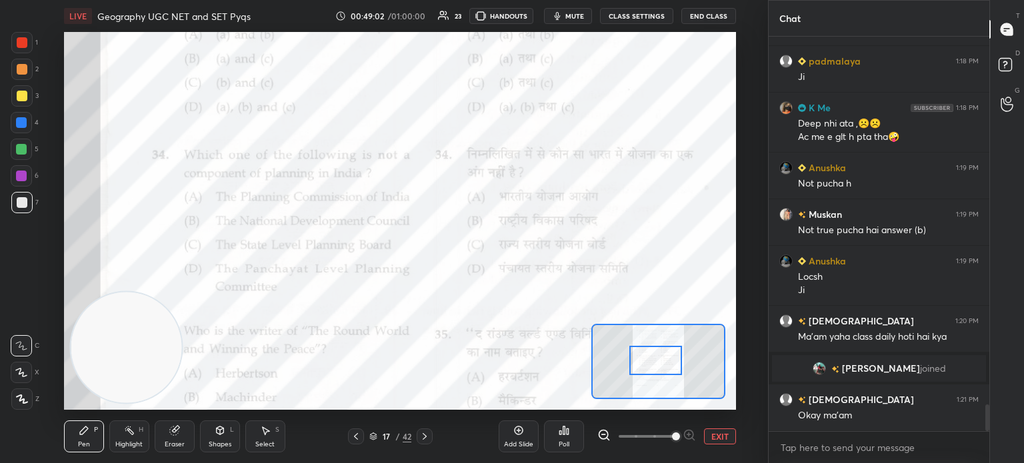
scroll to position [5523, 0]
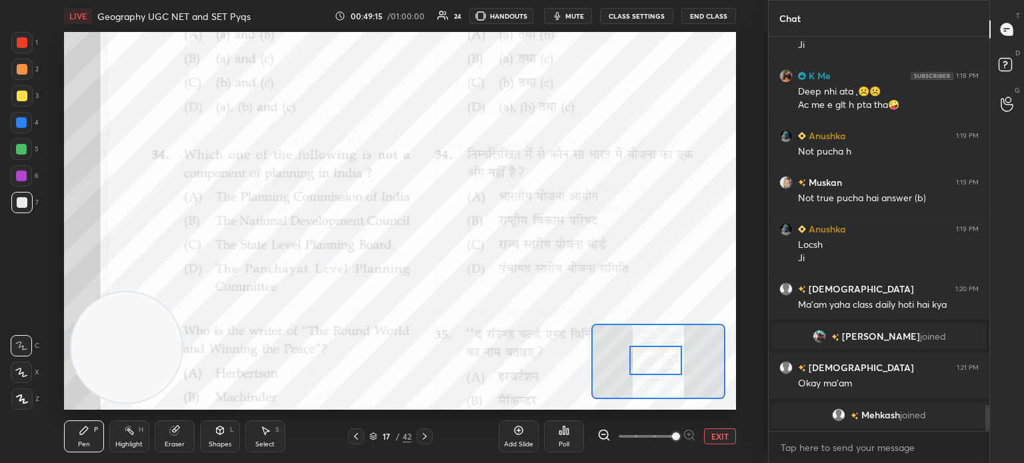
click at [559, 439] on div "Poll" at bounding box center [564, 437] width 40 height 32
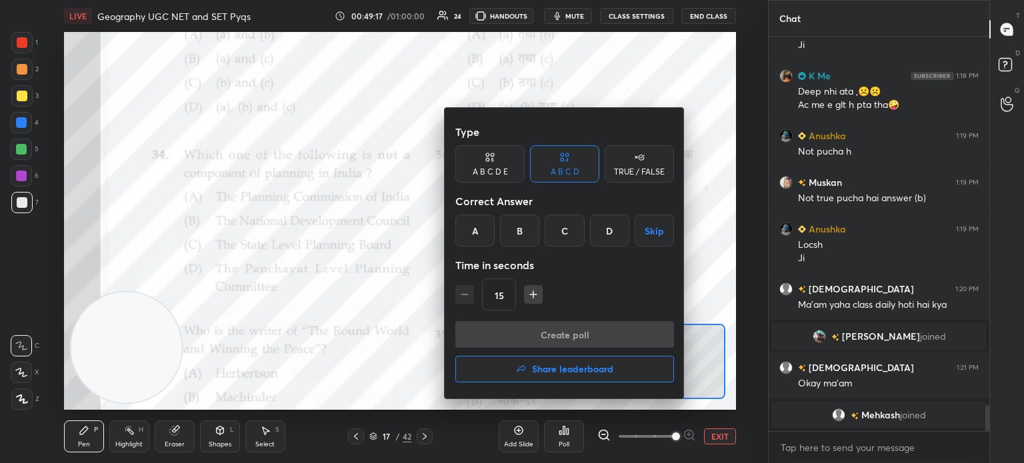
click at [608, 229] on div "D" at bounding box center [609, 231] width 39 height 32
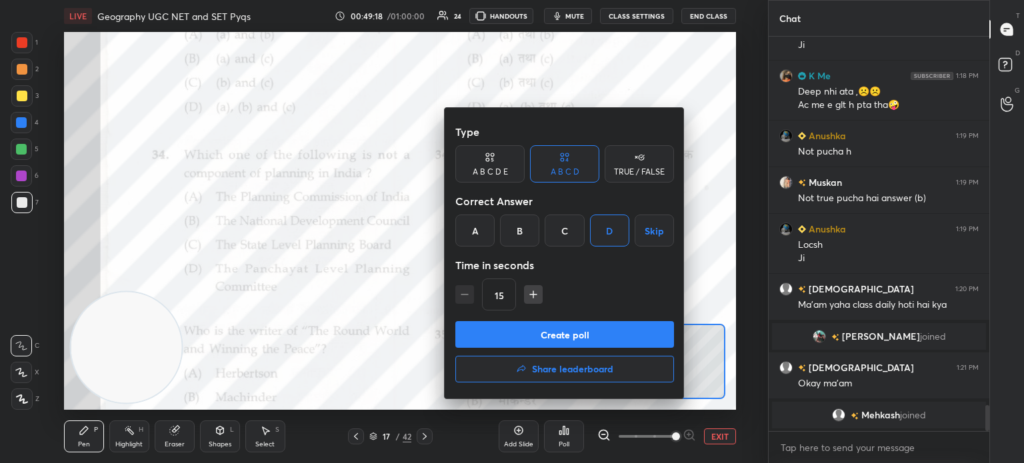
click at [547, 337] on button "Create poll" at bounding box center [564, 334] width 219 height 27
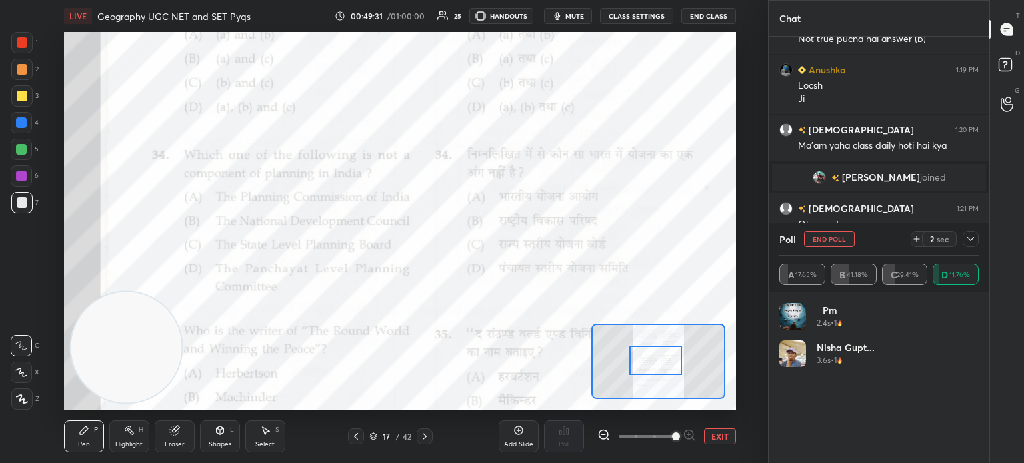
scroll to position [5627, 0]
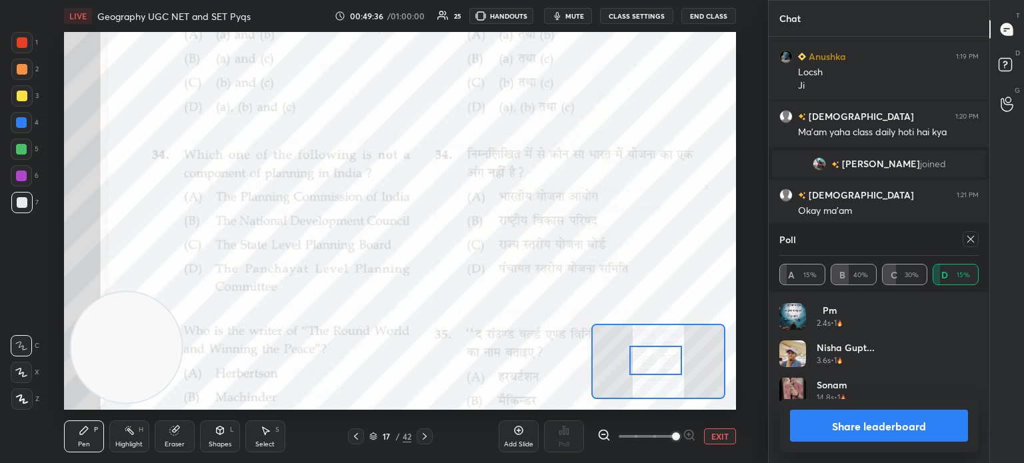
click at [828, 429] on button "Share leaderboard" at bounding box center [879, 426] width 178 height 32
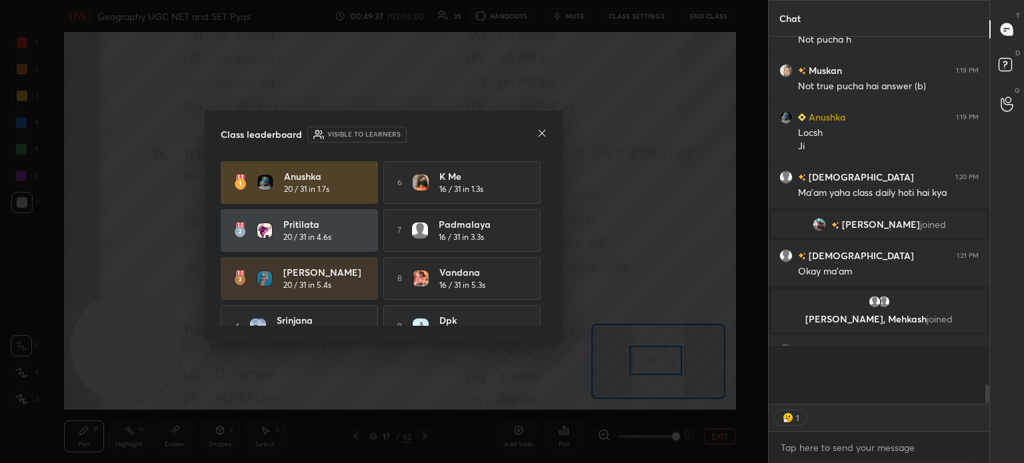
scroll to position [280, 217]
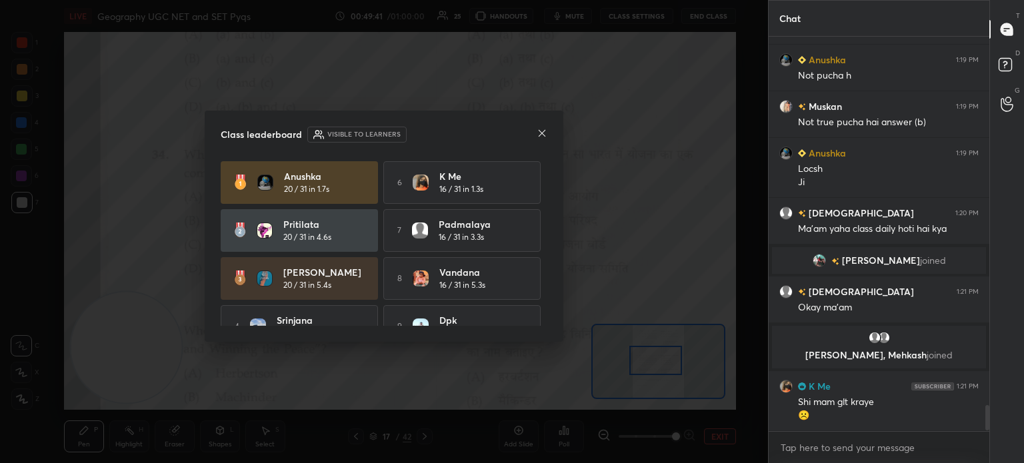
click at [533, 134] on div "Class leaderboard Visible to learners" at bounding box center [384, 135] width 327 height 16
click at [541, 135] on icon at bounding box center [542, 133] width 11 height 11
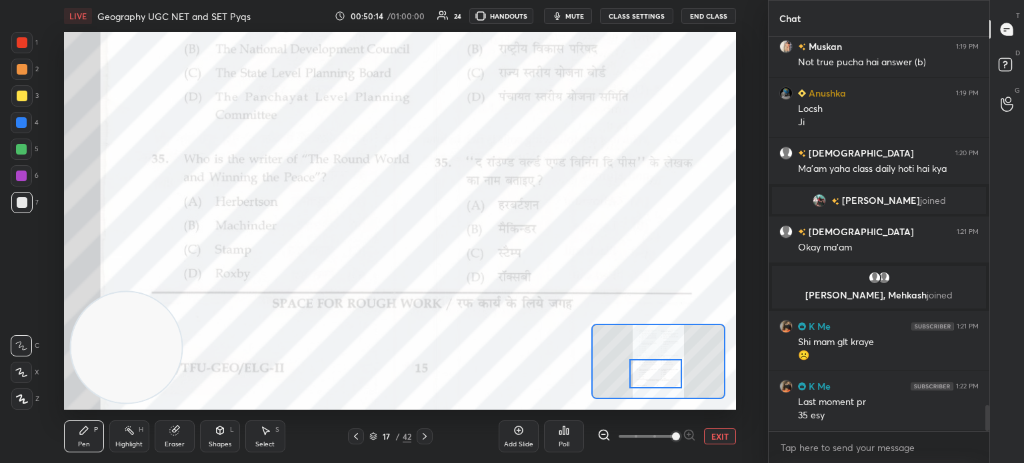
drag, startPoint x: 646, startPoint y: 367, endPoint x: 646, endPoint y: 381, distance: 14.0
click at [646, 381] on div at bounding box center [655, 373] width 53 height 29
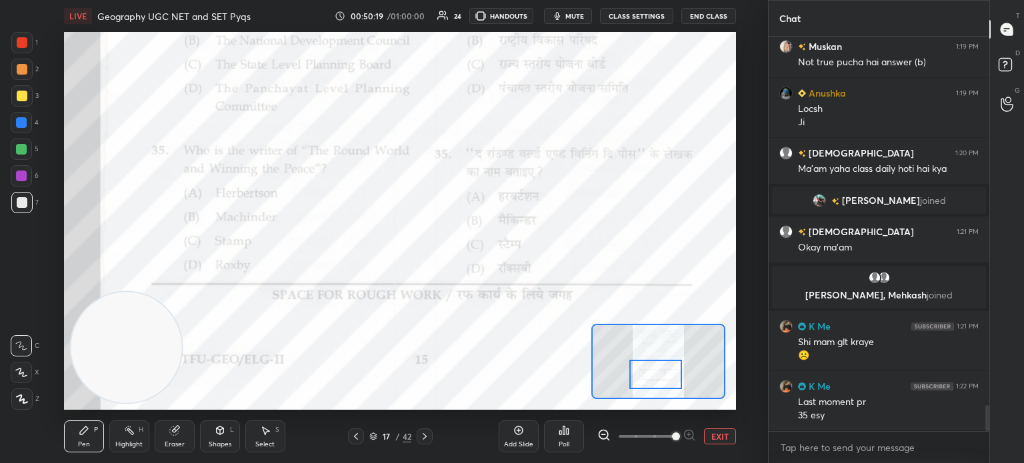
scroll to position [4, 4]
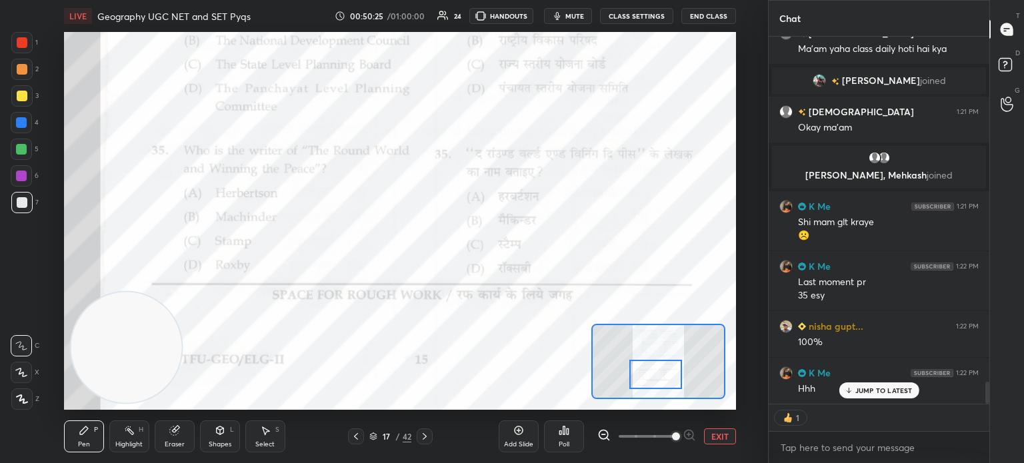
click at [560, 441] on div "Poll" at bounding box center [564, 444] width 11 height 7
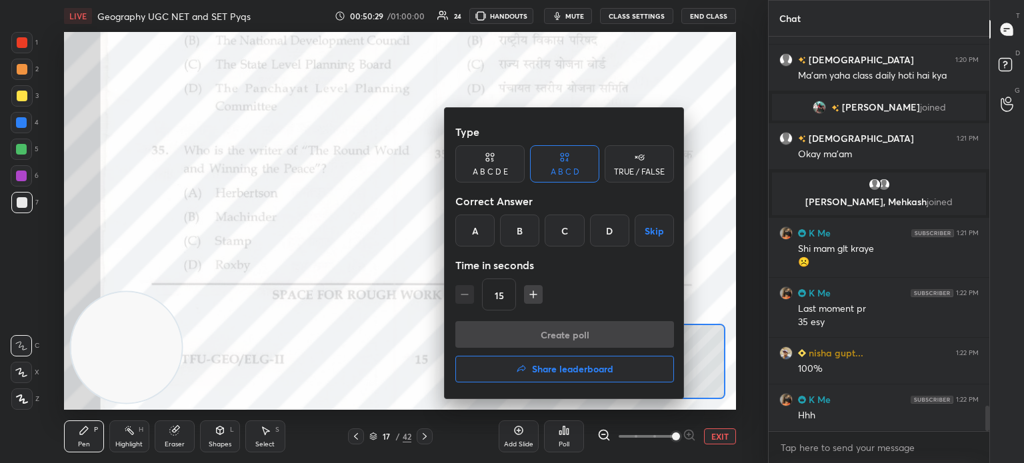
scroll to position [5684, 0]
click at [521, 227] on div "B" at bounding box center [519, 231] width 39 height 32
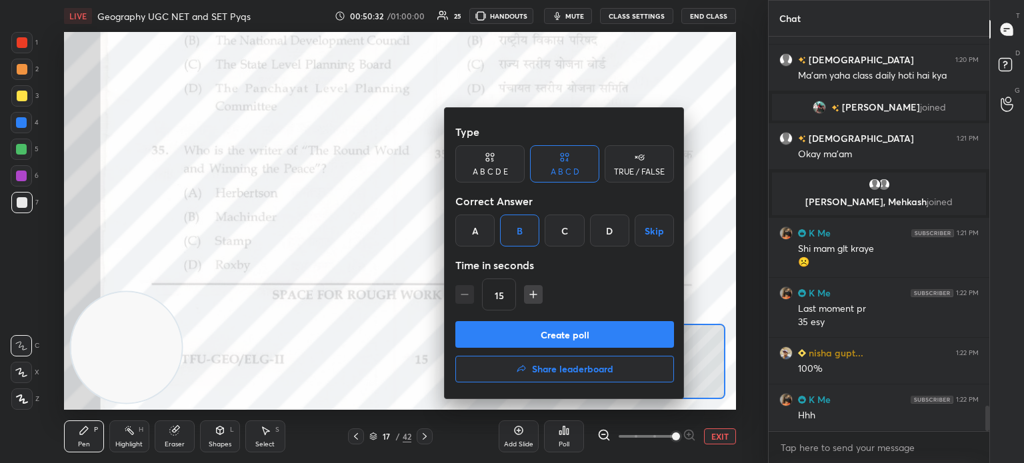
click at [521, 341] on button "Create poll" at bounding box center [564, 334] width 219 height 27
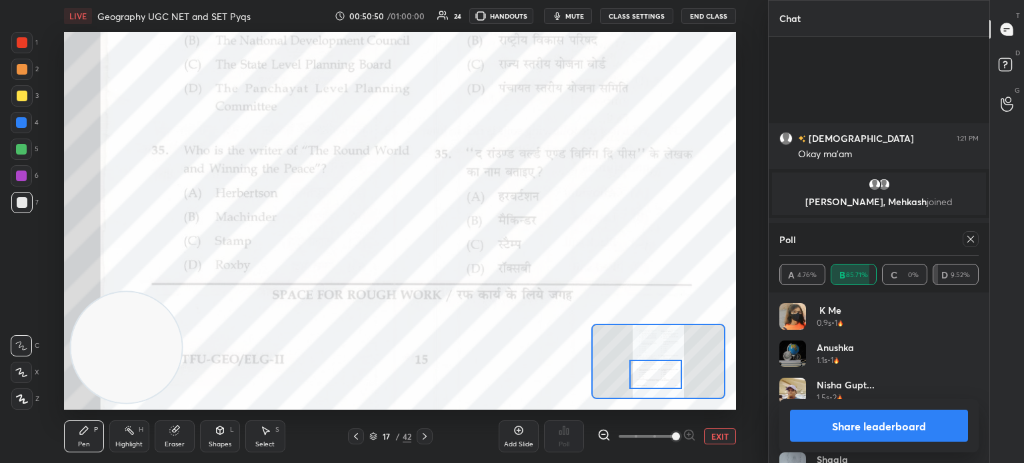
scroll to position [5827, 0]
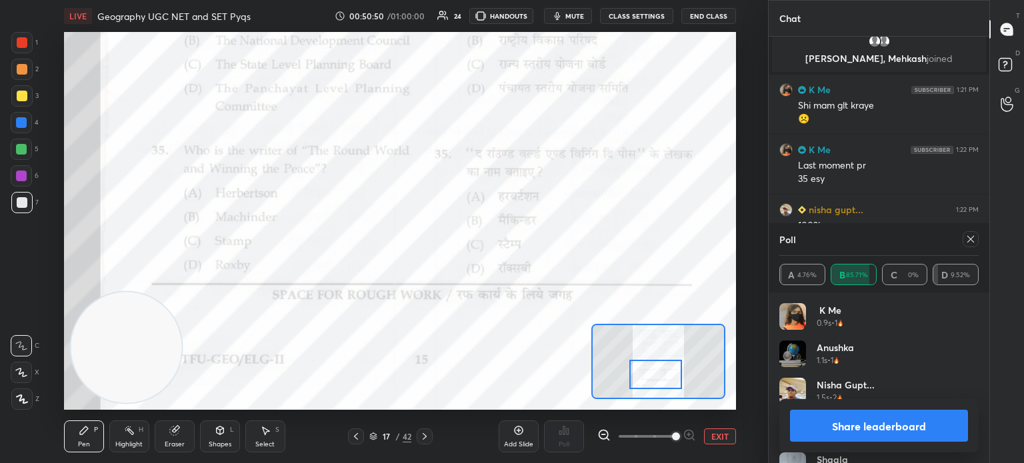
click at [820, 429] on button "Share leaderboard" at bounding box center [879, 426] width 178 height 32
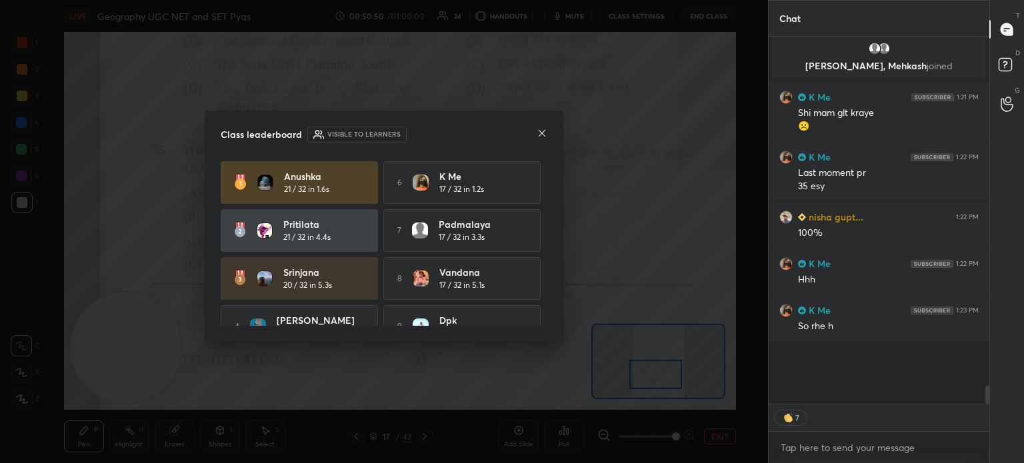
scroll to position [259, 217]
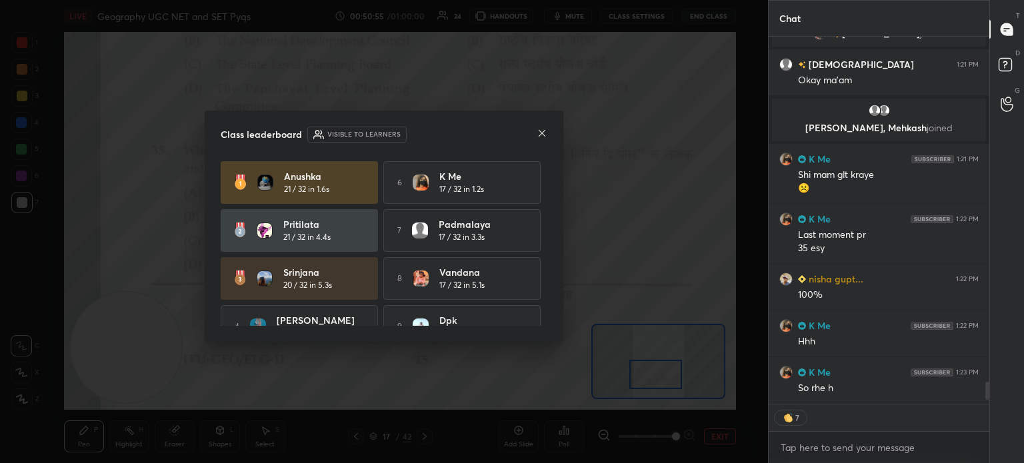
click at [542, 135] on icon at bounding box center [542, 133] width 11 height 11
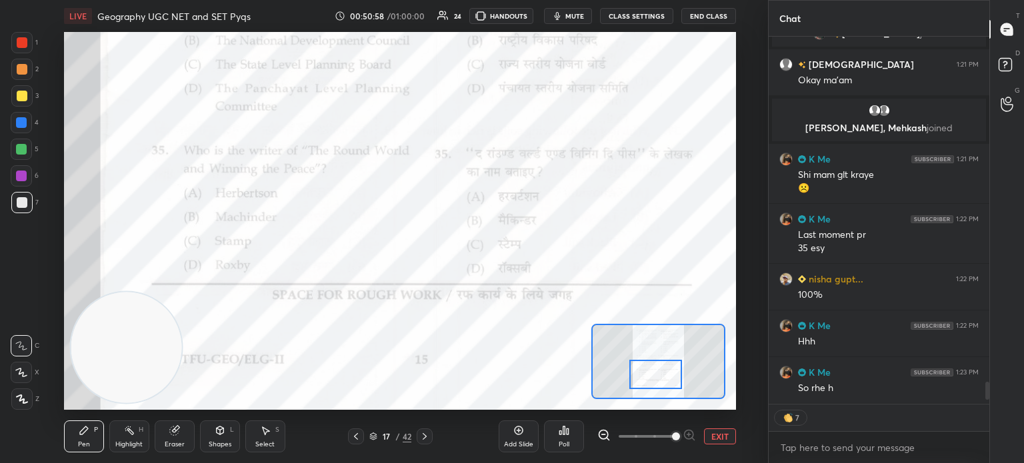
click at [424, 439] on icon at bounding box center [424, 436] width 11 height 11
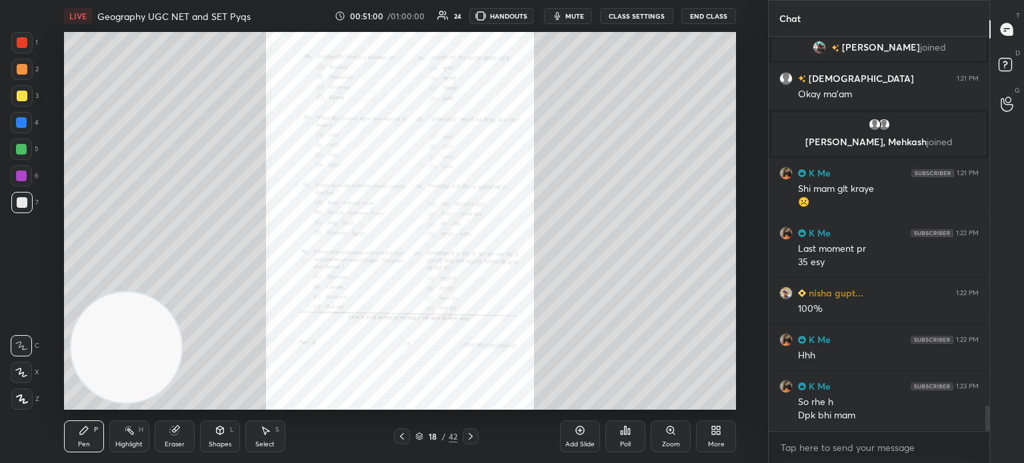
click at [669, 433] on icon at bounding box center [670, 430] width 7 height 7
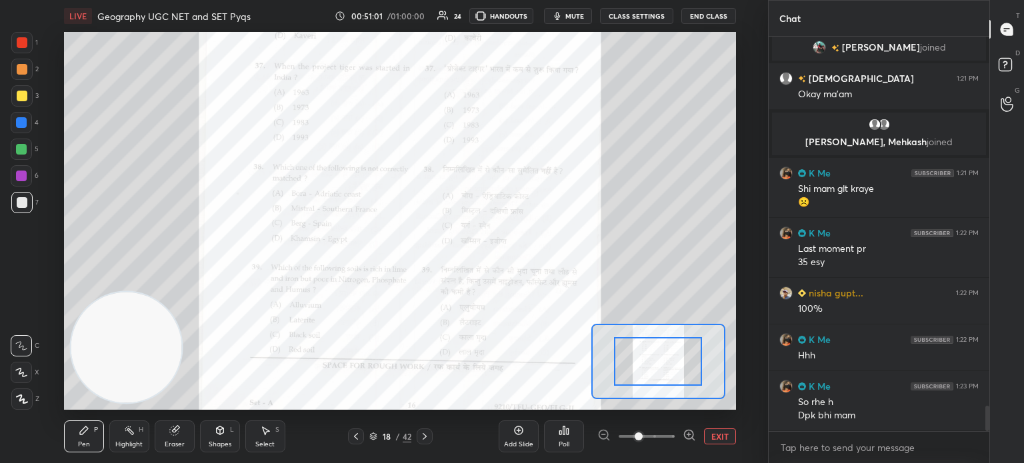
click at [669, 433] on span at bounding box center [647, 437] width 56 height 20
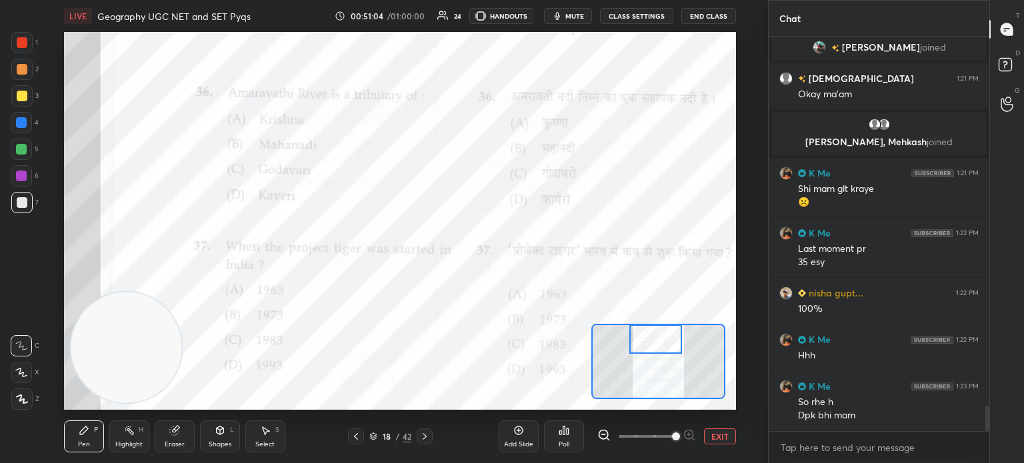
drag, startPoint x: 656, startPoint y: 370, endPoint x: 653, endPoint y: 343, distance: 26.8
click at [653, 343] on div at bounding box center [655, 339] width 53 height 29
click at [562, 435] on icon at bounding box center [564, 430] width 11 height 11
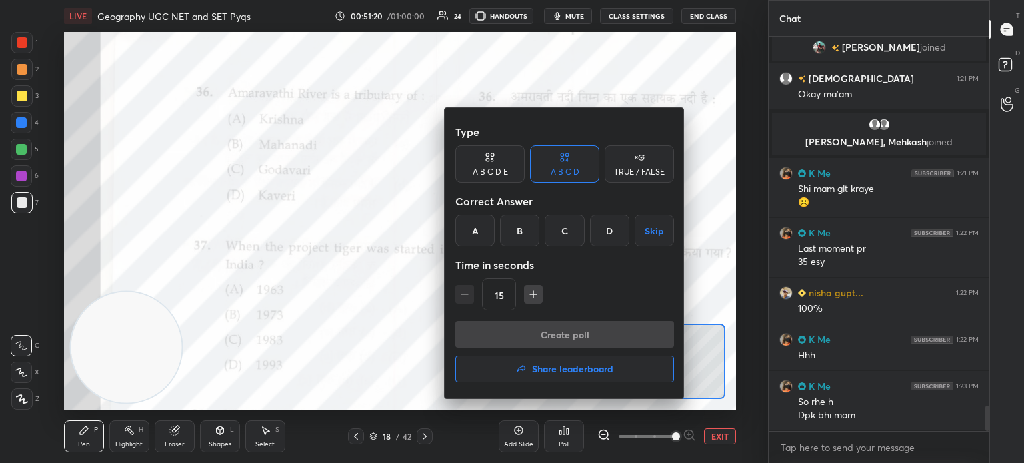
click at [617, 234] on div "D" at bounding box center [609, 231] width 39 height 32
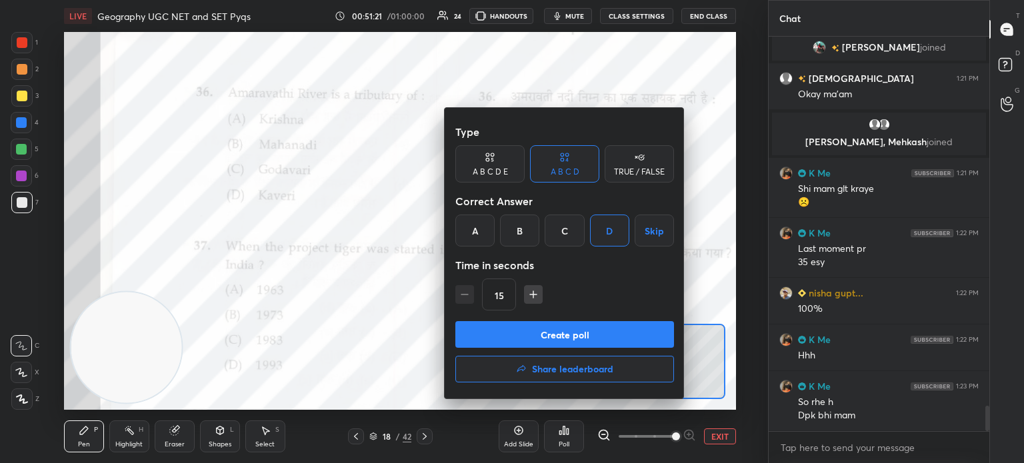
click at [563, 339] on button "Create poll" at bounding box center [564, 334] width 219 height 27
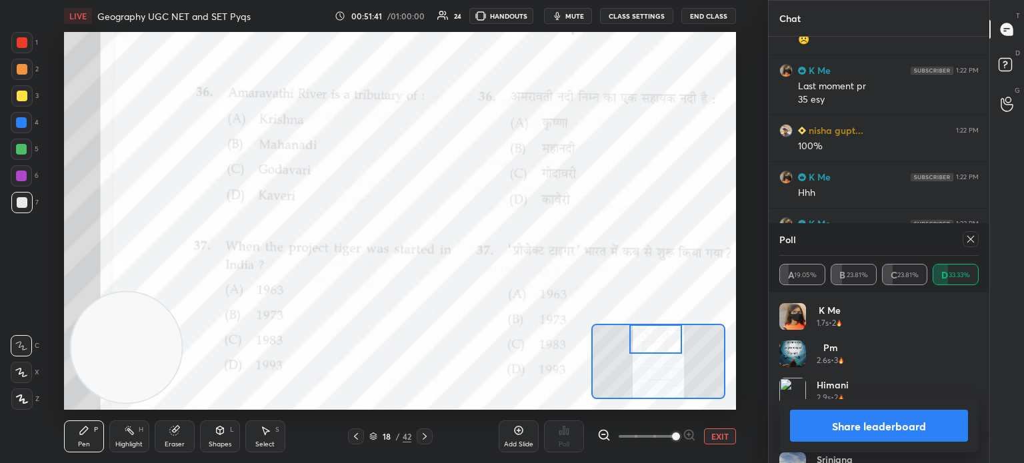
click at [849, 429] on button "Share leaderboard" at bounding box center [879, 426] width 178 height 32
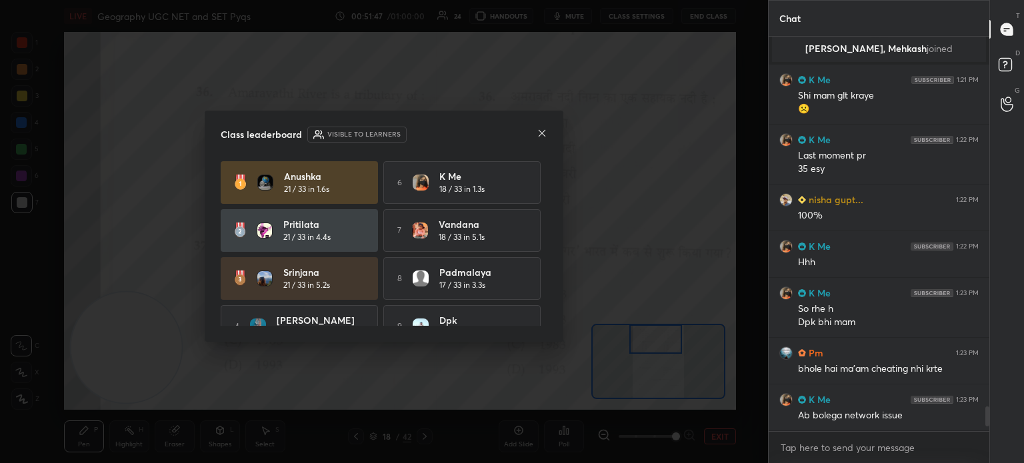
click at [537, 133] on icon at bounding box center [542, 133] width 11 height 11
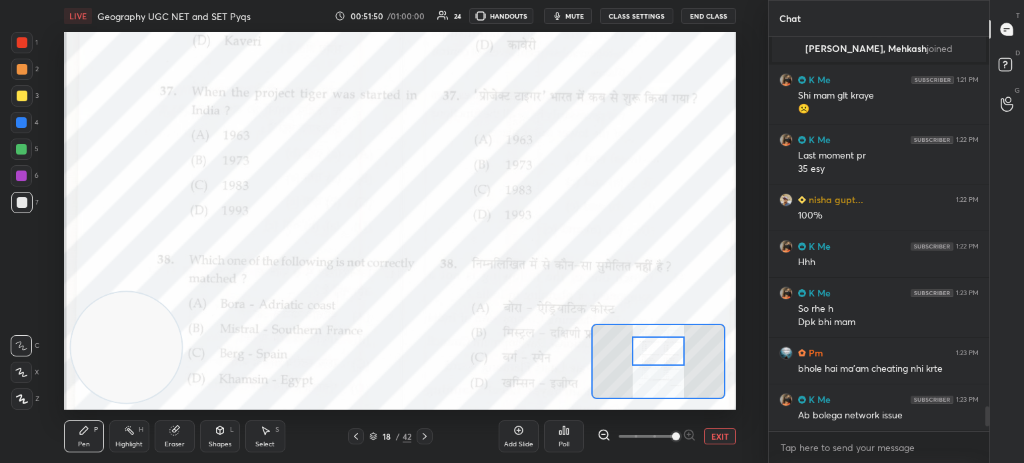
drag, startPoint x: 667, startPoint y: 343, endPoint x: 670, endPoint y: 355, distance: 12.3
click at [670, 355] on div at bounding box center [658, 351] width 53 height 29
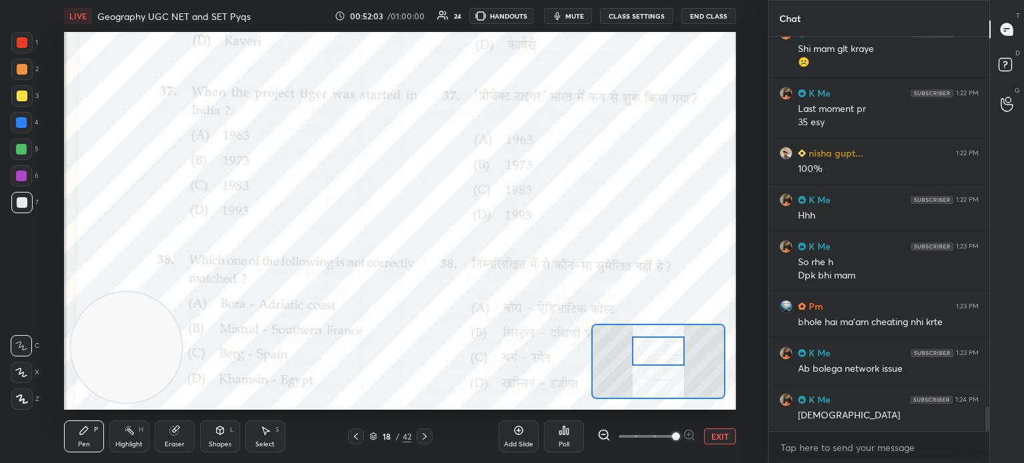
click at [565, 439] on div "Poll" at bounding box center [564, 437] width 40 height 32
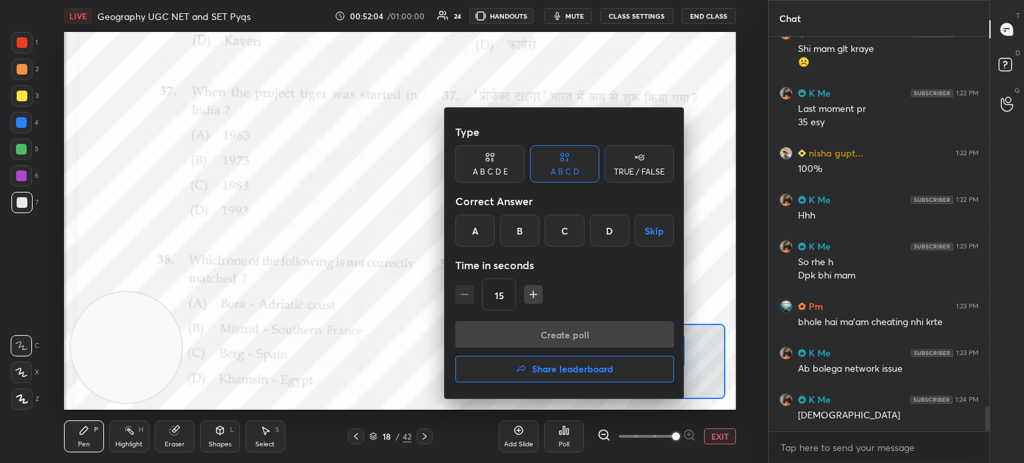
click at [525, 229] on div "B" at bounding box center [519, 231] width 39 height 32
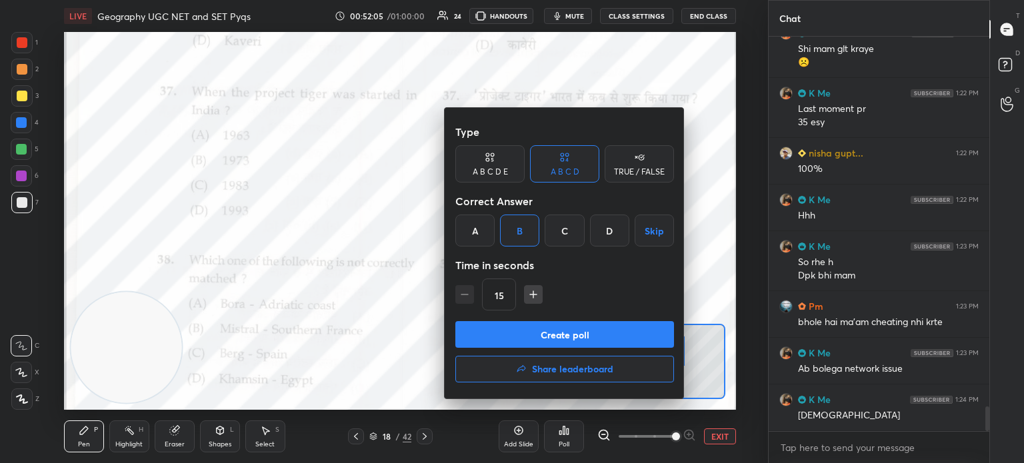
click at [532, 333] on button "Create poll" at bounding box center [564, 334] width 219 height 27
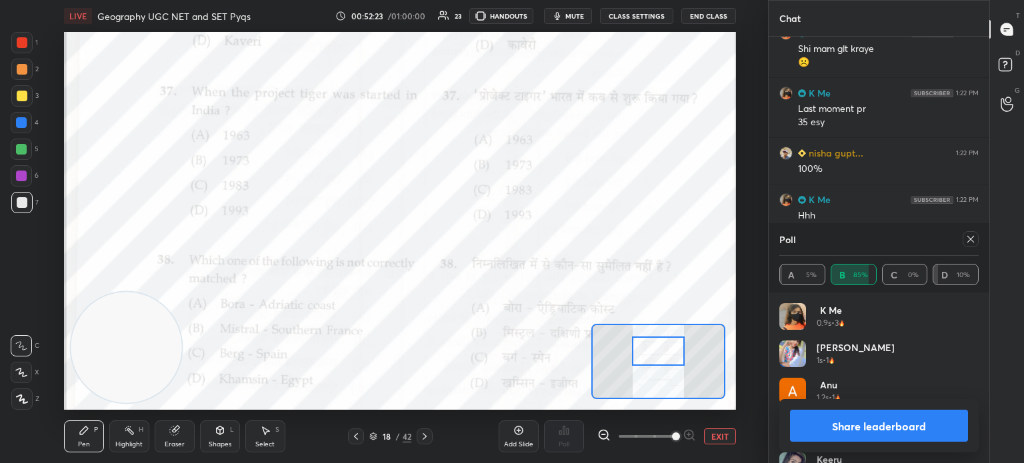
click at [840, 431] on button "Share leaderboard" at bounding box center [879, 426] width 178 height 32
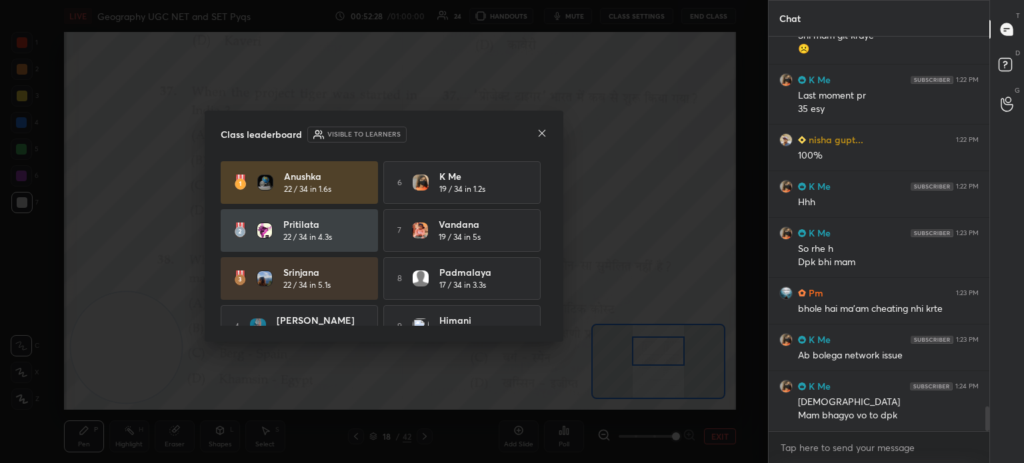
click at [541, 133] on icon at bounding box center [542, 133] width 7 height 7
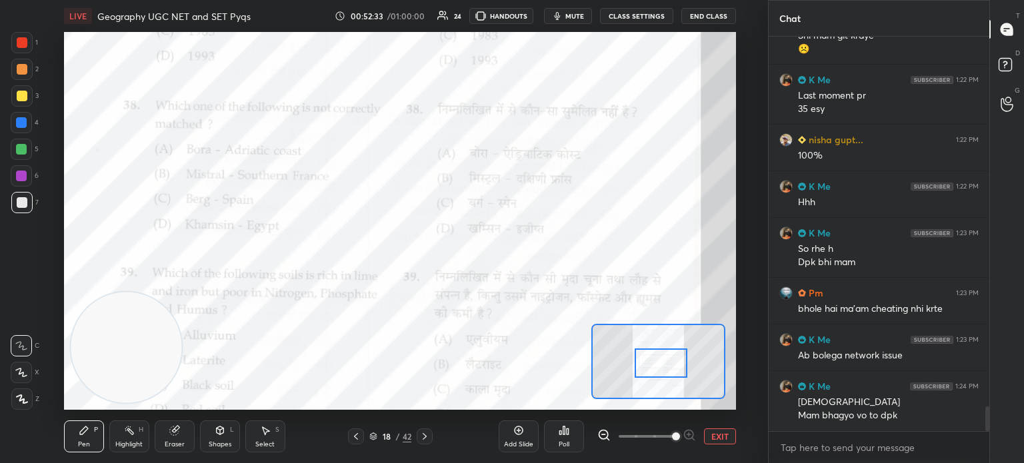
drag, startPoint x: 653, startPoint y: 352, endPoint x: 655, endPoint y: 364, distance: 12.3
click at [655, 364] on div at bounding box center [661, 363] width 53 height 29
click at [561, 443] on div "Poll" at bounding box center [564, 444] width 11 height 7
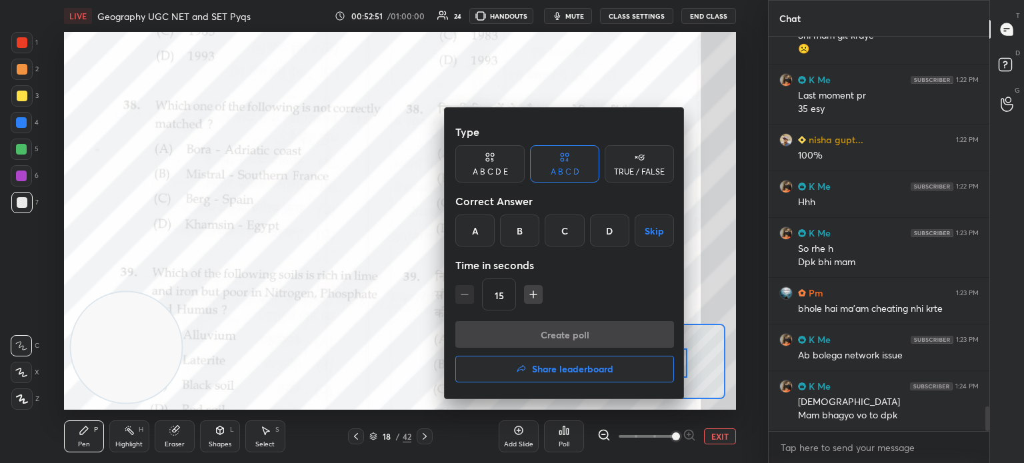
click at [563, 231] on div "C" at bounding box center [564, 231] width 39 height 32
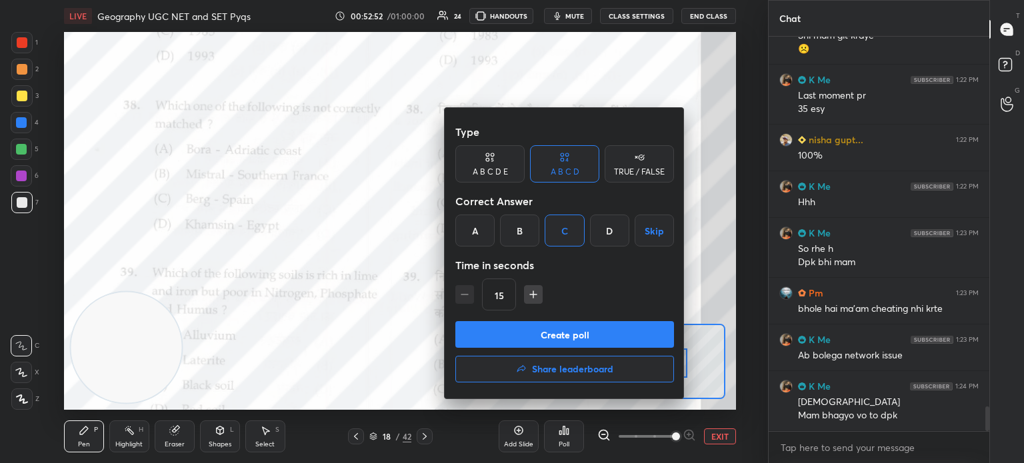
click at [562, 341] on button "Create poll" at bounding box center [564, 334] width 219 height 27
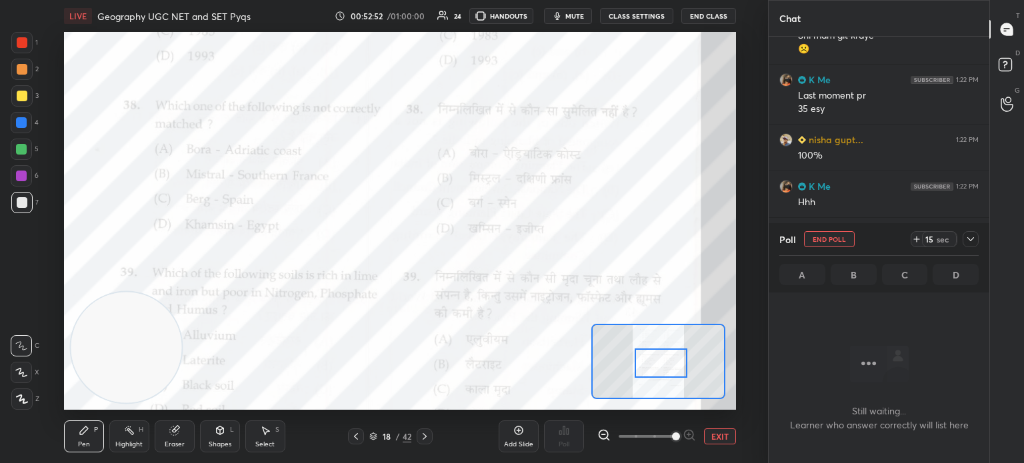
scroll to position [4, 4]
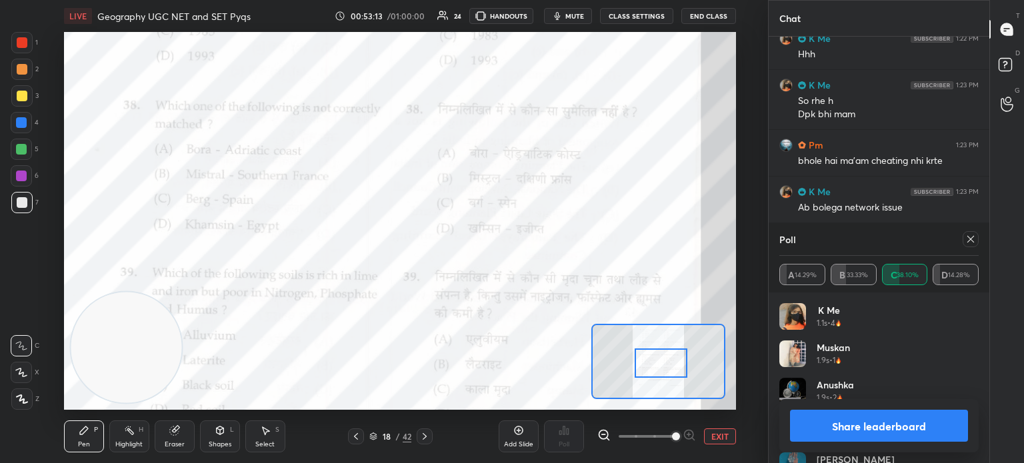
click at [888, 426] on button "Share leaderboard" at bounding box center [879, 426] width 178 height 32
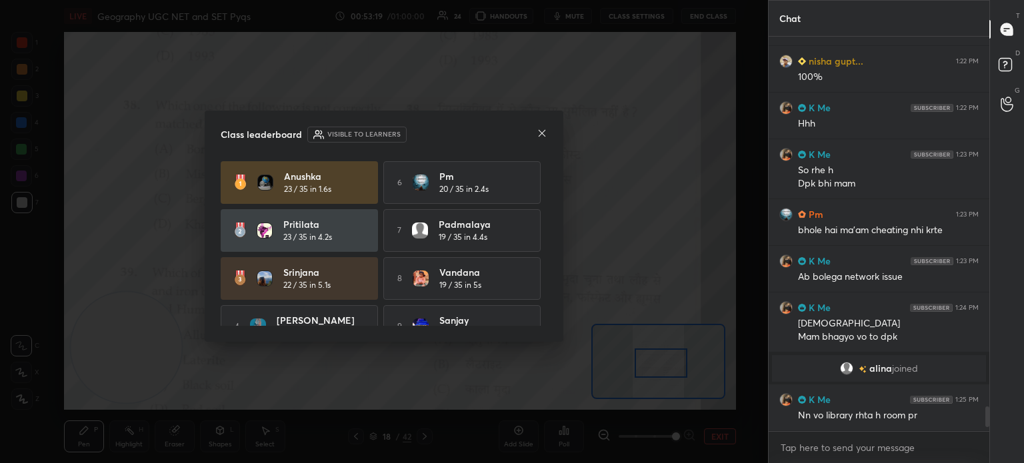
click at [543, 139] on div at bounding box center [542, 134] width 11 height 14
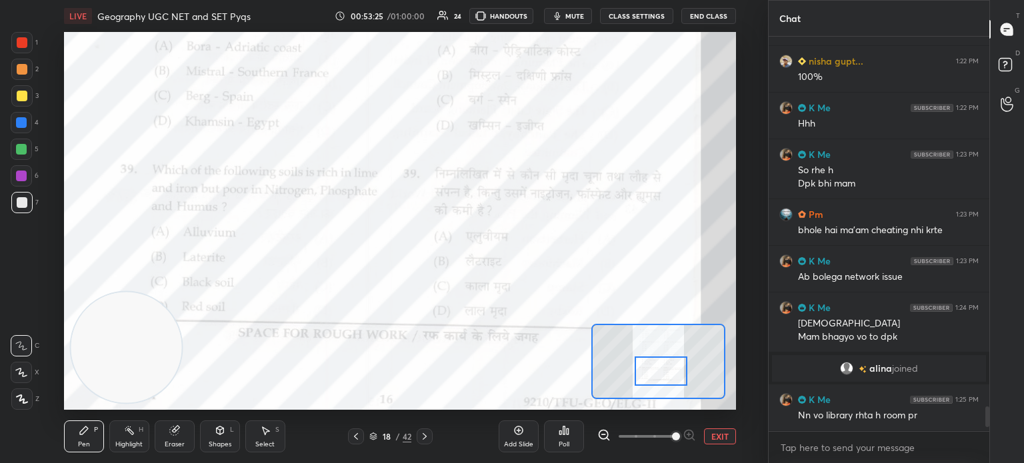
drag, startPoint x: 670, startPoint y: 360, endPoint x: 670, endPoint y: 368, distance: 8.0
click at [563, 435] on icon at bounding box center [564, 430] width 11 height 11
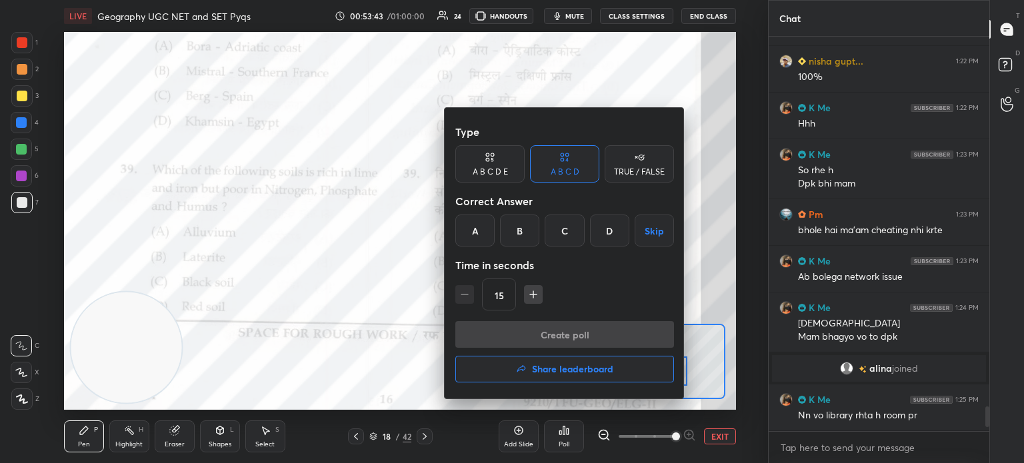
click at [565, 233] on div "C" at bounding box center [564, 231] width 39 height 32
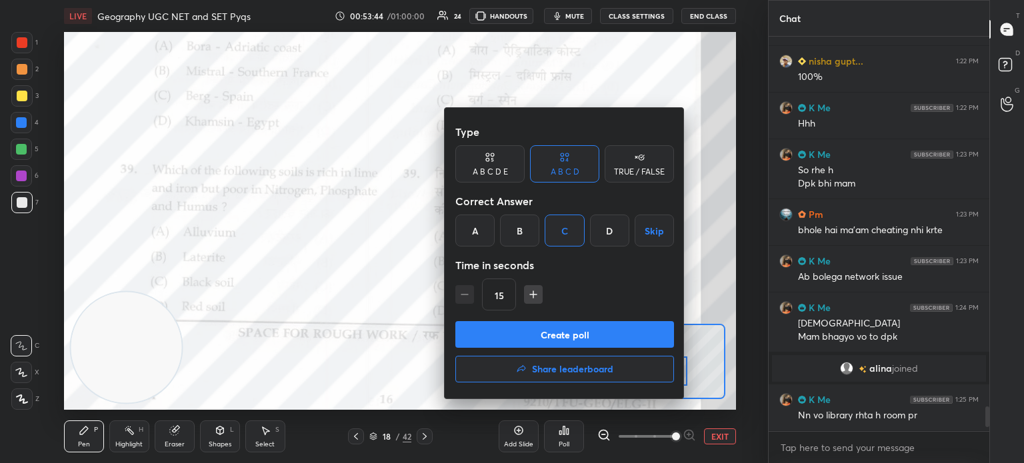
click at [545, 336] on button "Create poll" at bounding box center [564, 334] width 219 height 27
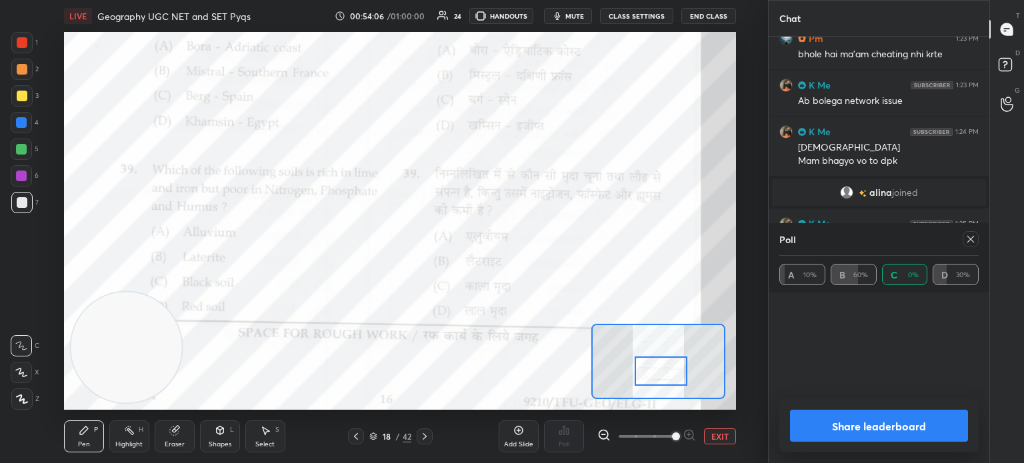
scroll to position [295, 217]
click at [920, 428] on button "Share leaderboard" at bounding box center [879, 426] width 178 height 32
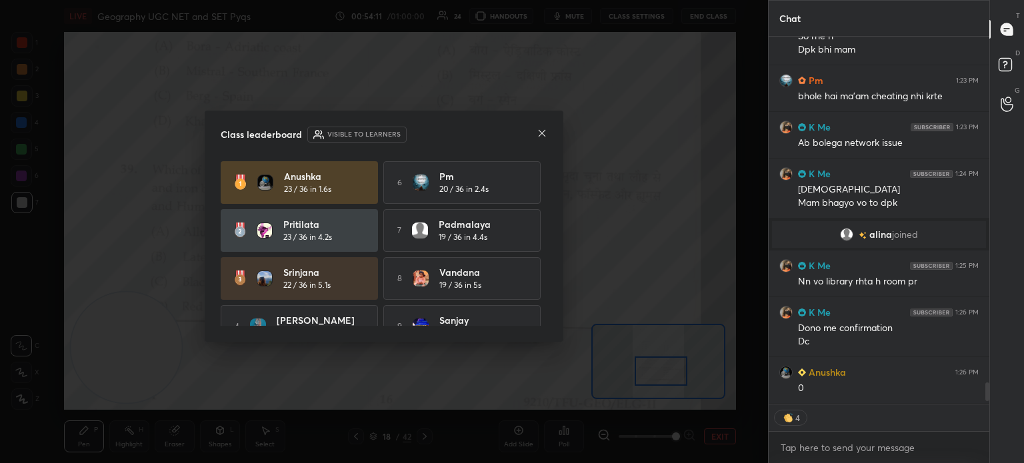
click at [537, 133] on icon at bounding box center [542, 133] width 11 height 11
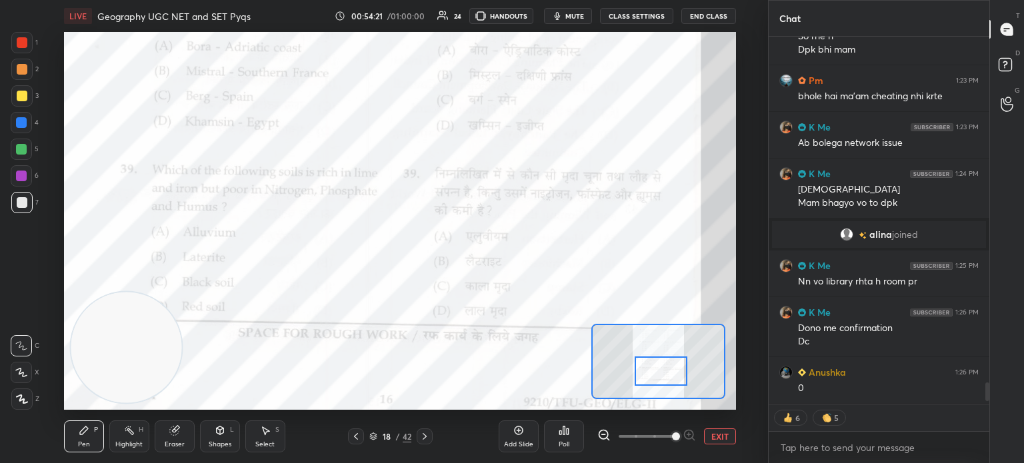
scroll to position [6009, 0]
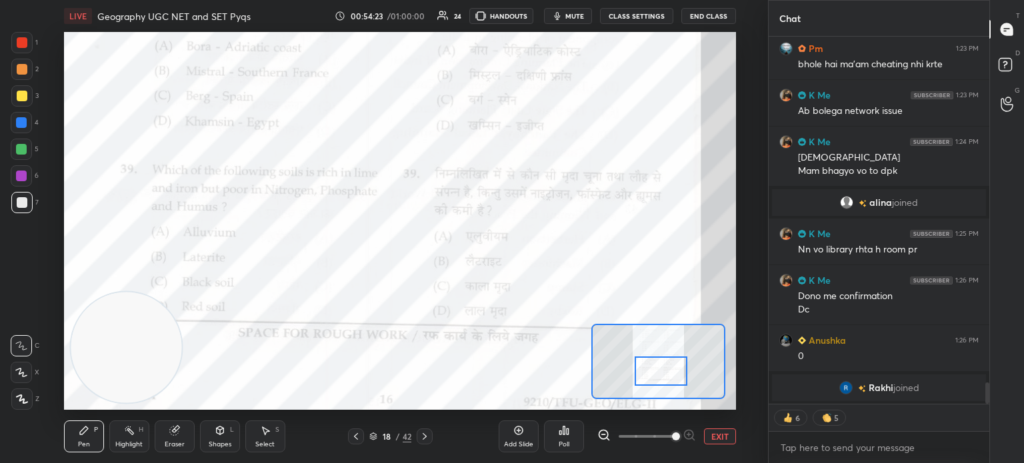
click at [417, 439] on div at bounding box center [425, 437] width 16 height 16
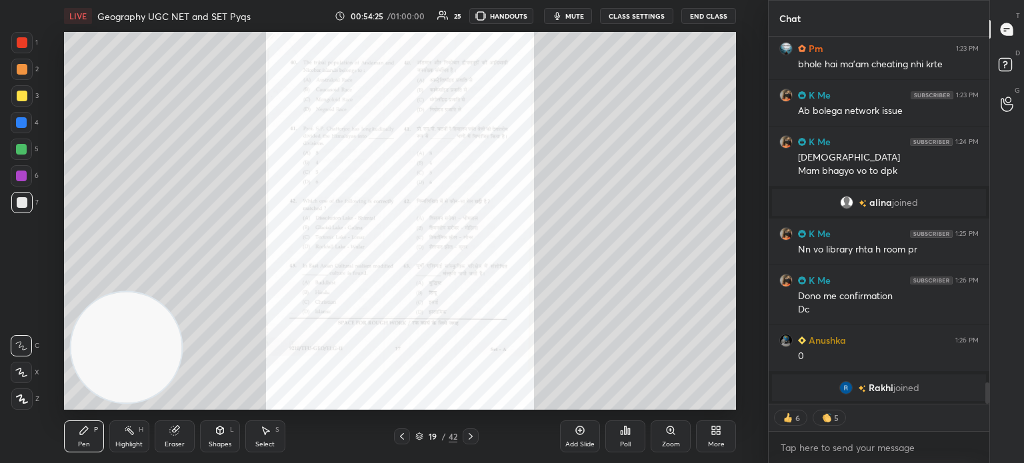
click at [671, 433] on icon at bounding box center [670, 430] width 7 height 7
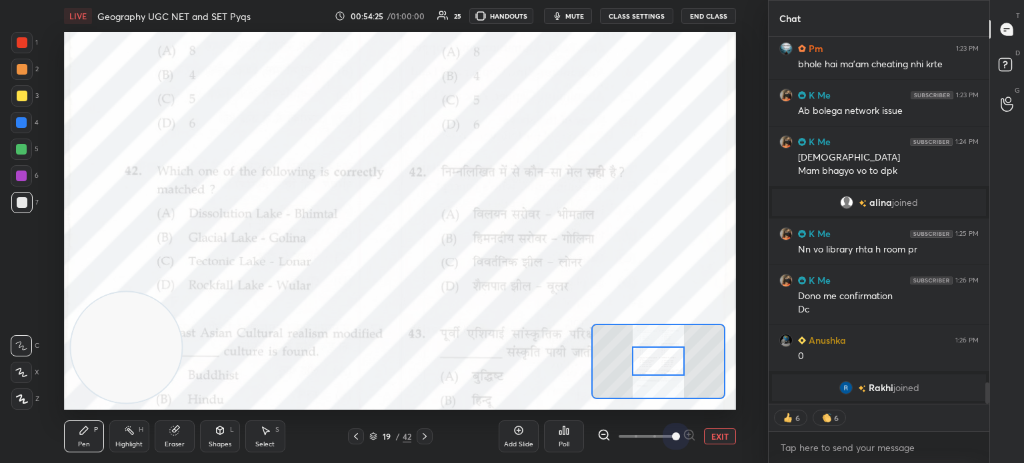
click at [671, 433] on span at bounding box center [647, 437] width 56 height 20
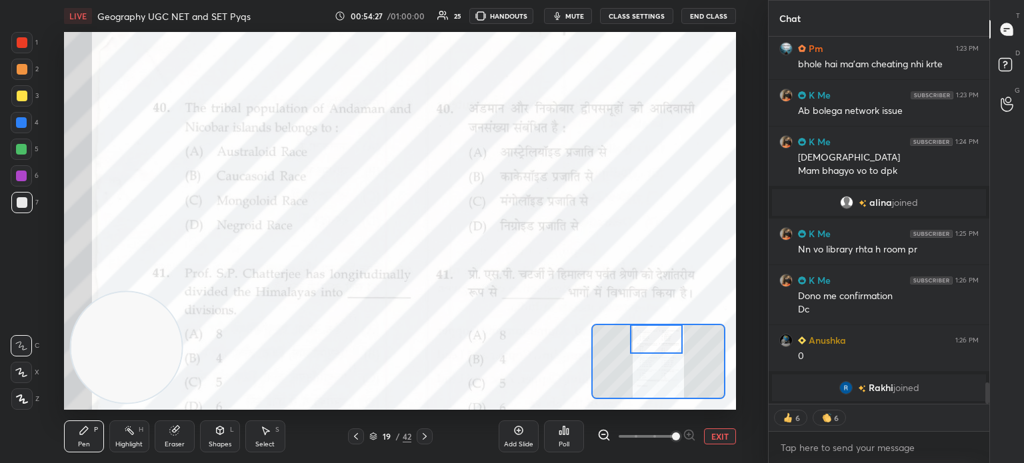
drag, startPoint x: 661, startPoint y: 365, endPoint x: 659, endPoint y: 333, distance: 32.1
click at [659, 333] on div at bounding box center [656, 339] width 53 height 29
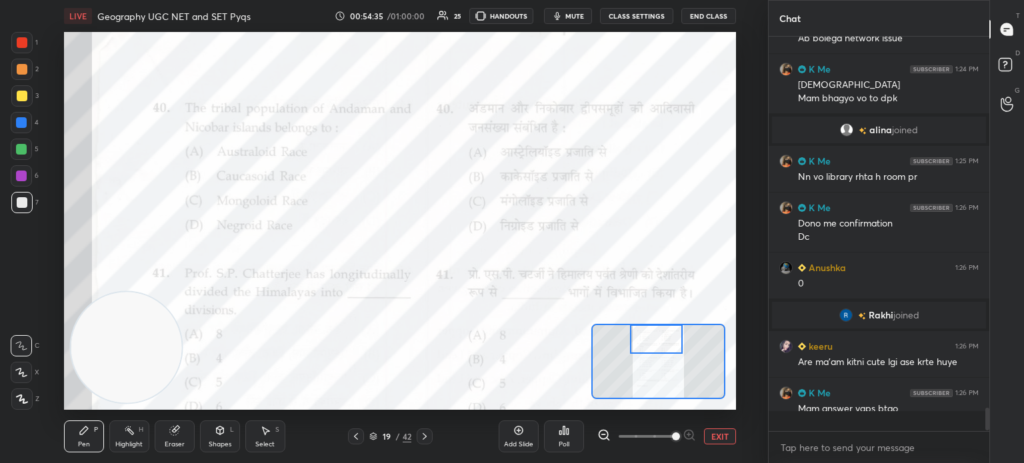
scroll to position [391, 217]
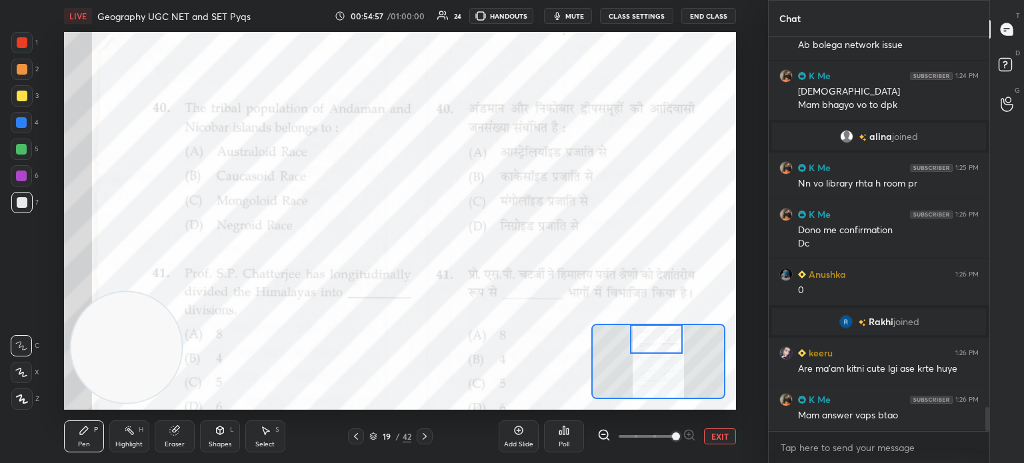
click at [563, 444] on div "Poll" at bounding box center [564, 444] width 11 height 7
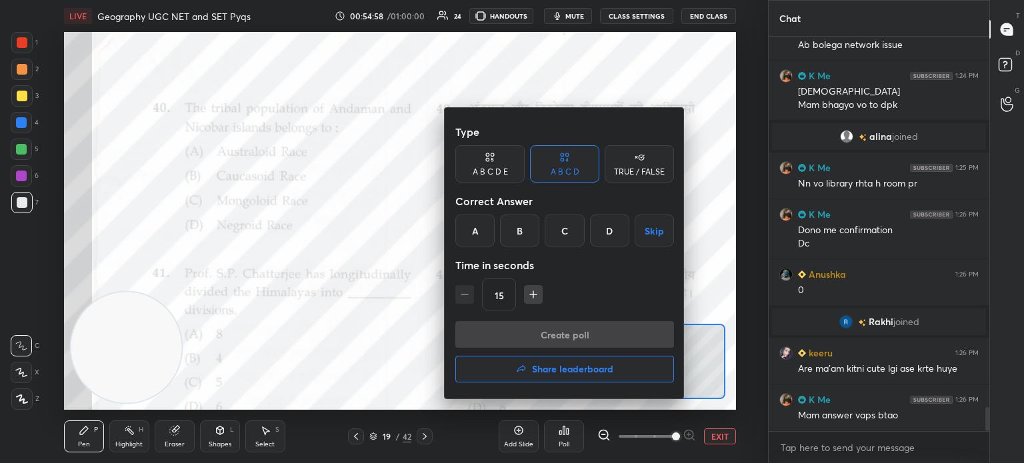
click at [604, 224] on div "D" at bounding box center [609, 231] width 39 height 32
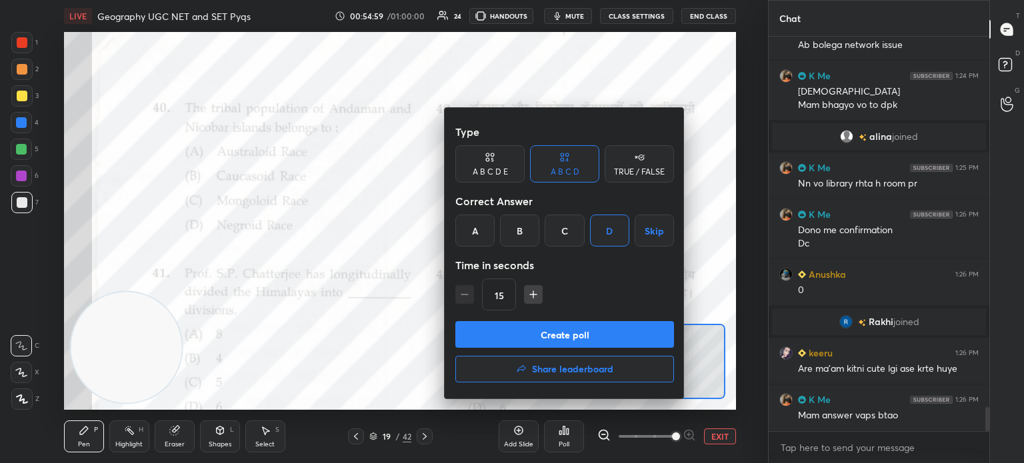
click at [553, 343] on button "Create poll" at bounding box center [564, 334] width 219 height 27
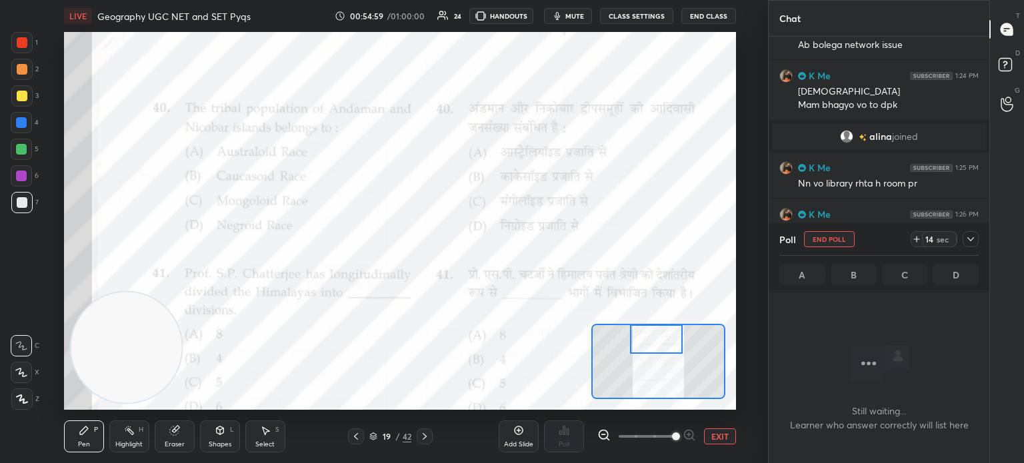
scroll to position [321, 217]
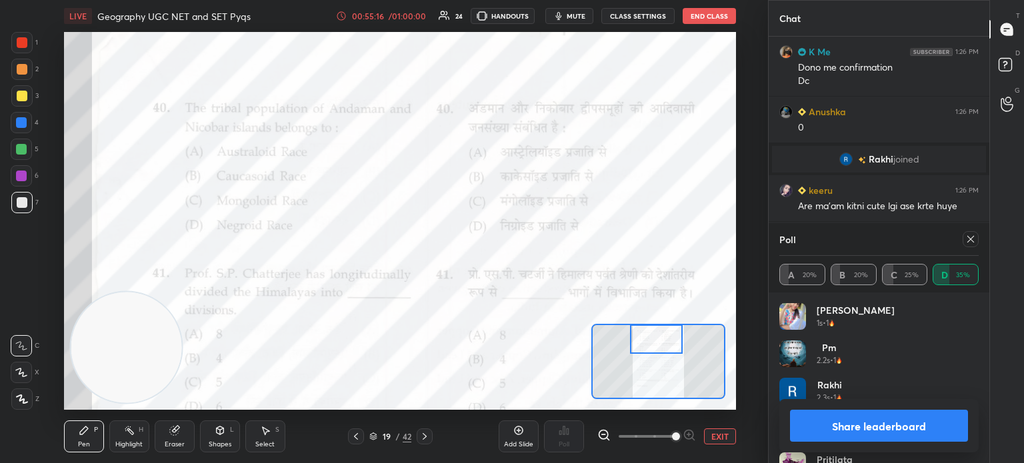
click at [859, 431] on button "Share leaderboard" at bounding box center [879, 426] width 178 height 32
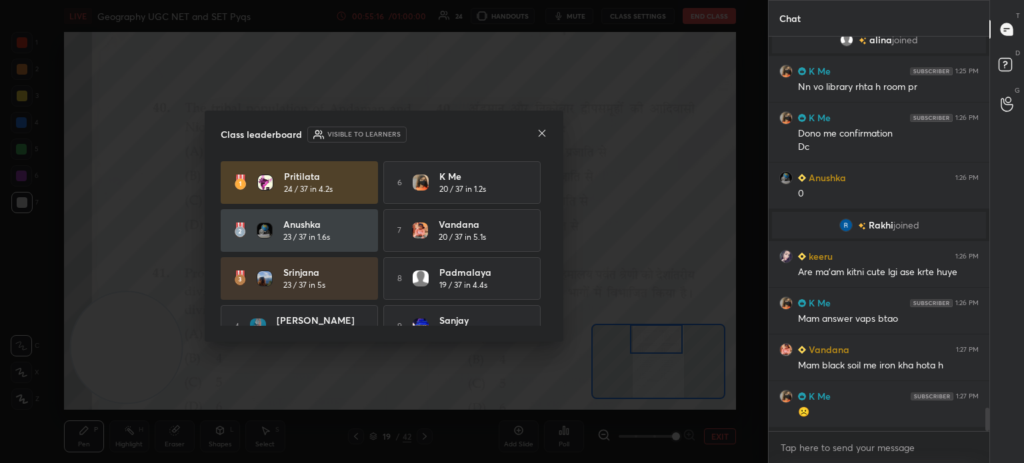
scroll to position [391, 217]
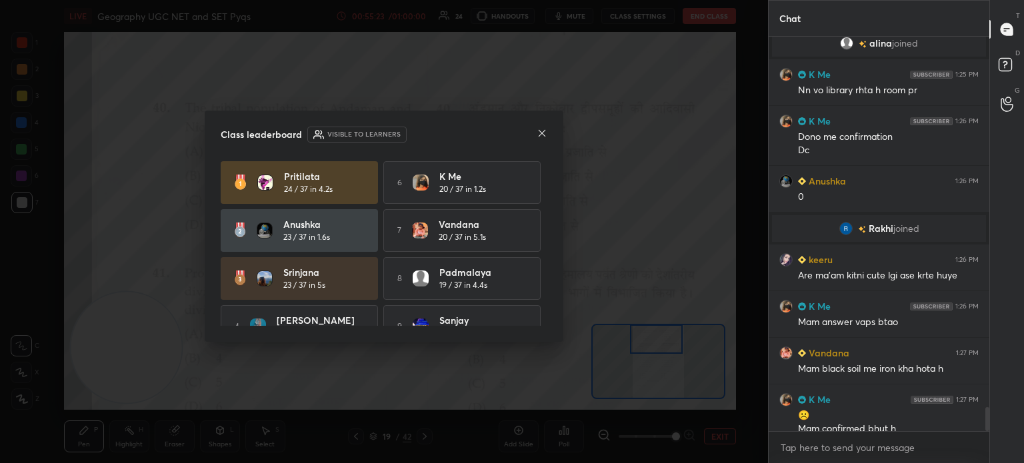
click at [537, 135] on icon at bounding box center [542, 133] width 11 height 11
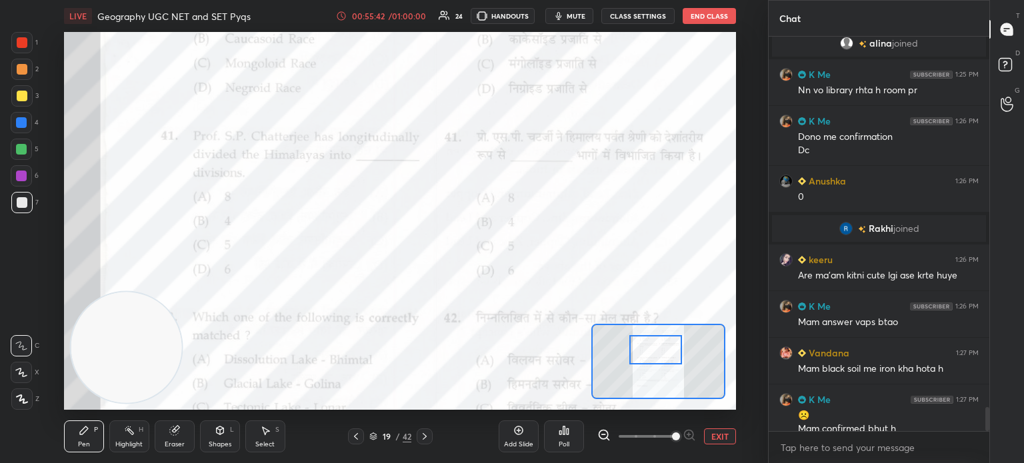
drag, startPoint x: 661, startPoint y: 346, endPoint x: 660, endPoint y: 357, distance: 11.4
click at [660, 357] on div at bounding box center [655, 349] width 53 height 29
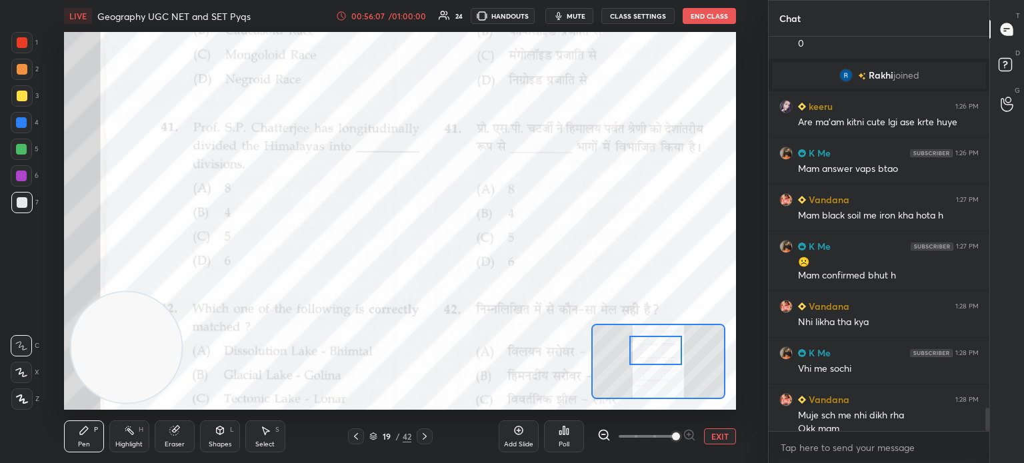
scroll to position [6281, 0]
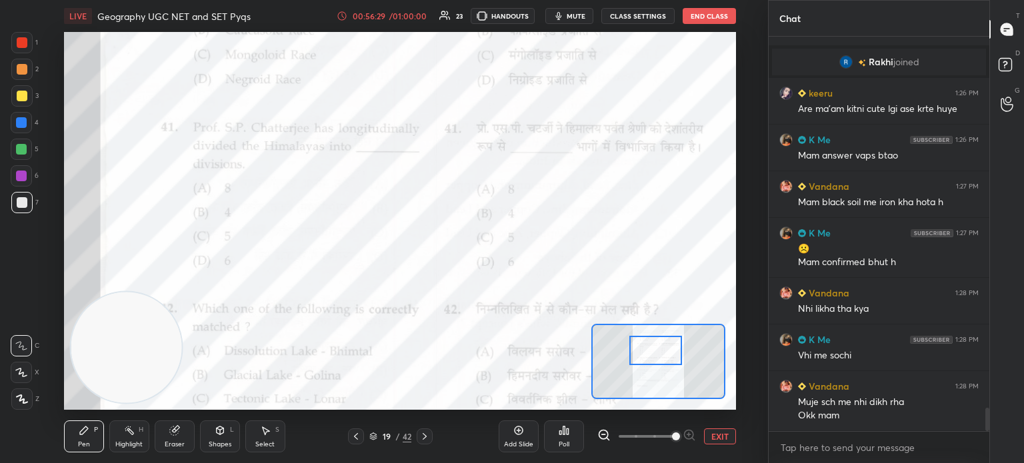
click at [568, 441] on div "Poll" at bounding box center [564, 444] width 11 height 7
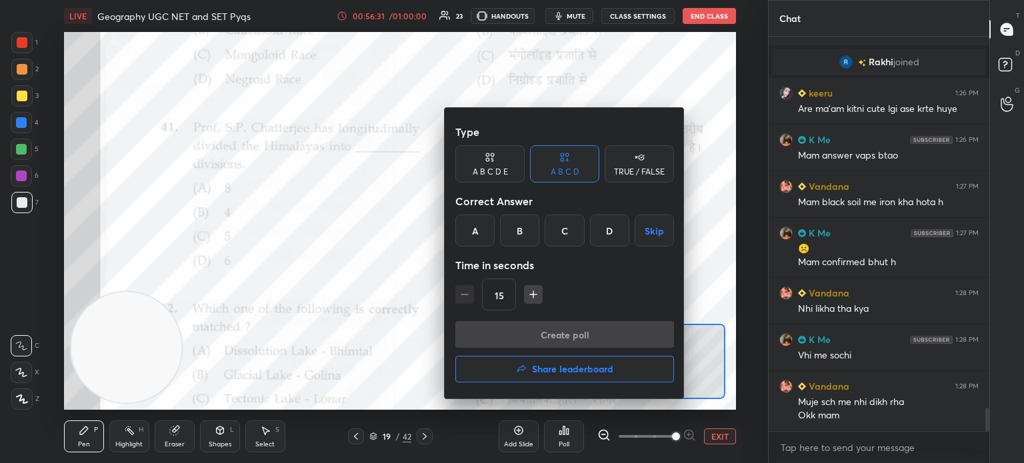
click at [609, 233] on div "D" at bounding box center [609, 231] width 39 height 32
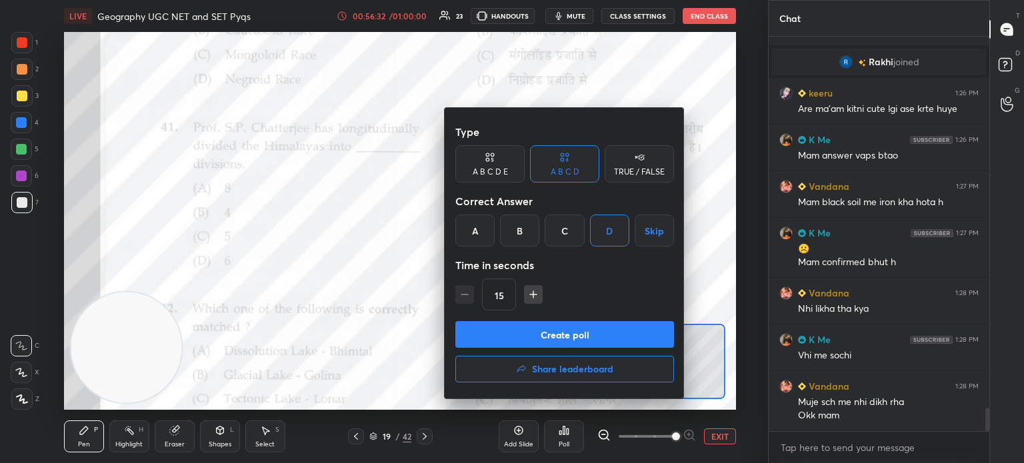
click at [560, 337] on button "Create poll" at bounding box center [564, 334] width 219 height 27
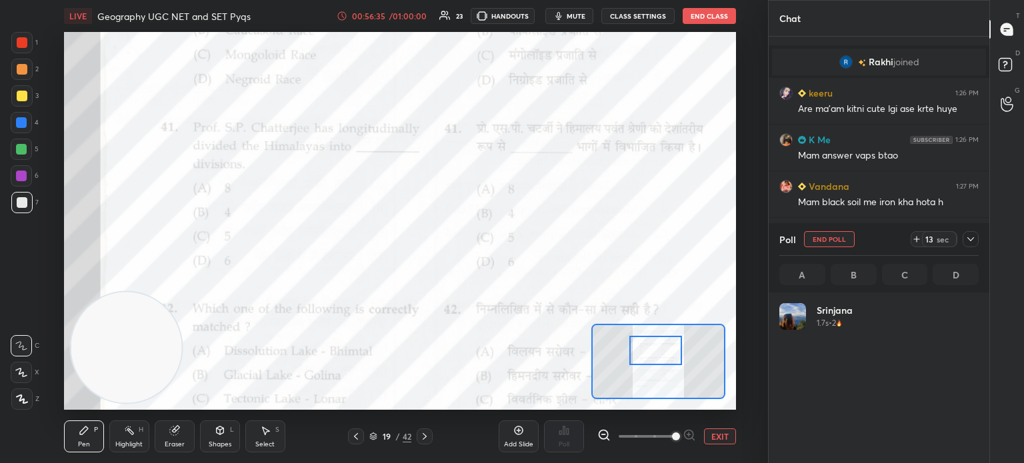
scroll to position [156, 195]
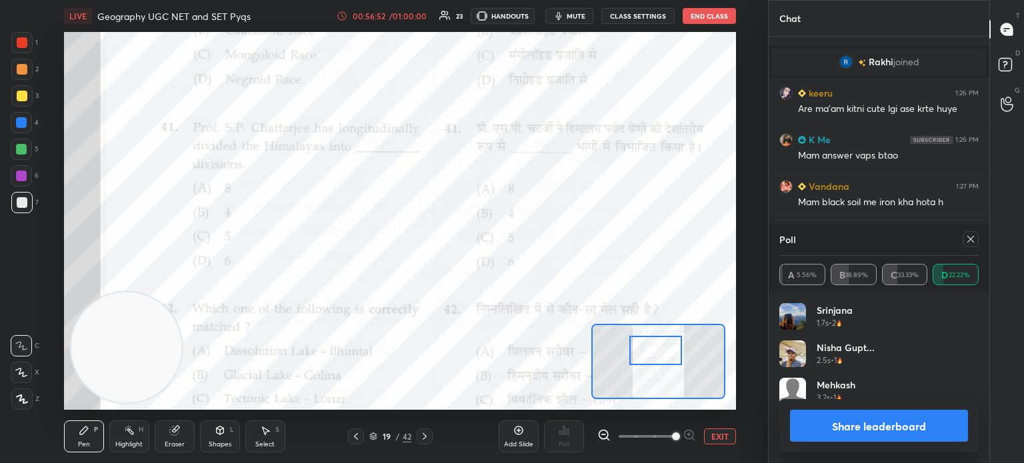
click at [872, 431] on button "Share leaderboard" at bounding box center [879, 426] width 178 height 32
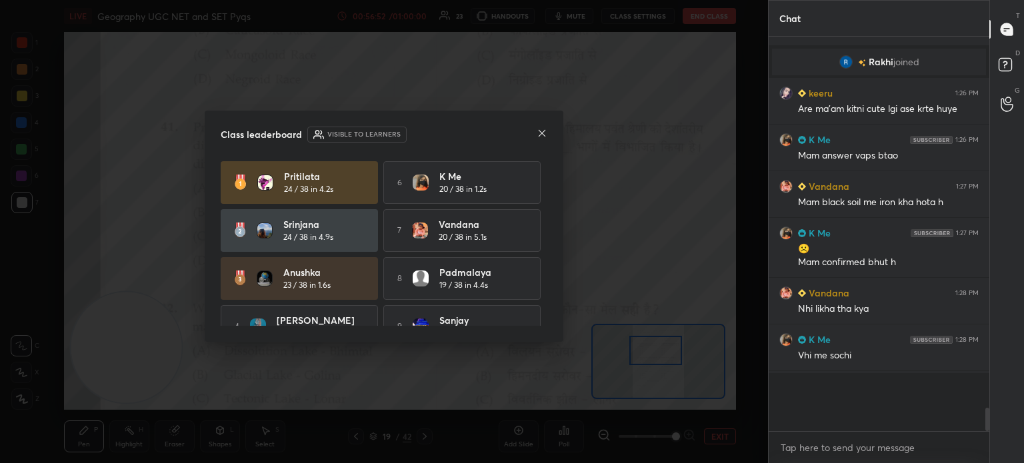
scroll to position [278, 217]
click at [541, 134] on icon at bounding box center [542, 133] width 7 height 7
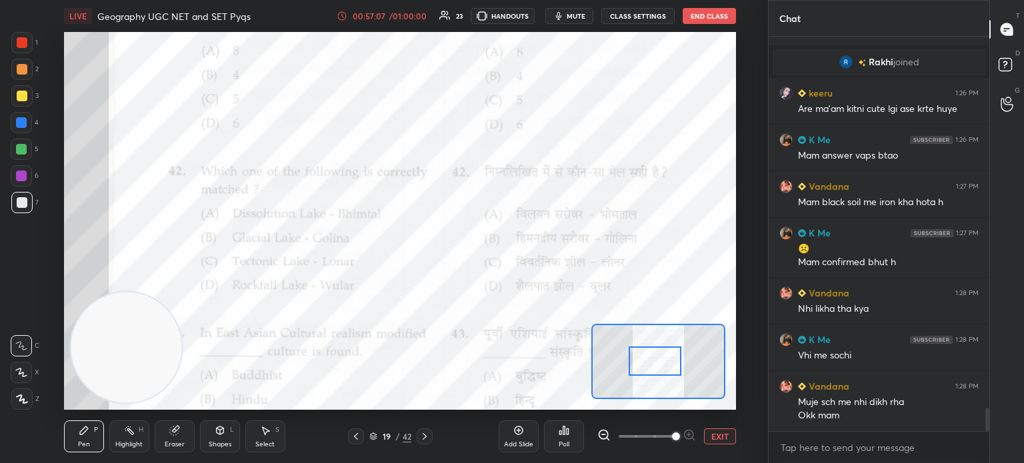
drag, startPoint x: 661, startPoint y: 351, endPoint x: 661, endPoint y: 362, distance: 10.7
click at [661, 362] on div at bounding box center [655, 361] width 53 height 29
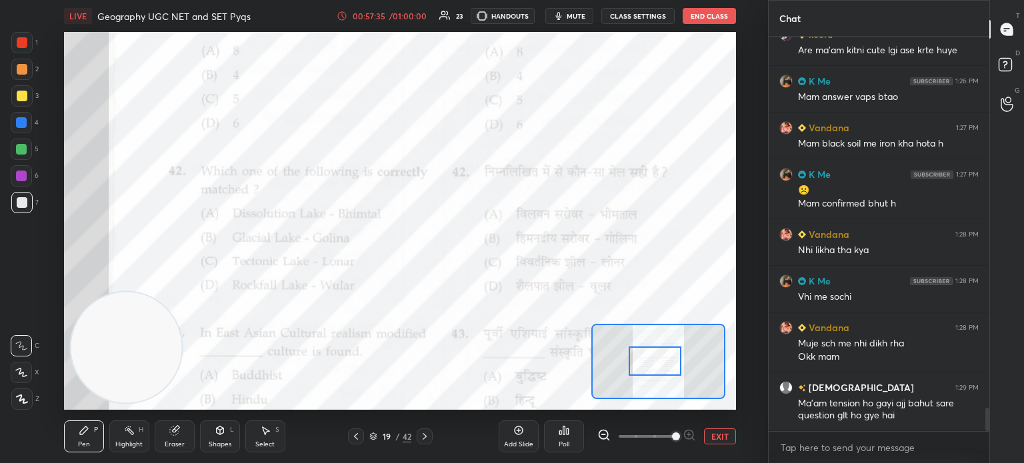
click at [568, 436] on div "Poll" at bounding box center [564, 437] width 40 height 32
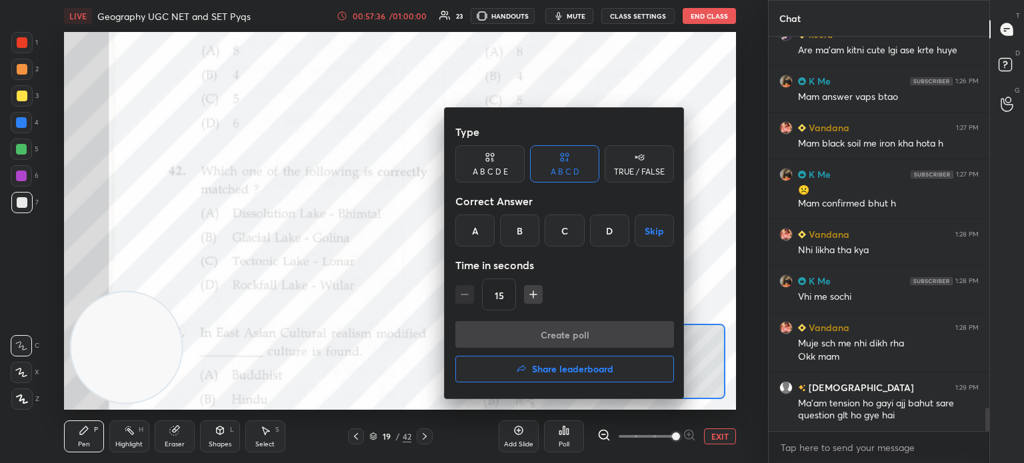
click at [462, 233] on div "A" at bounding box center [474, 231] width 39 height 32
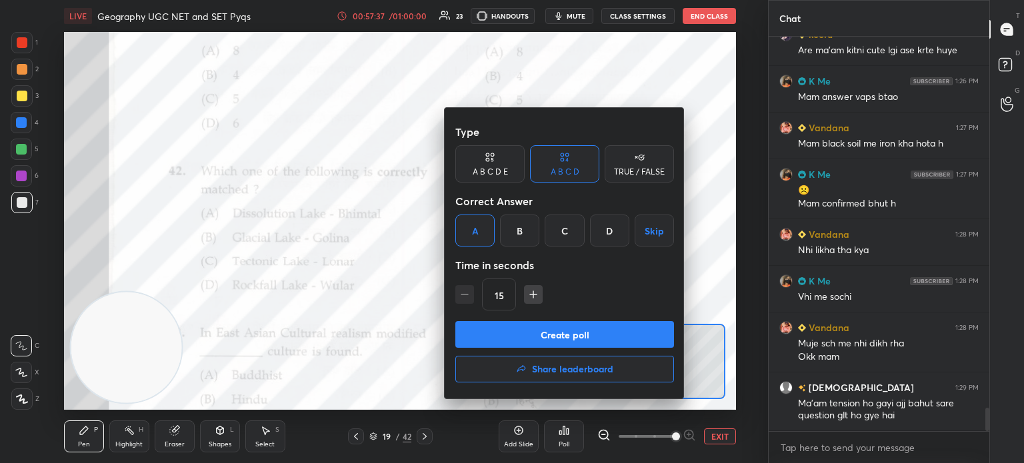
click at [484, 339] on button "Create poll" at bounding box center [564, 334] width 219 height 27
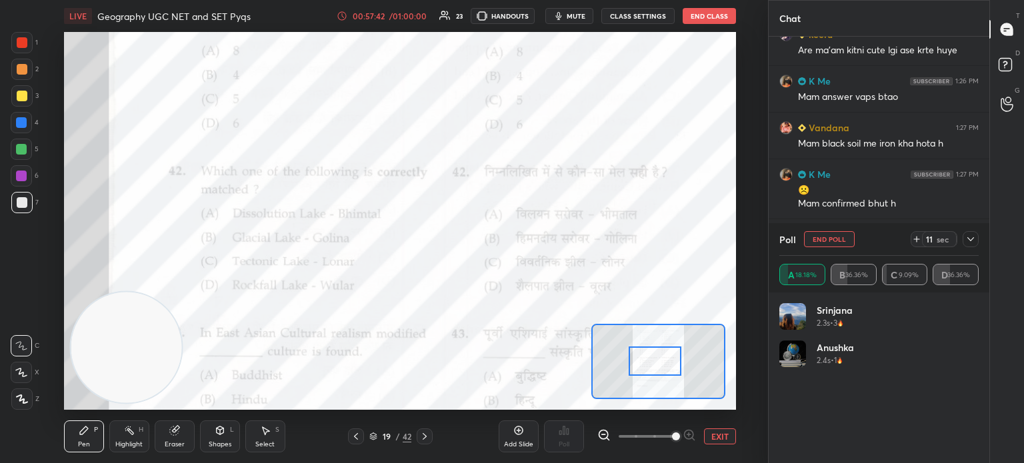
scroll to position [156, 195]
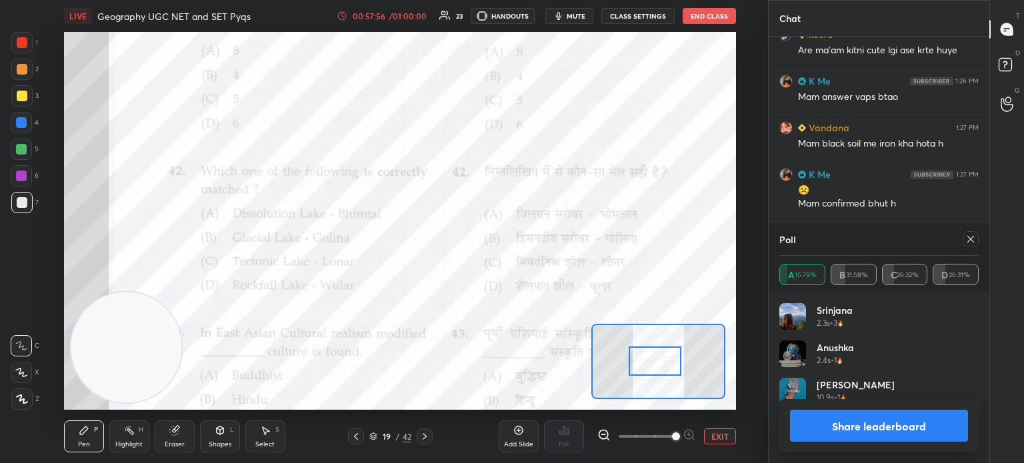
click at [824, 423] on button "Share leaderboard" at bounding box center [879, 426] width 178 height 32
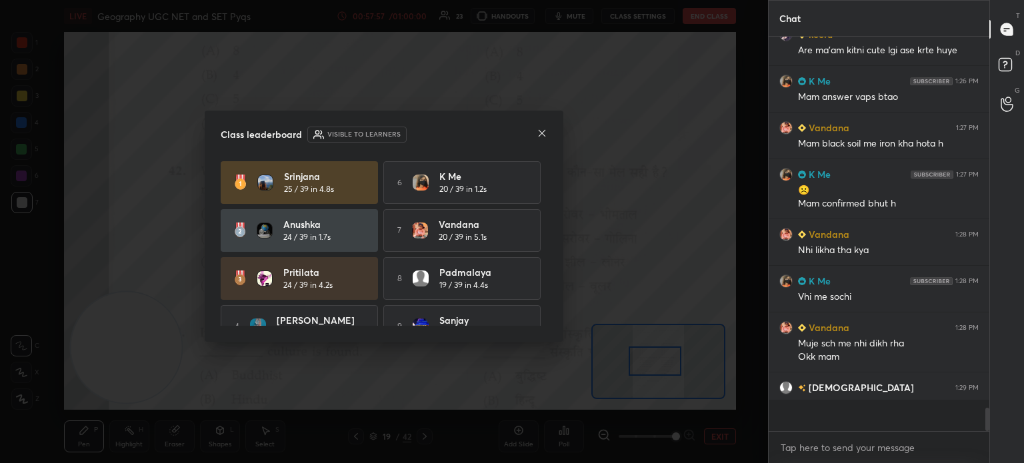
scroll to position [278, 217]
click at [540, 132] on icon at bounding box center [542, 133] width 11 height 11
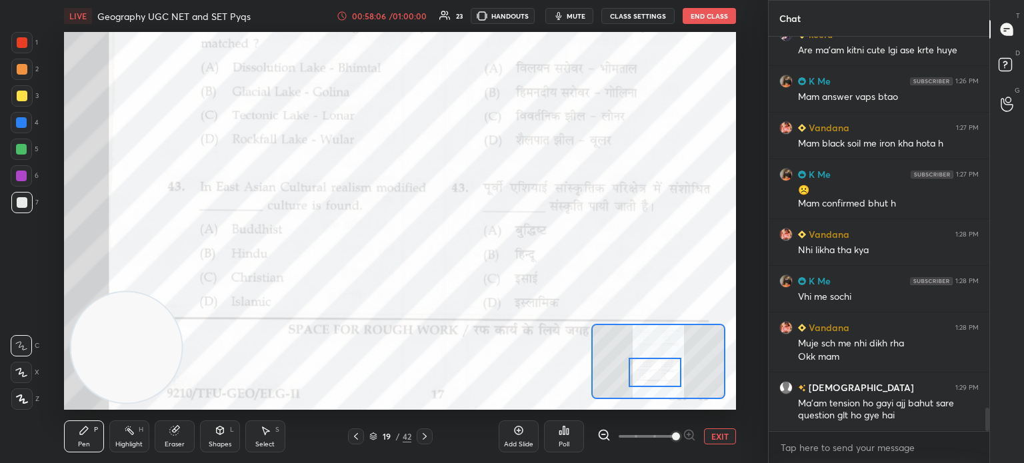
drag, startPoint x: 667, startPoint y: 369, endPoint x: 667, endPoint y: 381, distance: 11.3
click at [667, 381] on div at bounding box center [655, 372] width 53 height 29
click at [563, 439] on div "Poll" at bounding box center [564, 437] width 40 height 32
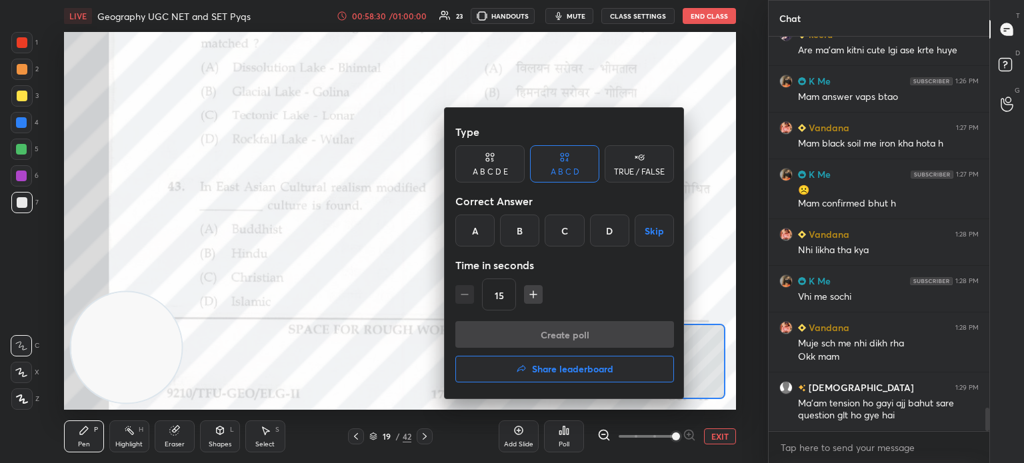
click at [473, 231] on div "A" at bounding box center [474, 231] width 39 height 32
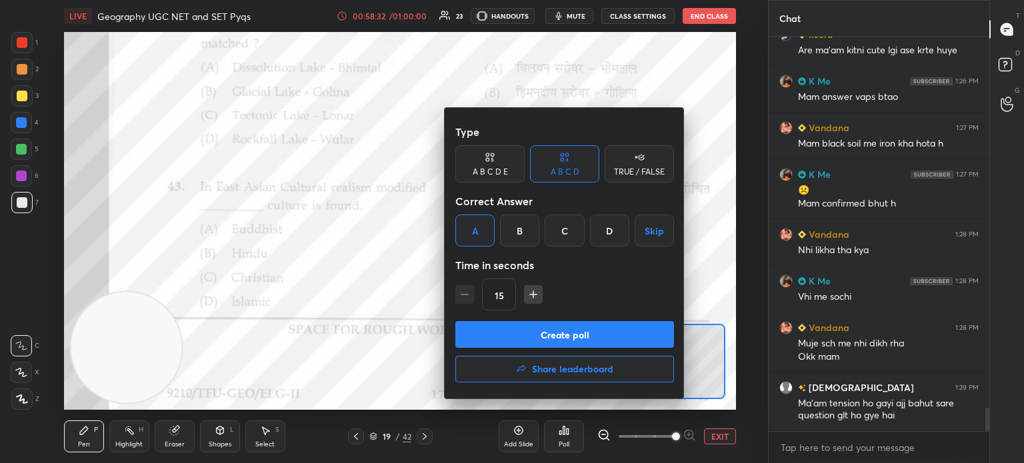
click at [501, 343] on button "Create poll" at bounding box center [564, 334] width 219 height 27
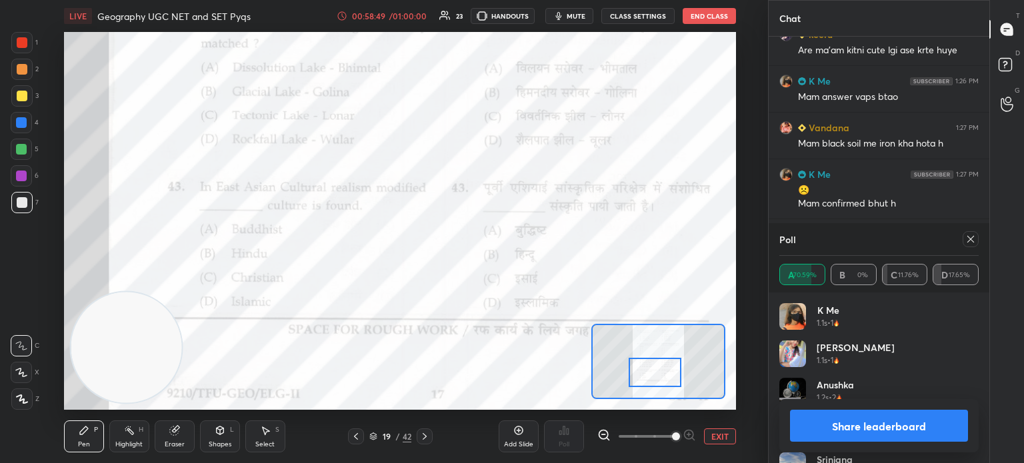
click at [859, 427] on button "Share leaderboard" at bounding box center [879, 426] width 178 height 32
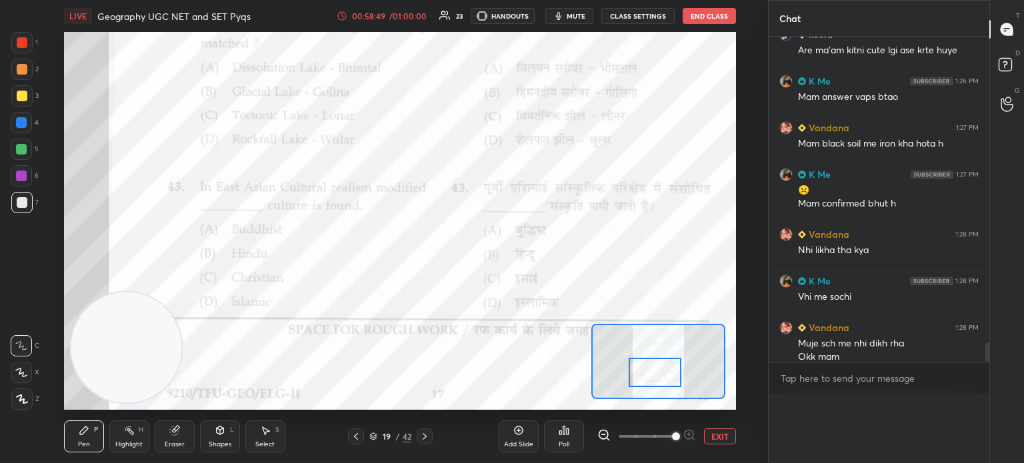
scroll to position [0, 4]
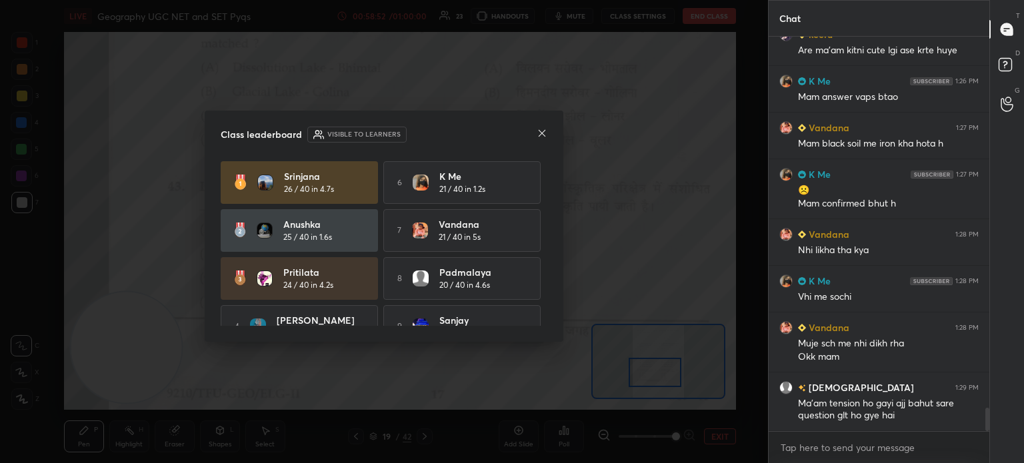
click at [537, 134] on icon at bounding box center [542, 133] width 11 height 11
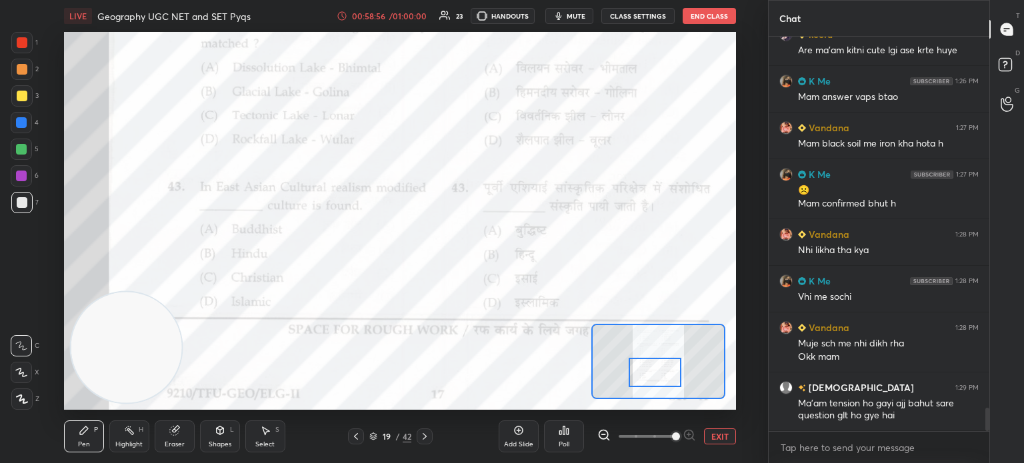
click at [425, 434] on icon at bounding box center [424, 436] width 11 height 11
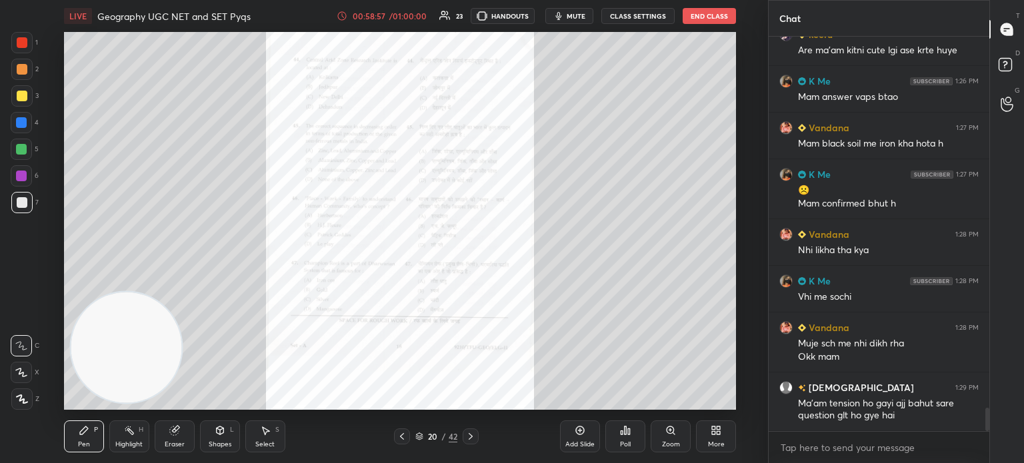
scroll to position [6387, 0]
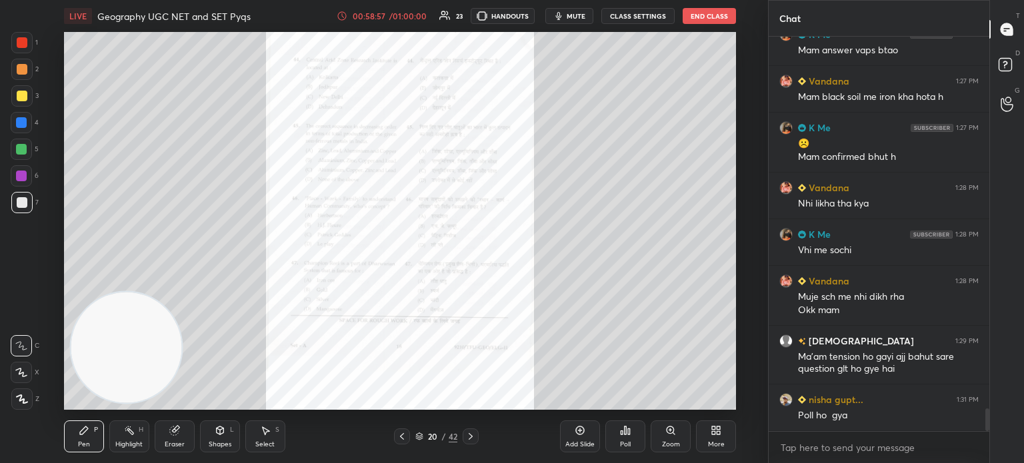
click at [671, 429] on icon at bounding box center [670, 430] width 7 height 7
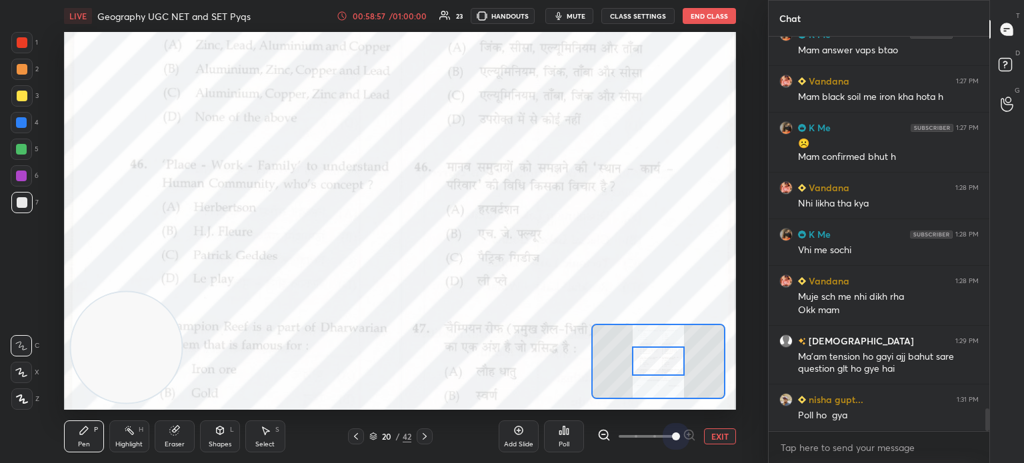
click at [671, 429] on span at bounding box center [647, 437] width 56 height 20
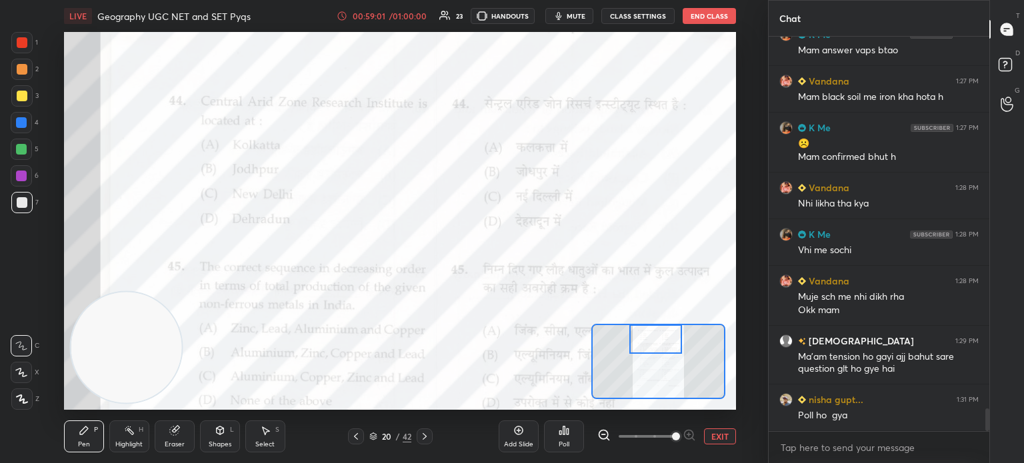
drag, startPoint x: 660, startPoint y: 363, endPoint x: 657, endPoint y: 331, distance: 32.8
click at [657, 331] on div at bounding box center [655, 339] width 53 height 29
click at [561, 439] on div "Poll" at bounding box center [564, 437] width 40 height 32
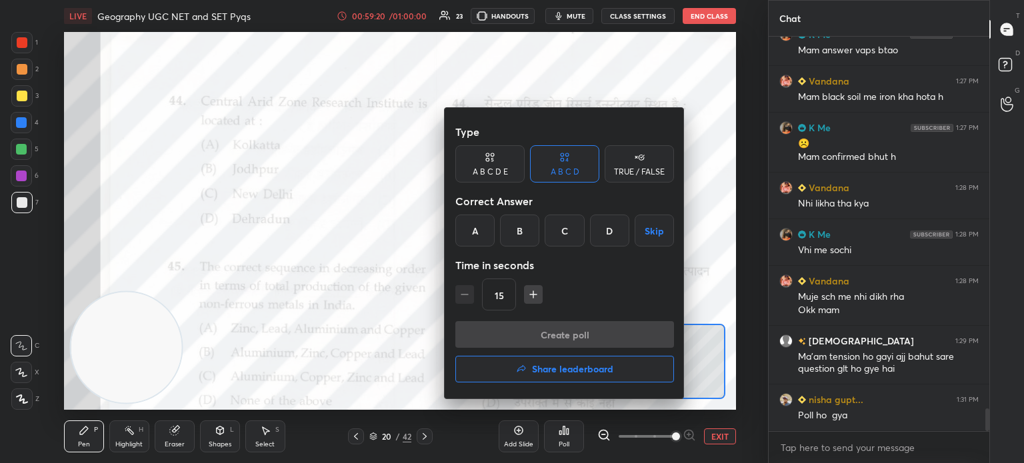
click at [525, 230] on div "B" at bounding box center [519, 231] width 39 height 32
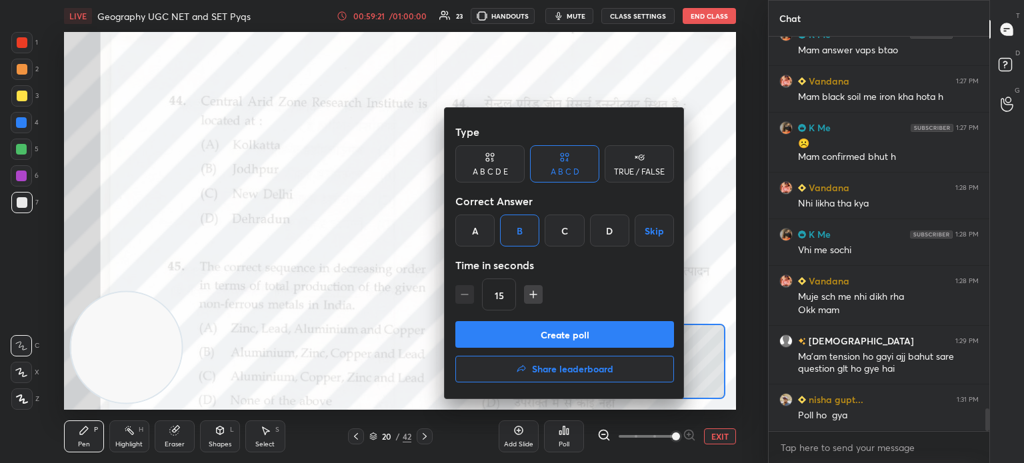
click at [501, 337] on button "Create poll" at bounding box center [564, 334] width 219 height 27
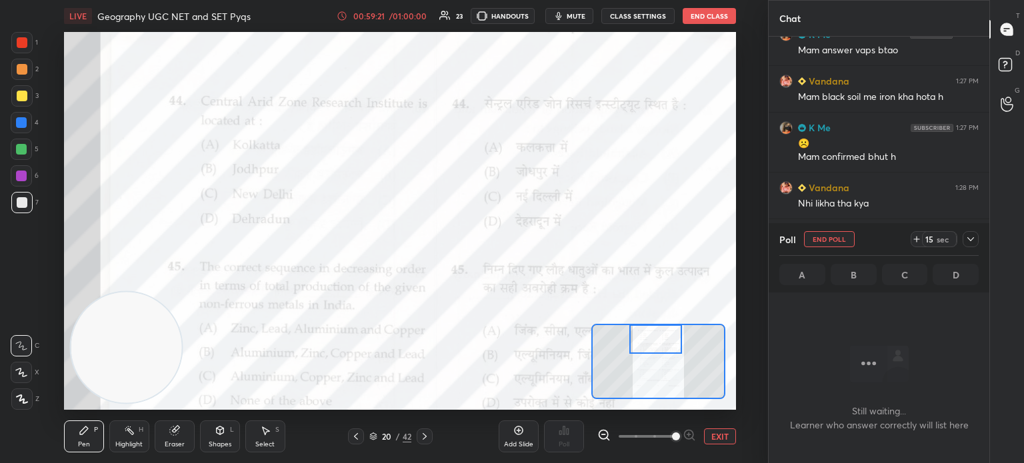
scroll to position [235, 217]
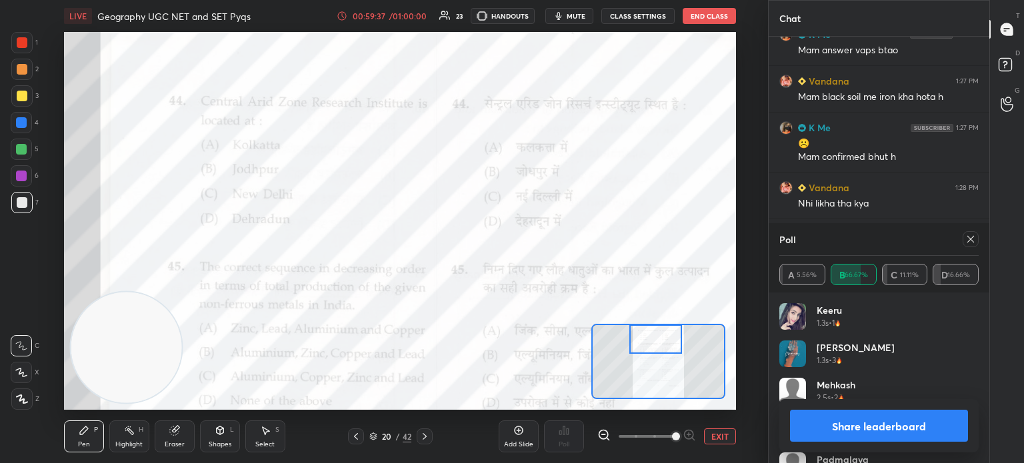
click at [820, 421] on button "Share leaderboard" at bounding box center [879, 426] width 178 height 32
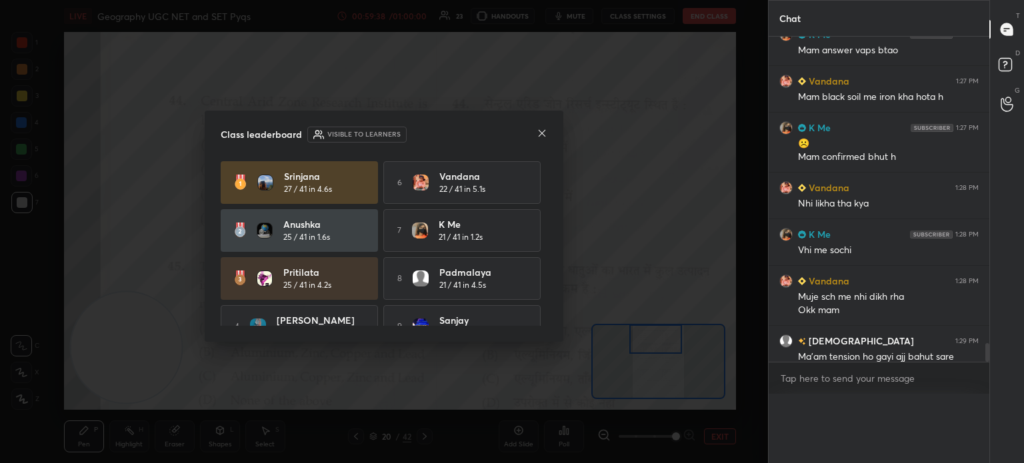
scroll to position [259, 217]
click at [537, 132] on icon at bounding box center [542, 133] width 11 height 11
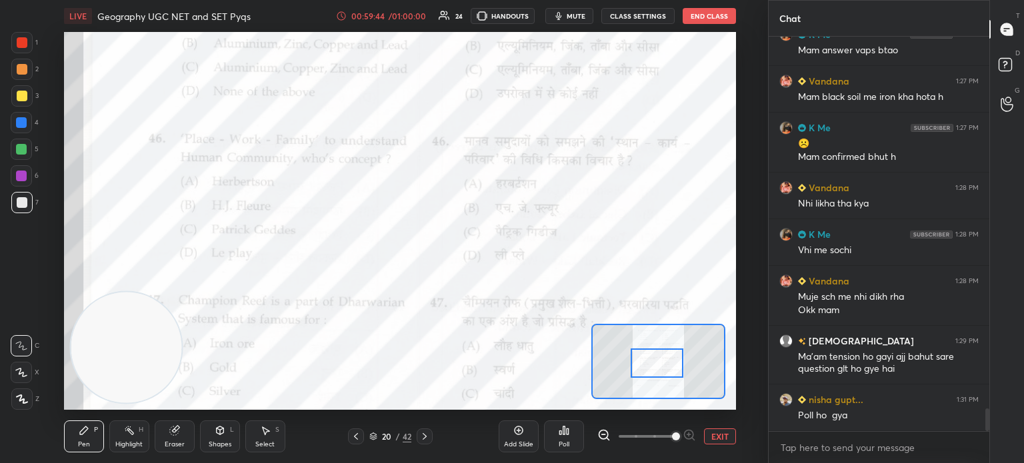
drag, startPoint x: 655, startPoint y: 343, endPoint x: 657, endPoint y: 367, distance: 24.0
click at [657, 367] on div at bounding box center [657, 363] width 53 height 29
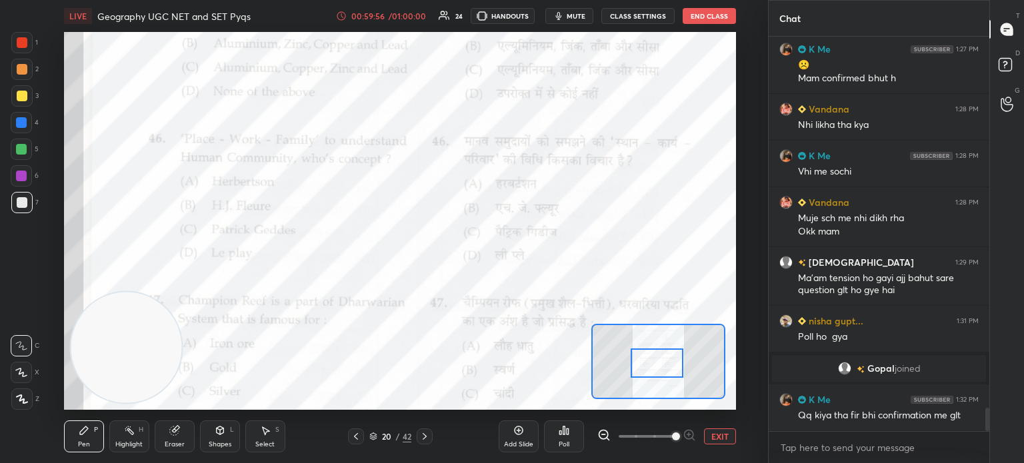
scroll to position [6345, 0]
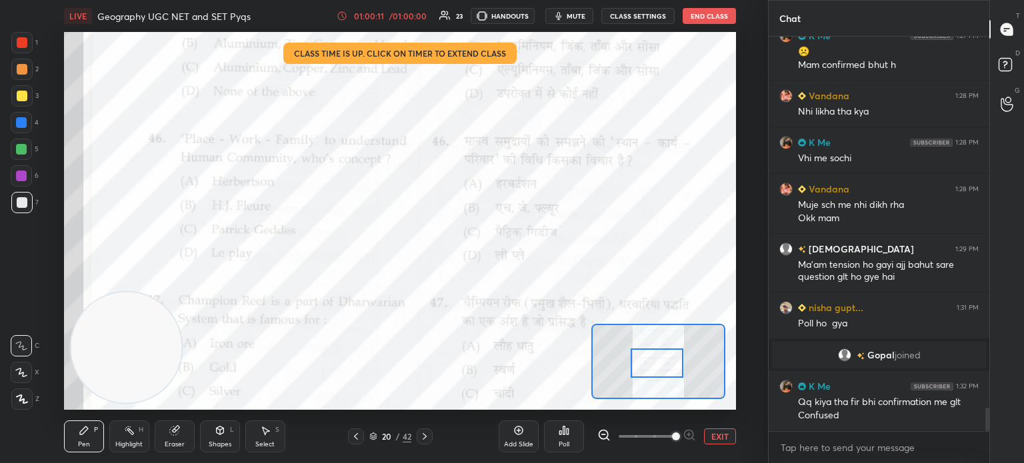
click at [570, 437] on div "Poll" at bounding box center [564, 437] width 40 height 32
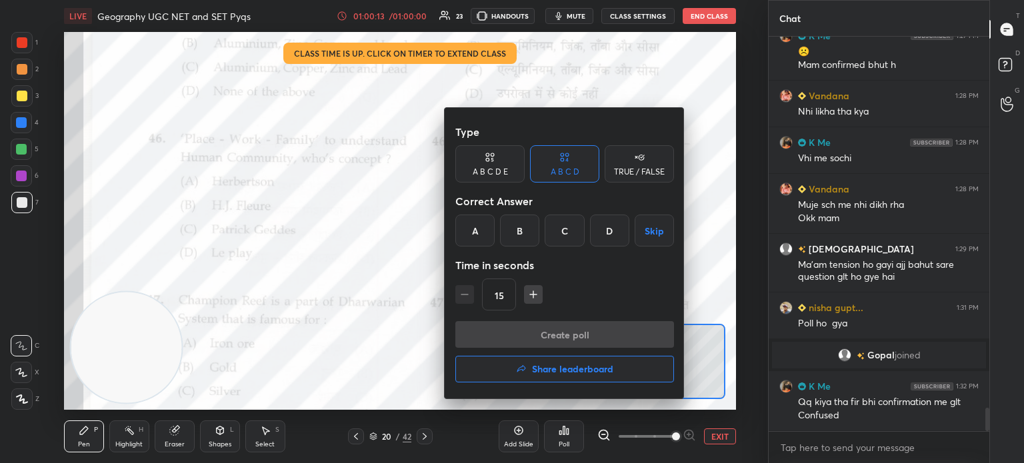
click at [560, 231] on div "C" at bounding box center [564, 231] width 39 height 32
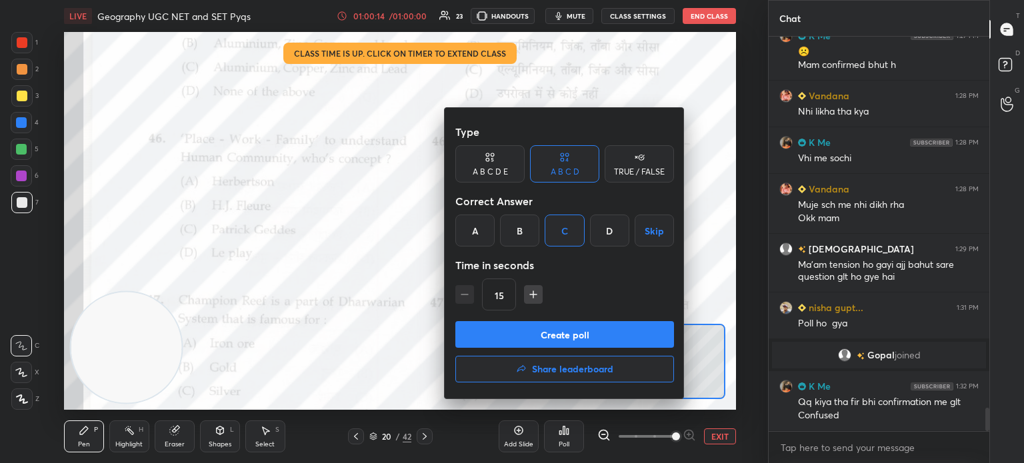
click at [553, 343] on button "Create poll" at bounding box center [564, 334] width 219 height 27
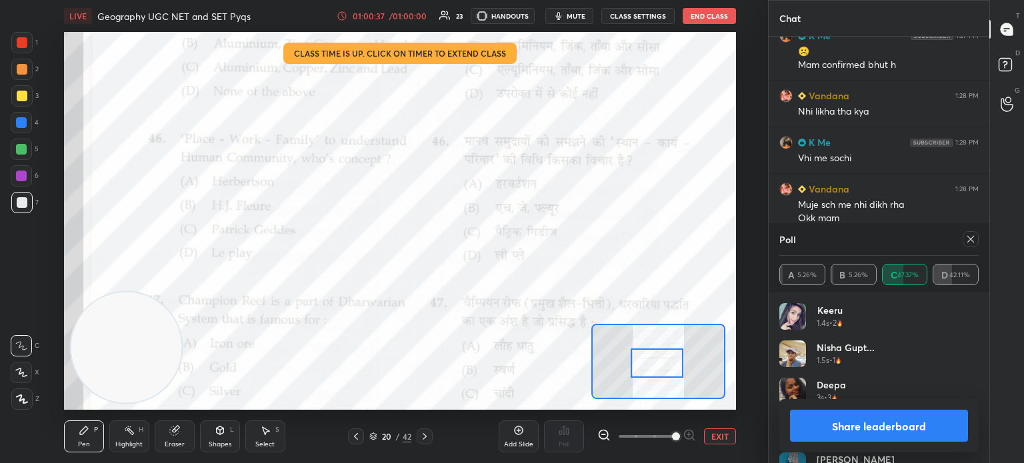
drag, startPoint x: 846, startPoint y: 431, endPoint x: 880, endPoint y: 432, distance: 33.3
click at [880, 432] on button "Share leaderboard" at bounding box center [879, 426] width 178 height 32
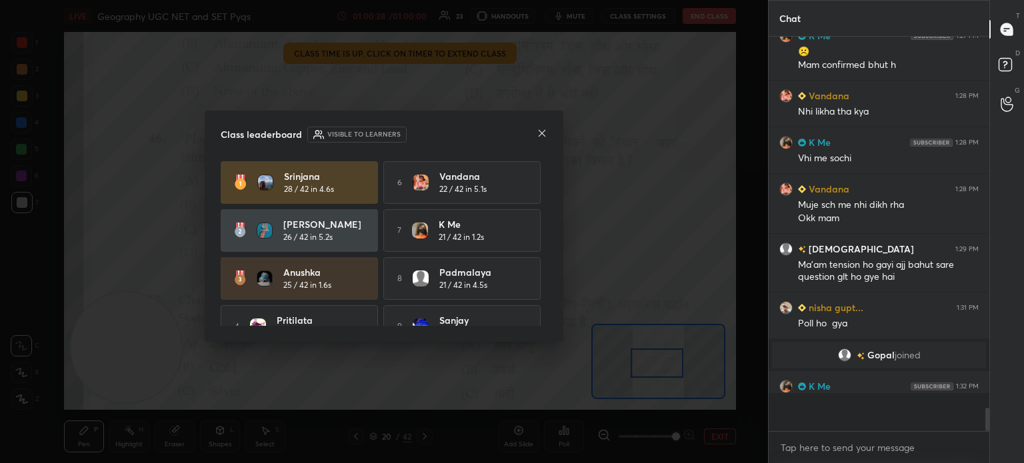
scroll to position [267, 217]
click at [541, 135] on icon at bounding box center [542, 133] width 11 height 11
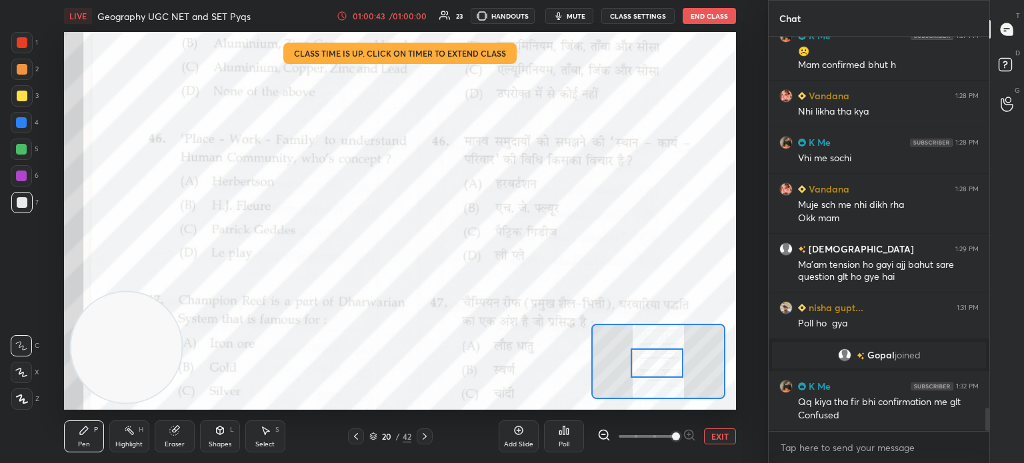
click at [563, 435] on icon at bounding box center [564, 430] width 11 height 11
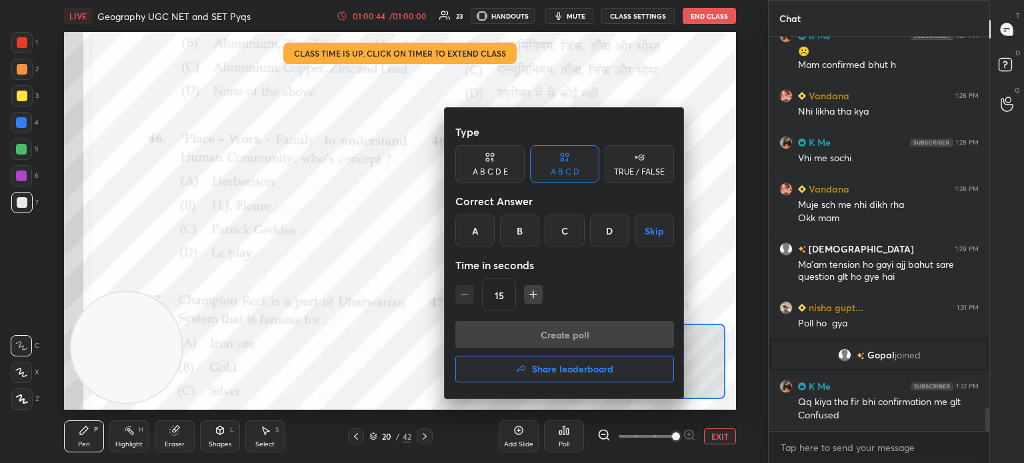
click at [551, 365] on h4 "Share leaderboard" at bounding box center [572, 369] width 81 height 9
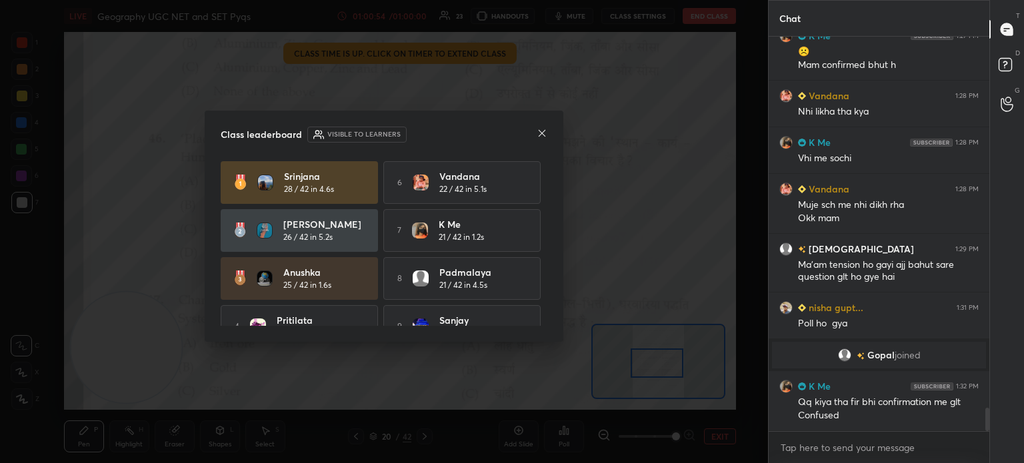
drag, startPoint x: 541, startPoint y: 195, endPoint x: 541, endPoint y: 207, distance: 12.7
click at [541, 207] on div "Srinjana 28 / 42 in 4.6s 6 Vandana 22 / 42 in 5.1[PERSON_NAME] 26 / 42 in 5.2s …" at bounding box center [384, 278] width 327 height 235
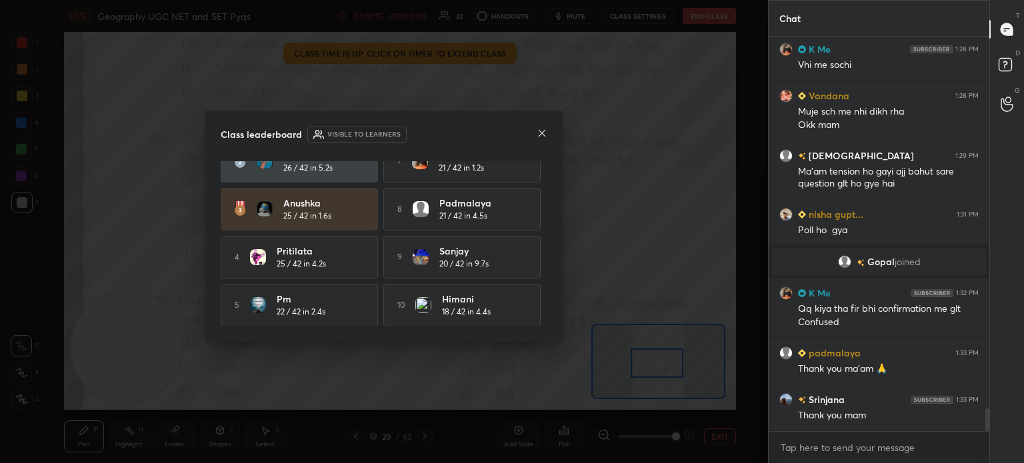
click at [541, 133] on icon at bounding box center [542, 133] width 7 height 7
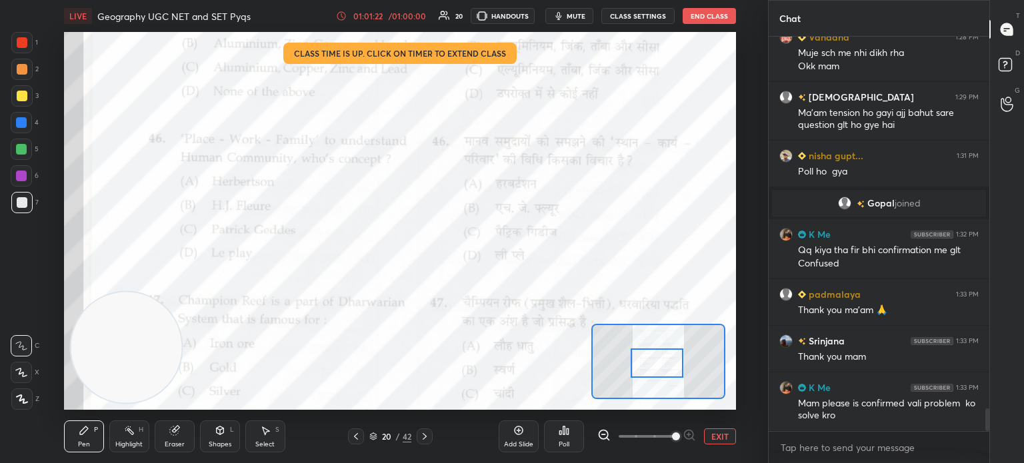
scroll to position [6544, 0]
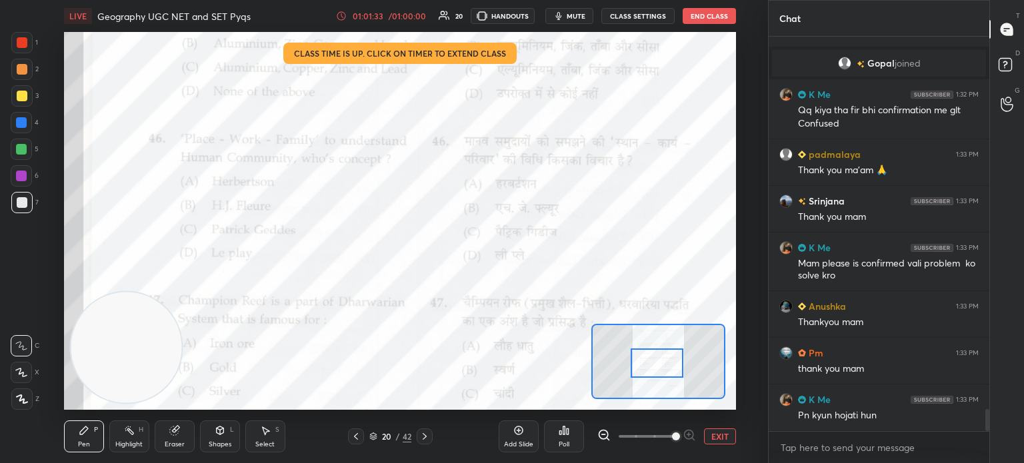
click at [711, 13] on button "End Class" at bounding box center [709, 16] width 53 height 16
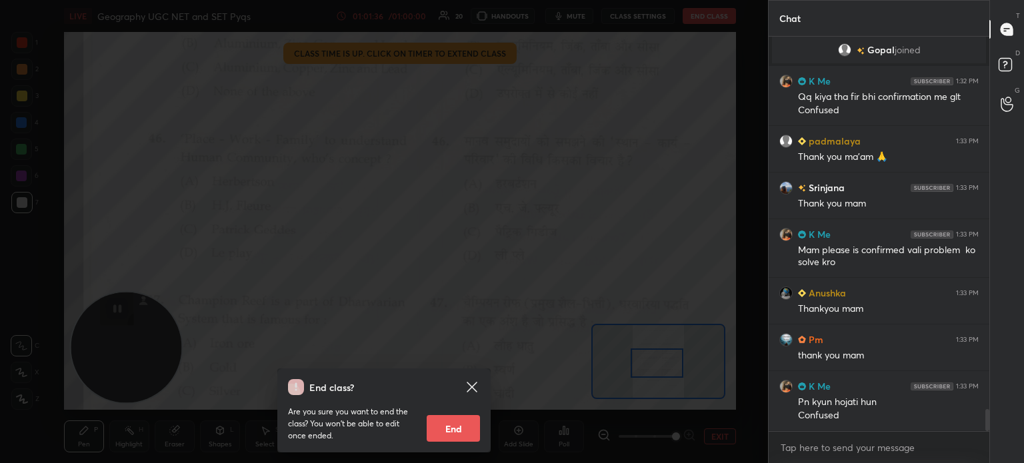
click at [459, 429] on button "End" at bounding box center [453, 428] width 53 height 27
type textarea "x"
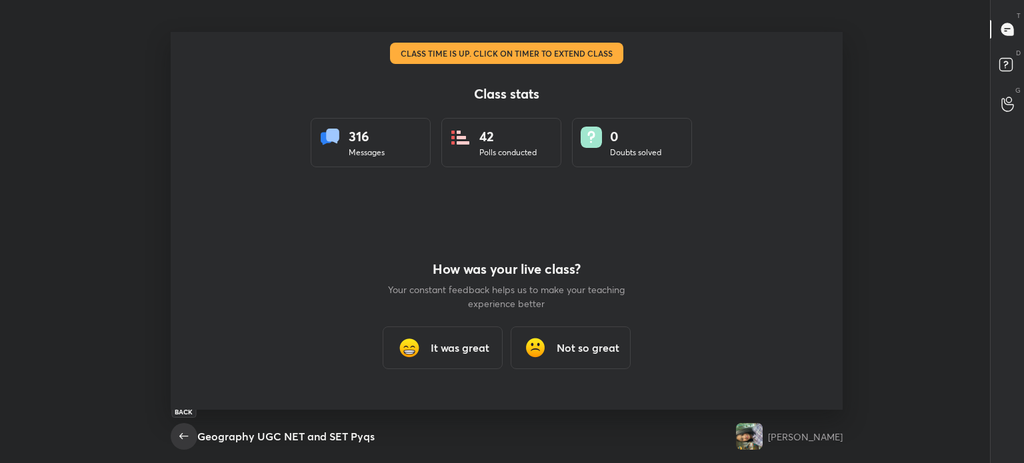
click at [179, 438] on icon "button" at bounding box center [184, 437] width 16 height 16
click at [463, 361] on div "It was great" at bounding box center [443, 348] width 120 height 43
